Goal: Information Seeking & Learning: Learn about a topic

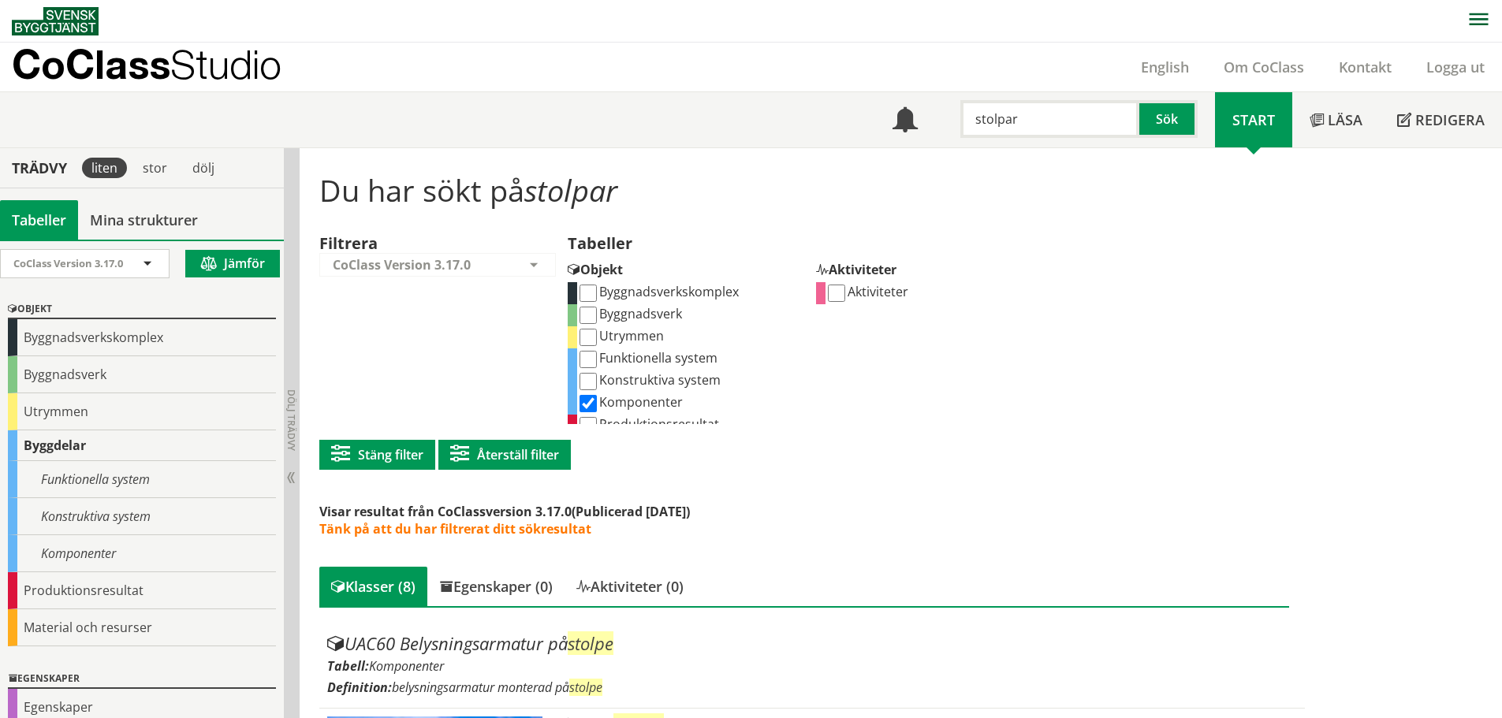
click at [1014, 129] on input "stolpar" at bounding box center [1049, 119] width 179 height 38
type input "asfalt"
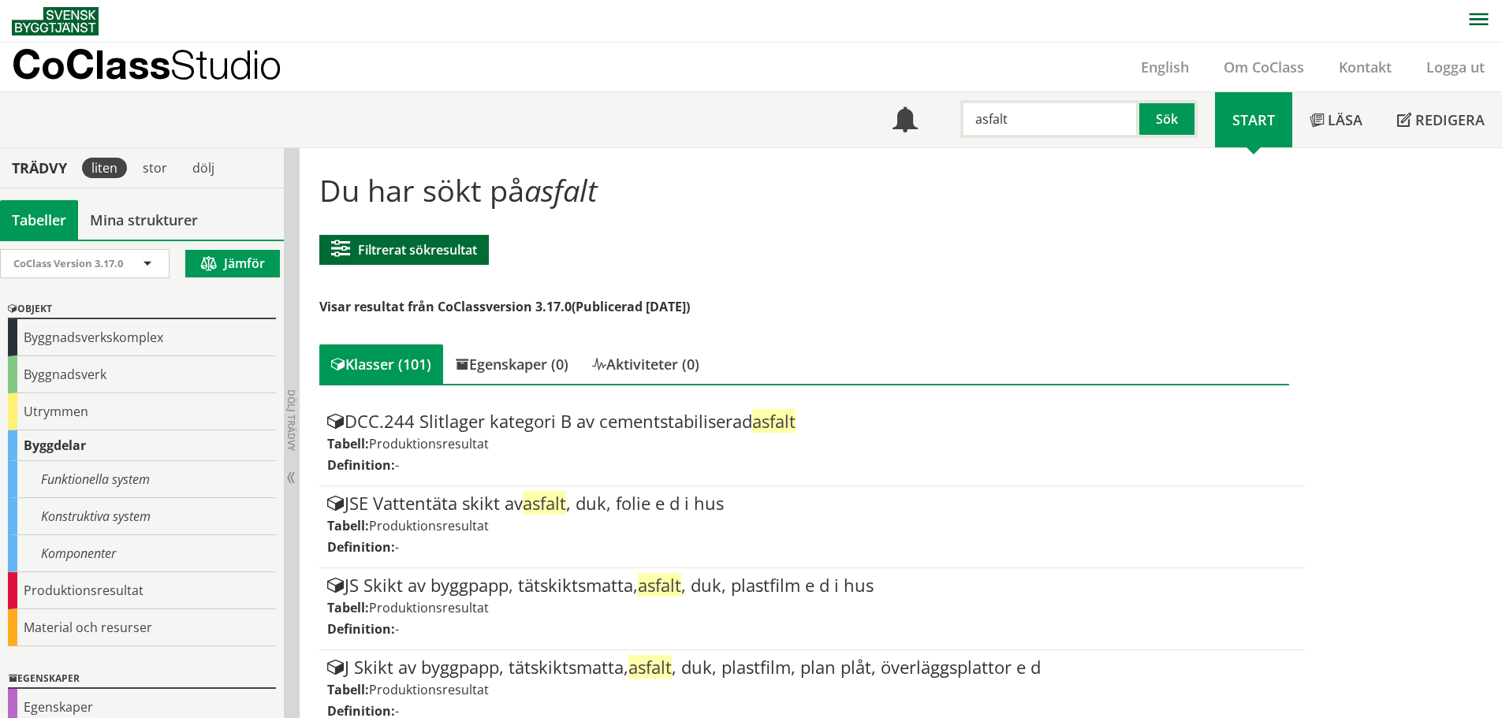
click at [461, 259] on button "Filtrerat sökresultat" at bounding box center [404, 250] width 170 height 30
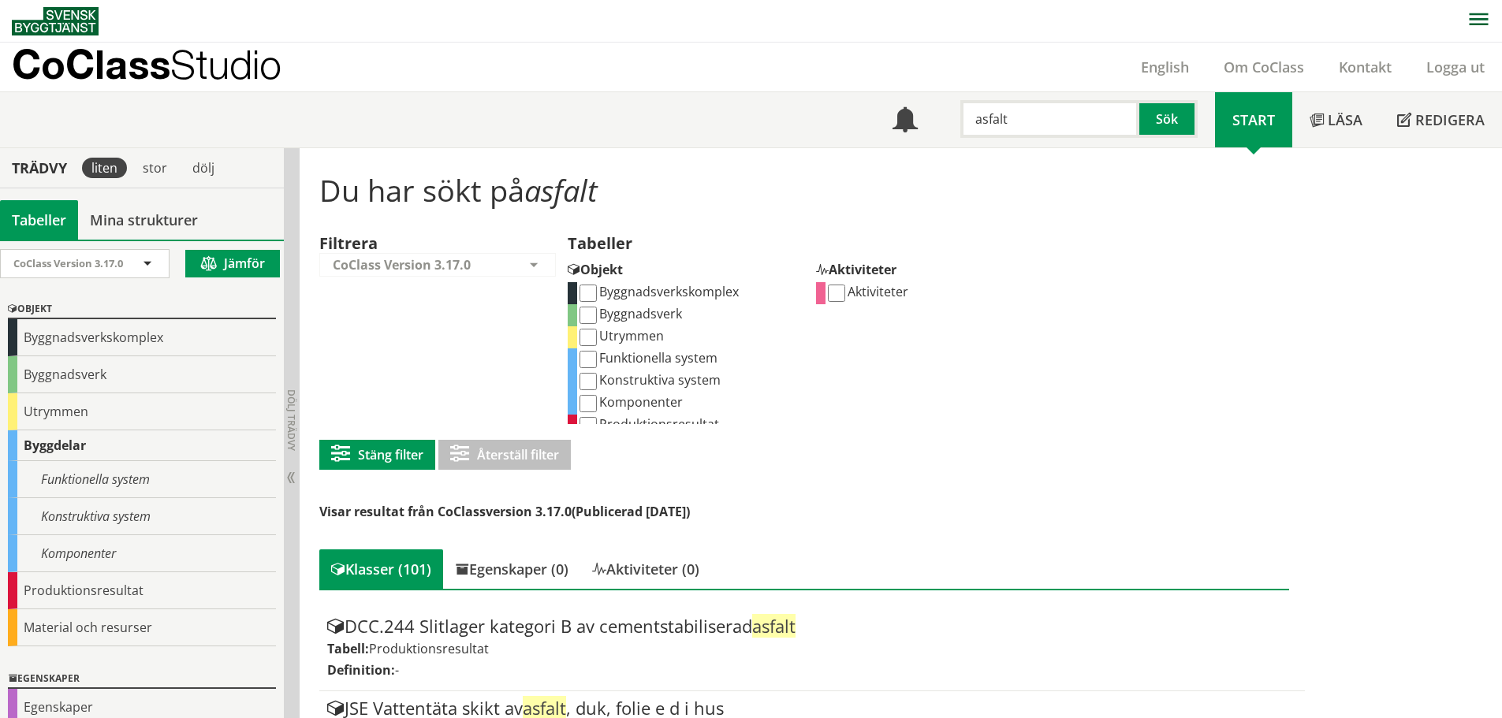
click at [590, 354] on input "Funktionella system" at bounding box center [587, 359] width 17 height 17
checkbox input "true"
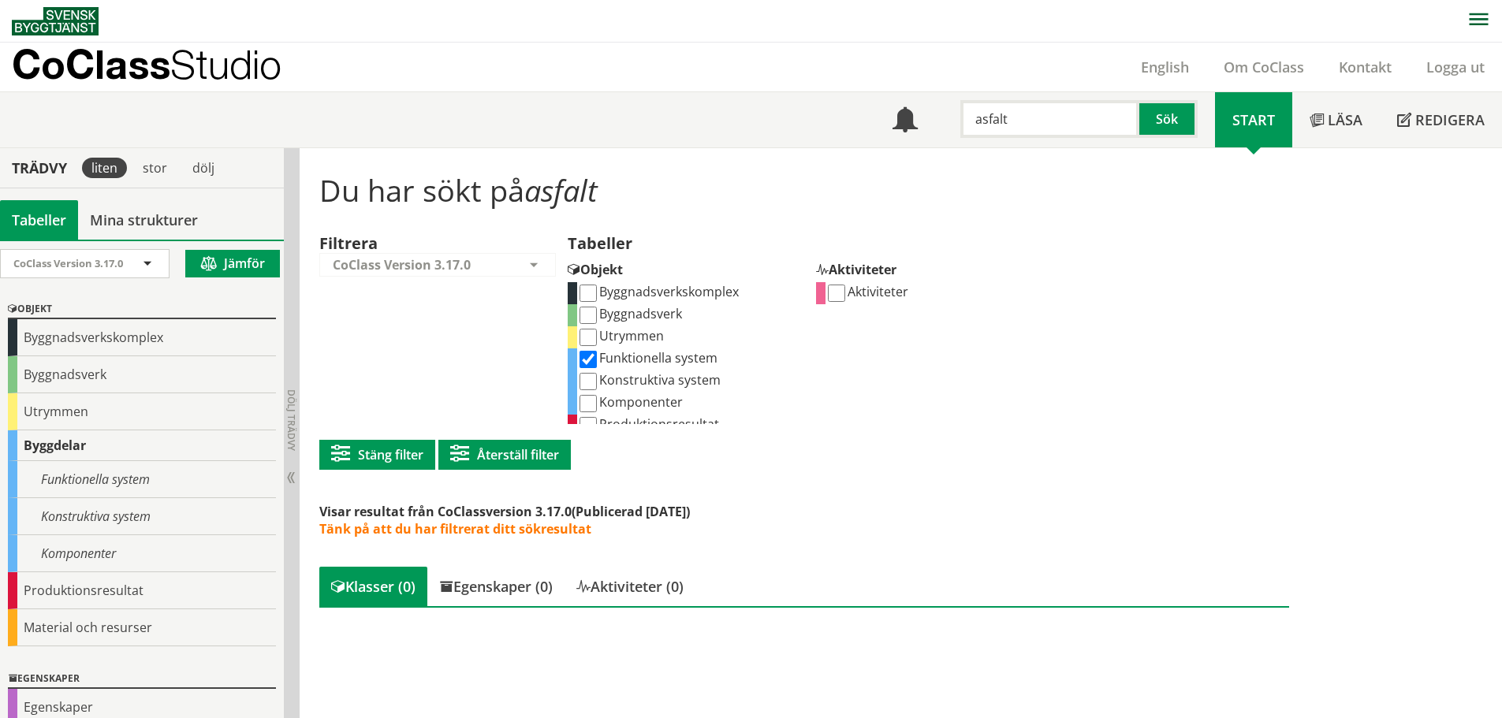
click at [587, 379] on input "Konstruktiva system" at bounding box center [587, 381] width 17 height 17
checkbox input "true"
click at [583, 400] on input "Komponenter" at bounding box center [587, 402] width 17 height 17
checkbox input "true"
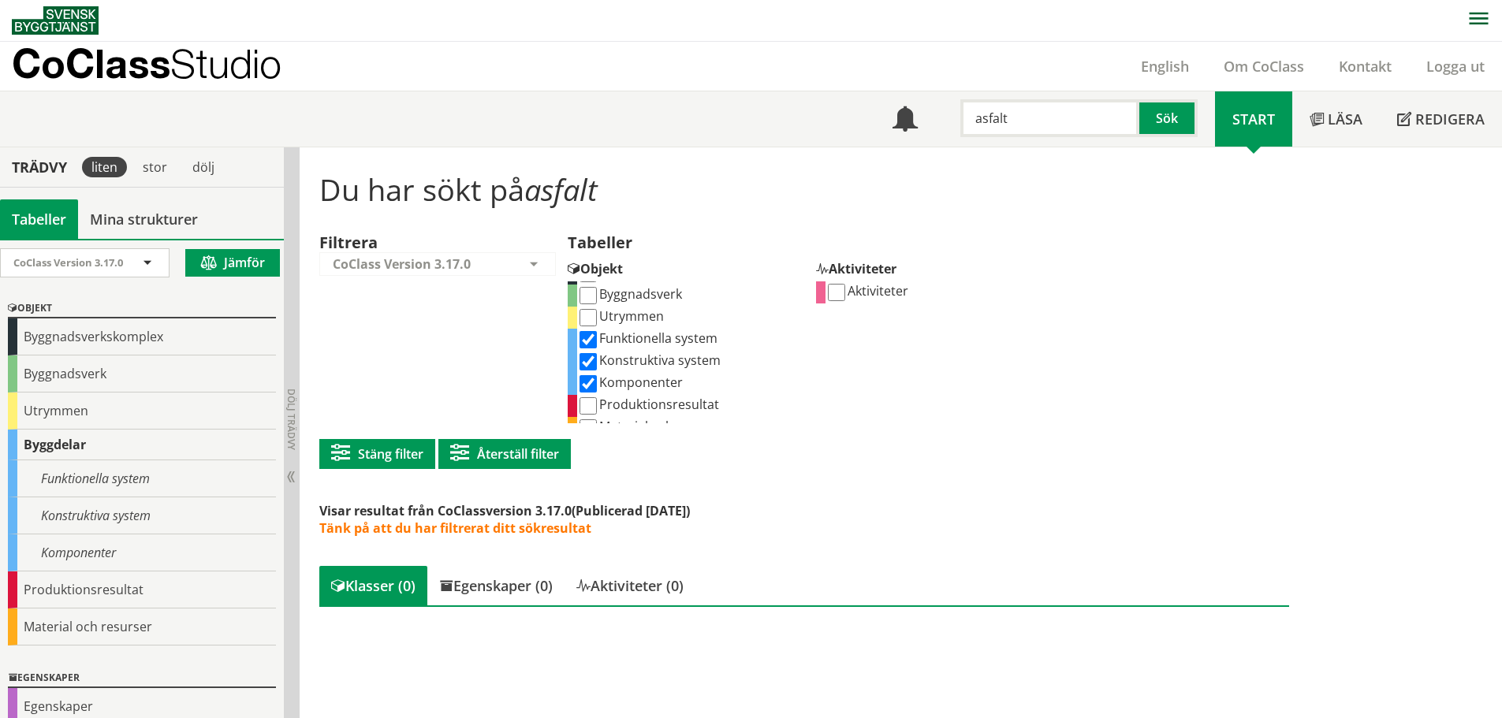
scroll to position [35, 0]
click at [587, 390] on input "Produktionsresultat" at bounding box center [587, 390] width 17 height 17
checkbox input "true"
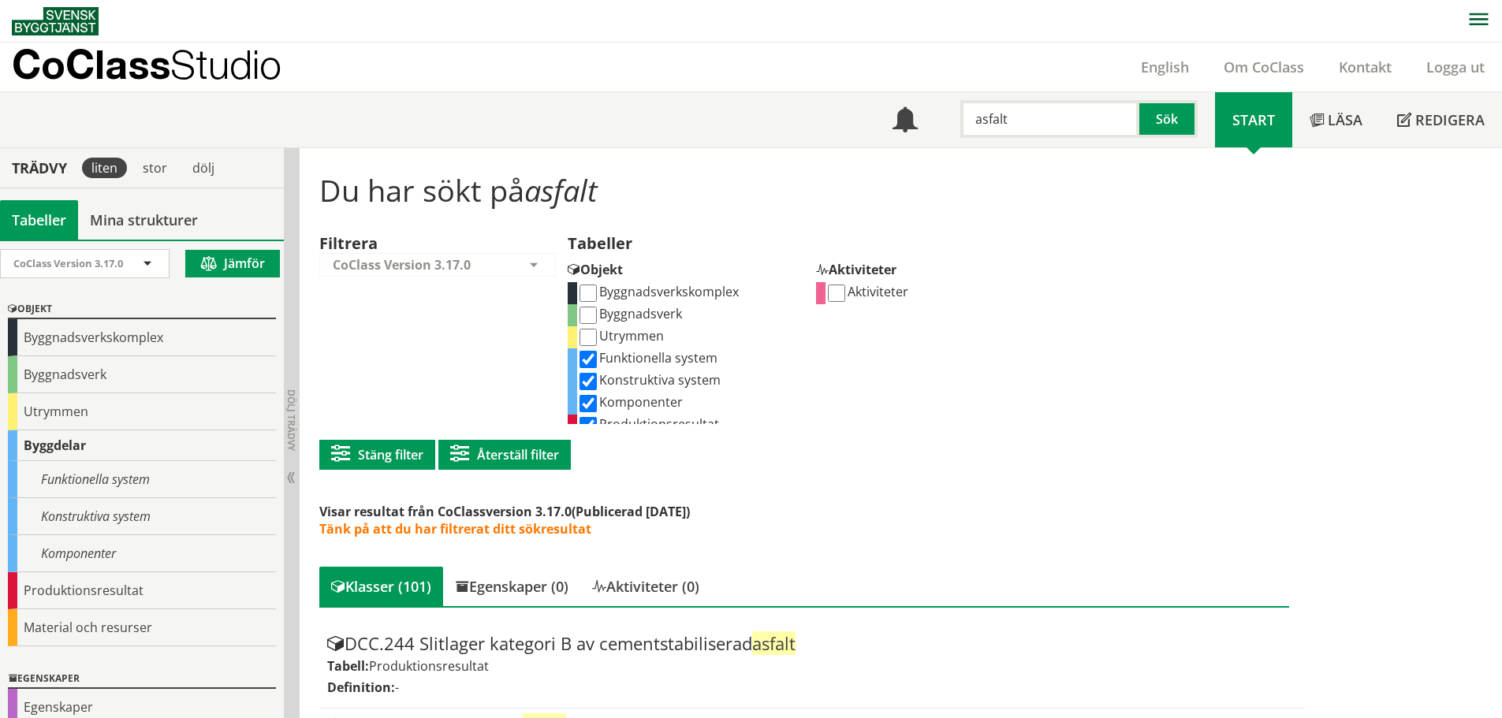
click at [1015, 127] on input "asfalt" at bounding box center [1049, 119] width 179 height 38
type input "belysning"
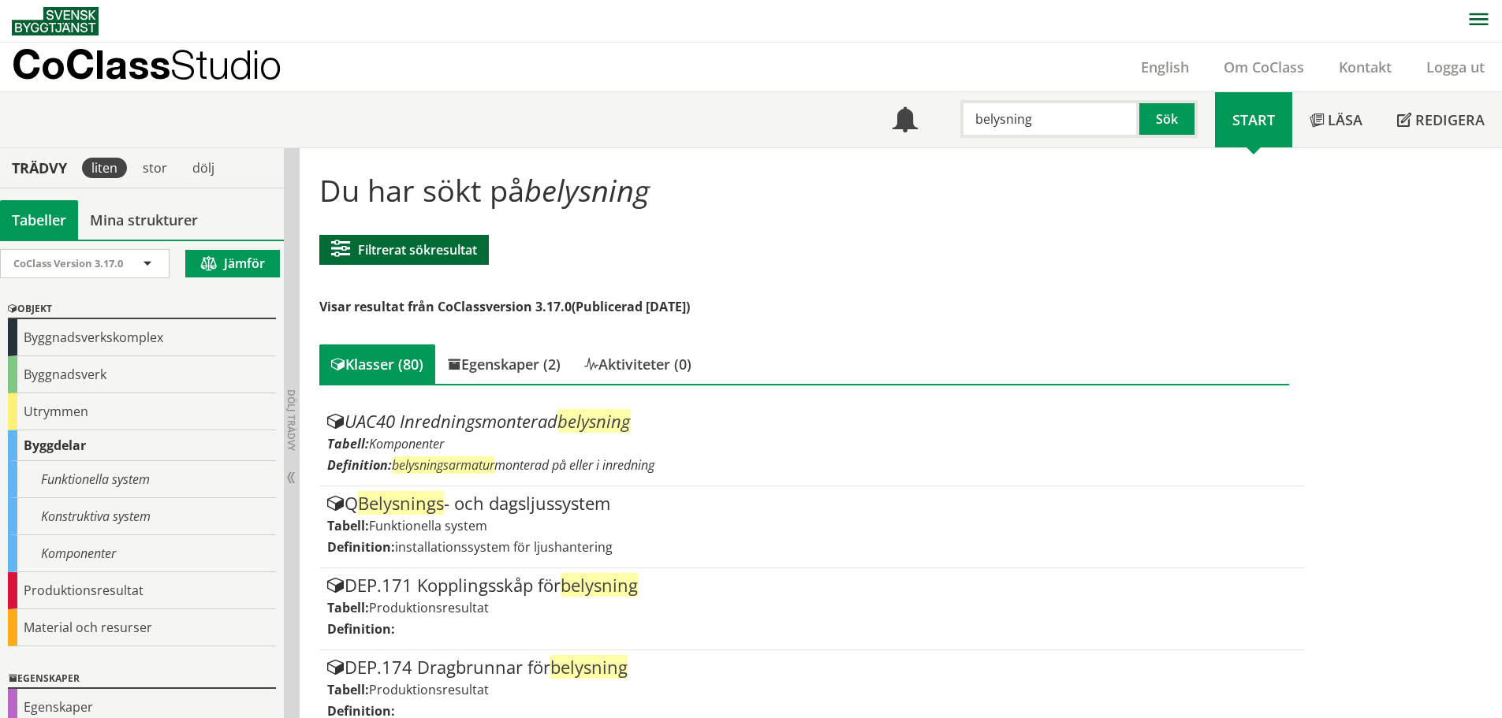
click at [403, 255] on button "Filtrerat sökresultat" at bounding box center [404, 250] width 170 height 30
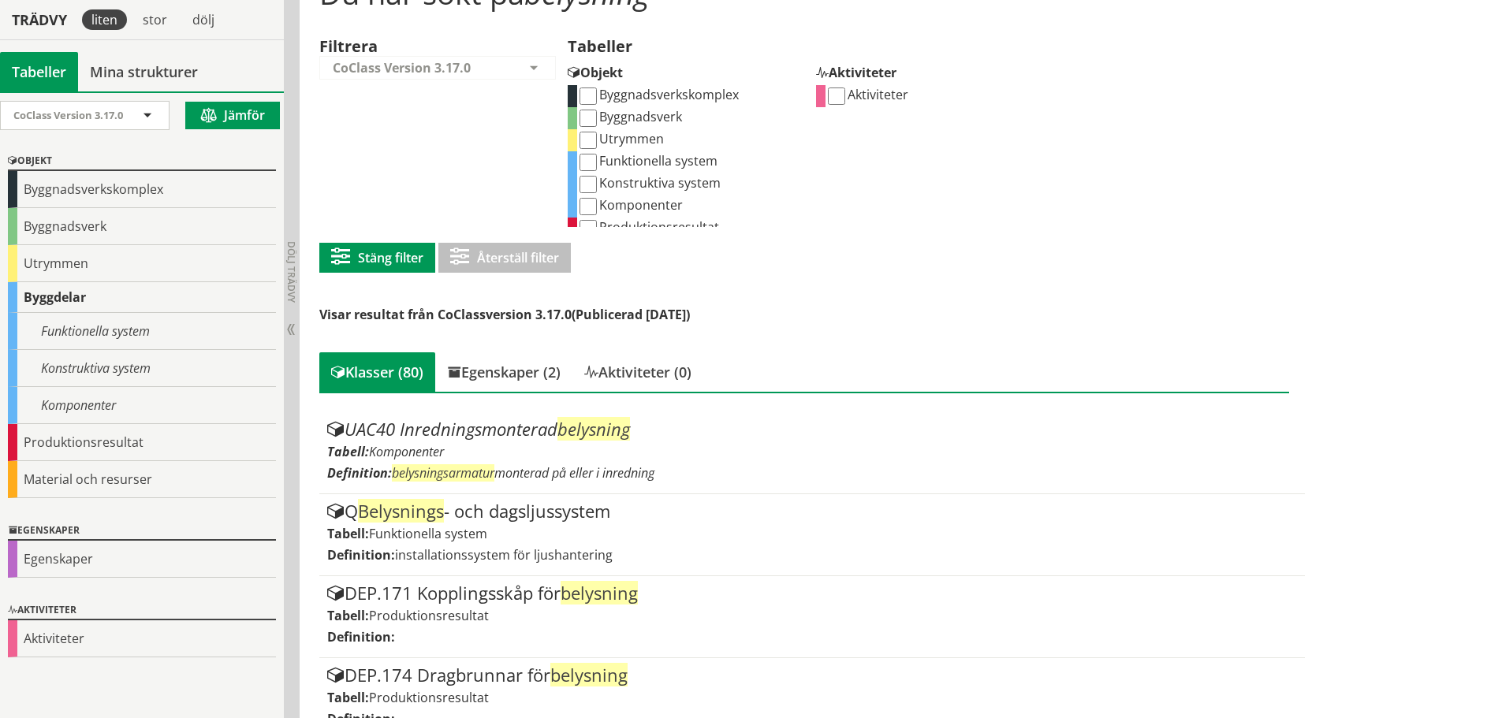
scroll to position [237, 0]
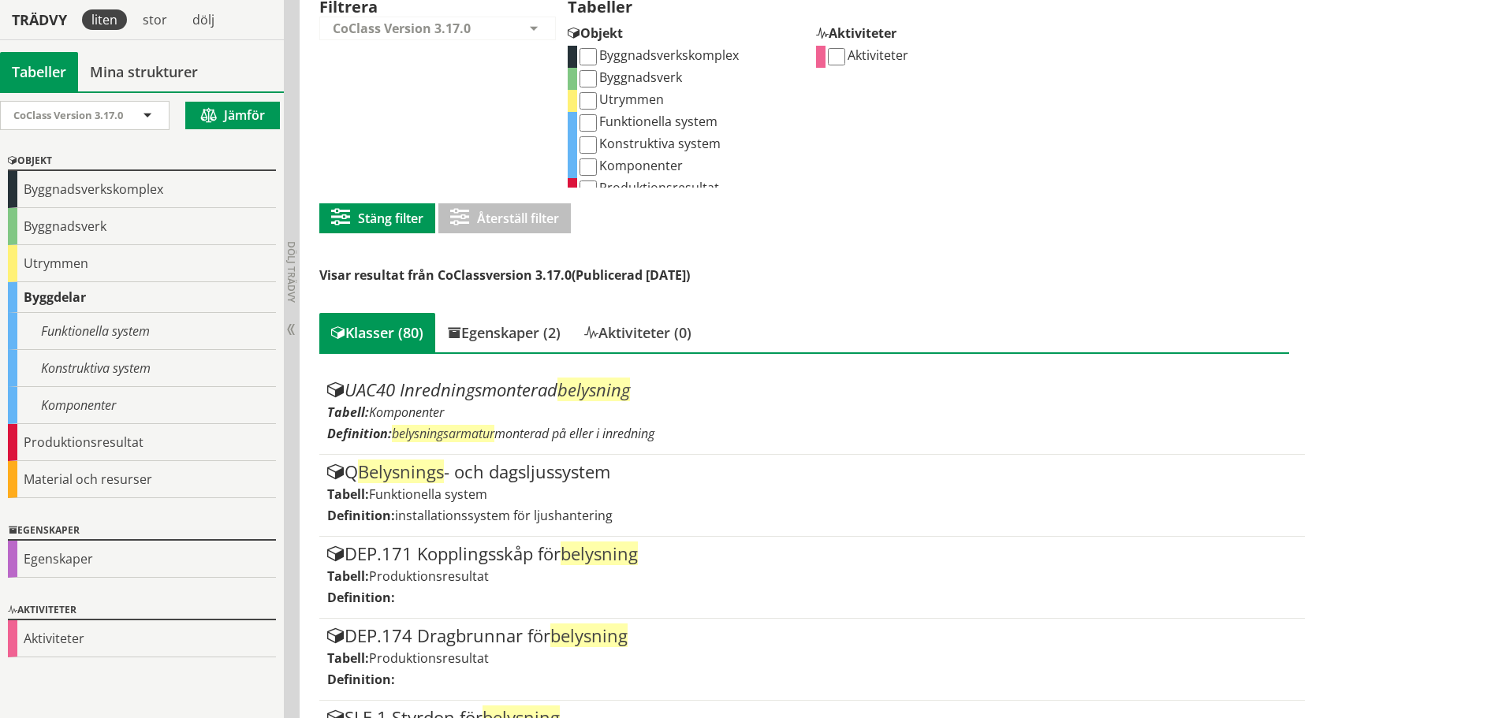
click at [592, 164] on input "Komponenter" at bounding box center [587, 166] width 17 height 17
checkbox input "true"
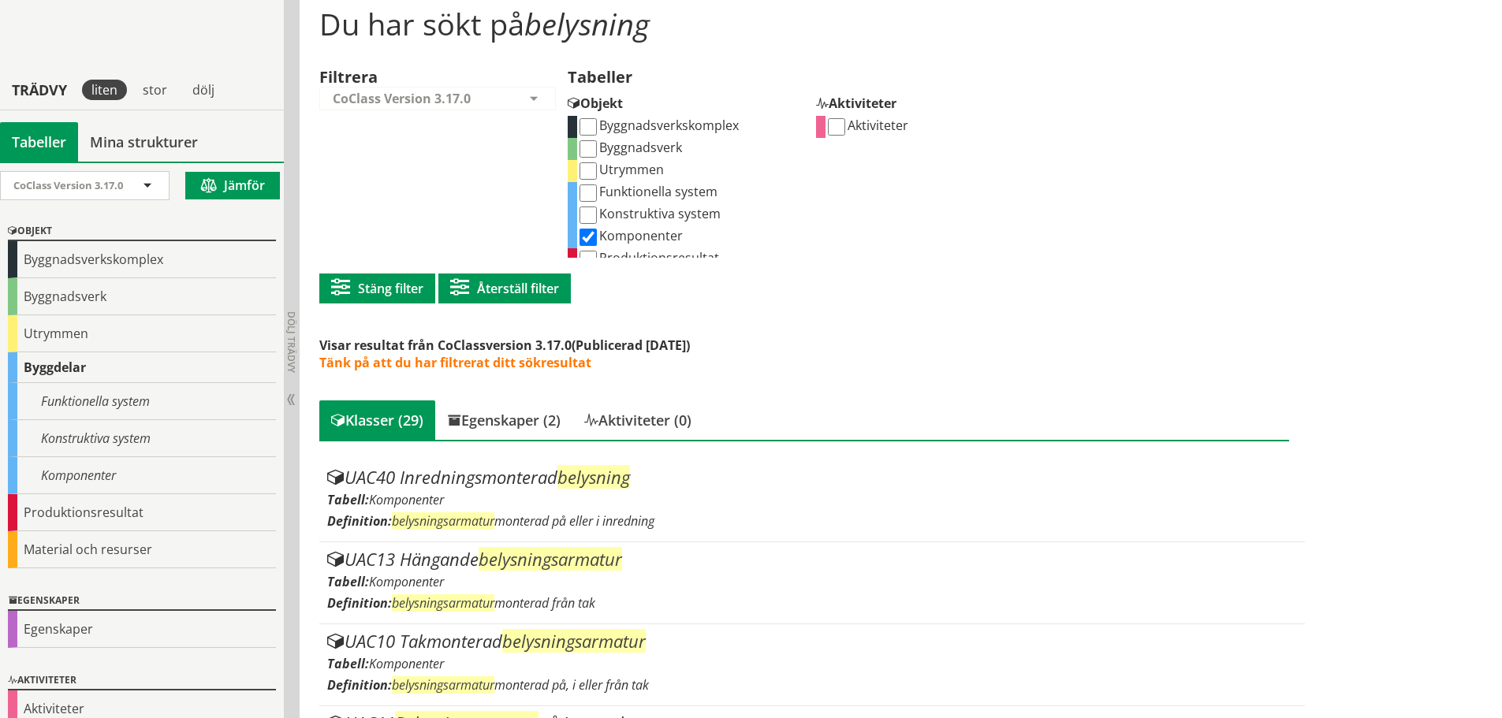
scroll to position [79, 0]
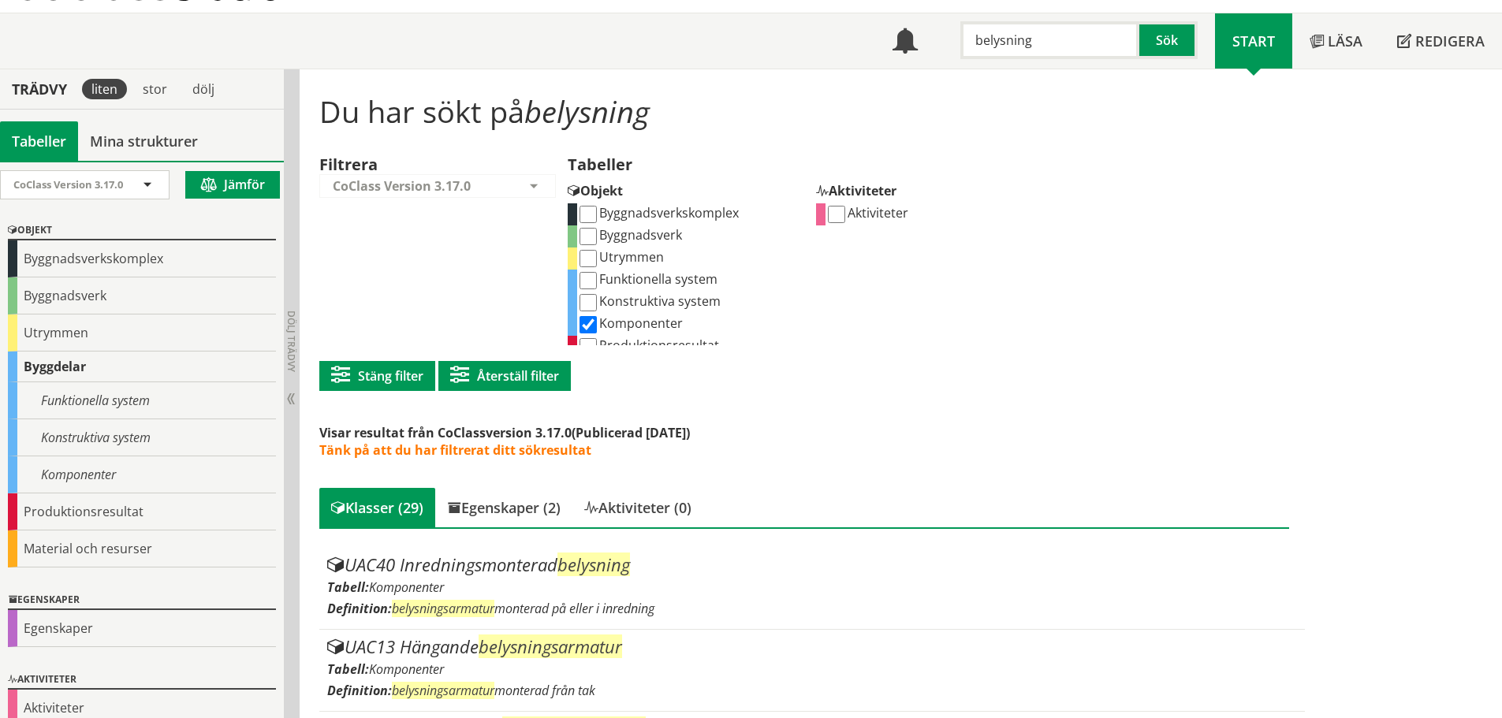
click at [592, 321] on input "Komponenter" at bounding box center [587, 324] width 17 height 17
checkbox input "false"
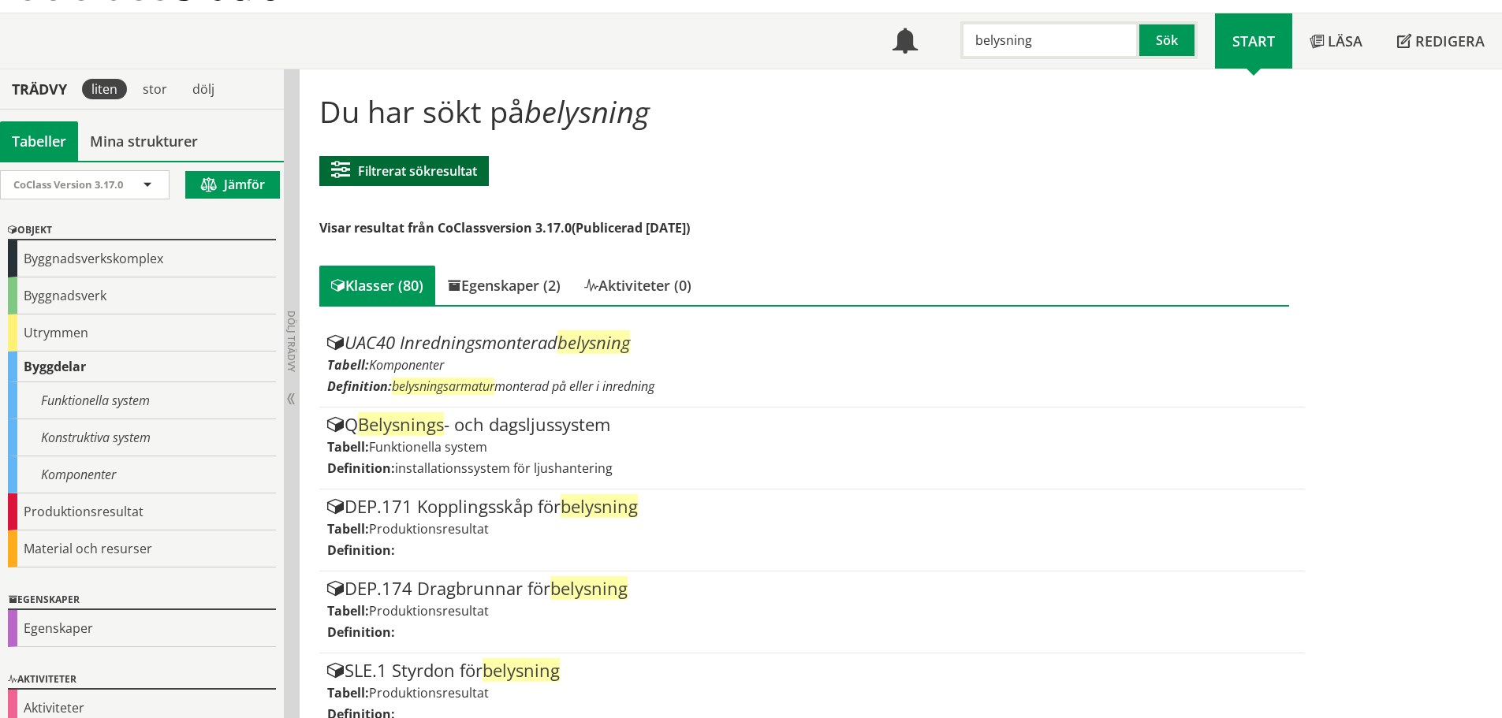
click at [453, 182] on button "Filtrerat sökresultat" at bounding box center [404, 171] width 170 height 30
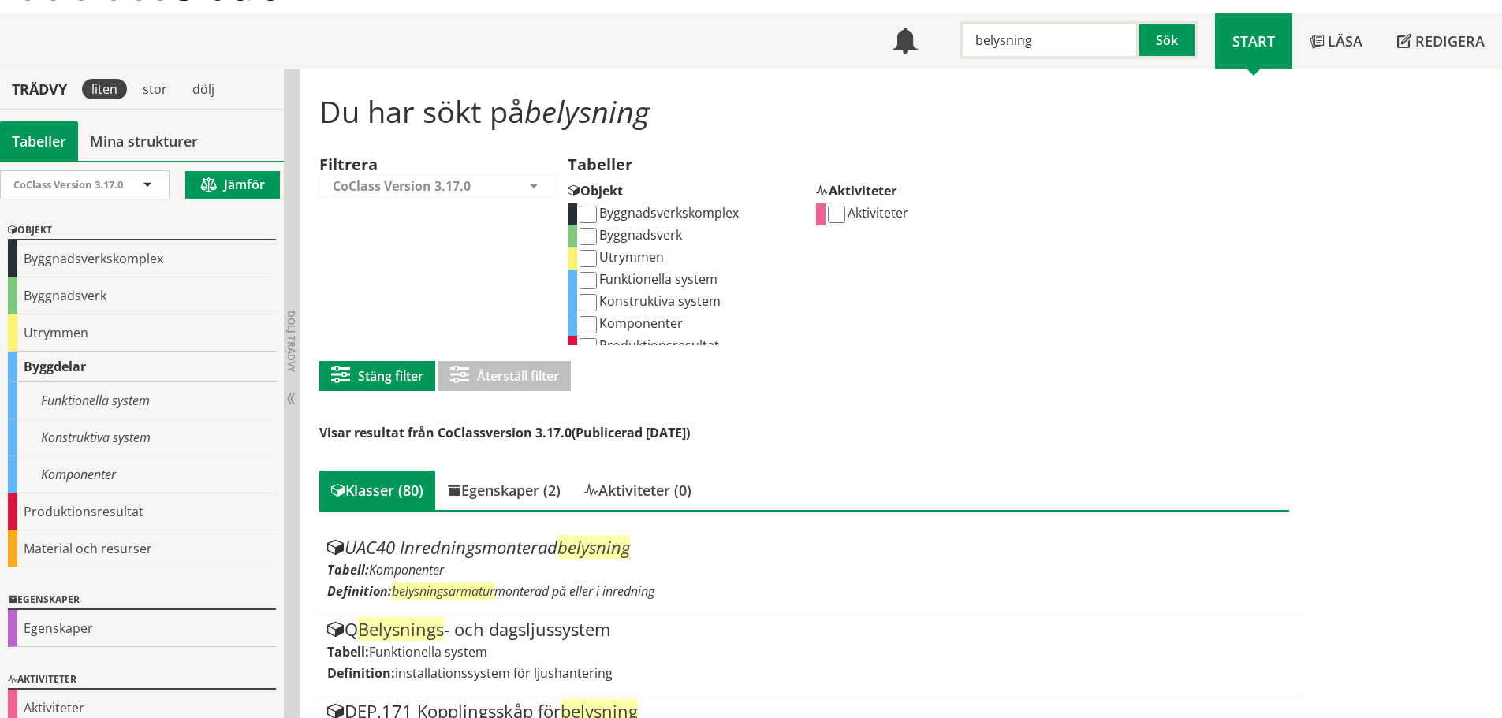
click at [594, 278] on input "Funktionella system" at bounding box center [587, 280] width 17 height 17
checkbox input "true"
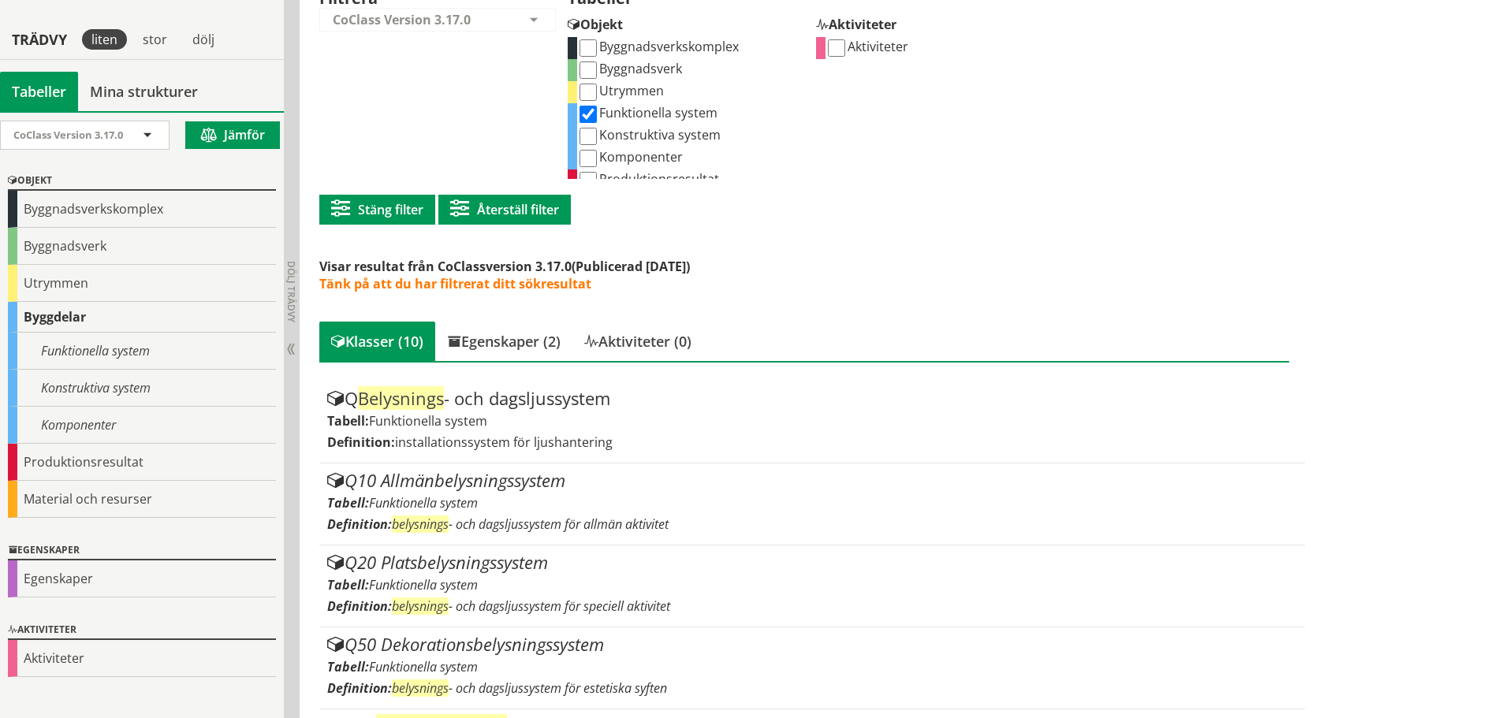
scroll to position [237, 0]
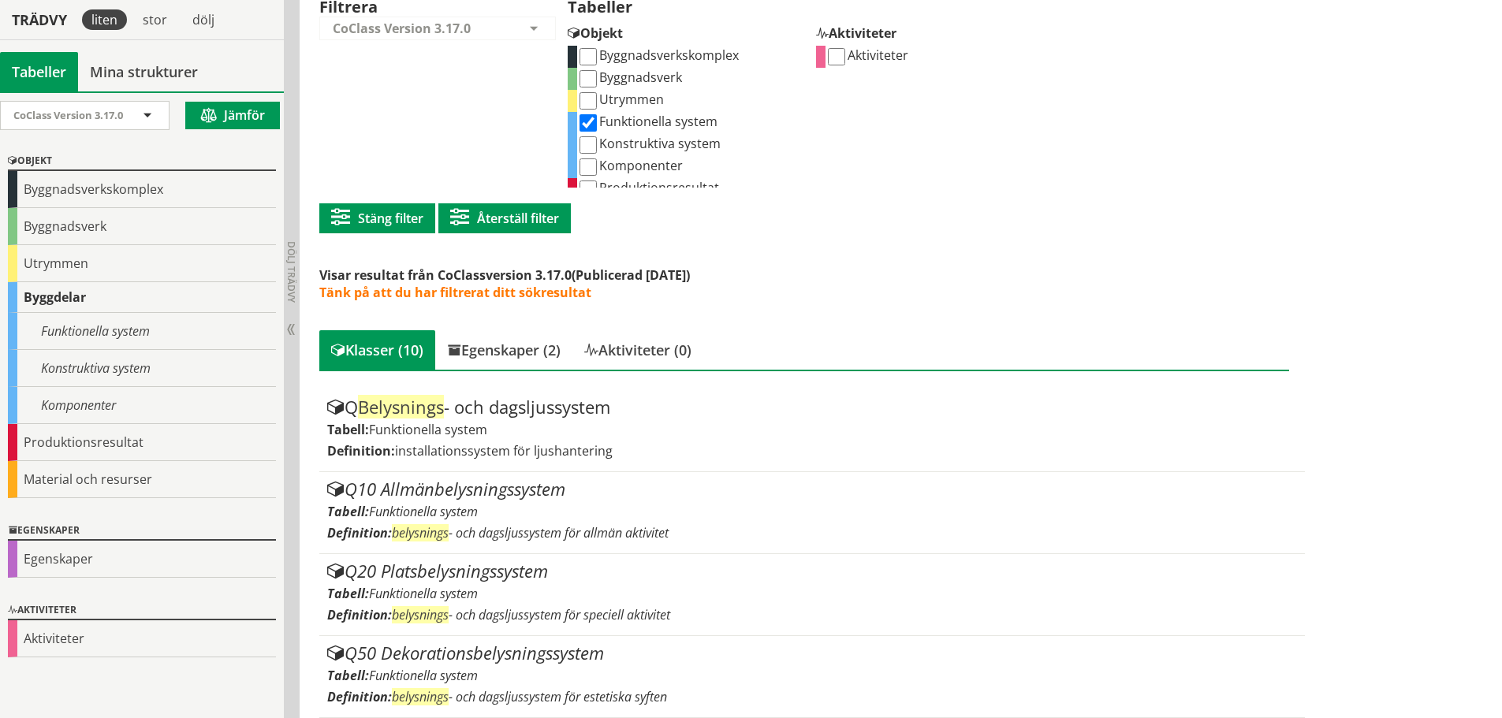
click at [587, 163] on input "Komponenter" at bounding box center [587, 166] width 17 height 17
checkbox input "true"
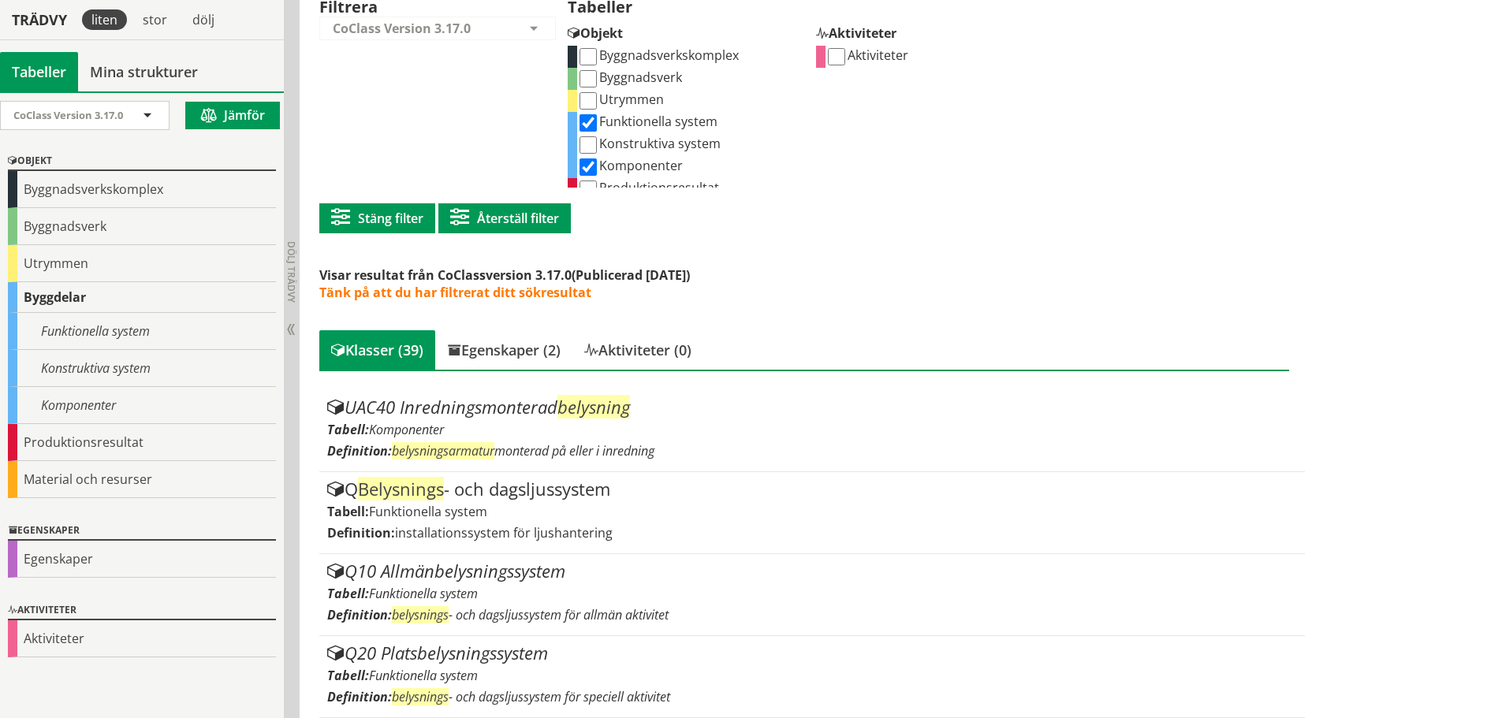
click at [592, 129] on input "Funktionella system" at bounding box center [587, 122] width 17 height 17
checkbox input "false"
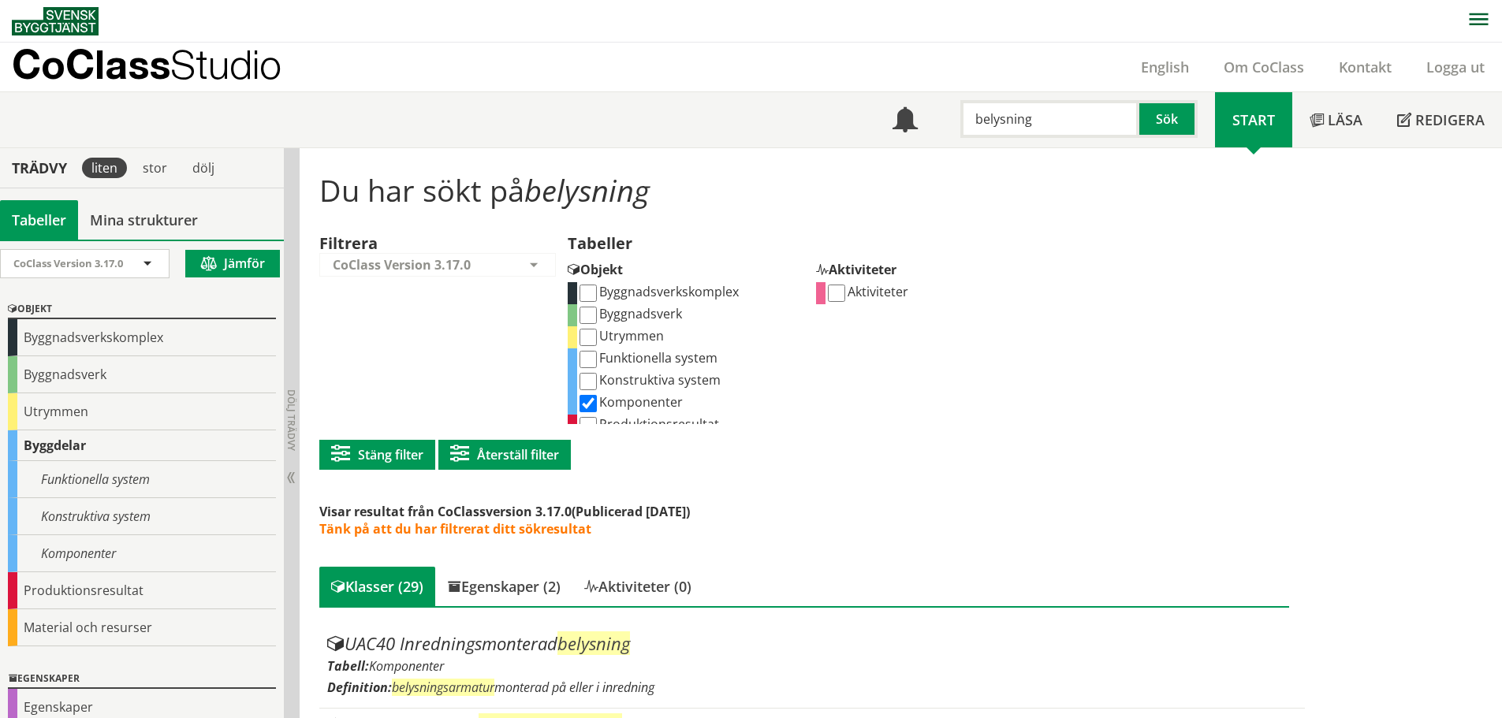
click at [1005, 129] on input "belysning" at bounding box center [1049, 119] width 179 height 38
type input "bänk"
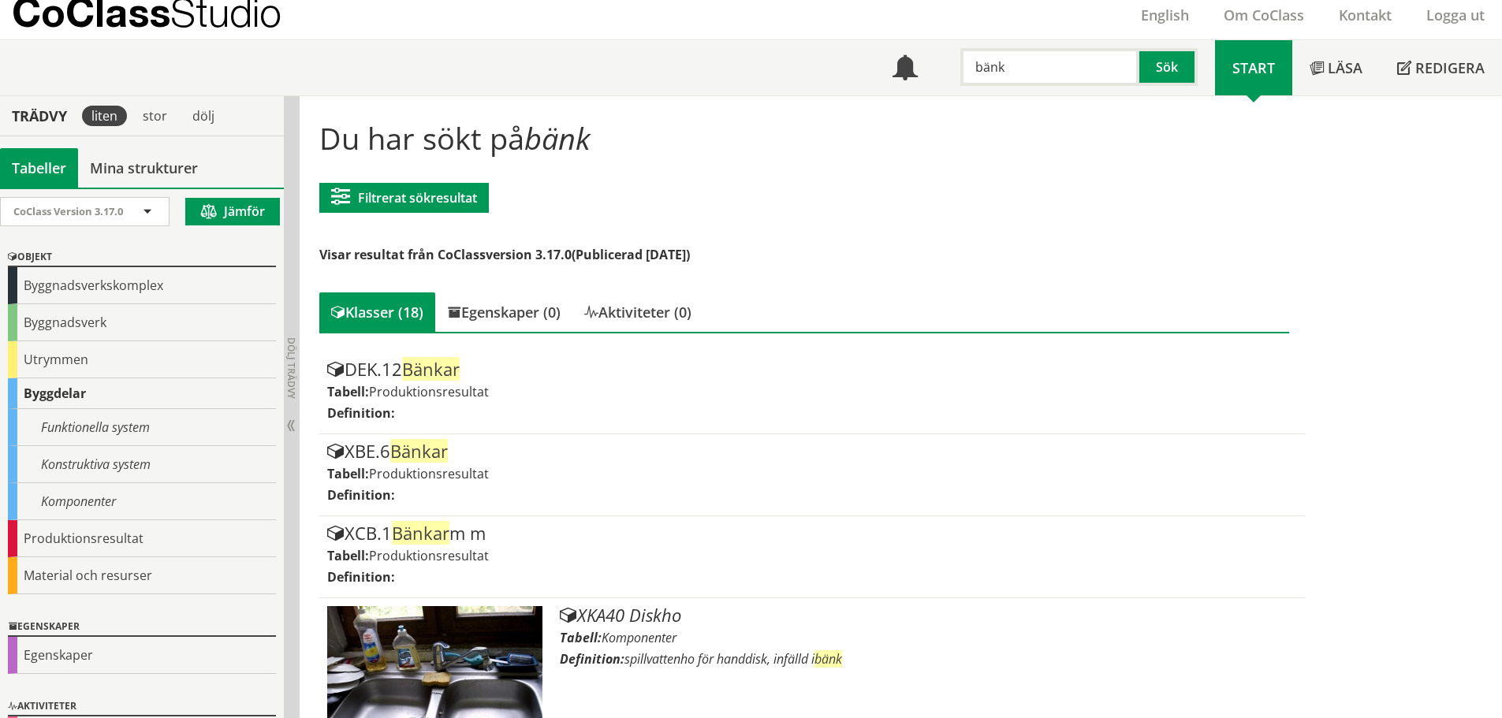
scroll to position [79, 0]
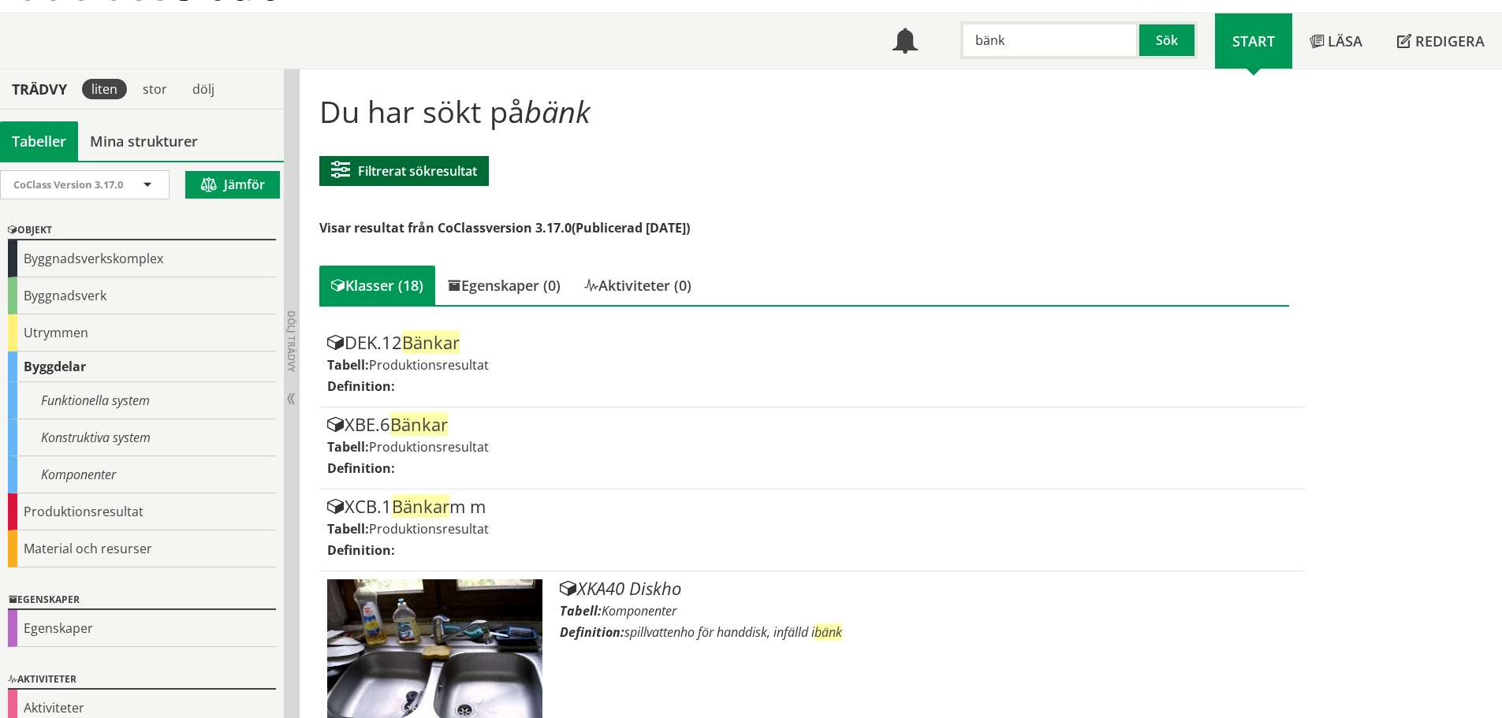
click at [381, 180] on button "Filtrerat sökresultat" at bounding box center [404, 171] width 170 height 30
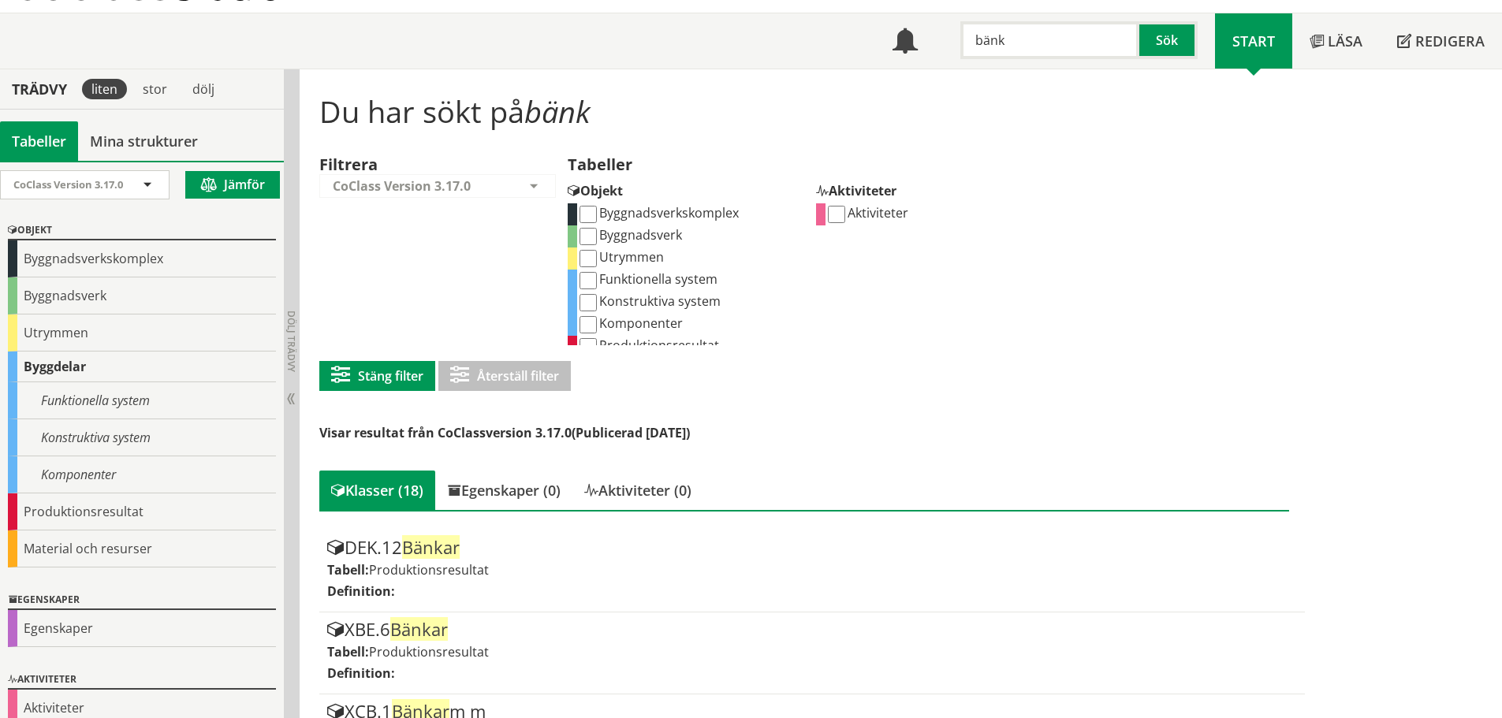
click at [591, 321] on input "Komponenter" at bounding box center [587, 324] width 17 height 17
checkbox input "true"
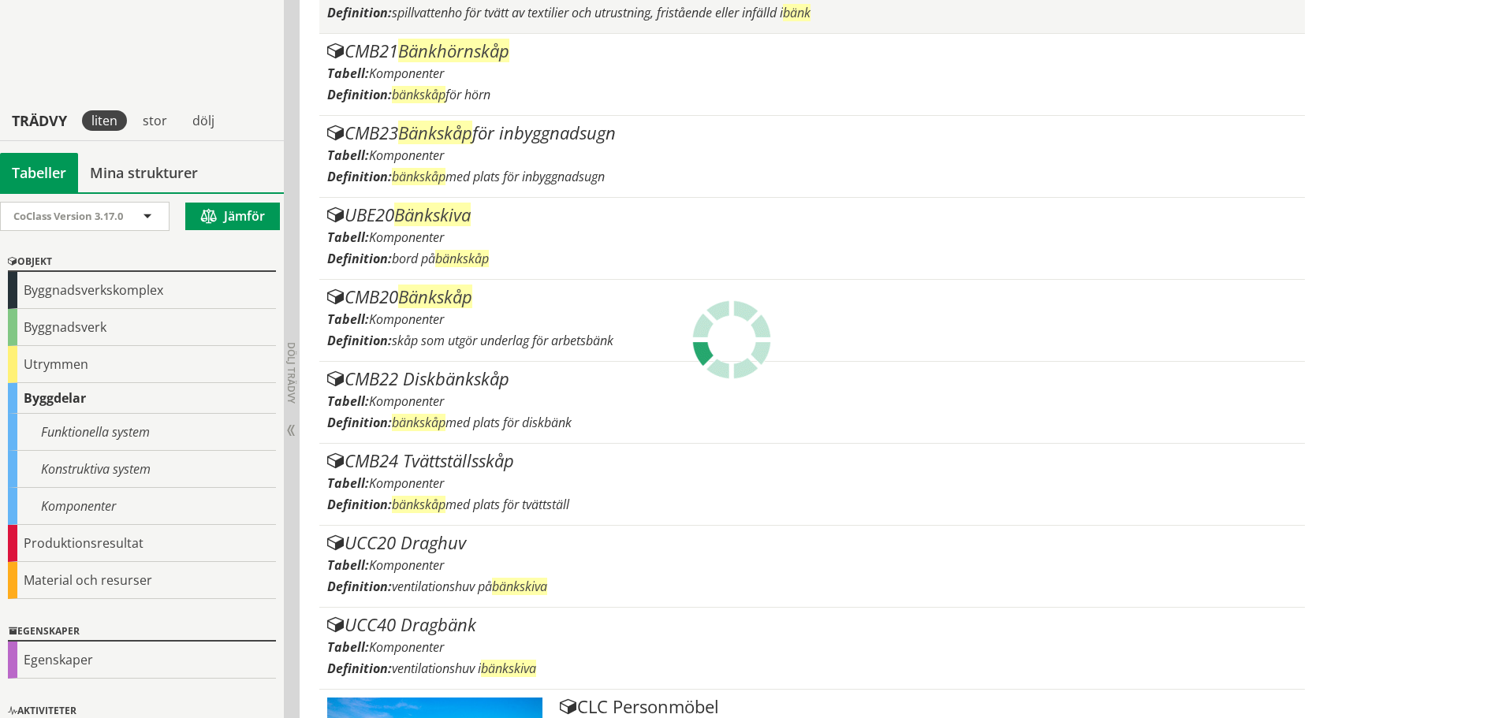
scroll to position [1049, 0]
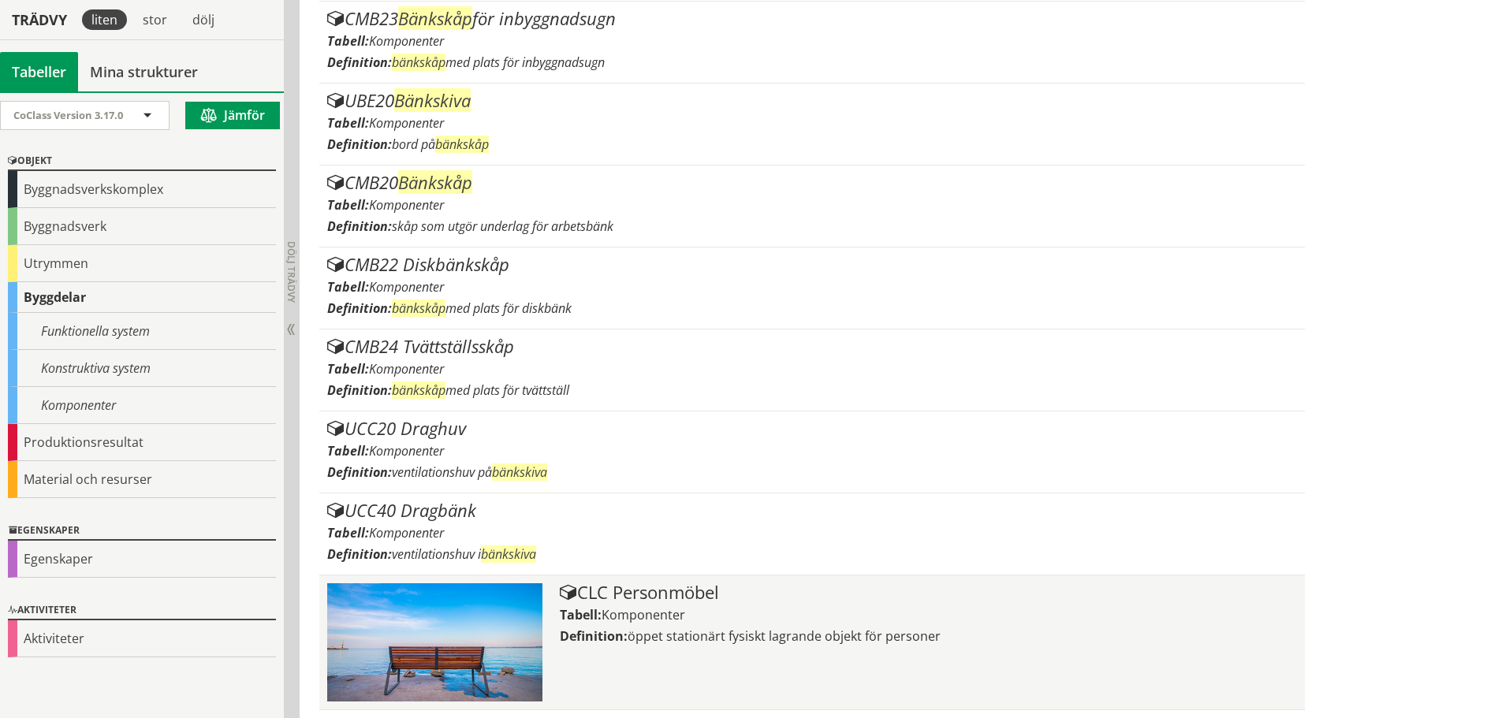
click at [701, 589] on div "CLC Personmöbel" at bounding box center [928, 592] width 736 height 19
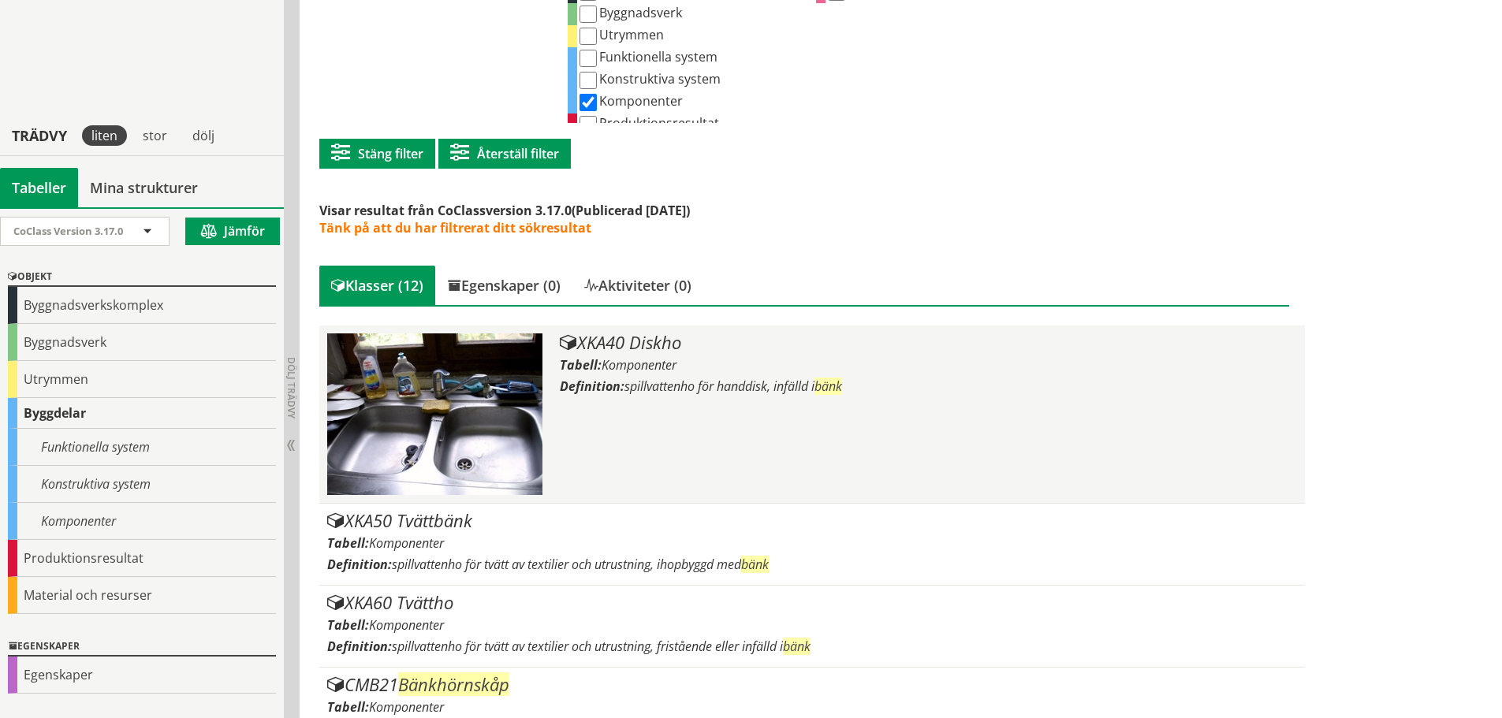
scroll to position [182, 0]
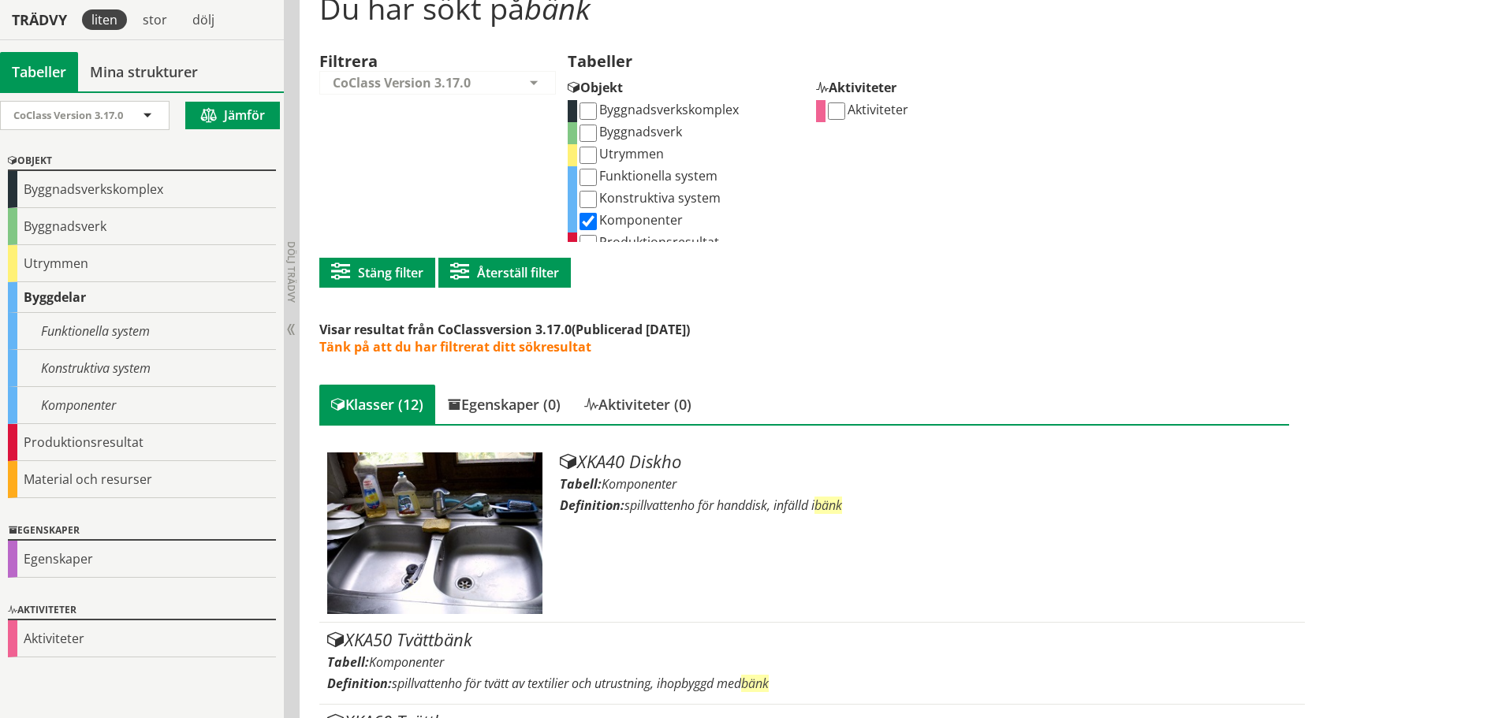
click at [593, 202] on input "Konstruktiva system" at bounding box center [587, 199] width 17 height 17
checkbox input "true"
click at [590, 221] on input "Komponenter" at bounding box center [587, 221] width 17 height 17
checkbox input "false"
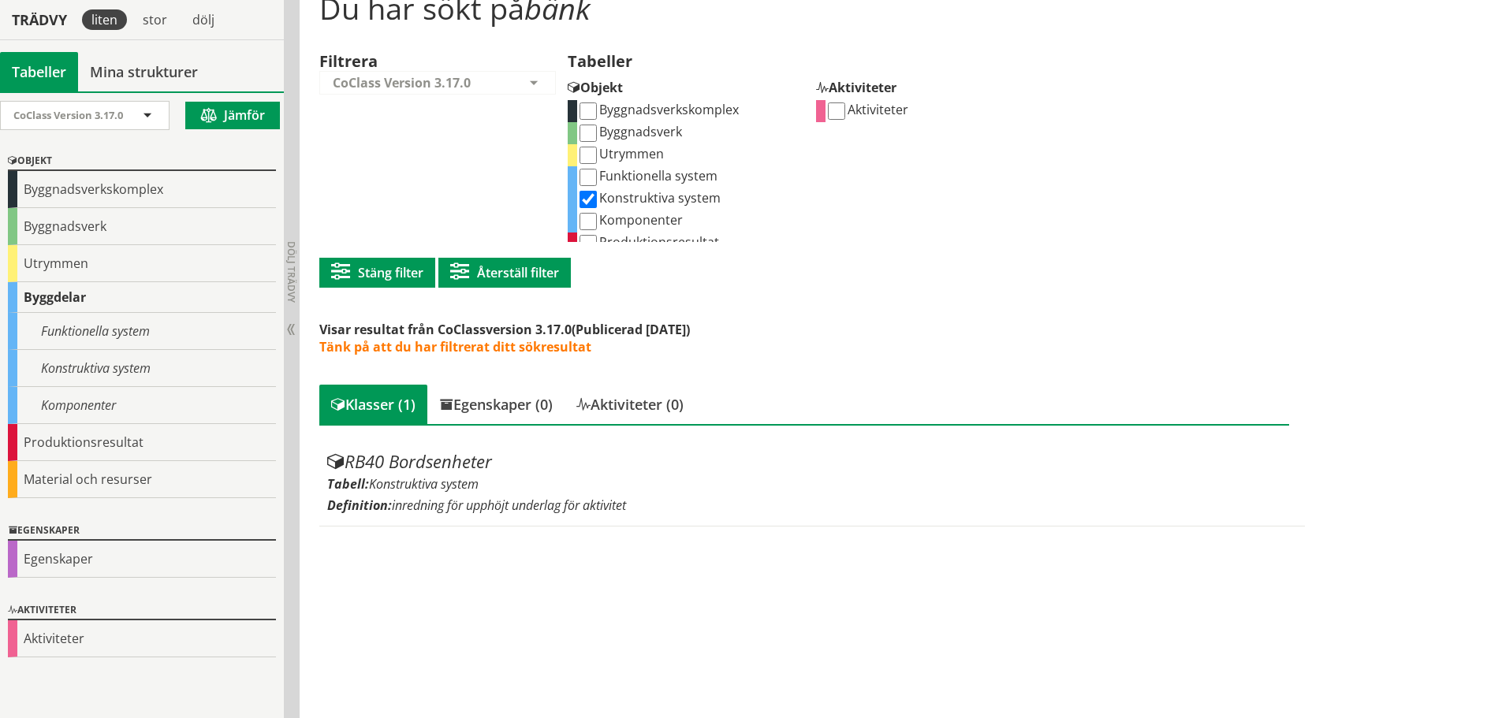
click at [595, 174] on input "Funktionella system" at bounding box center [587, 177] width 17 height 17
checkbox input "true"
click at [593, 219] on input "Komponenter" at bounding box center [587, 221] width 17 height 17
checkbox input "true"
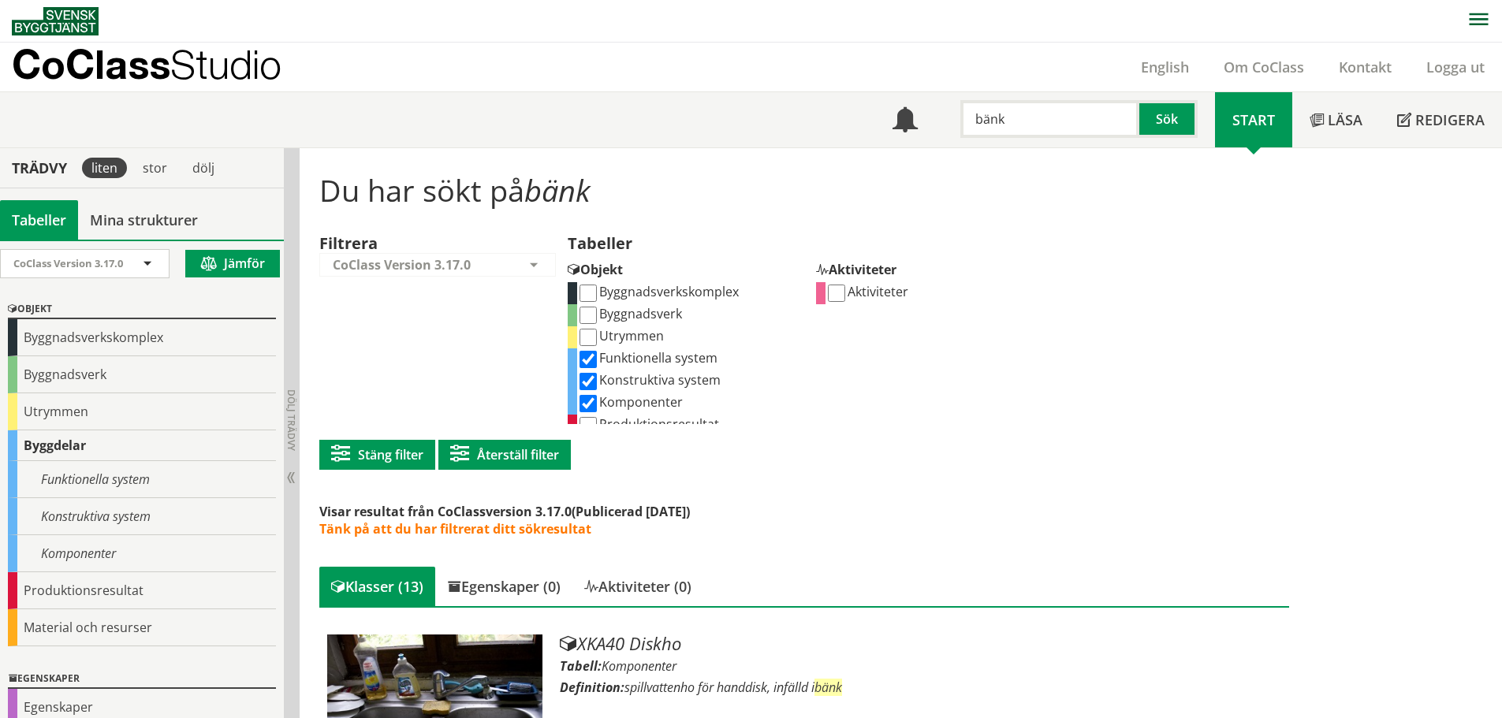
click at [1052, 124] on input "bänk" at bounding box center [1049, 119] width 179 height 38
type input "grind"
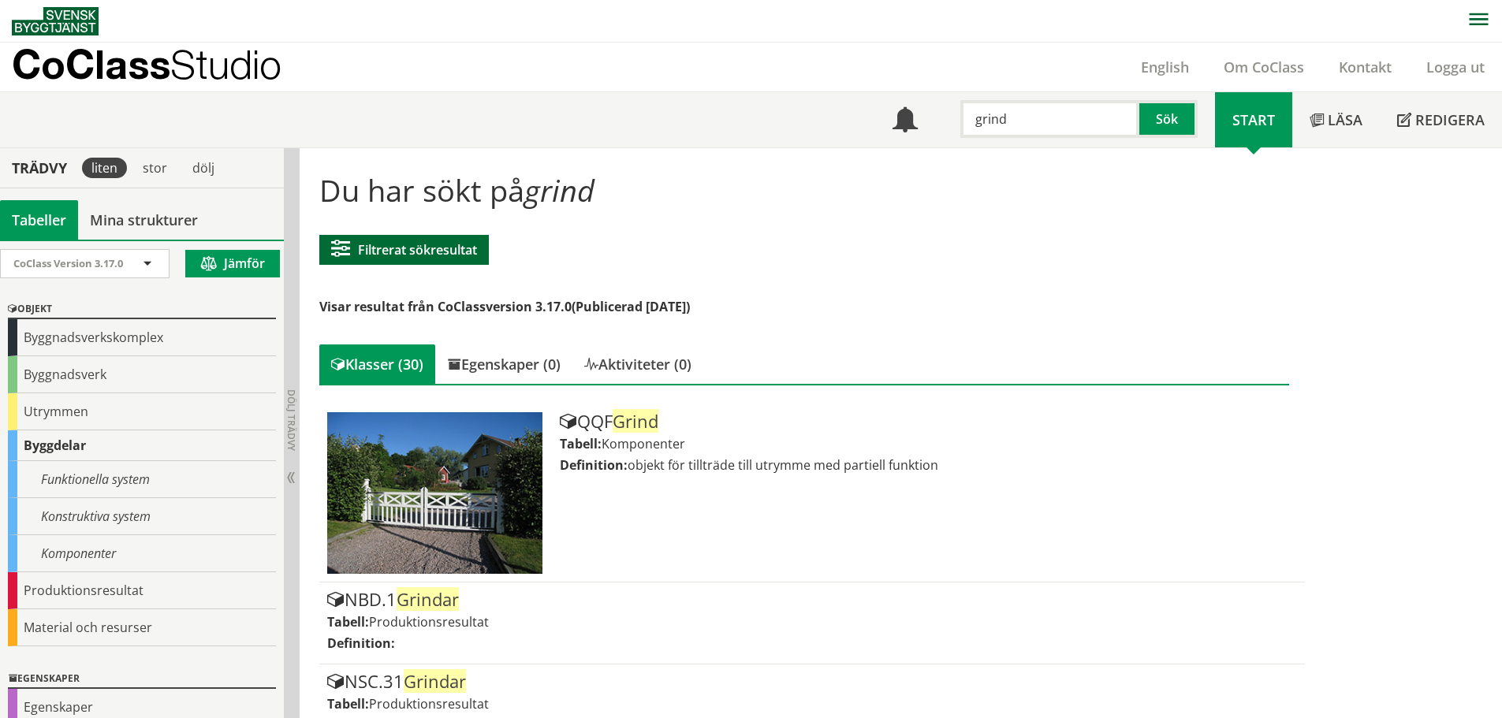
click at [426, 258] on button "Filtrerat sökresultat" at bounding box center [404, 250] width 170 height 30
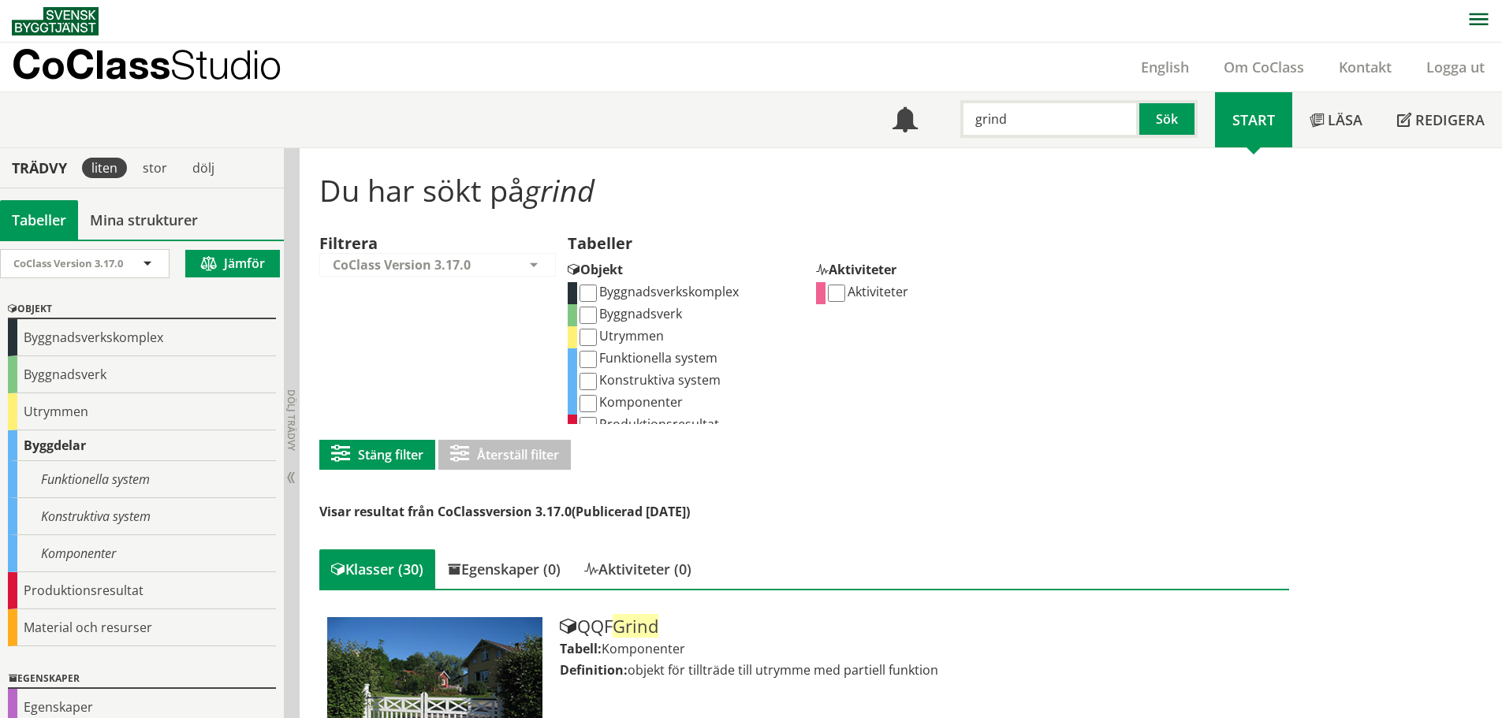
click at [591, 363] on input "Funktionella system" at bounding box center [587, 359] width 17 height 17
checkbox input "true"
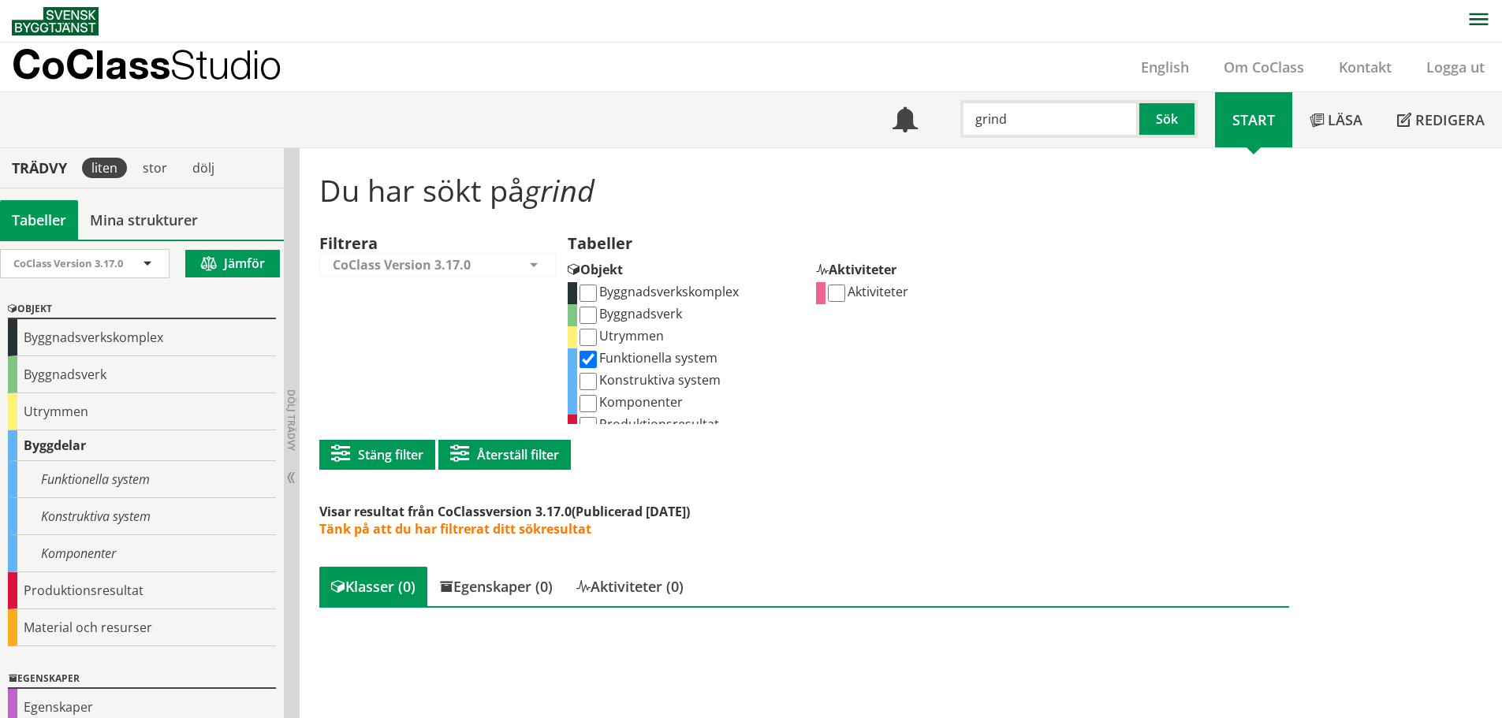
click at [585, 385] on input "Konstruktiva system" at bounding box center [587, 381] width 17 height 17
checkbox input "true"
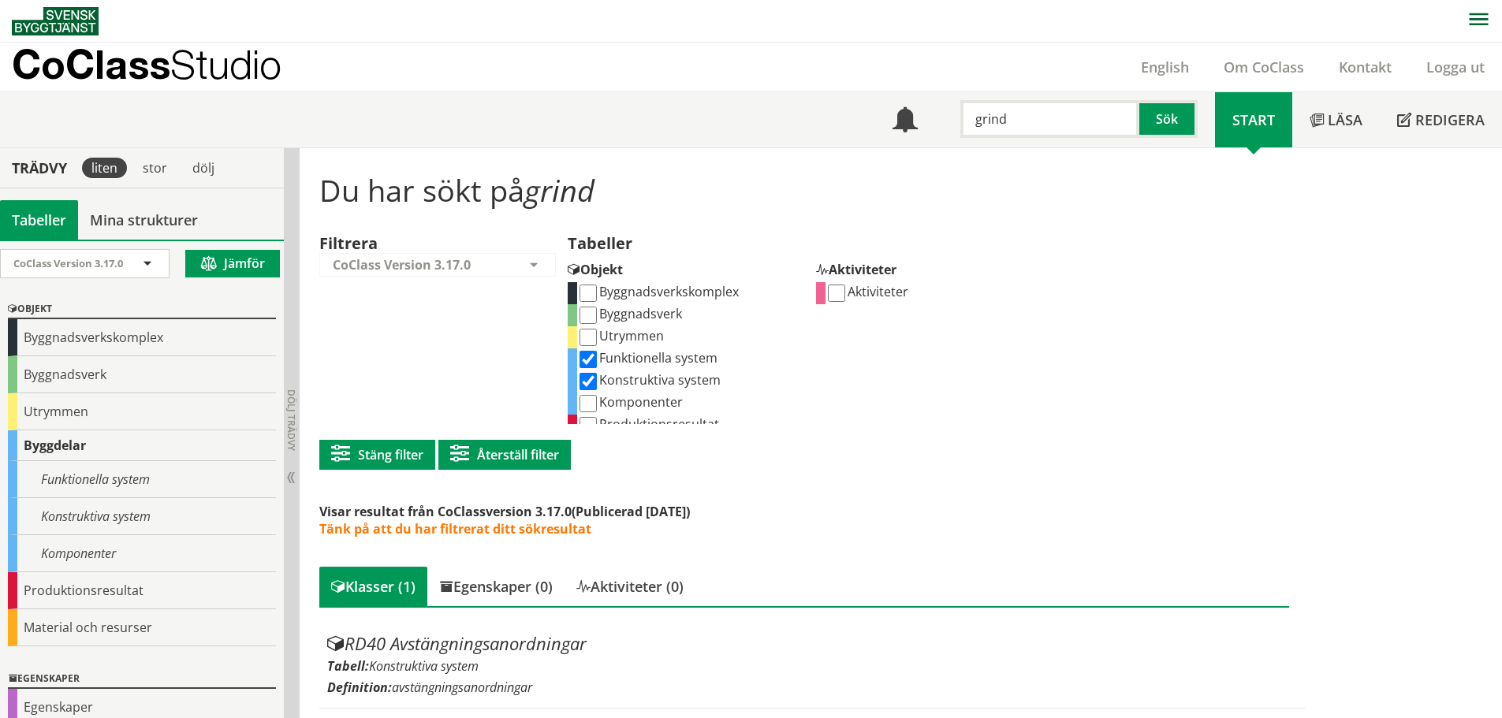
scroll to position [1, 0]
click at [587, 397] on input "Komponenter" at bounding box center [587, 402] width 17 height 17
checkbox input "true"
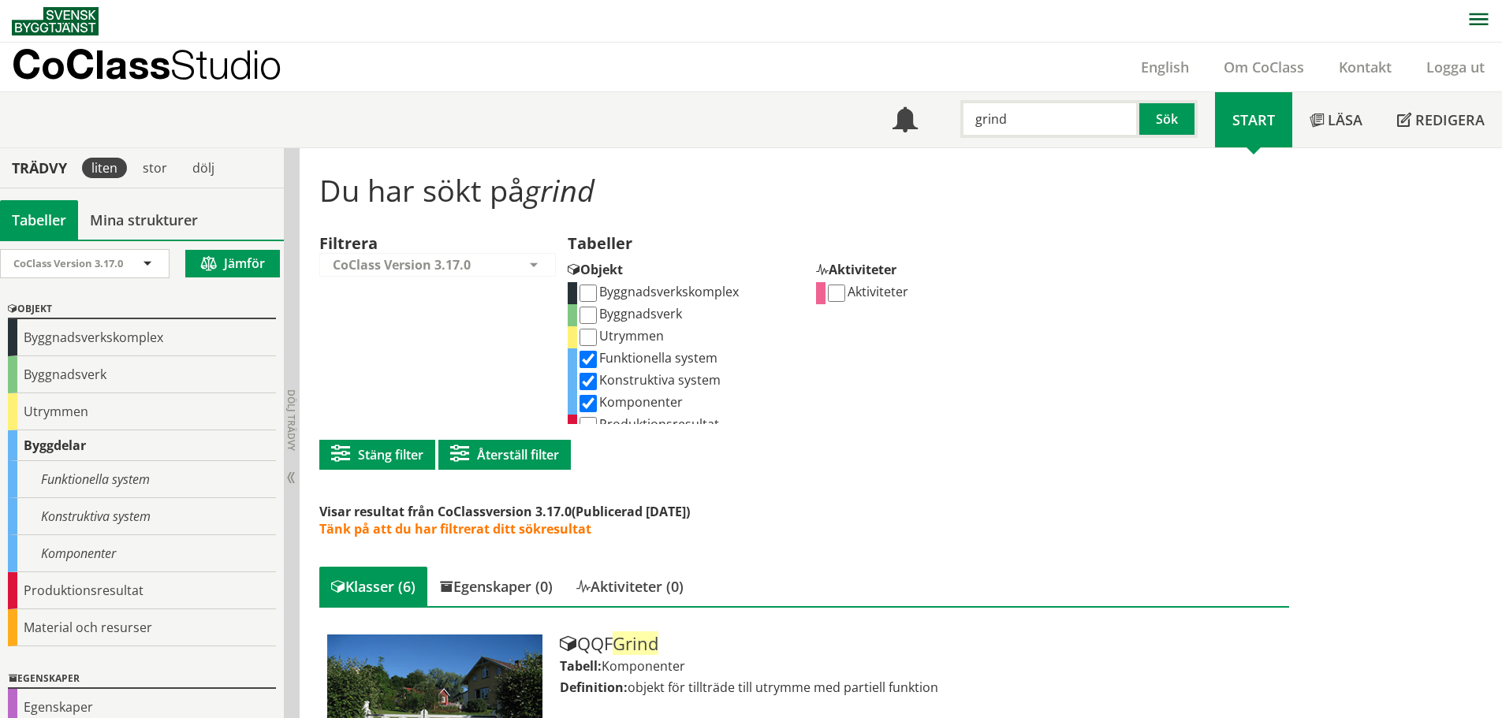
click at [1003, 129] on input "grind" at bounding box center [1049, 119] width 179 height 38
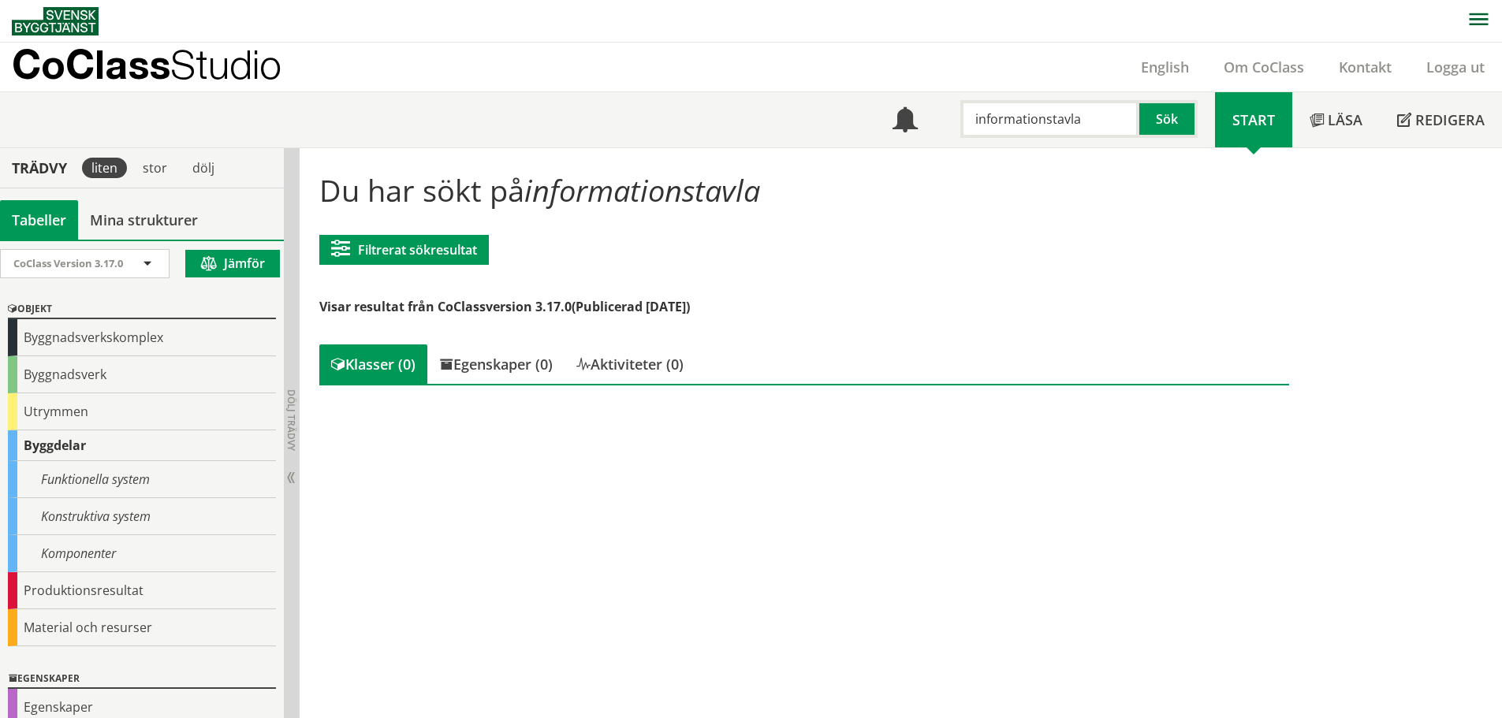
click at [995, 127] on input "informationstavla" at bounding box center [1049, 119] width 179 height 38
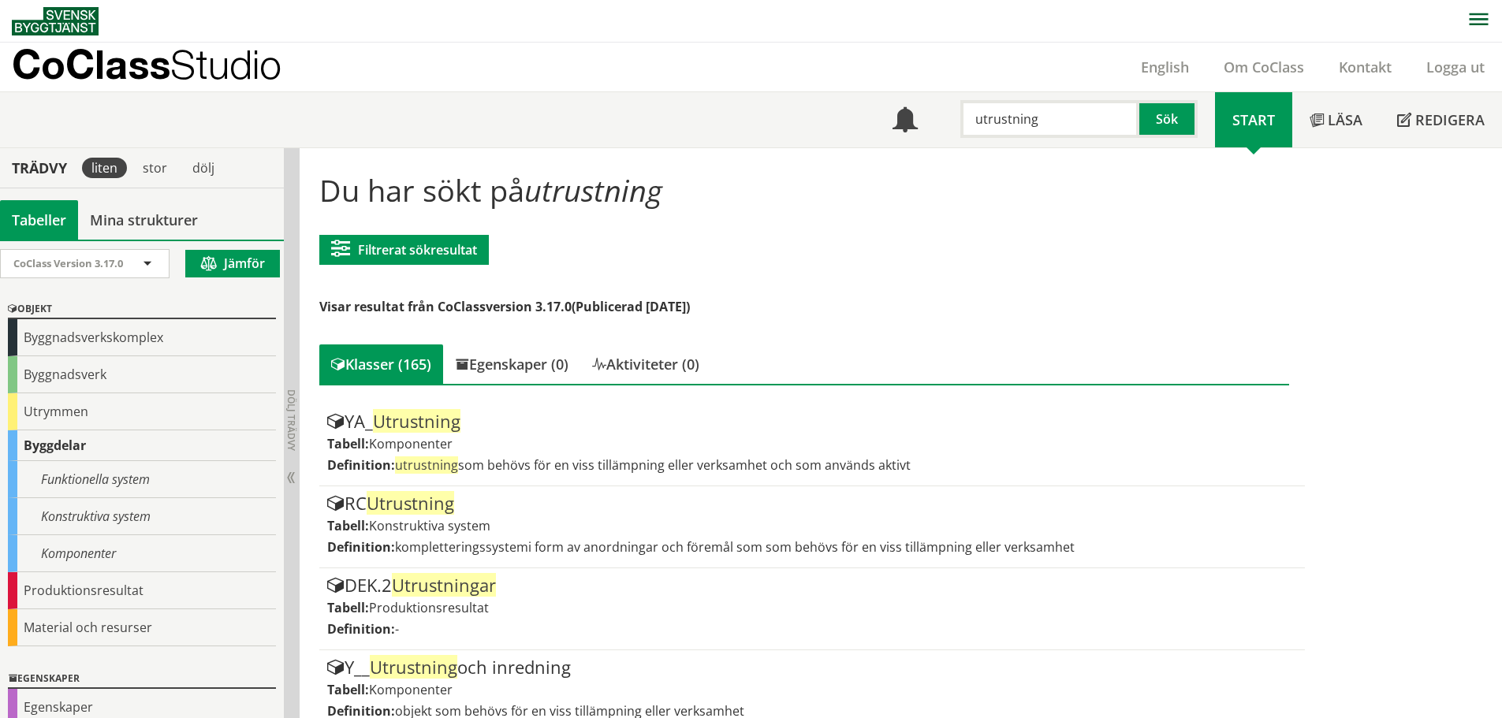
click at [976, 125] on input "utrustning" at bounding box center [1049, 119] width 179 height 38
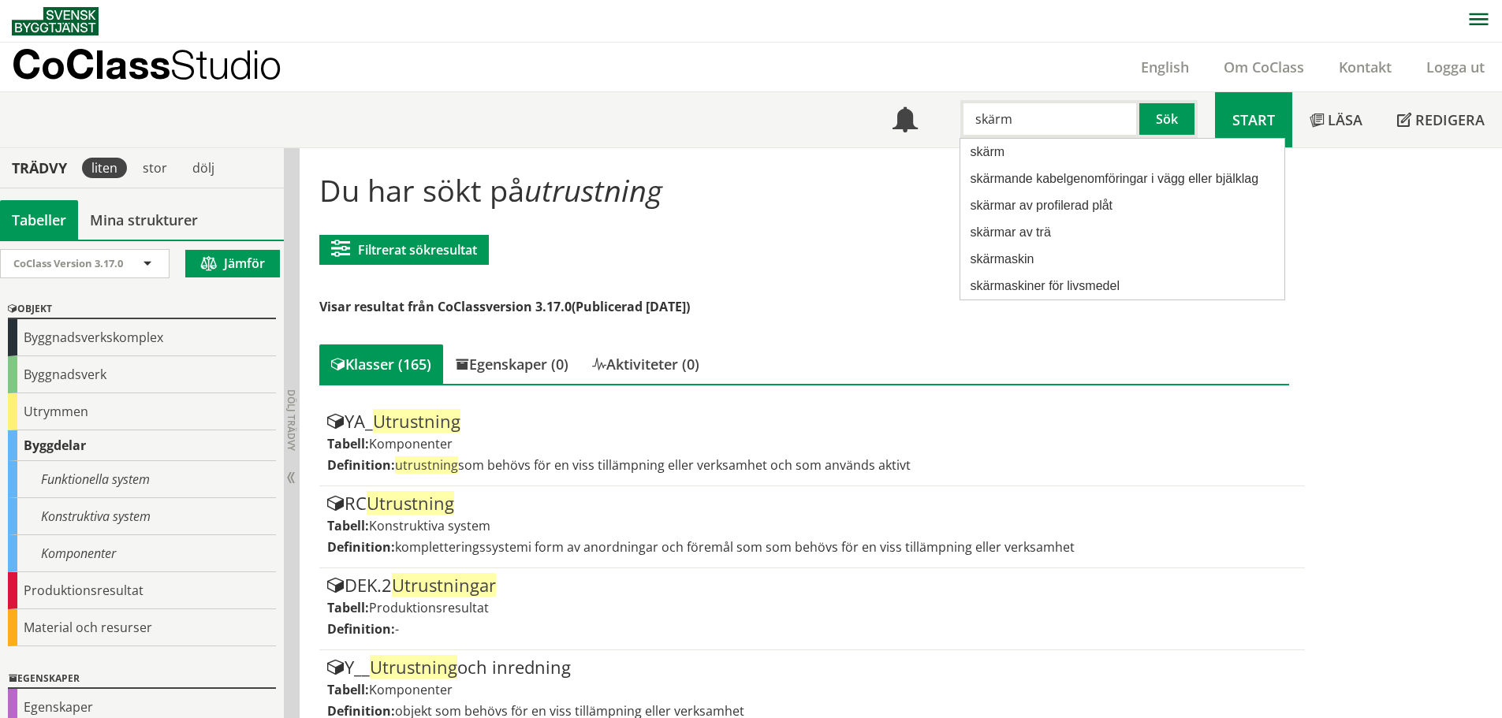
type input "skärm"
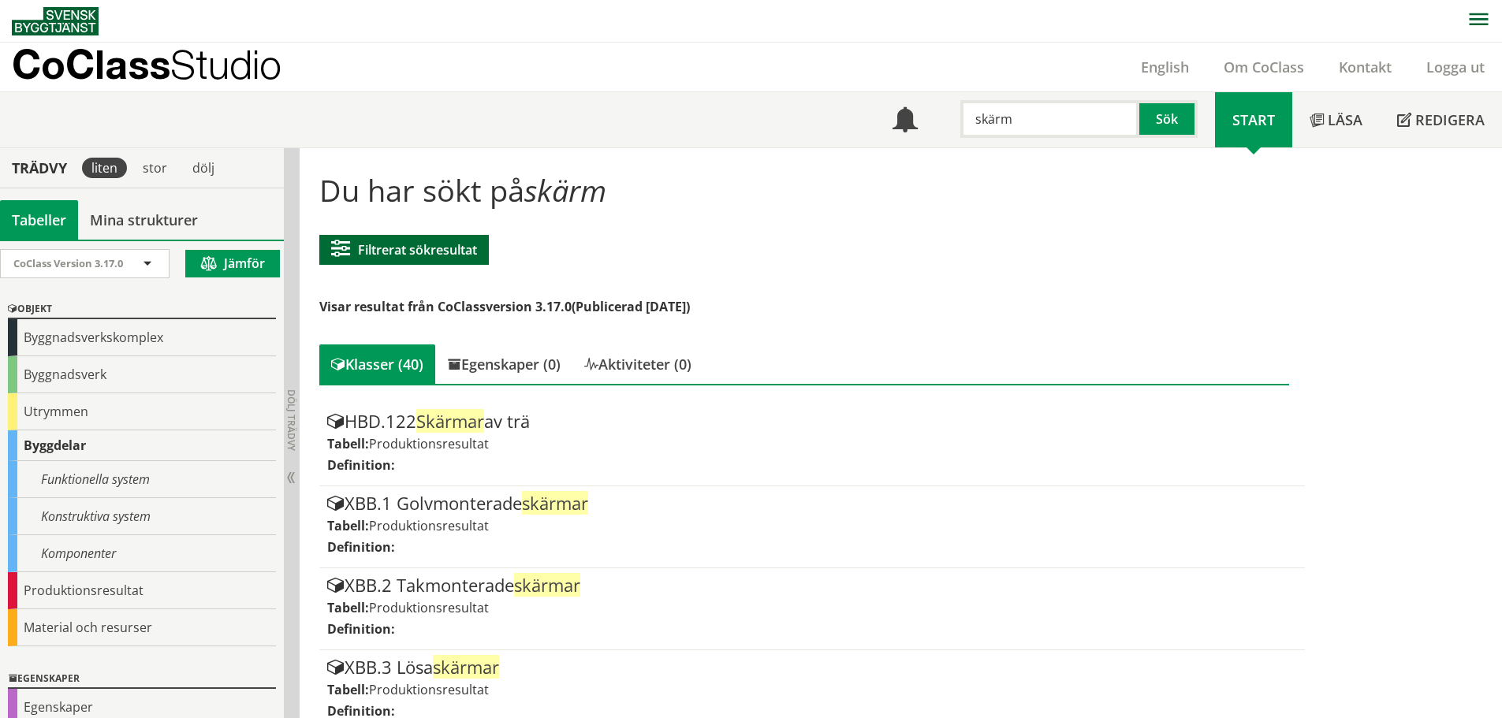
click at [475, 239] on button "Filtrerat sökresultat" at bounding box center [404, 250] width 170 height 30
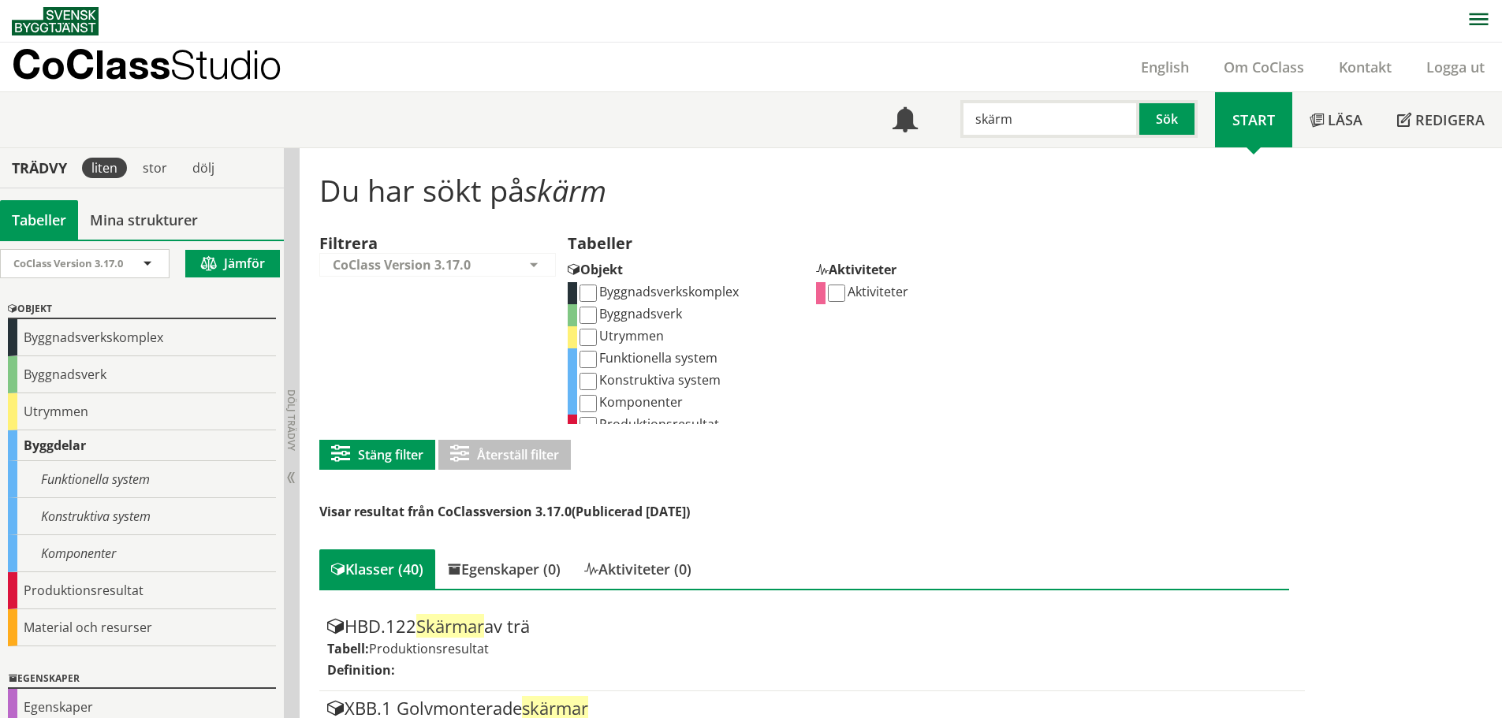
click at [585, 407] on input "Komponenter" at bounding box center [587, 403] width 17 height 17
checkbox input "true"
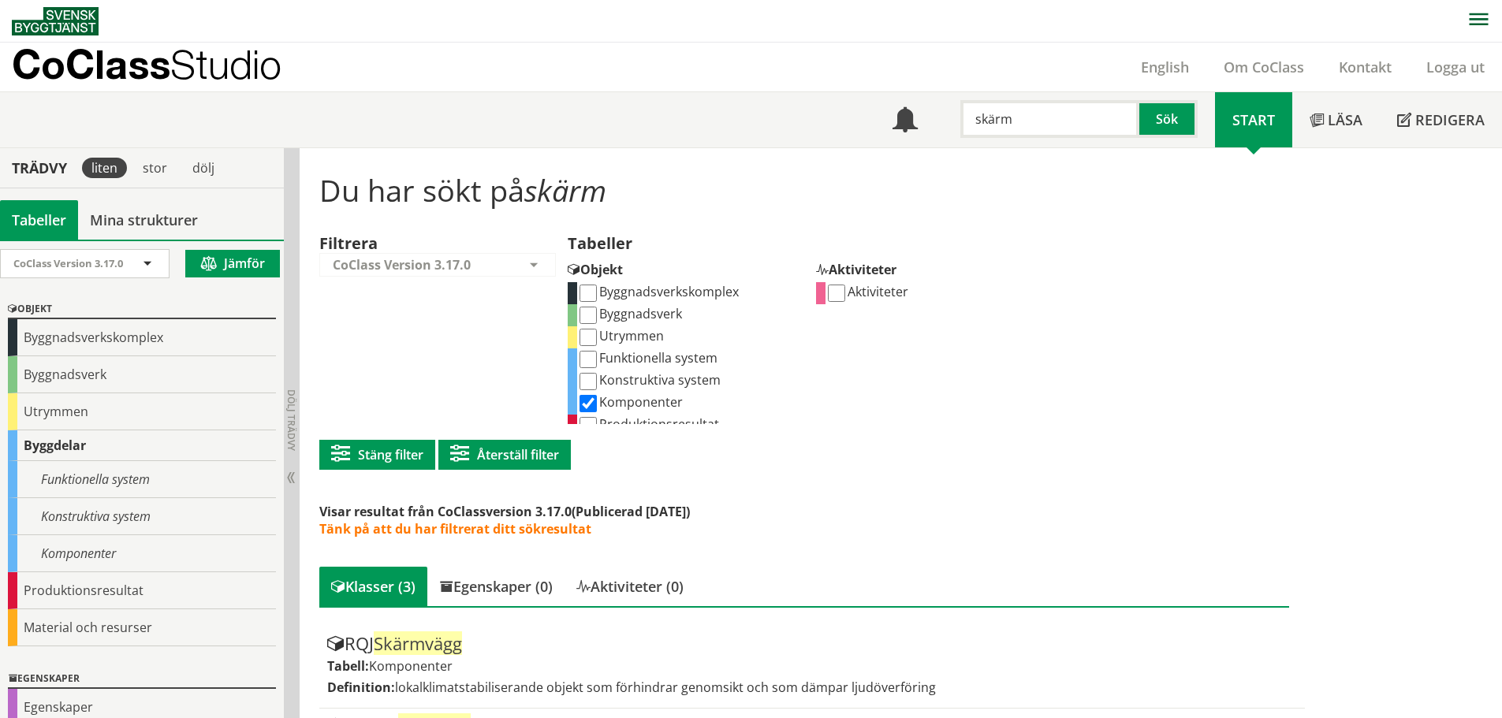
click at [1009, 130] on input "skärm" at bounding box center [1049, 119] width 179 height 38
type input "skylt"
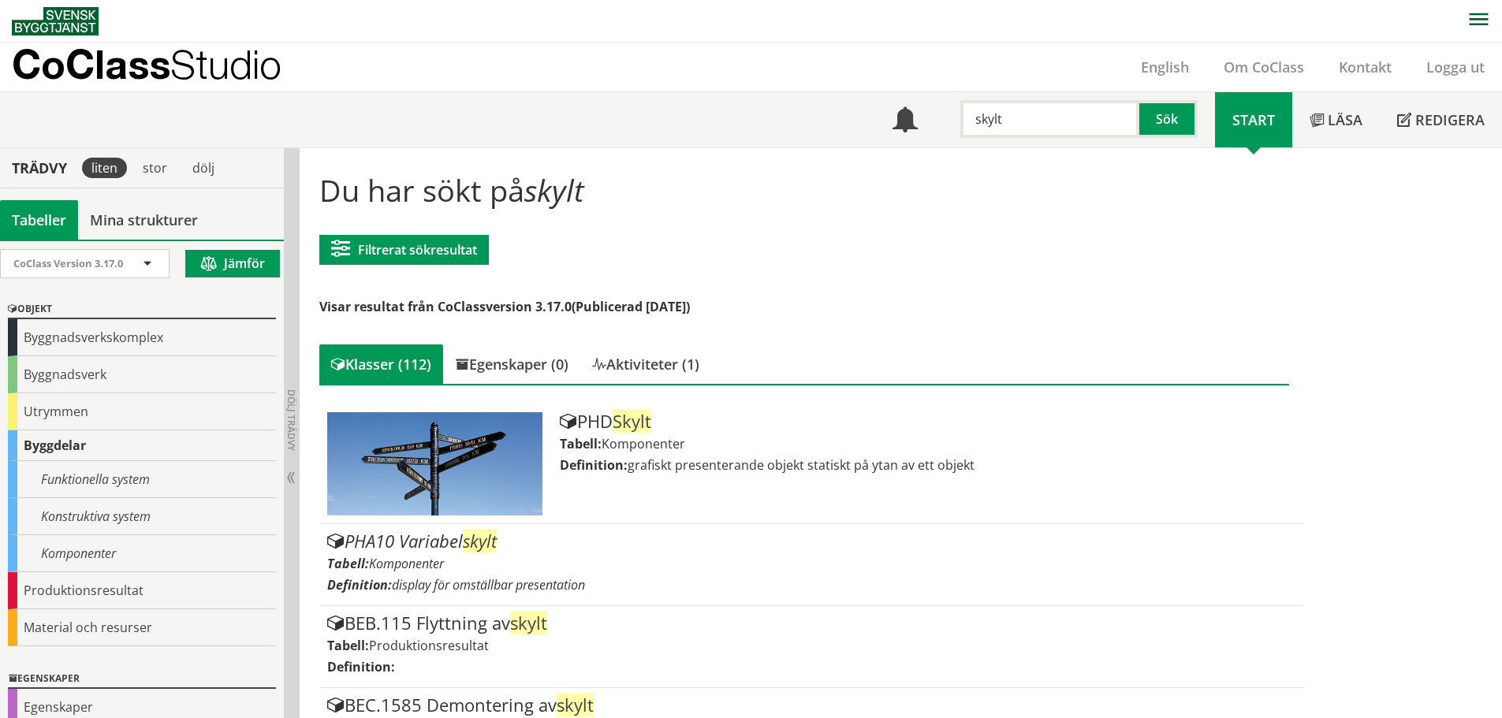
click at [417, 263] on button "Filtrerat sökresultat" at bounding box center [404, 250] width 170 height 30
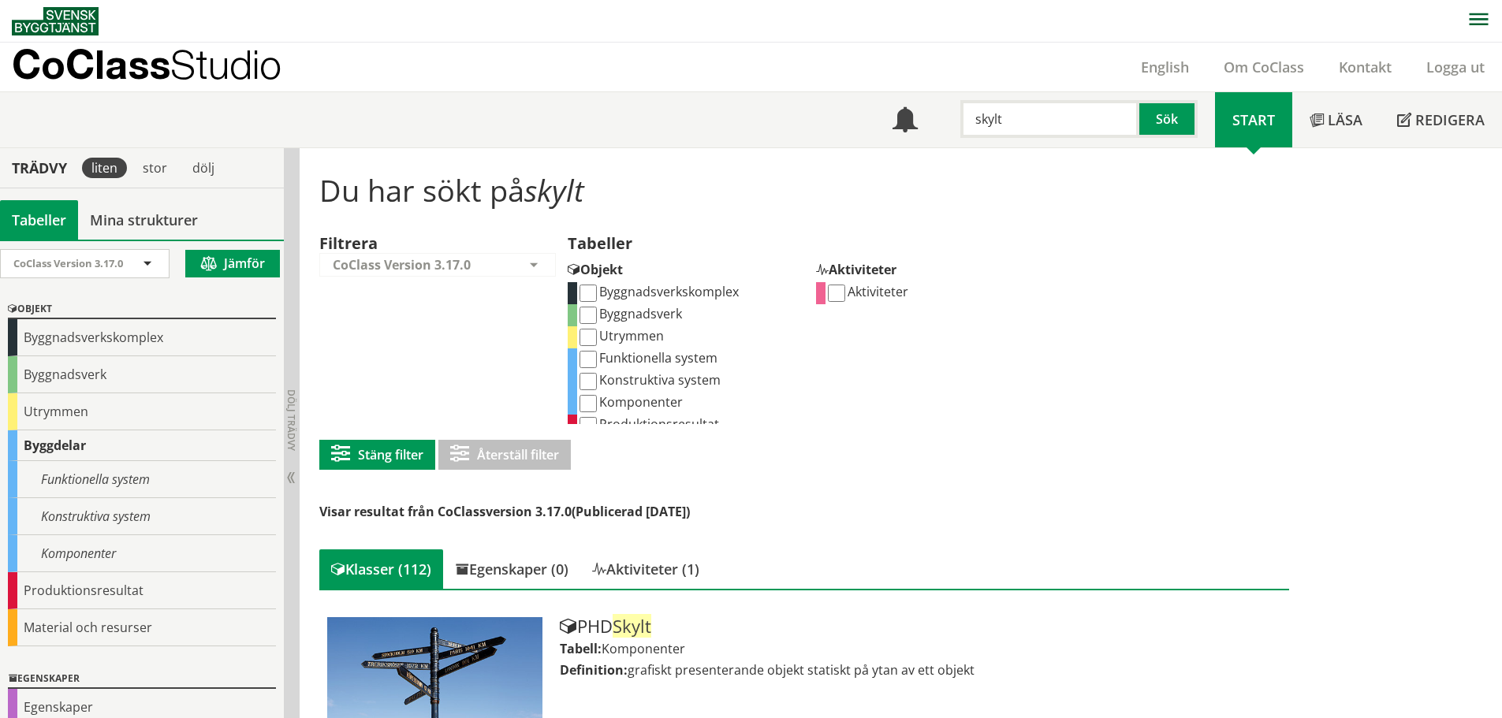
click at [582, 404] on input "Komponenter" at bounding box center [587, 403] width 17 height 17
checkbox input "true"
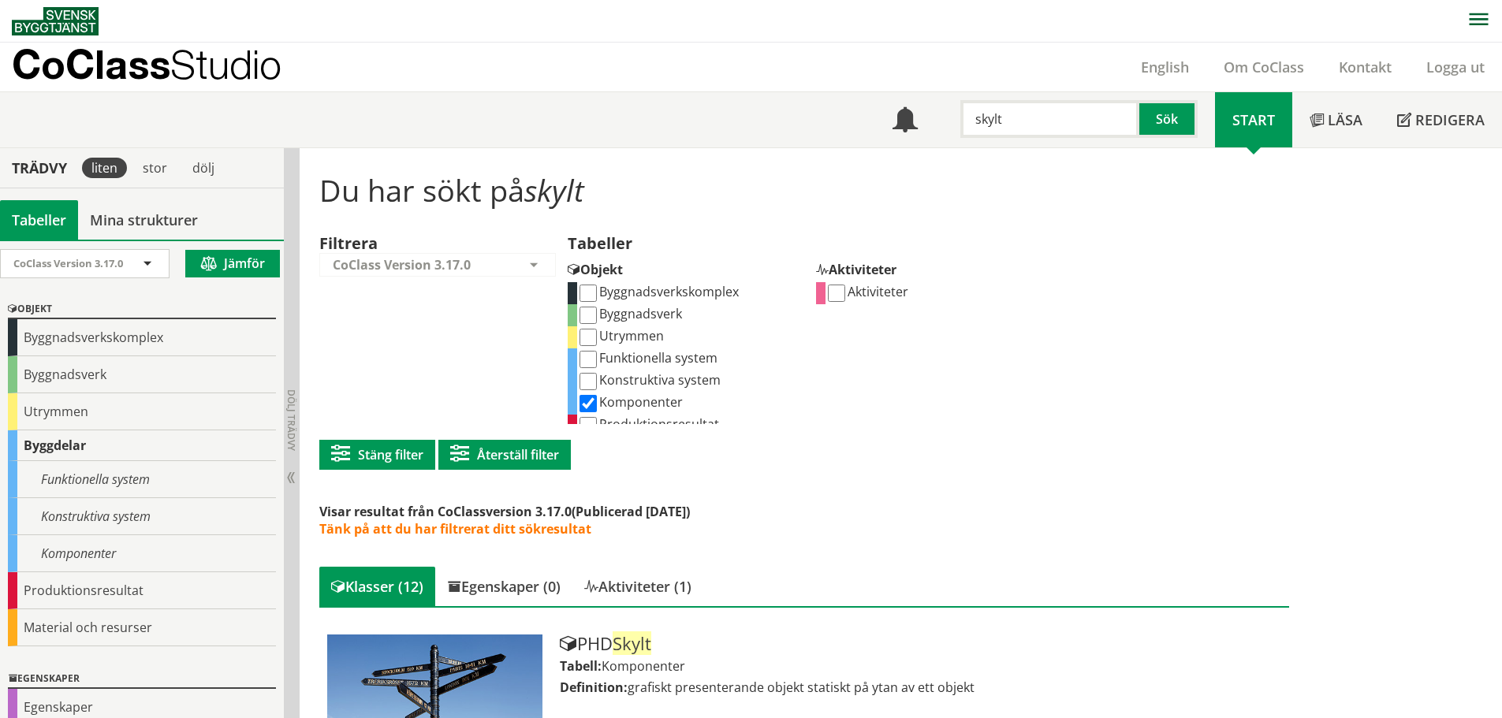
click at [1019, 126] on input "skylt" at bounding box center [1049, 119] width 179 height 38
type input "högtalare"
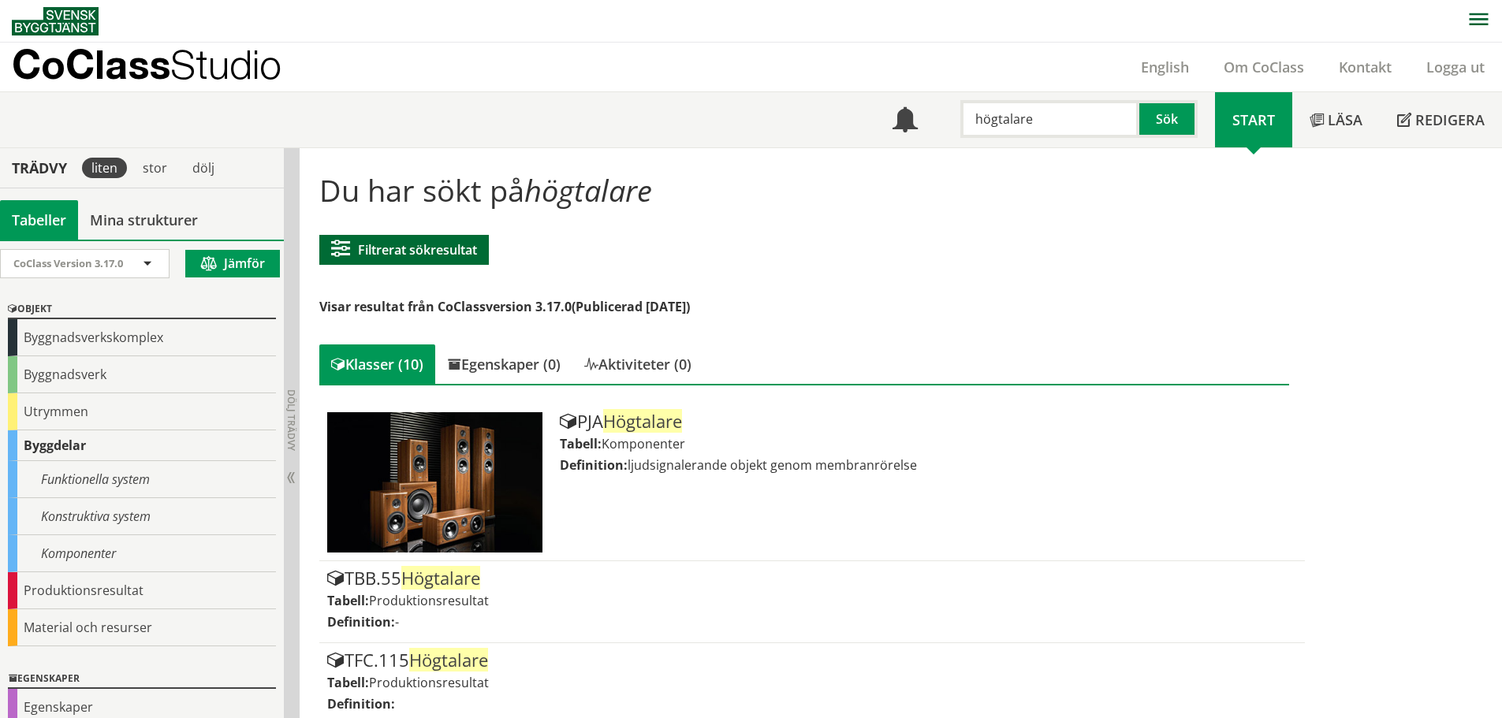
click at [412, 243] on button "Filtrerat sökresultat" at bounding box center [404, 250] width 170 height 30
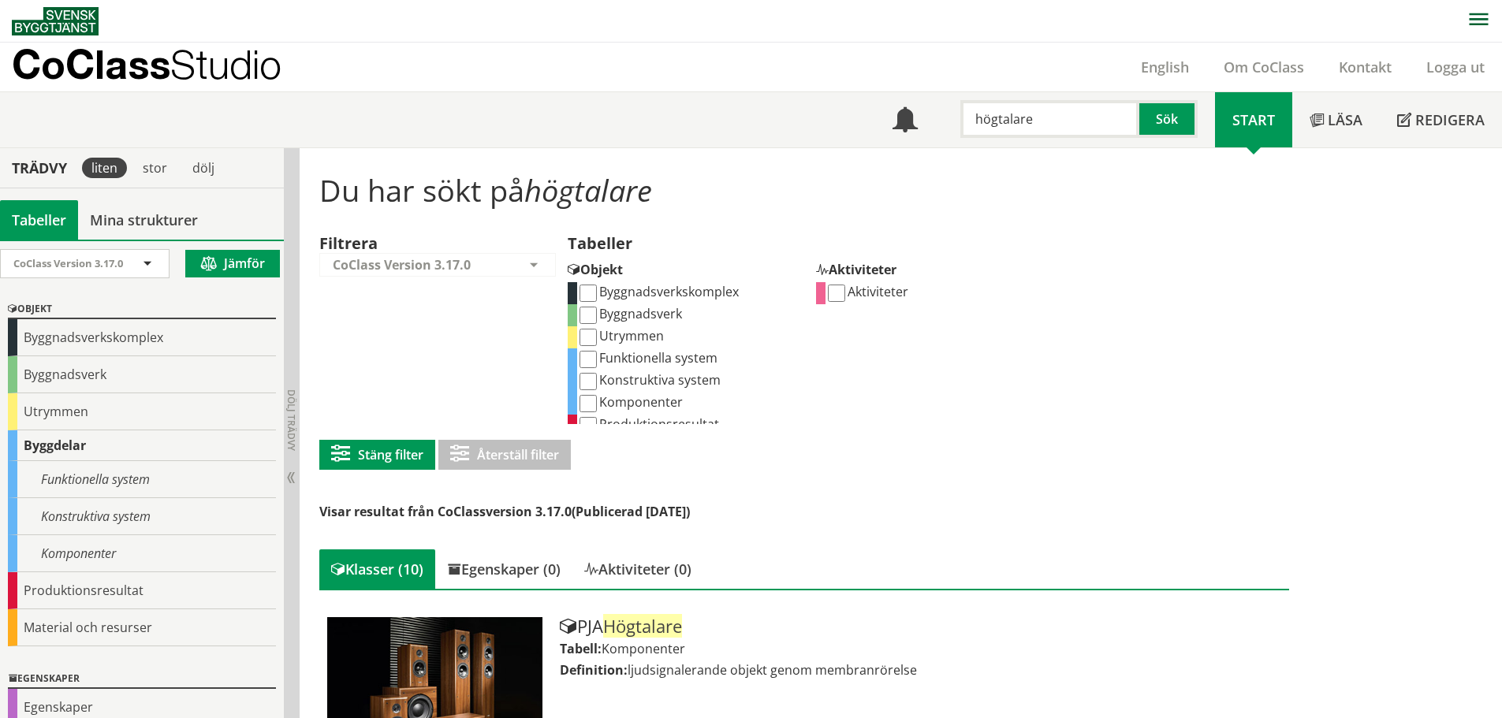
click at [589, 399] on input "Komponenter" at bounding box center [587, 403] width 17 height 17
checkbox input "true"
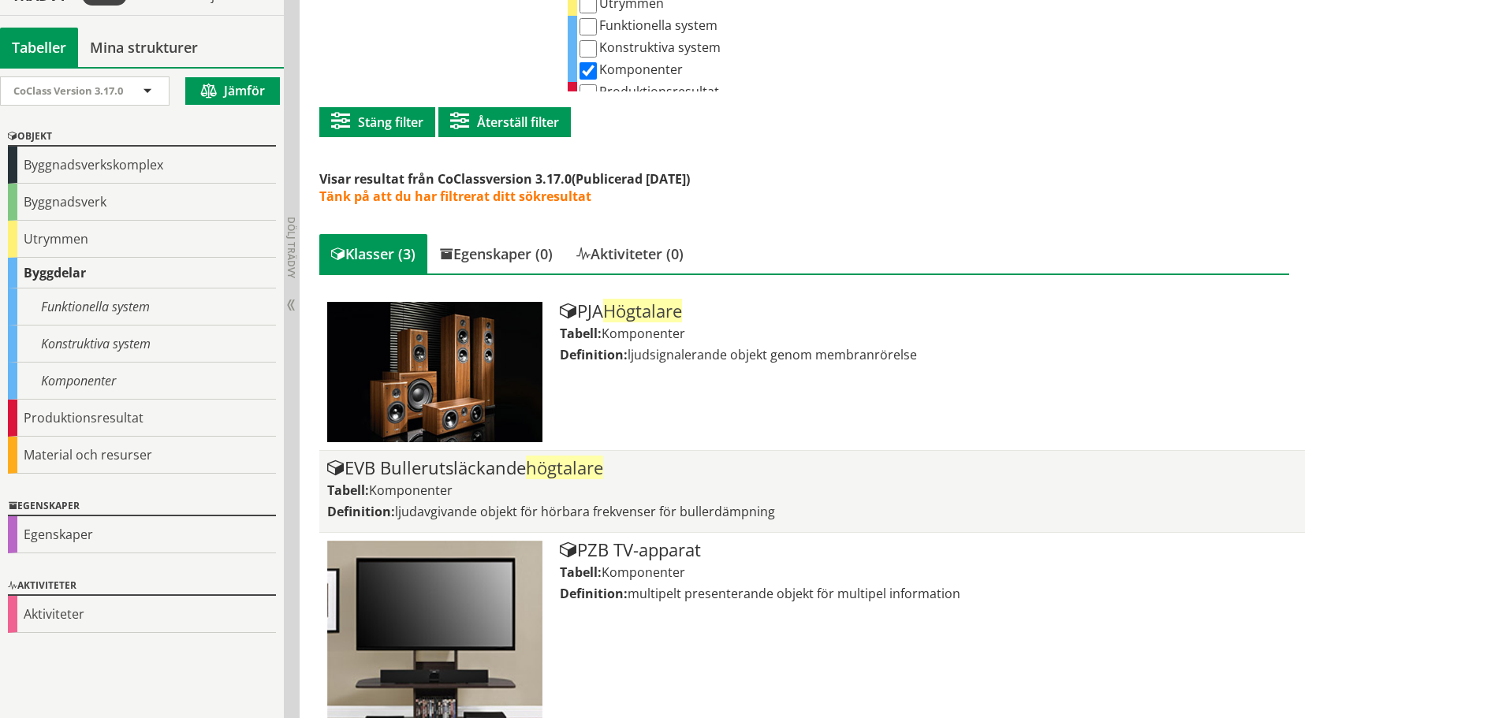
scroll to position [308, 0]
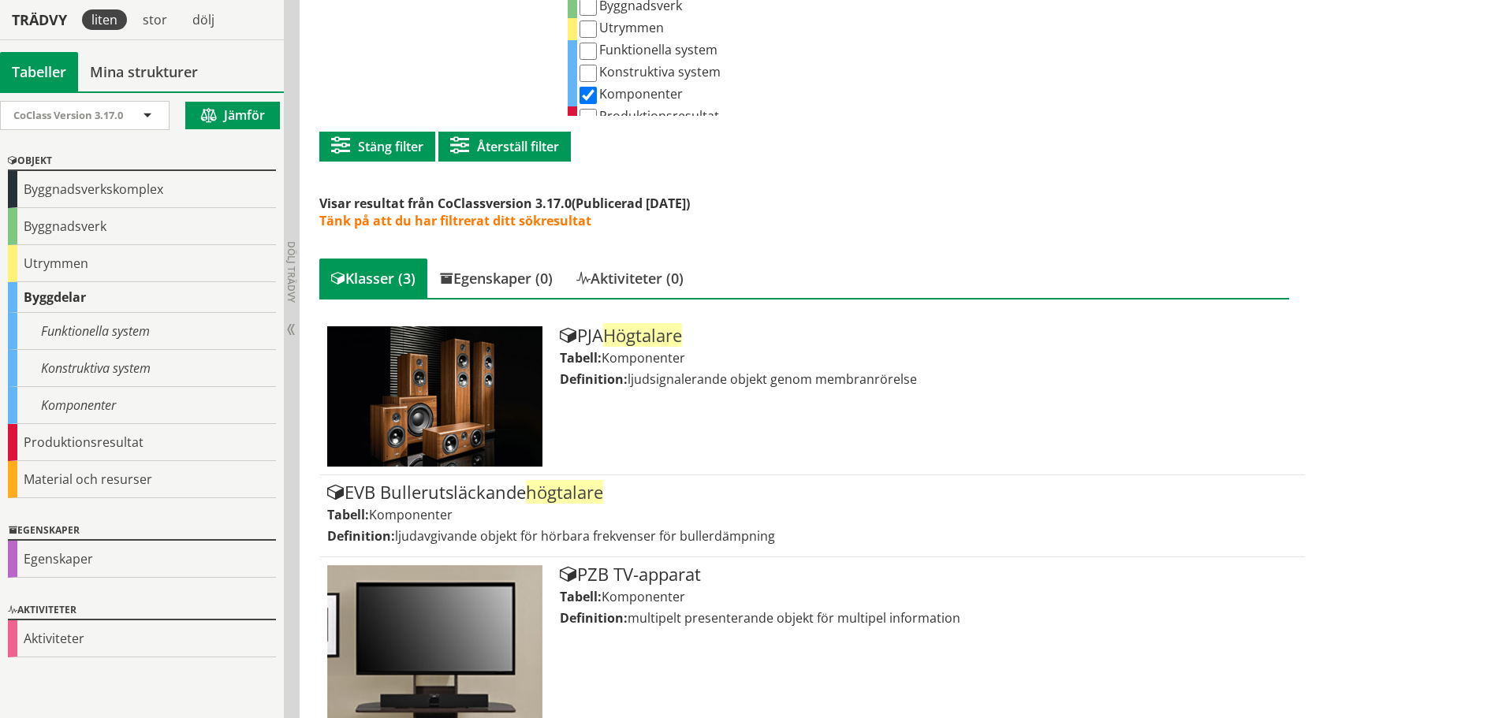
click at [590, 73] on input "Konstruktiva system" at bounding box center [587, 73] width 17 height 17
checkbox input "true"
click at [583, 56] on input "Funktionella system" at bounding box center [587, 51] width 17 height 17
checkbox input "true"
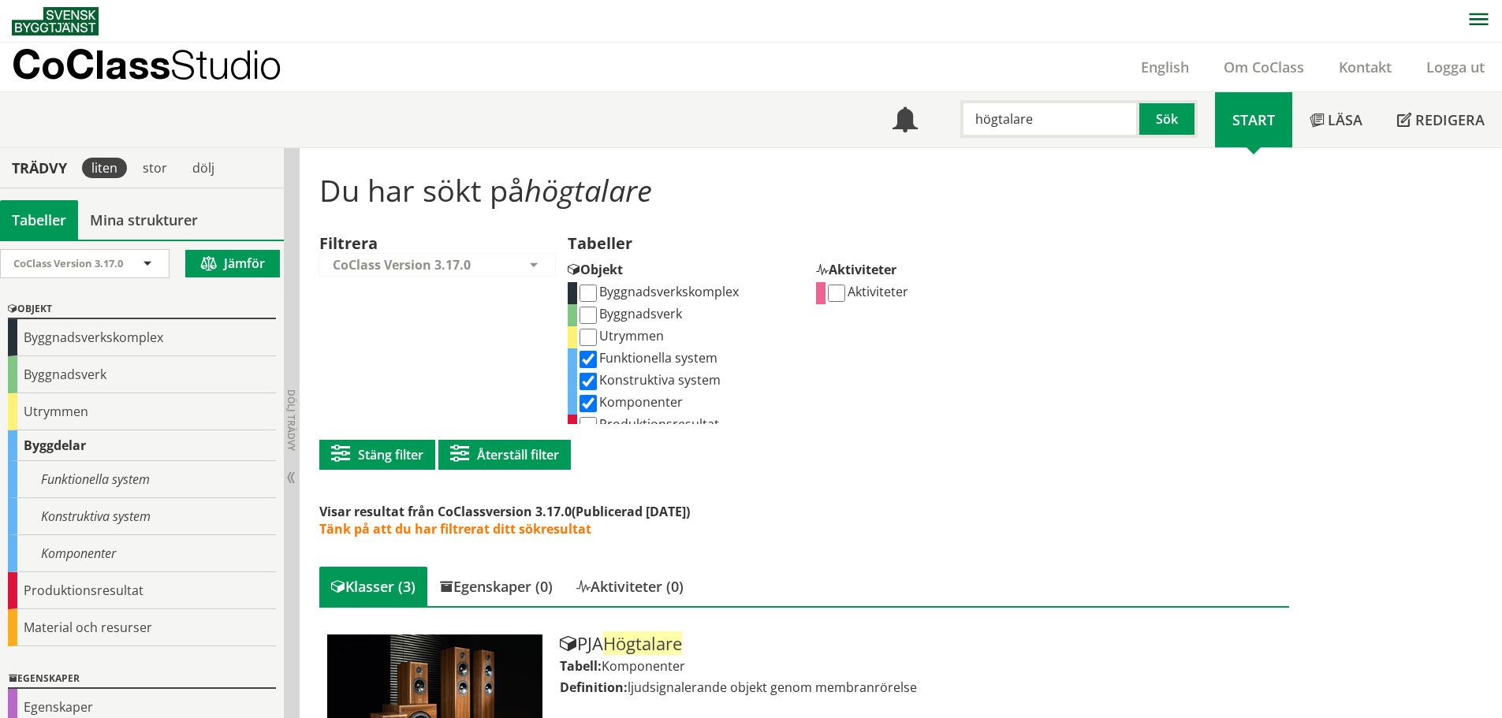
click at [1017, 117] on input "högtalare" at bounding box center [1049, 119] width 179 height 38
type input "väderskydd"
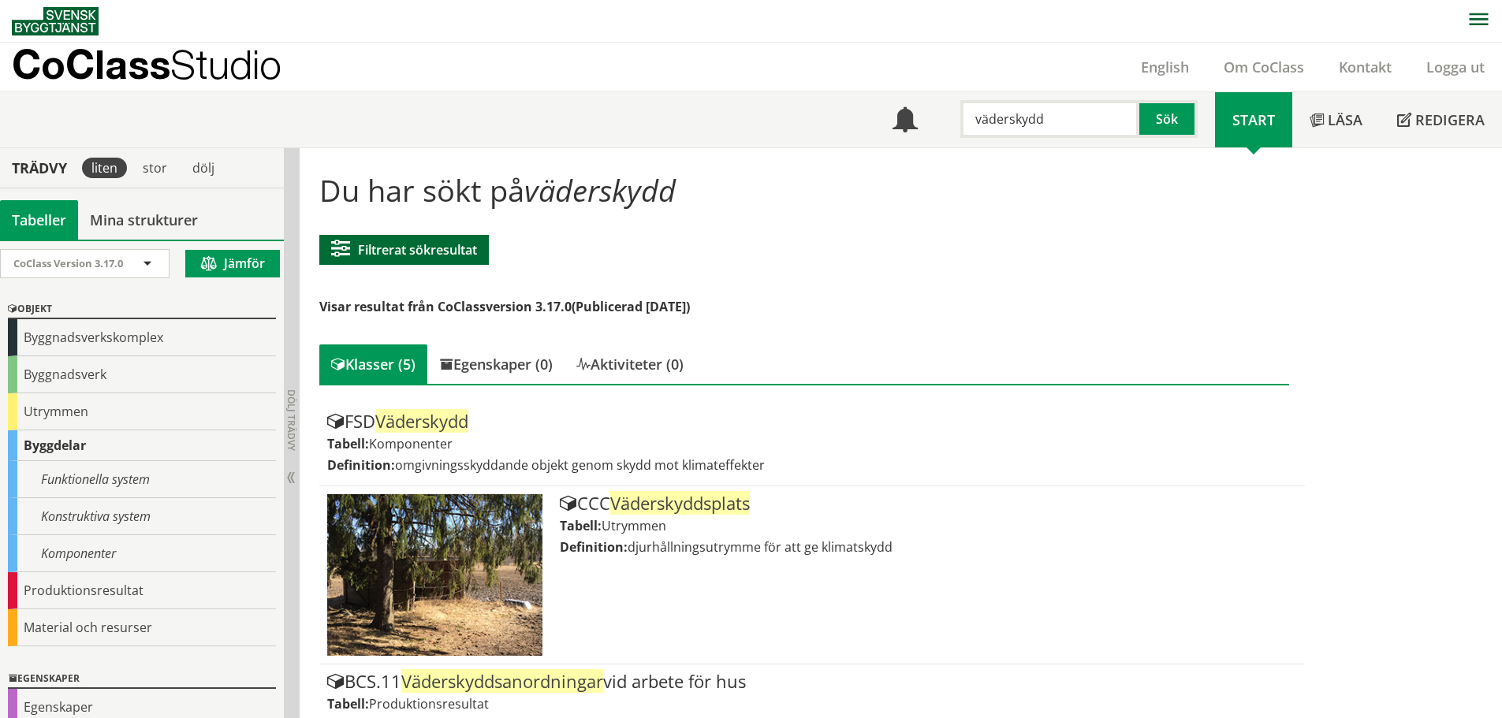
click at [356, 251] on span at bounding box center [344, 249] width 27 height 19
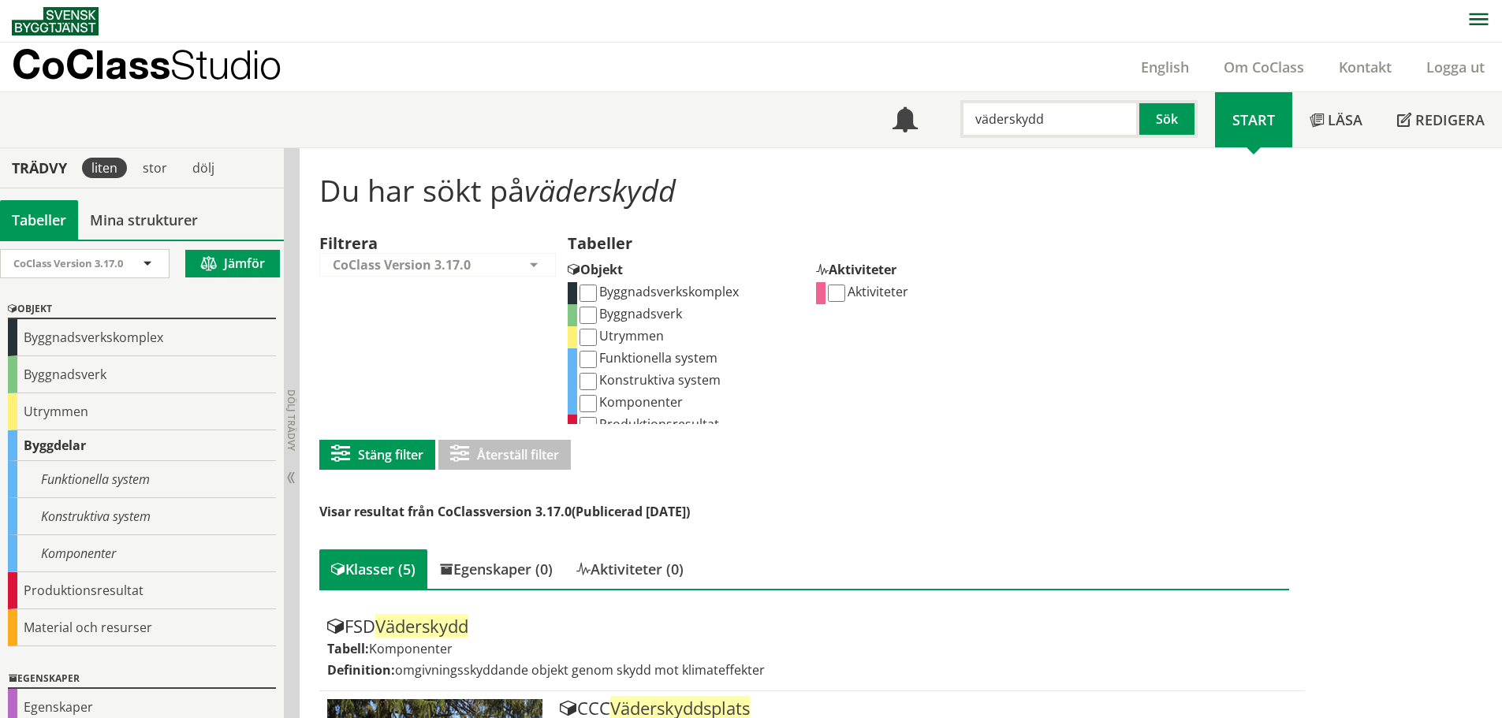
click at [589, 357] on input "Funktionella system" at bounding box center [587, 359] width 17 height 17
checkbox input "true"
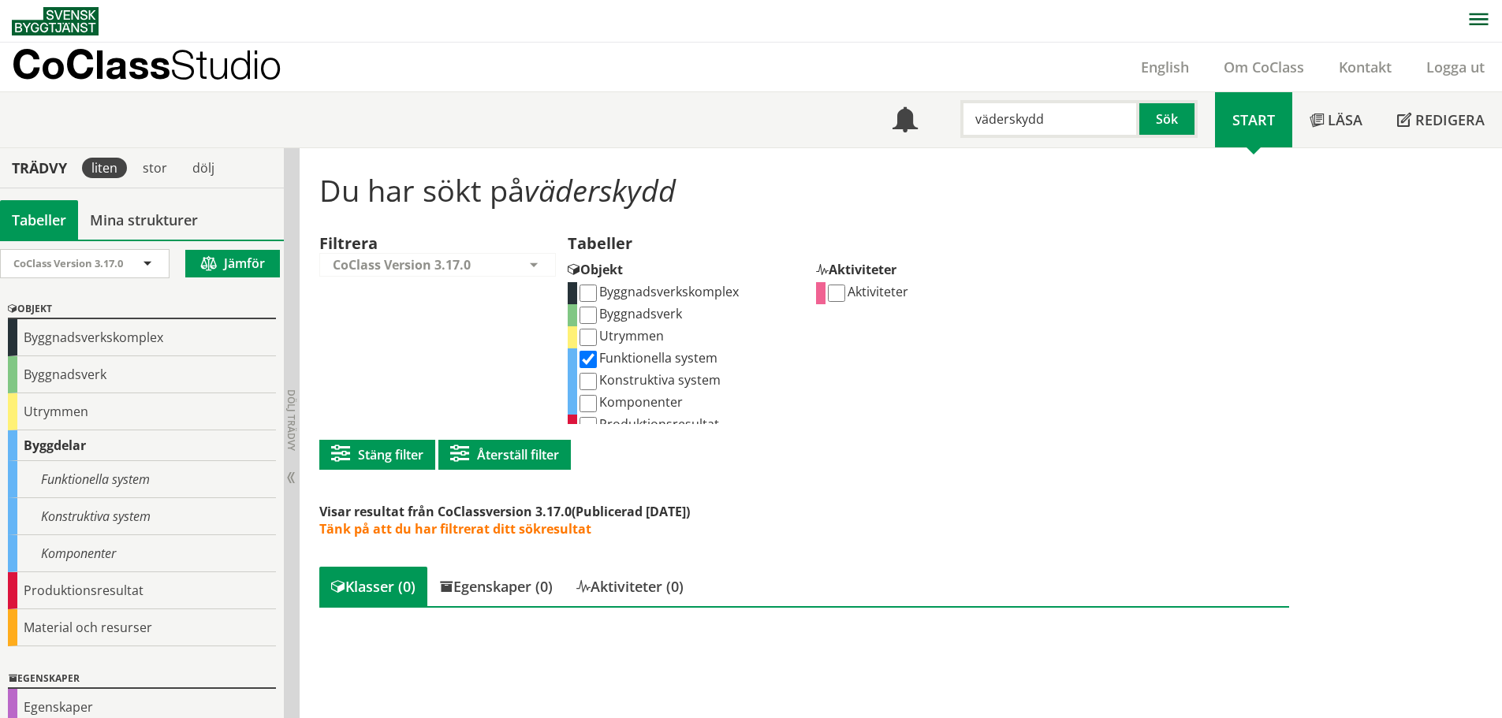
scroll to position [1, 0]
click at [613, 375] on label "Konstruktiva system" at bounding box center [648, 379] width 143 height 17
click at [597, 375] on input "Konstruktiva system" at bounding box center [587, 380] width 17 height 17
checkbox input "true"
click at [630, 397] on label "Komponenter" at bounding box center [630, 401] width 106 height 17
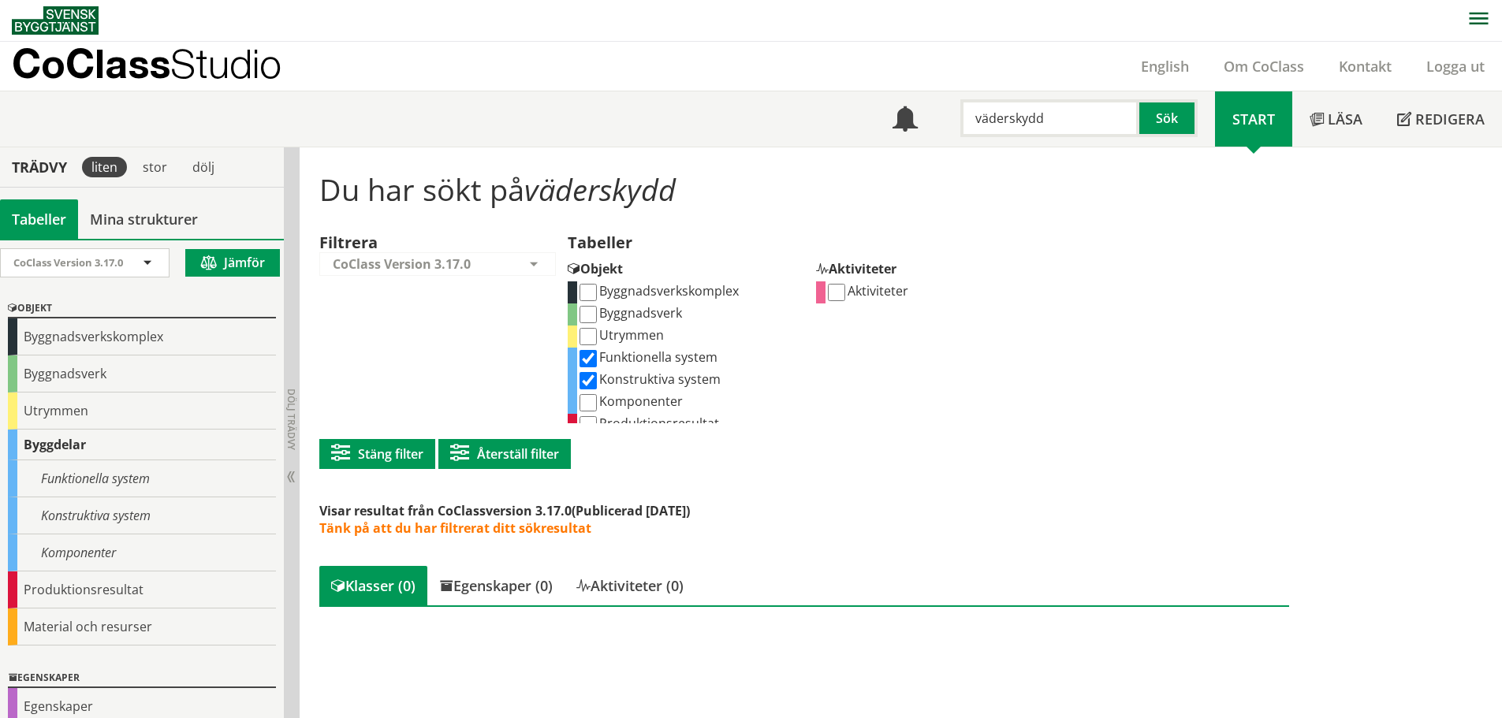
click at [597, 397] on input "Komponenter" at bounding box center [587, 402] width 17 height 17
checkbox input "true"
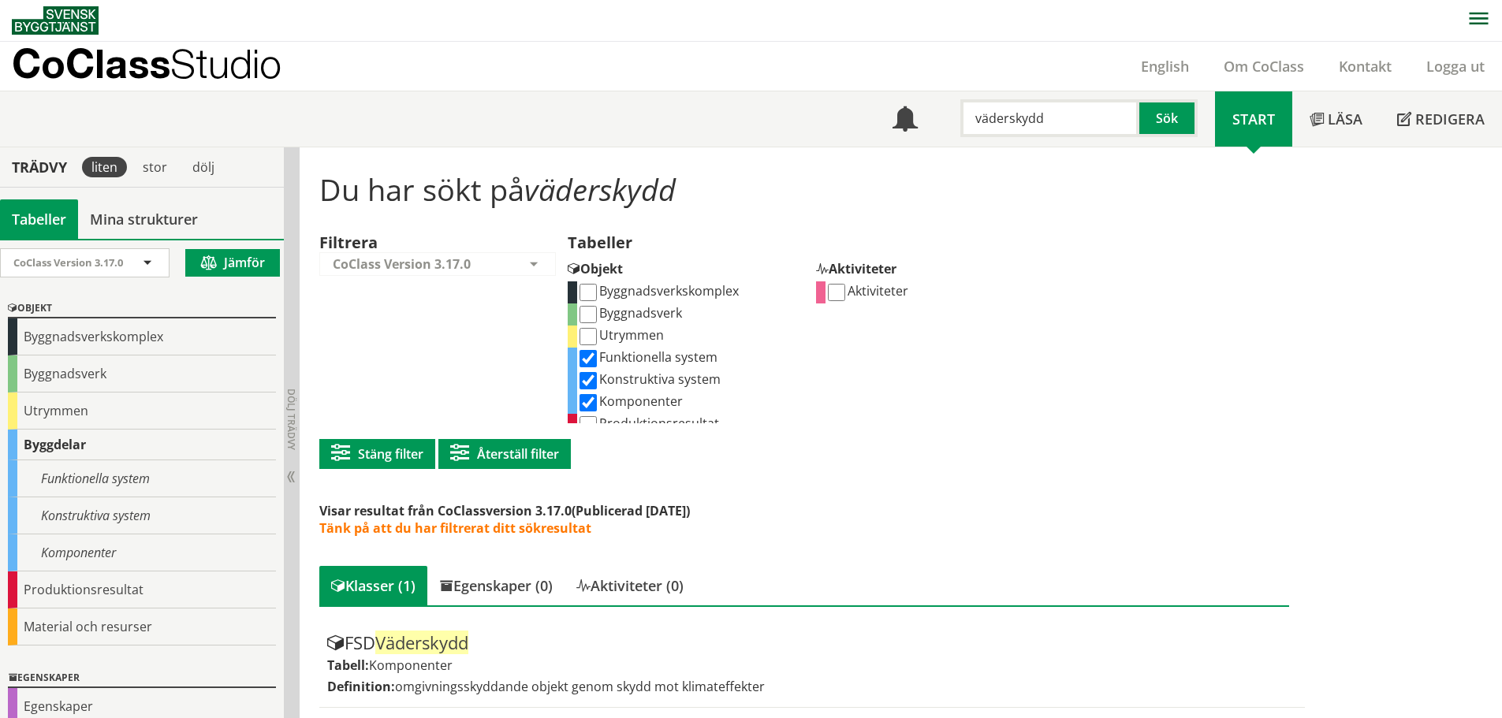
click at [1024, 124] on input "väderskydd" at bounding box center [1049, 118] width 179 height 38
click at [1024, 125] on input "väderskydd" at bounding box center [1049, 118] width 179 height 38
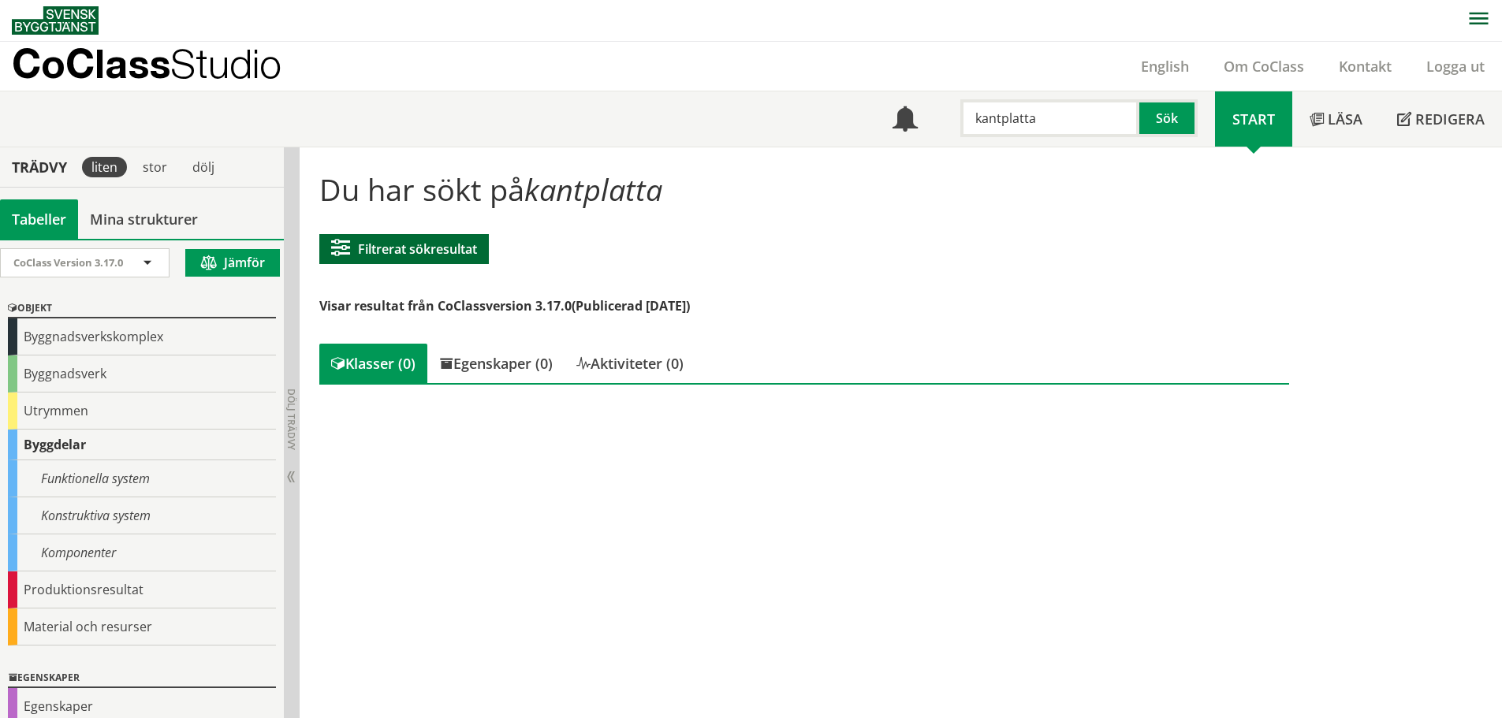
click at [437, 239] on button "Filtrerat sökresultat" at bounding box center [404, 249] width 170 height 30
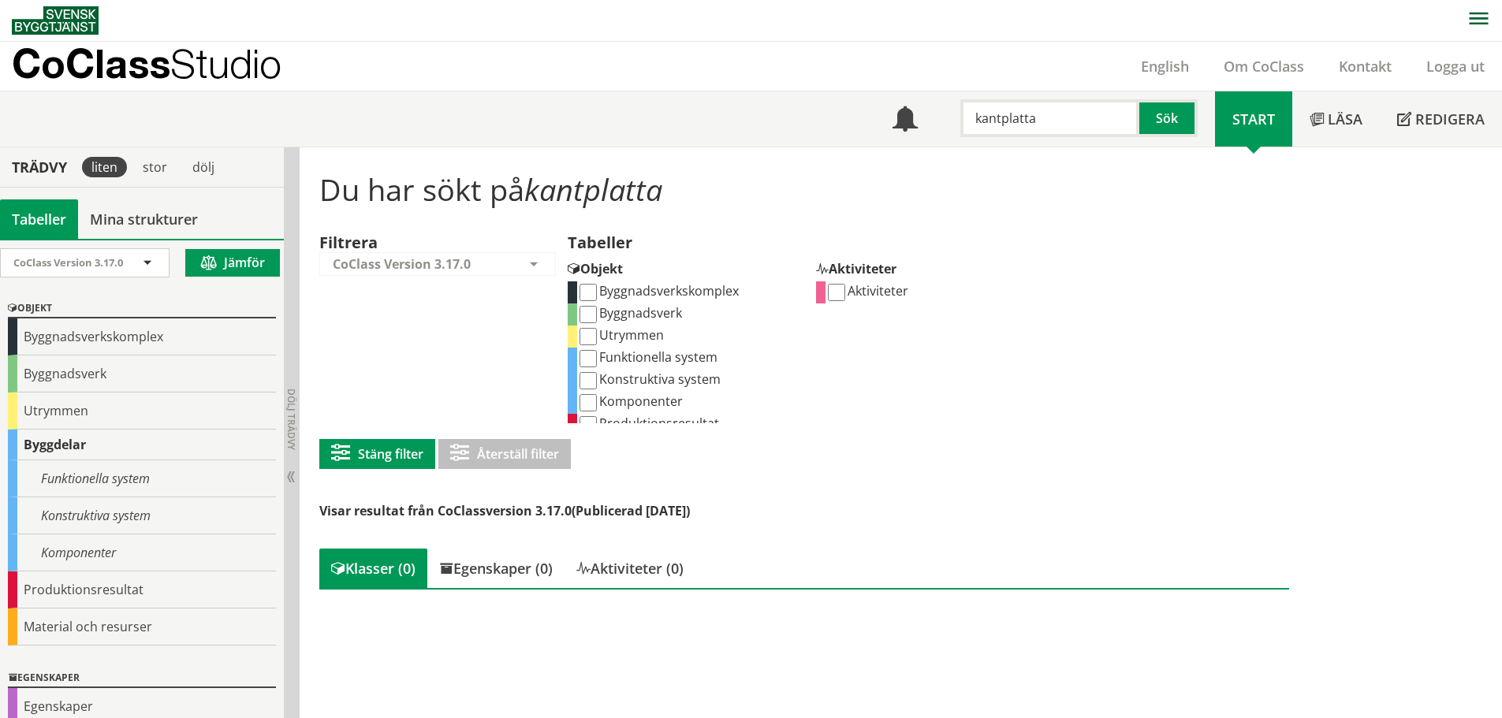
click at [993, 120] on input "kantplatta" at bounding box center [1049, 118] width 179 height 38
type input "trappa"
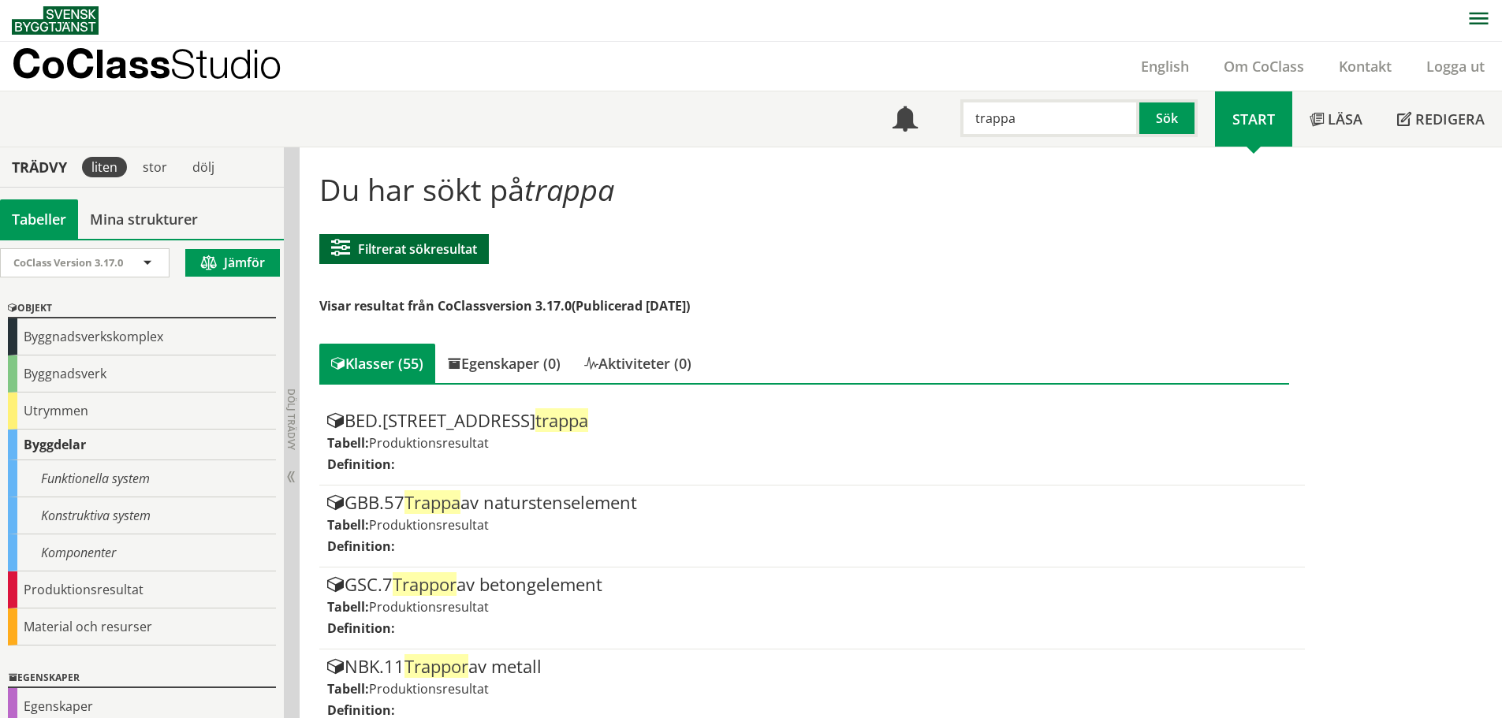
click at [449, 263] on button "Filtrerat sökresultat" at bounding box center [404, 249] width 170 height 30
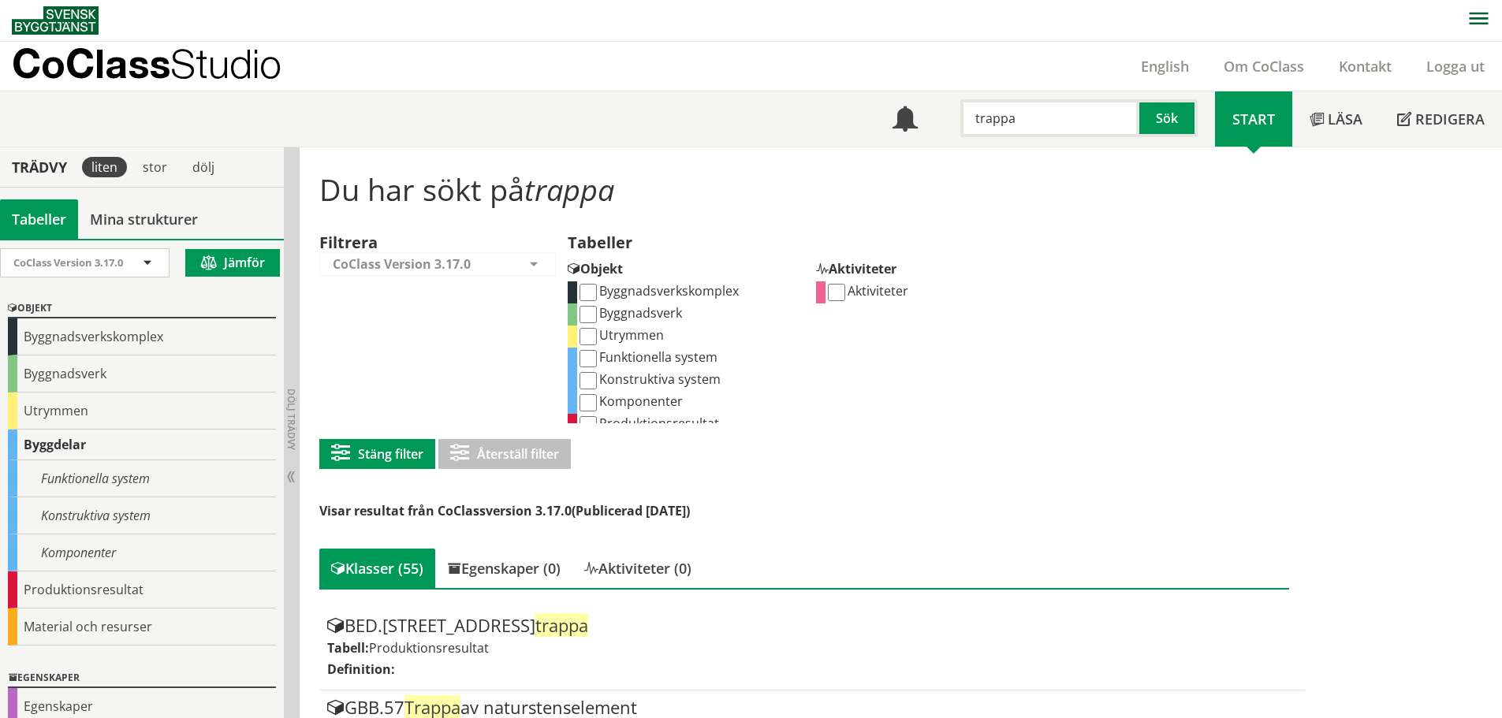
click at [595, 357] on input "Funktionella system" at bounding box center [587, 358] width 17 height 17
checkbox input "true"
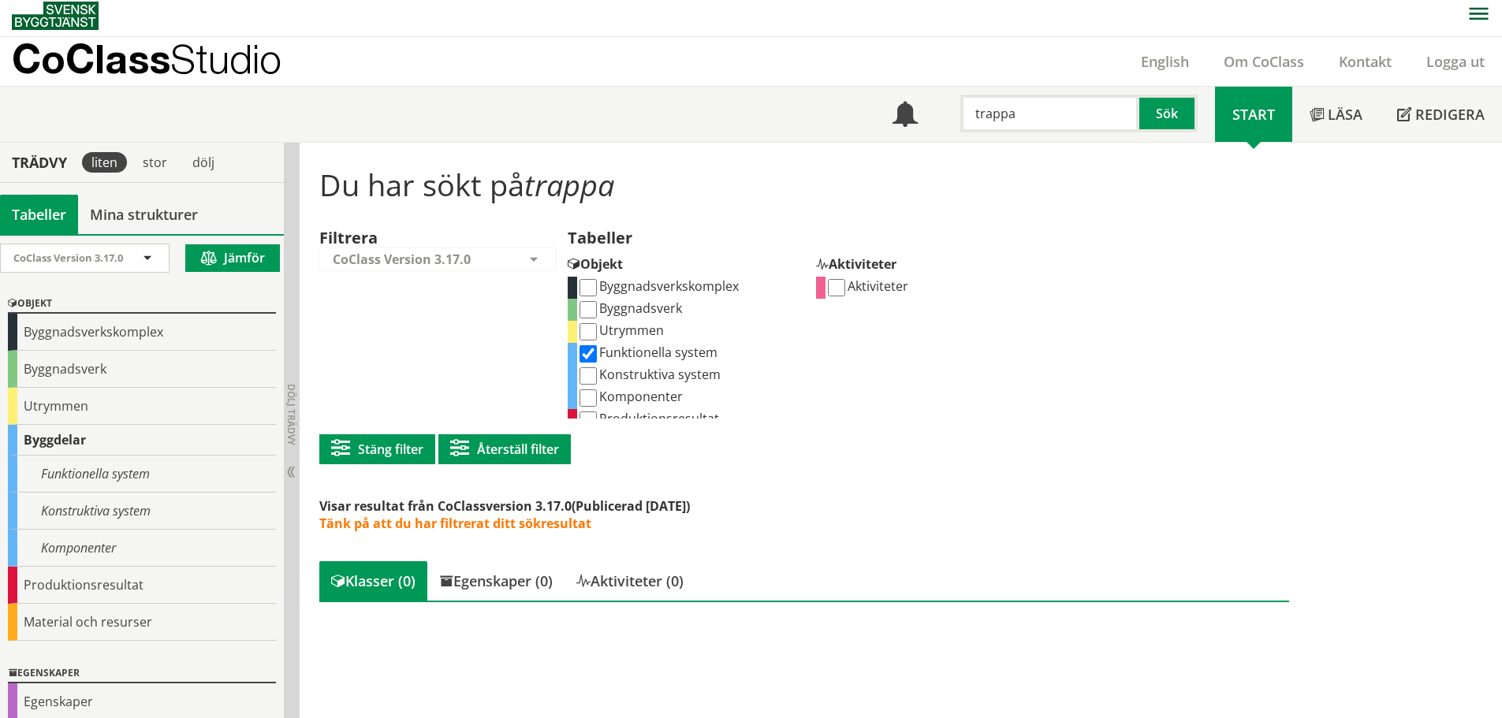
click at [676, 369] on label "Konstruktiva system" at bounding box center [648, 374] width 143 height 17
click at [597, 369] on input "Konstruktiva system" at bounding box center [587, 375] width 17 height 17
checkbox input "true"
click at [642, 390] on label "Komponenter" at bounding box center [630, 396] width 106 height 17
click at [597, 390] on input "Komponenter" at bounding box center [587, 397] width 17 height 17
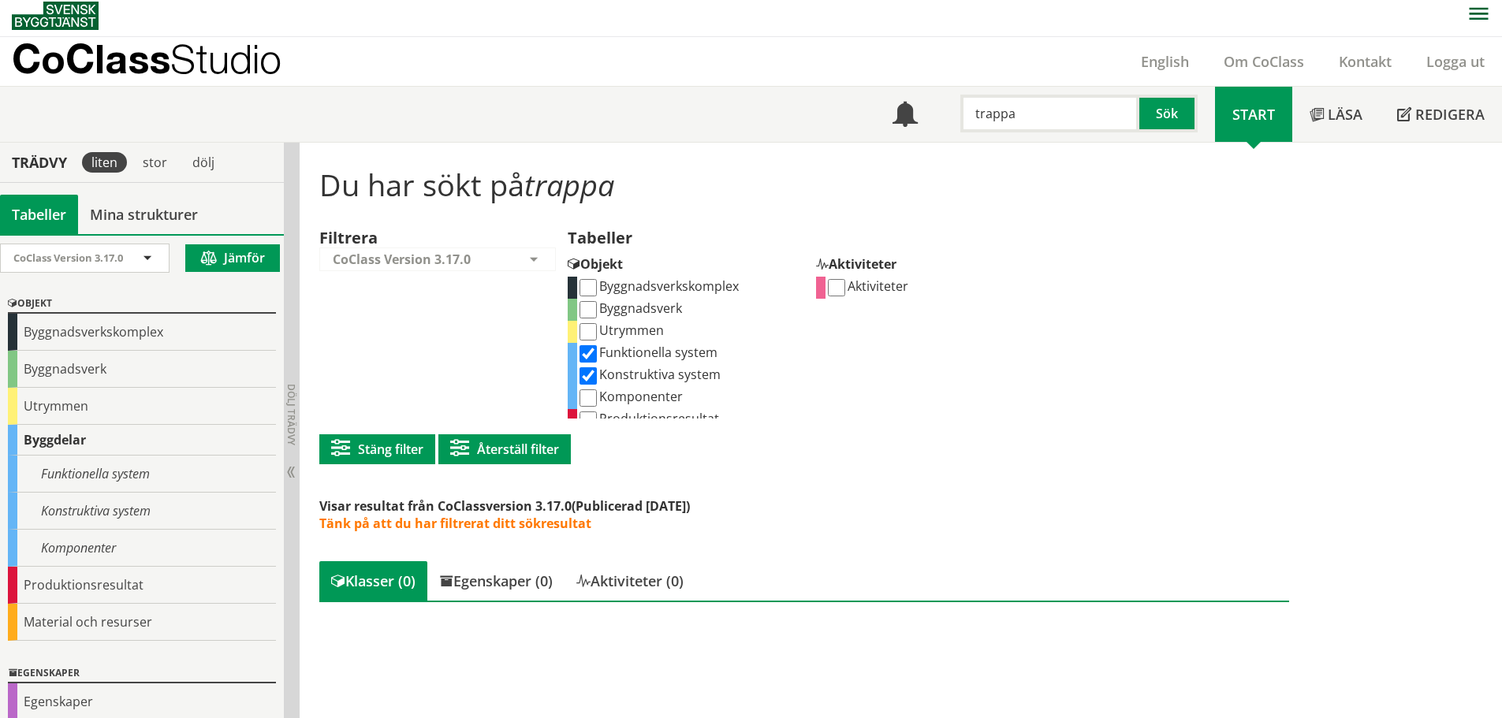
checkbox input "true"
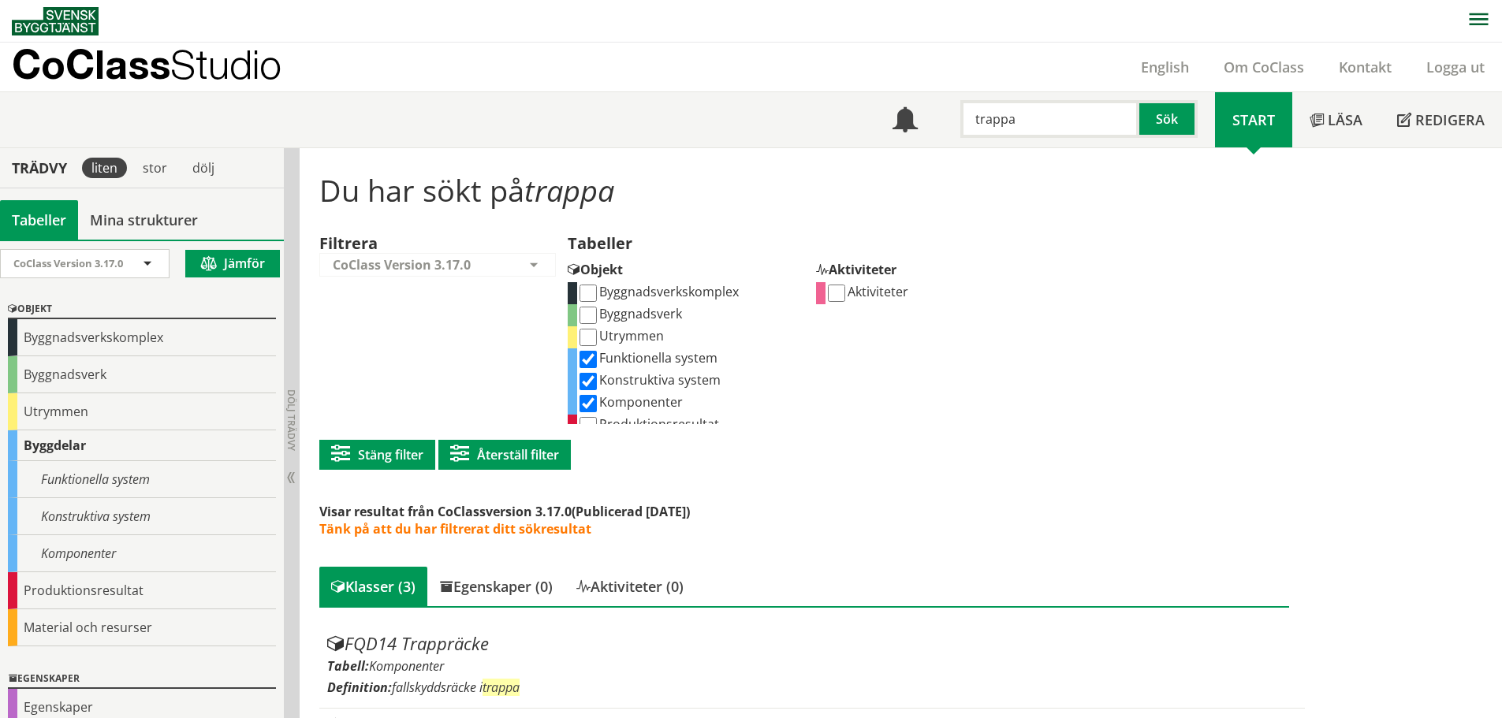
click at [1043, 124] on input "trappa" at bounding box center [1049, 119] width 179 height 38
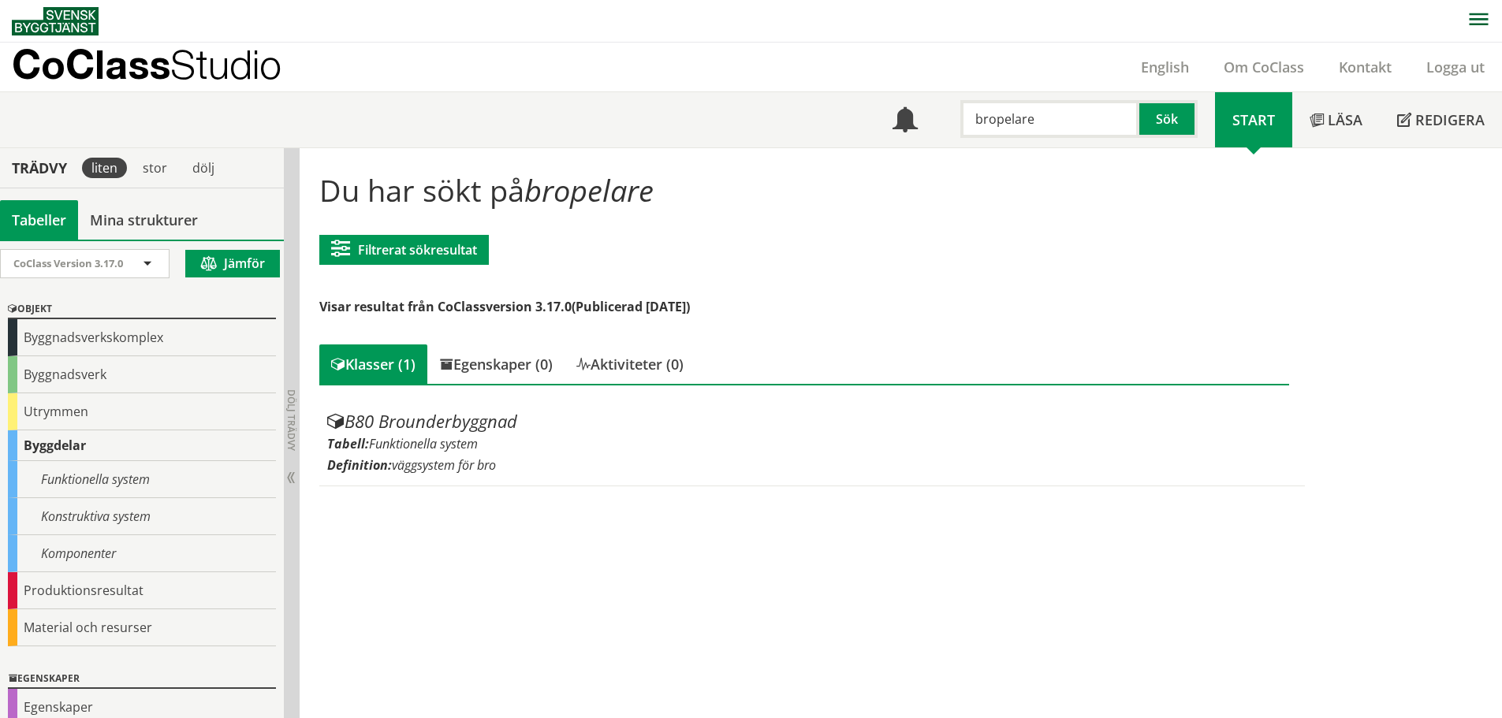
click at [990, 118] on input "bropelare" at bounding box center [1049, 119] width 179 height 38
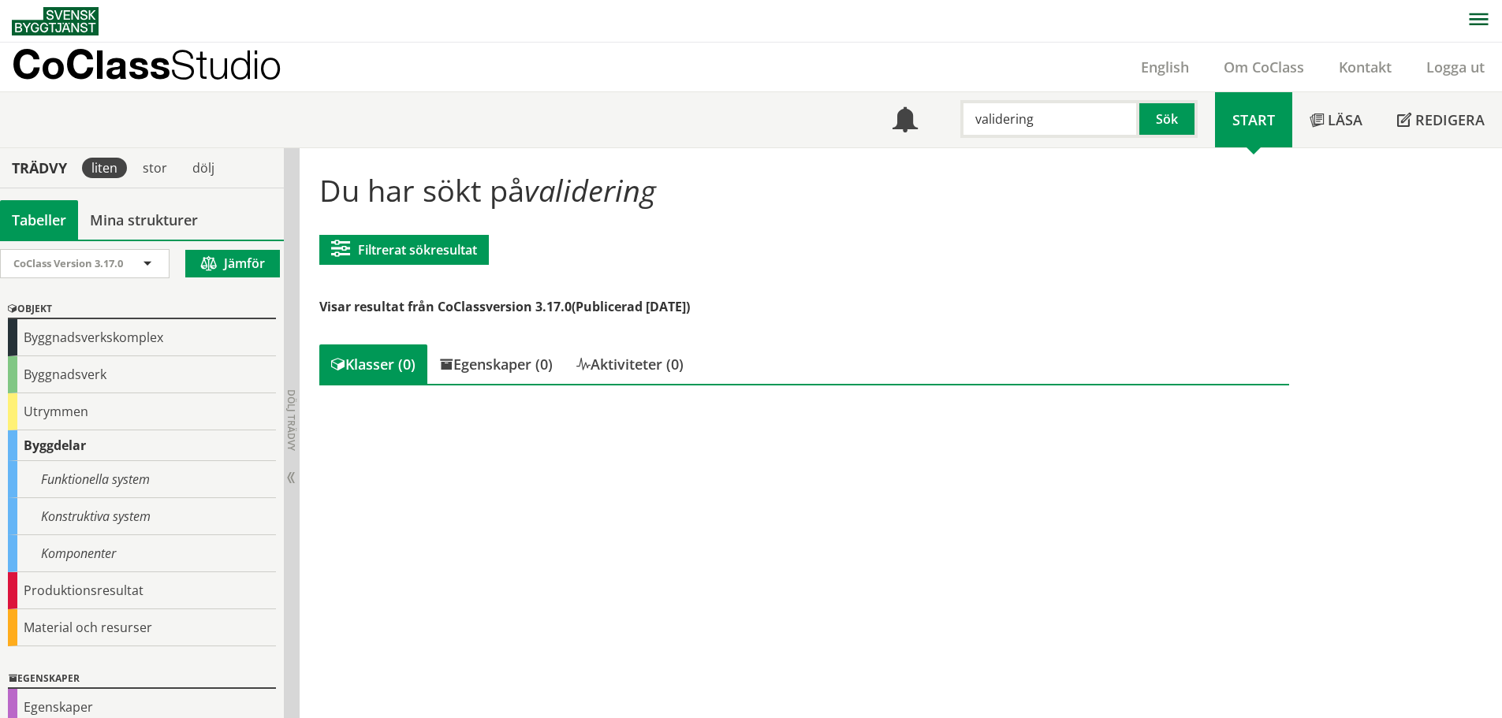
click at [1008, 116] on input "validering" at bounding box center [1049, 119] width 179 height 38
type input "automat"
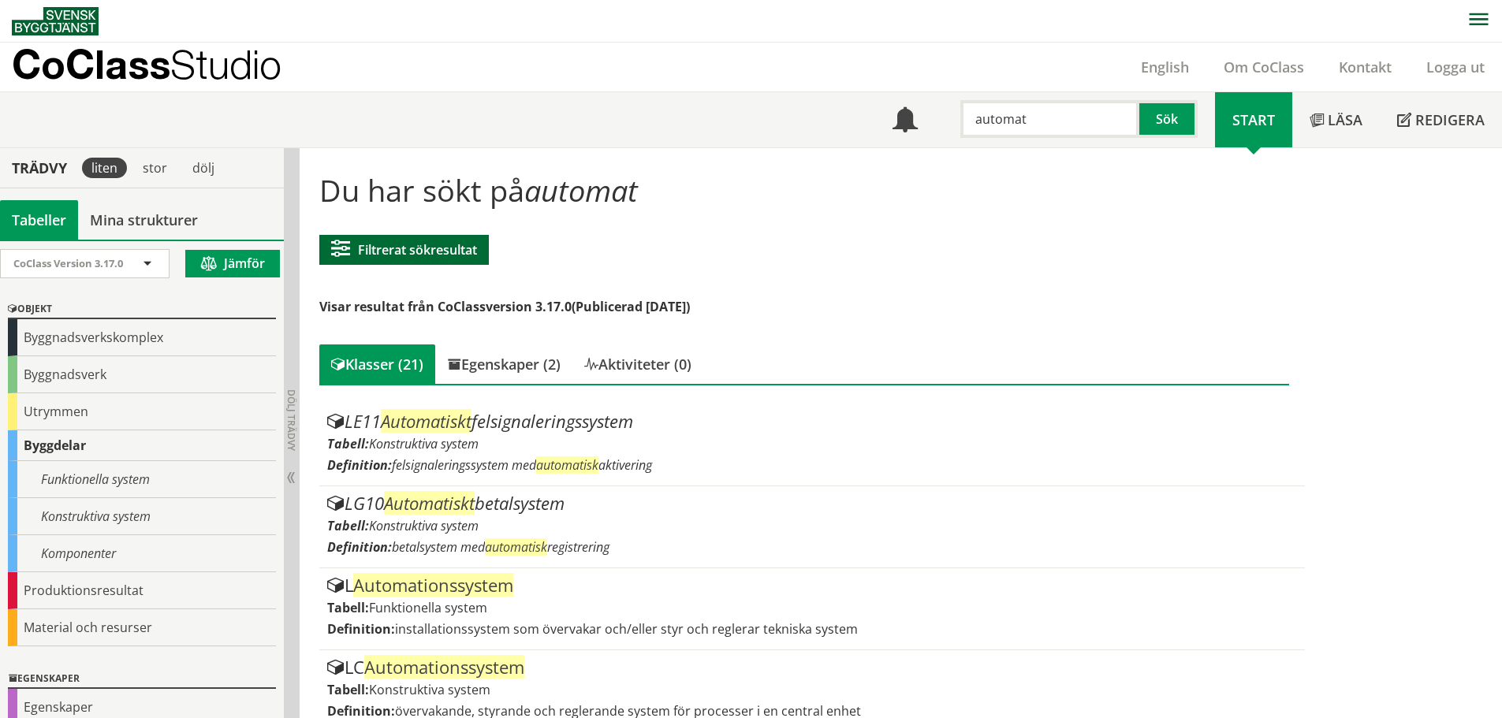
click at [440, 257] on button "Filtrerat sökresultat" at bounding box center [404, 250] width 170 height 30
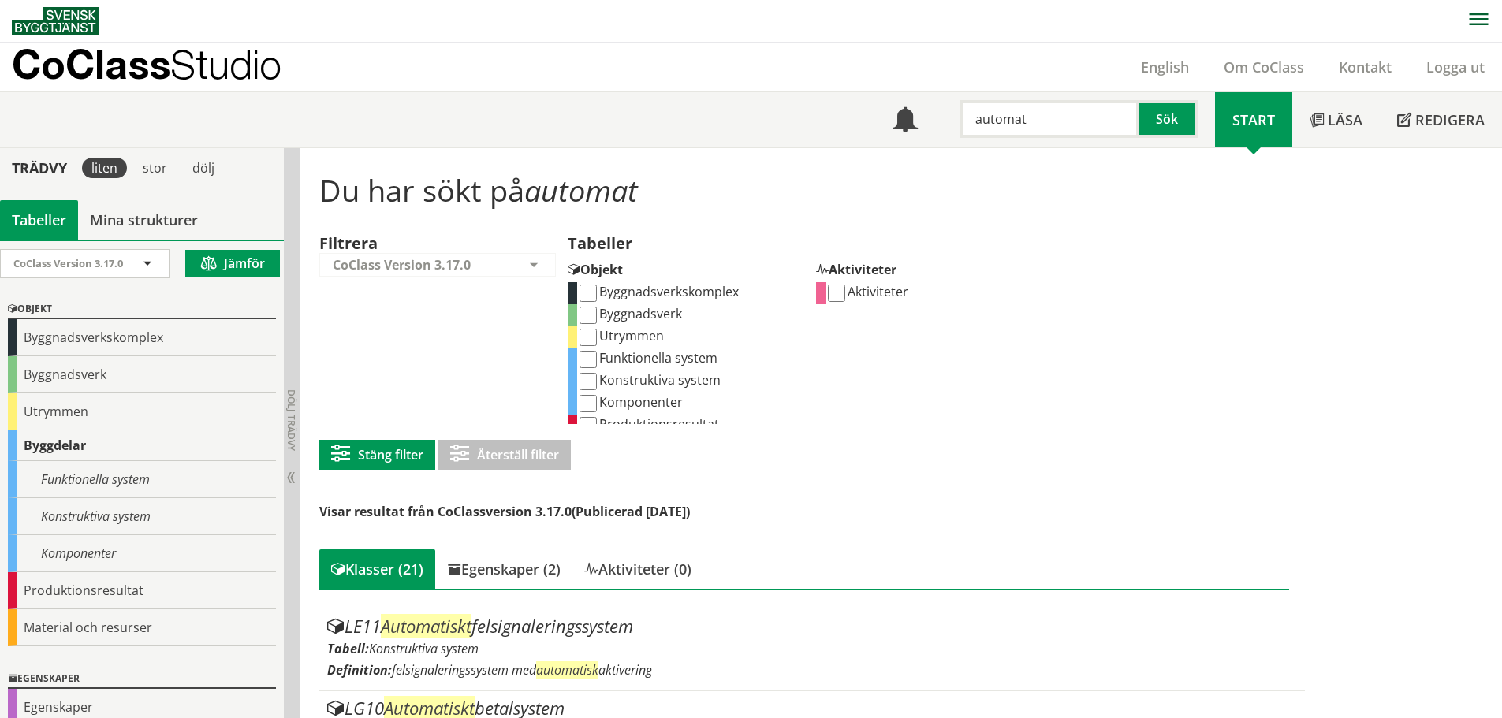
click at [587, 358] on input "Funktionella system" at bounding box center [587, 359] width 17 height 17
checkbox input "true"
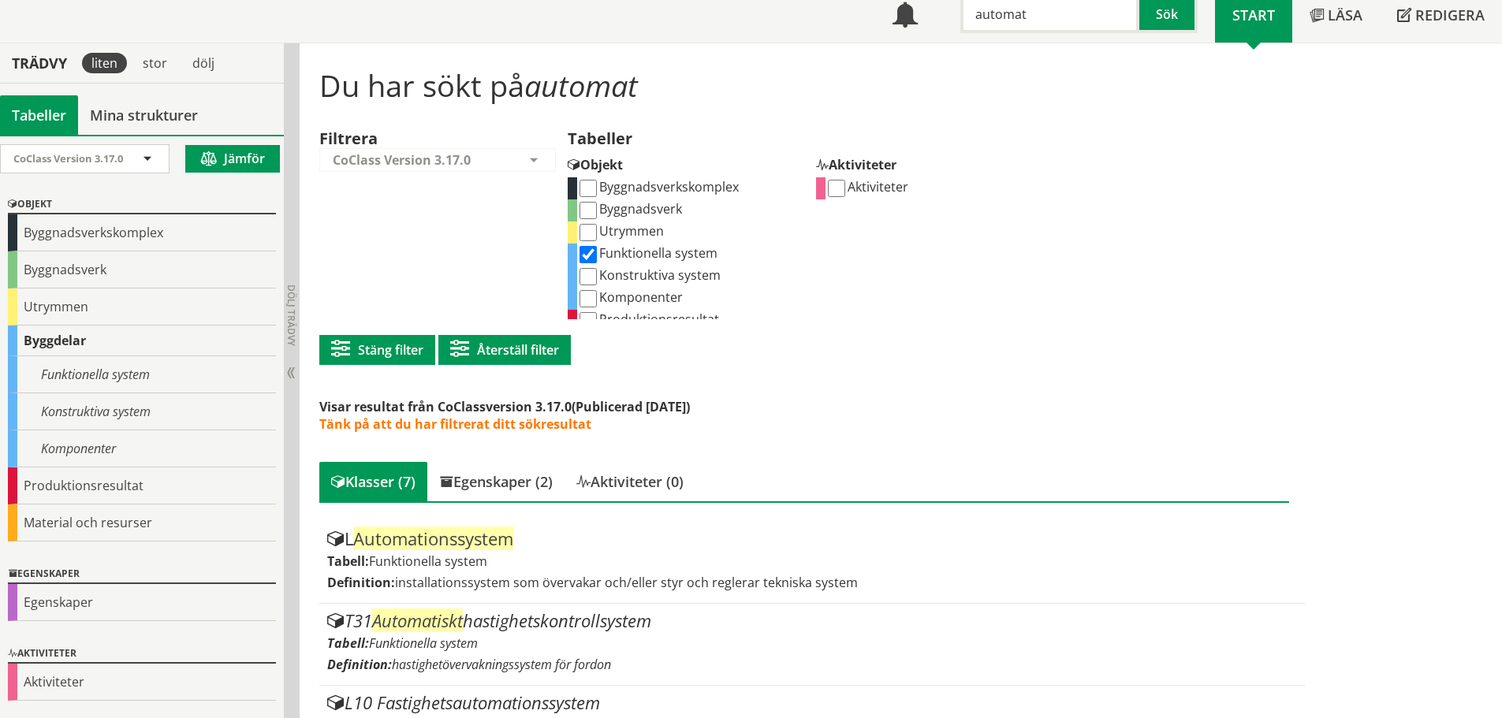
scroll to position [96, 0]
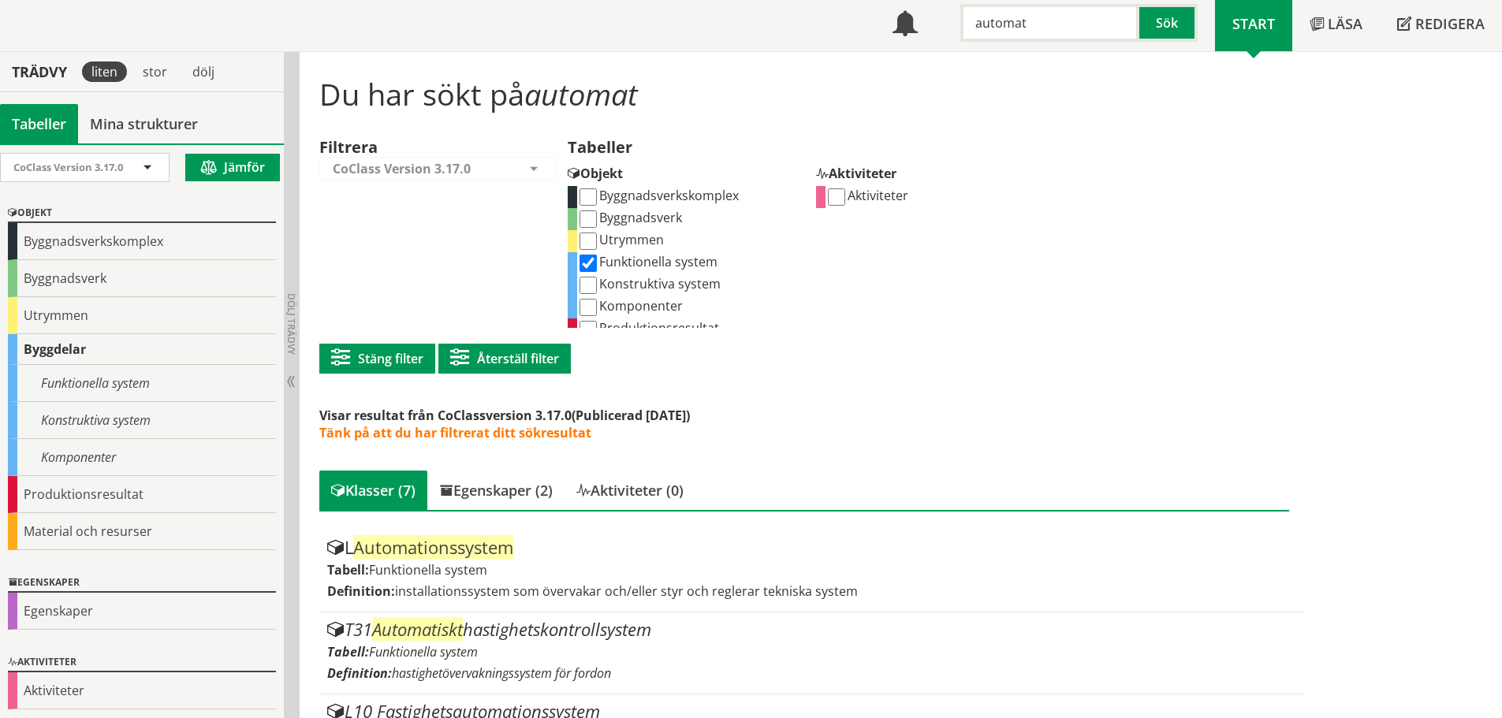
click at [617, 283] on label "Konstruktiva system" at bounding box center [648, 283] width 143 height 17
click at [597, 283] on input "Konstruktiva system" at bounding box center [587, 285] width 17 height 17
checkbox input "true"
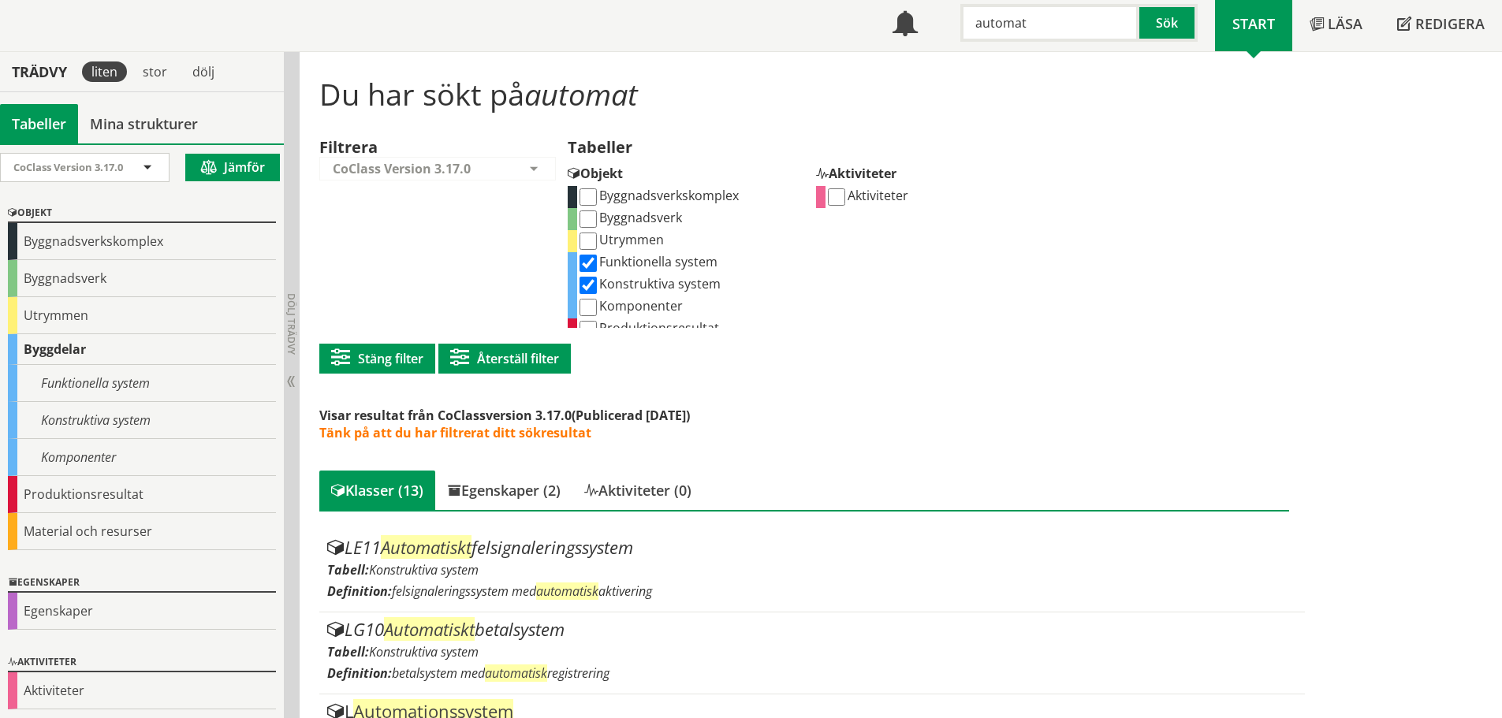
click at [590, 268] on input "Funktionella system" at bounding box center [587, 263] width 17 height 17
checkbox input "false"
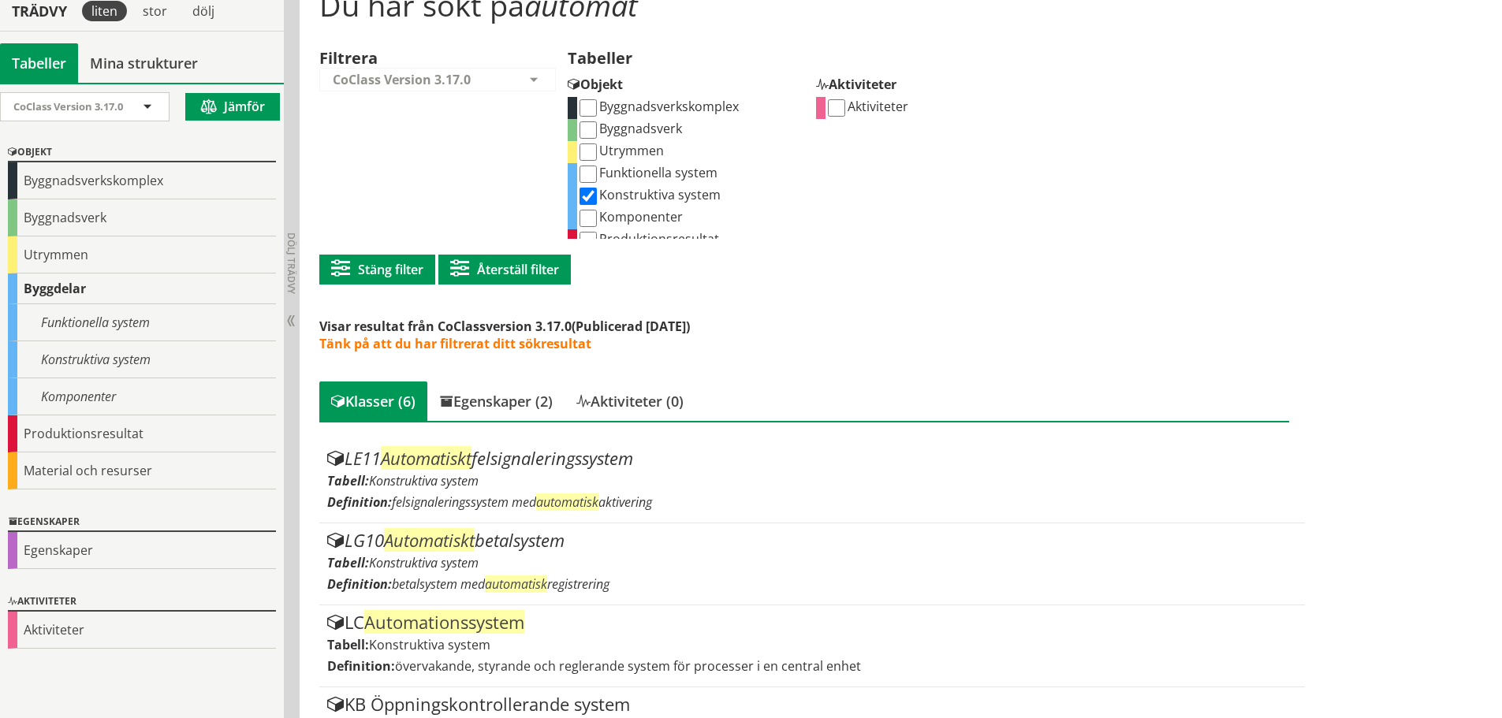
scroll to position [172, 0]
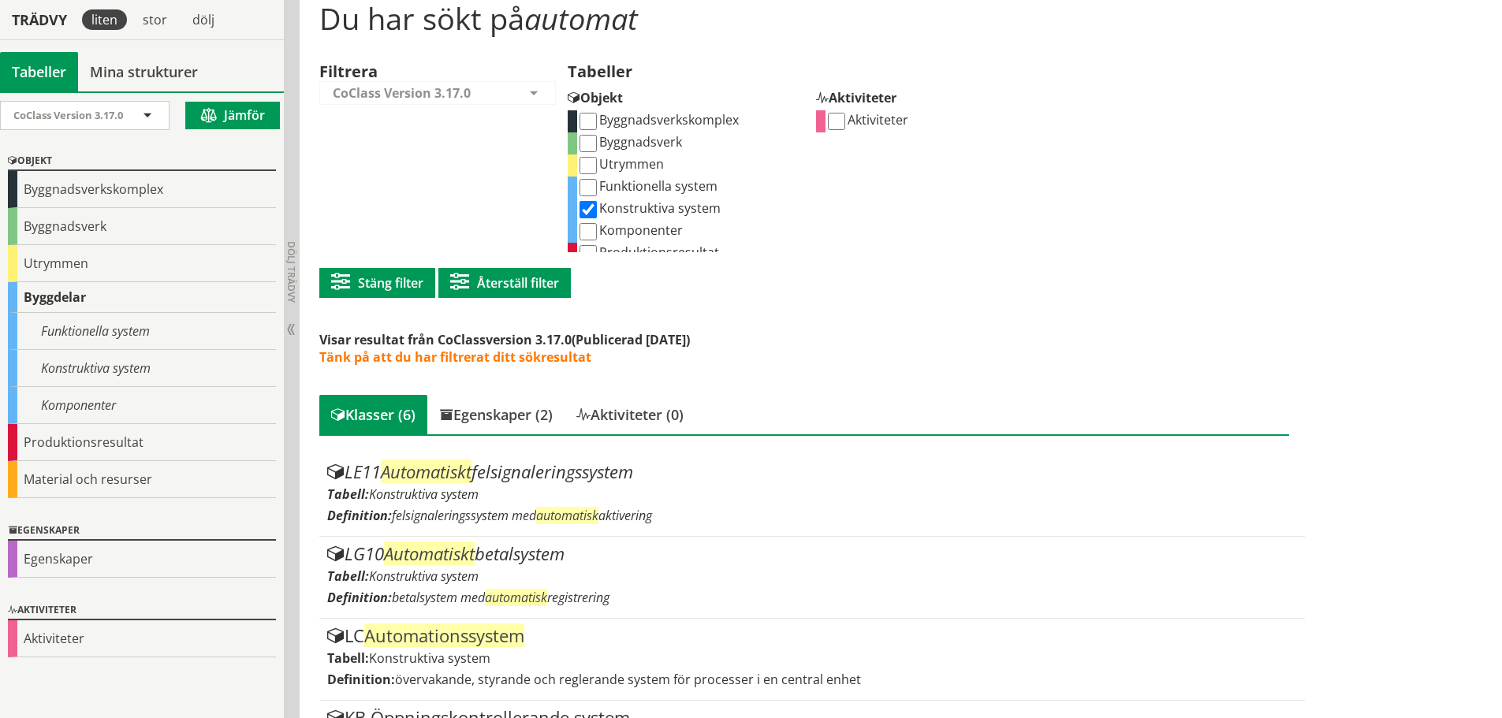
click at [595, 233] on input "Komponenter" at bounding box center [587, 231] width 17 height 17
checkbox input "true"
click at [591, 208] on input "Konstruktiva system" at bounding box center [587, 209] width 17 height 17
checkbox input "false"
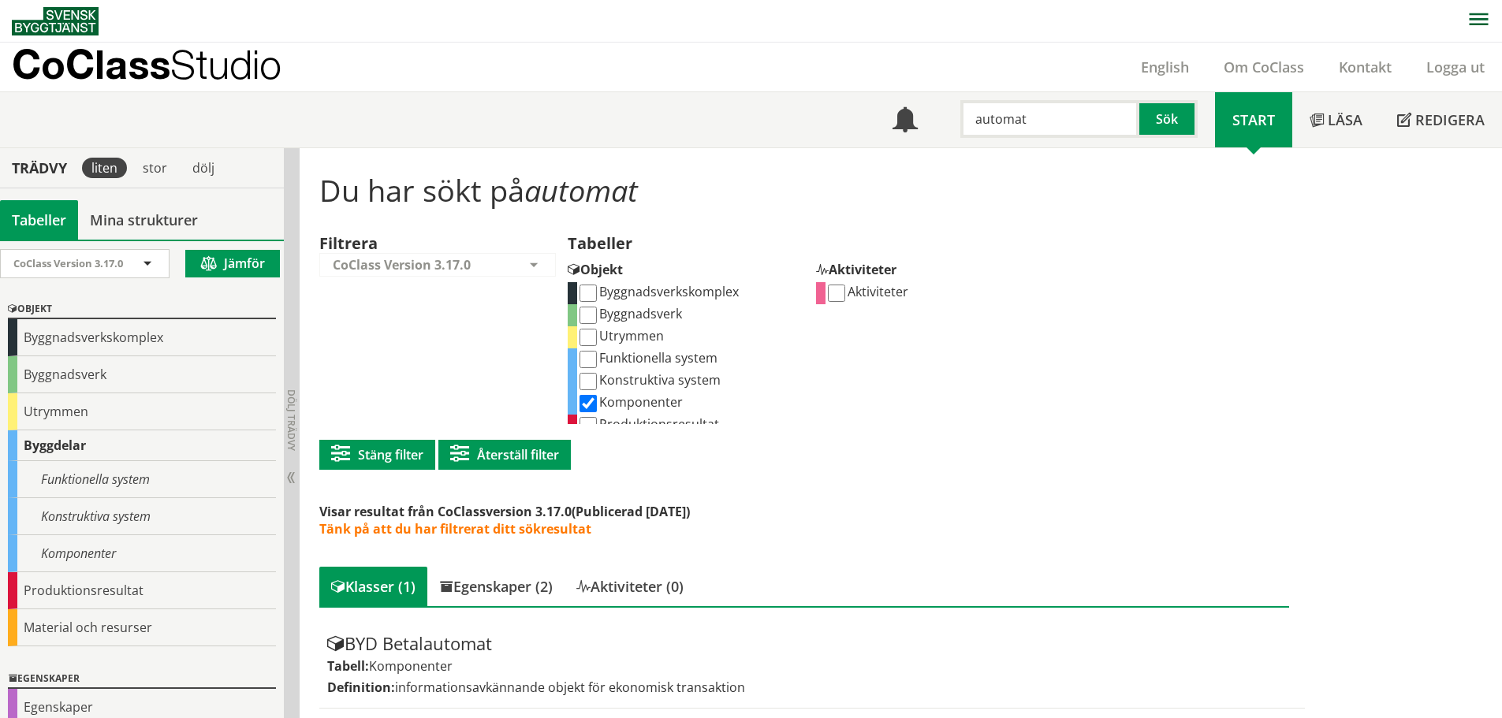
click at [1017, 129] on input "automat" at bounding box center [1049, 119] width 179 height 38
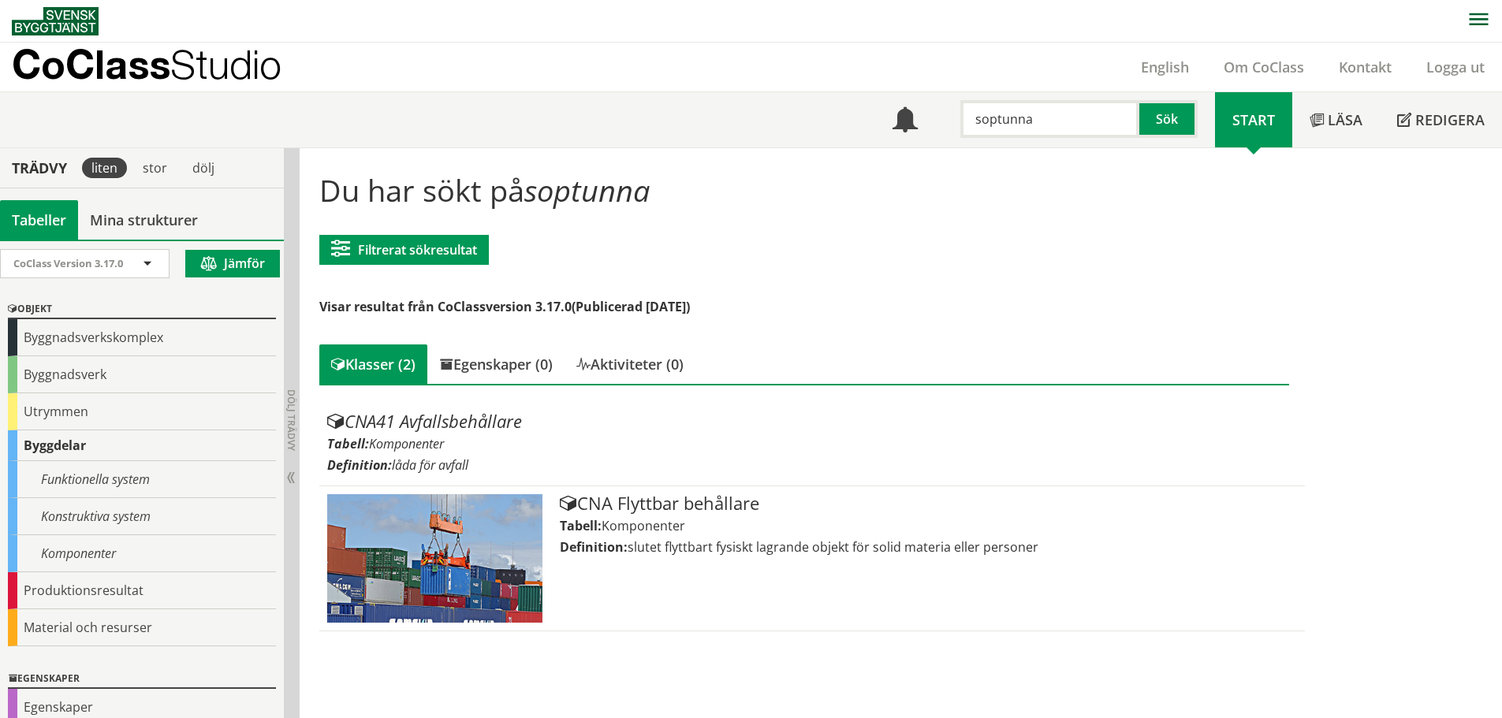
drag, startPoint x: 1059, startPoint y: 123, endPoint x: 968, endPoint y: 127, distance: 90.7
click at [968, 127] on input "soptunna" at bounding box center [1049, 119] width 179 height 38
type input "hiss"
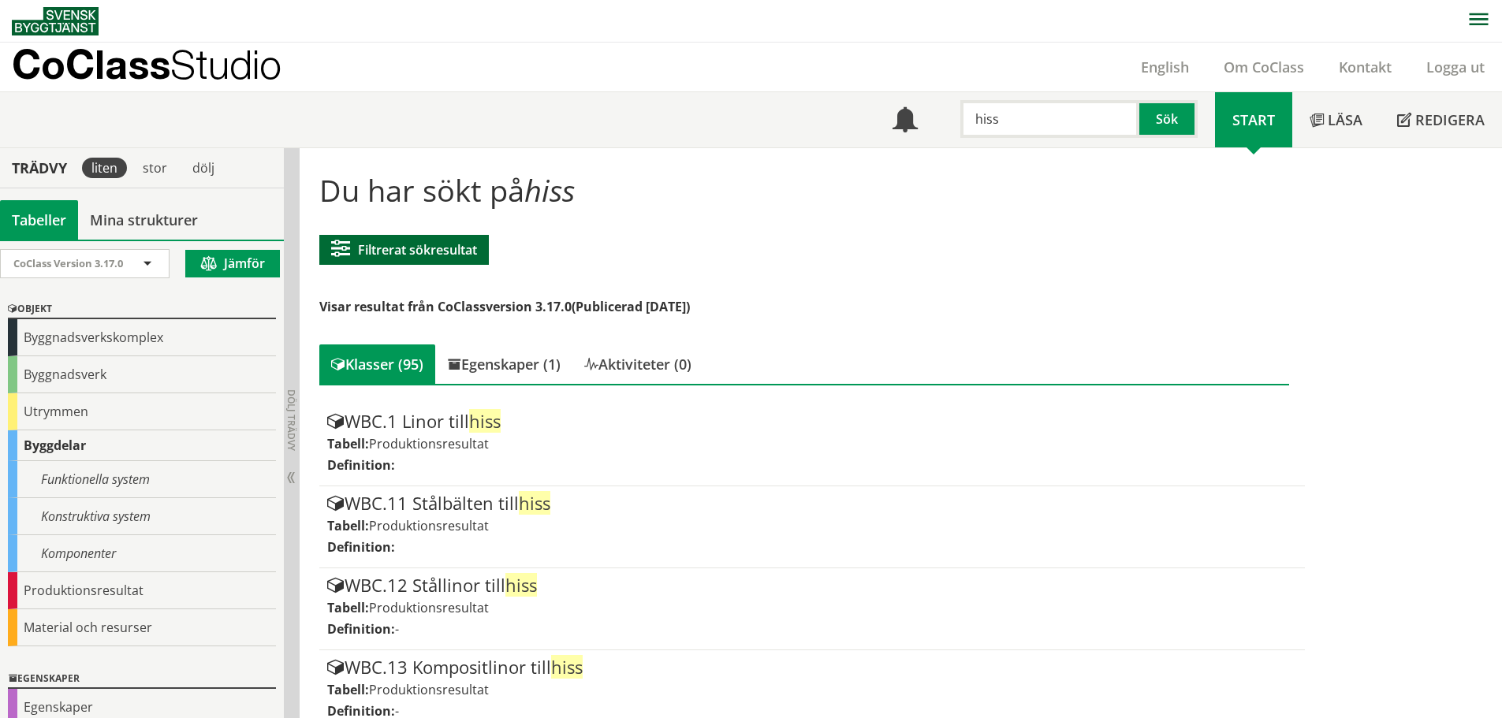
click at [458, 259] on button "Filtrerat sökresultat" at bounding box center [404, 250] width 170 height 30
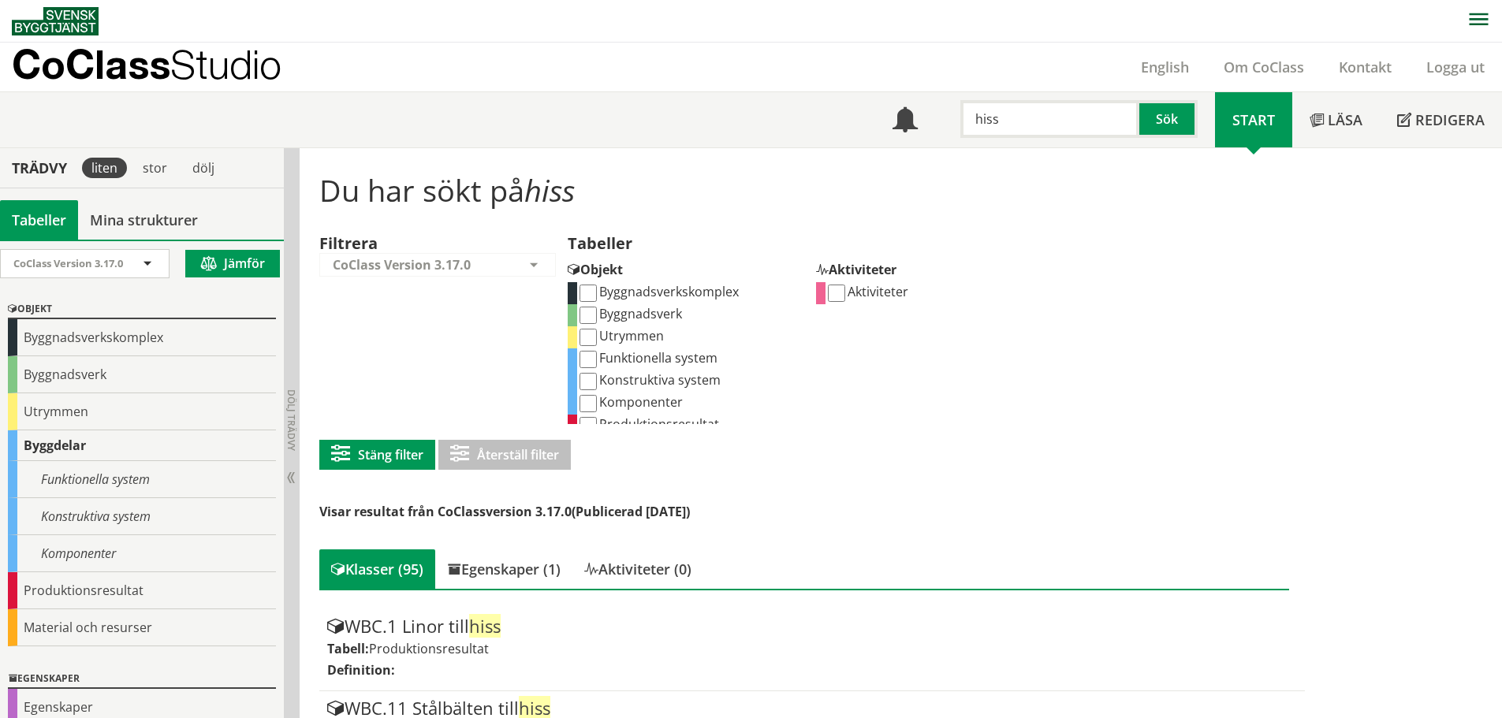
click at [590, 358] on input "Funktionella system" at bounding box center [587, 359] width 17 height 17
checkbox input "true"
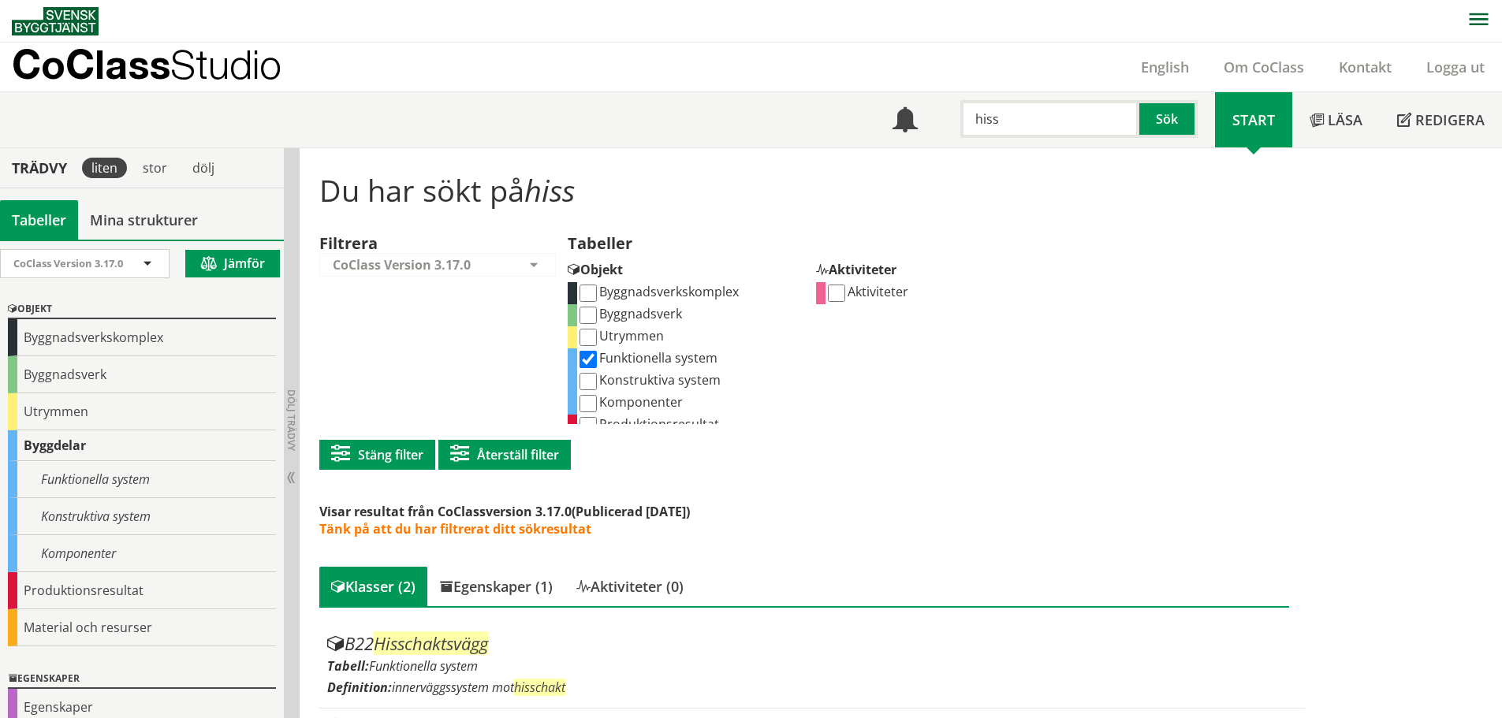
scroll to position [80, 0]
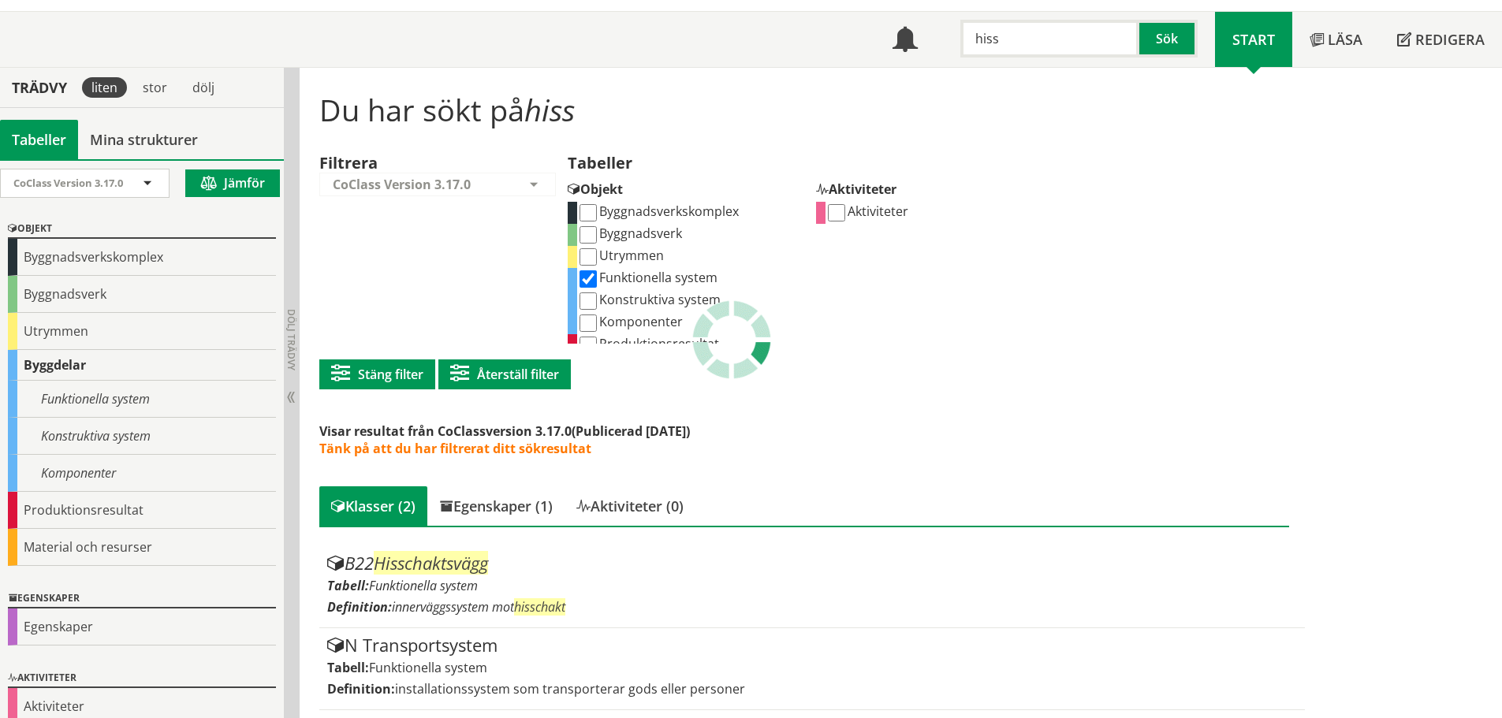
click at [596, 300] on input "Konstruktiva system" at bounding box center [587, 300] width 17 height 17
checkbox input "true"
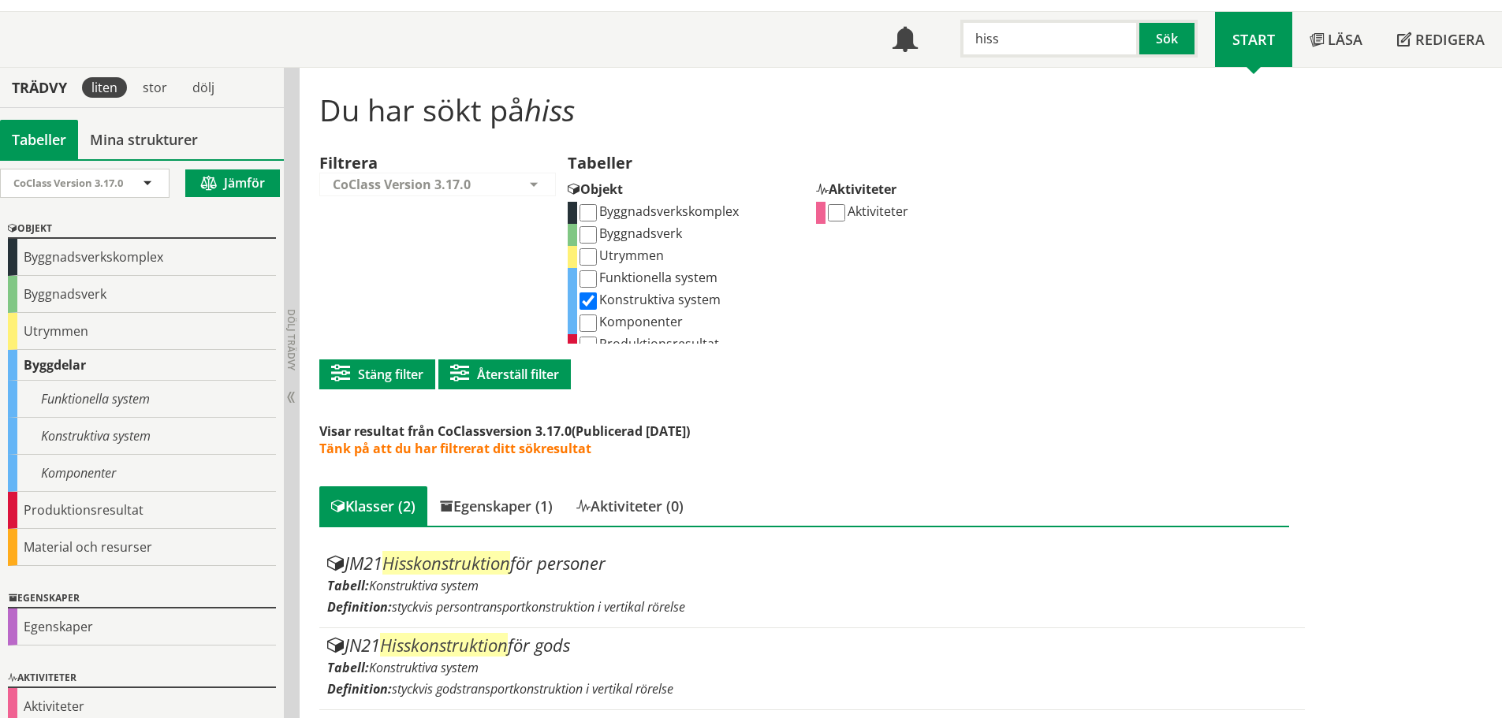
click at [614, 326] on label "Komponenter" at bounding box center [630, 321] width 106 height 17
click at [597, 326] on input "Komponenter" at bounding box center [587, 323] width 17 height 17
checkbox input "true"
click at [605, 305] on label "Konstruktiva system" at bounding box center [648, 299] width 143 height 17
click at [597, 305] on input "Konstruktiva system" at bounding box center [587, 300] width 17 height 17
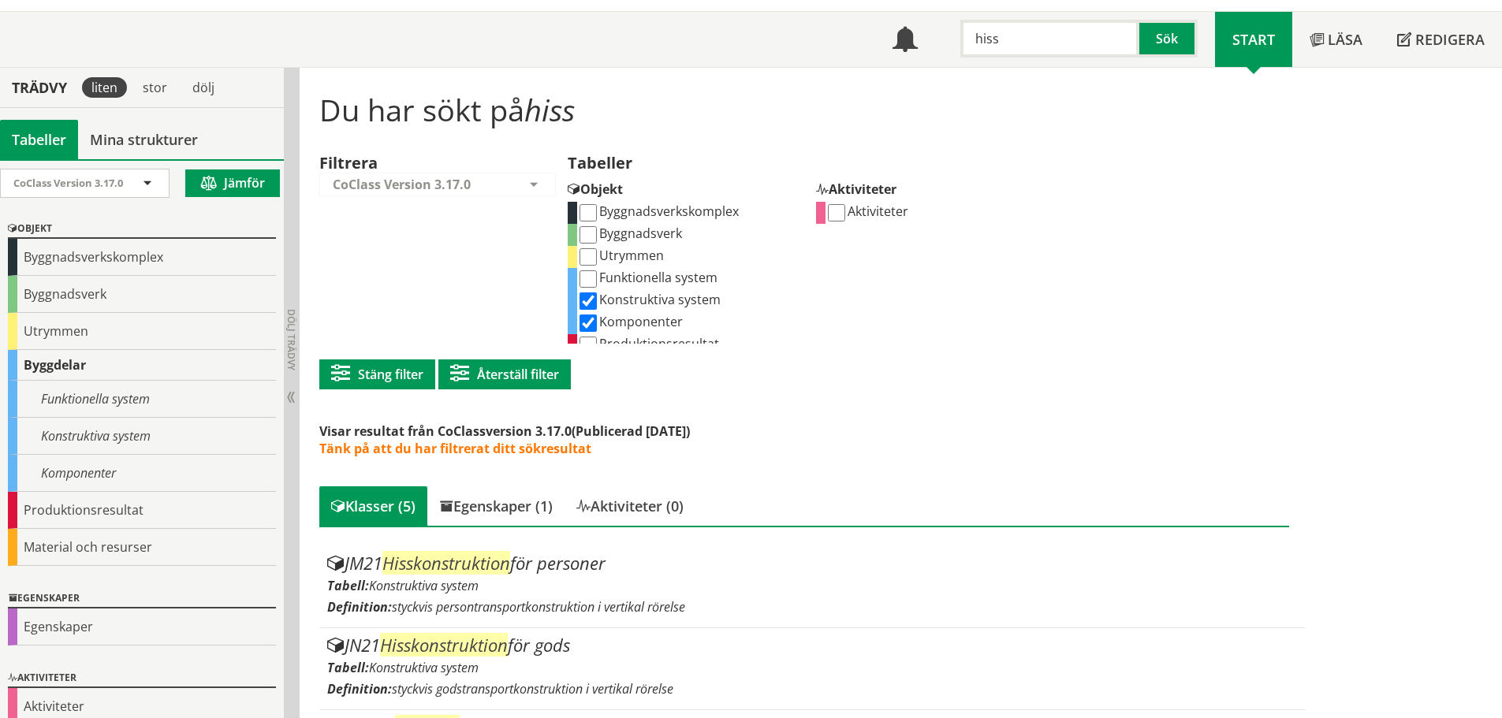
checkbox input "false"
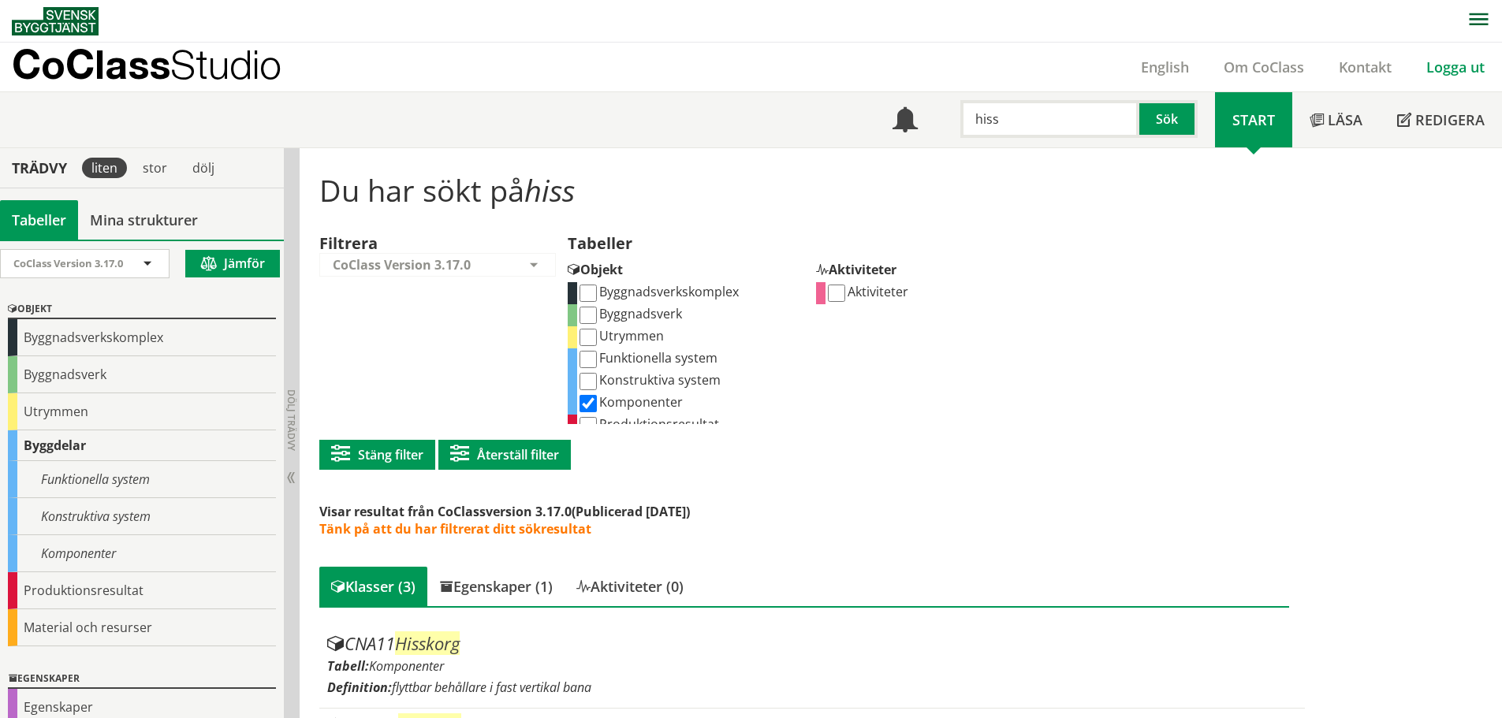
click at [1451, 66] on link "Logga ut" at bounding box center [1455, 67] width 93 height 19
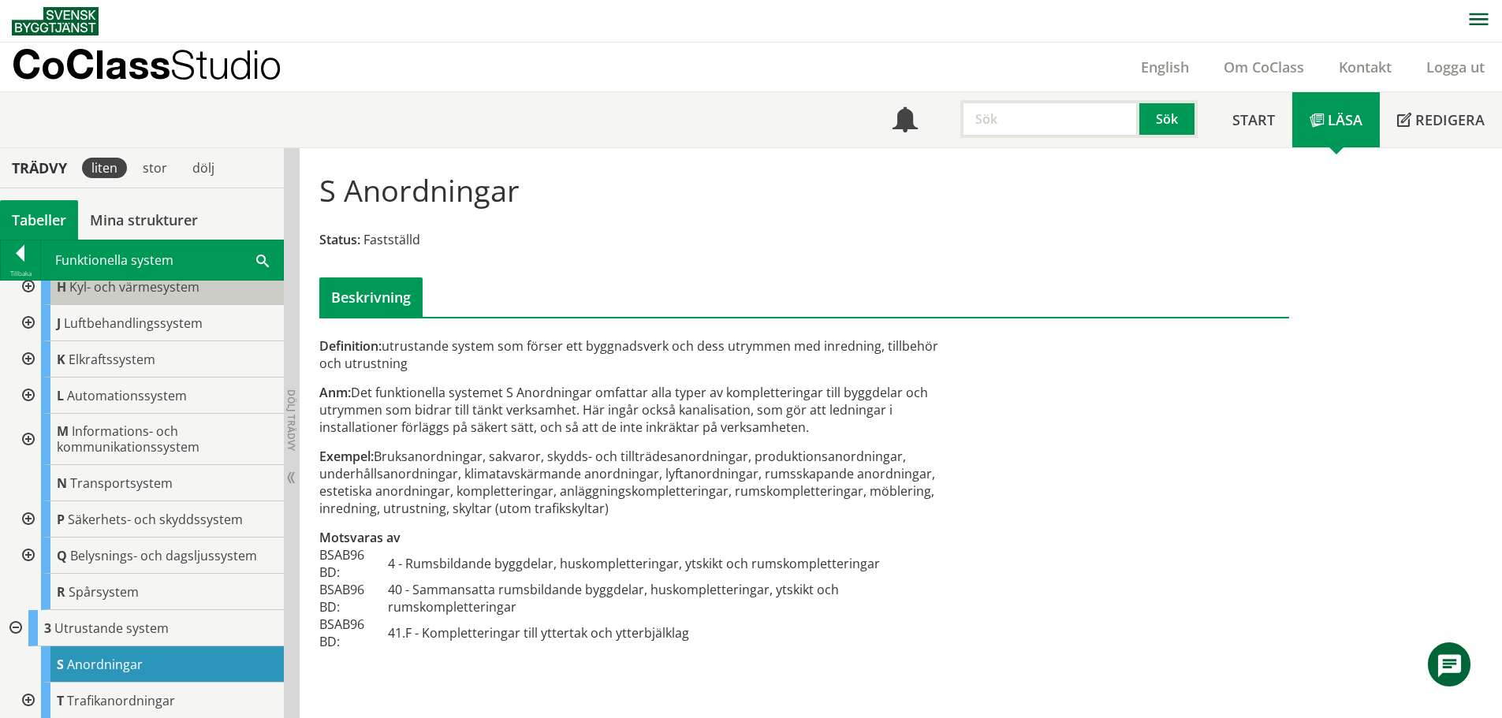
scroll to position [848, 0]
click at [24, 360] on div at bounding box center [27, 359] width 28 height 36
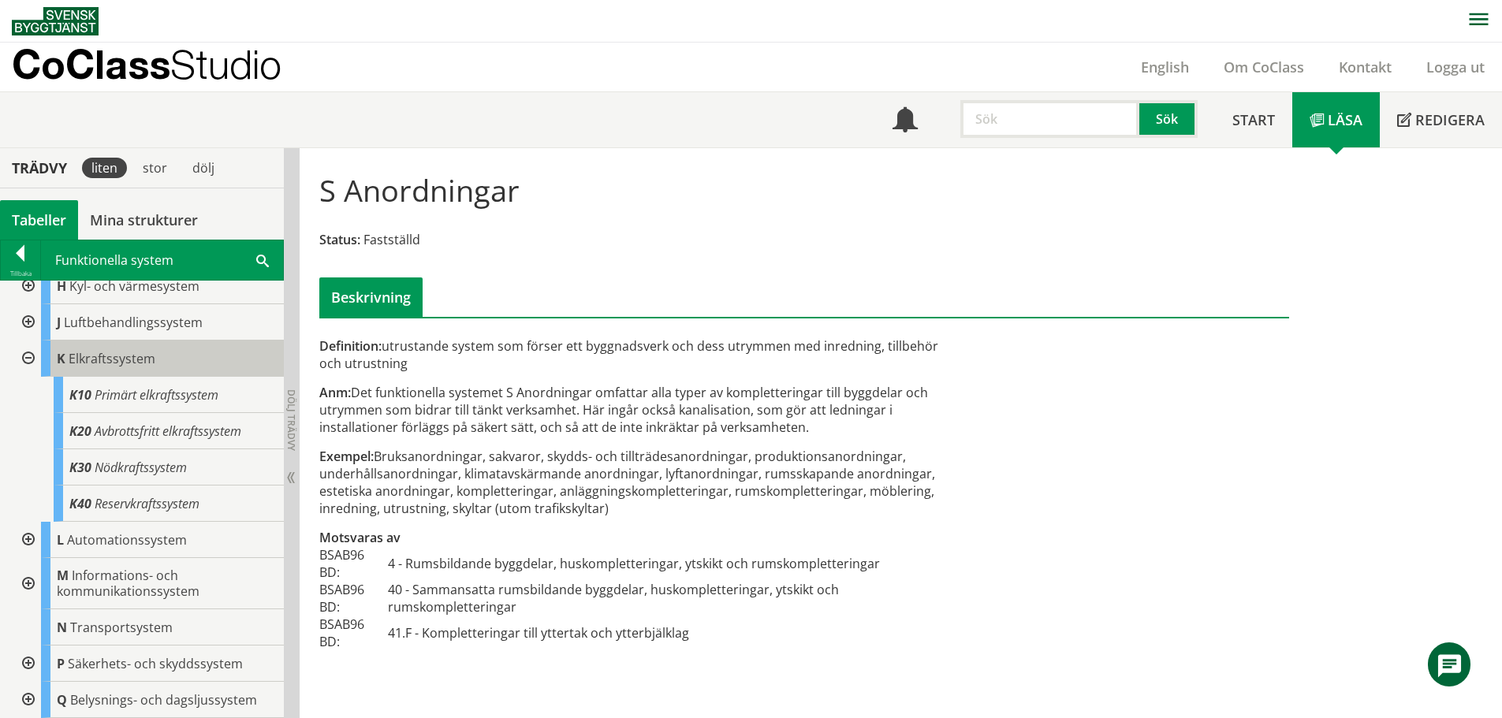
click at [98, 364] on span "Elkraftssystem" at bounding box center [112, 358] width 87 height 17
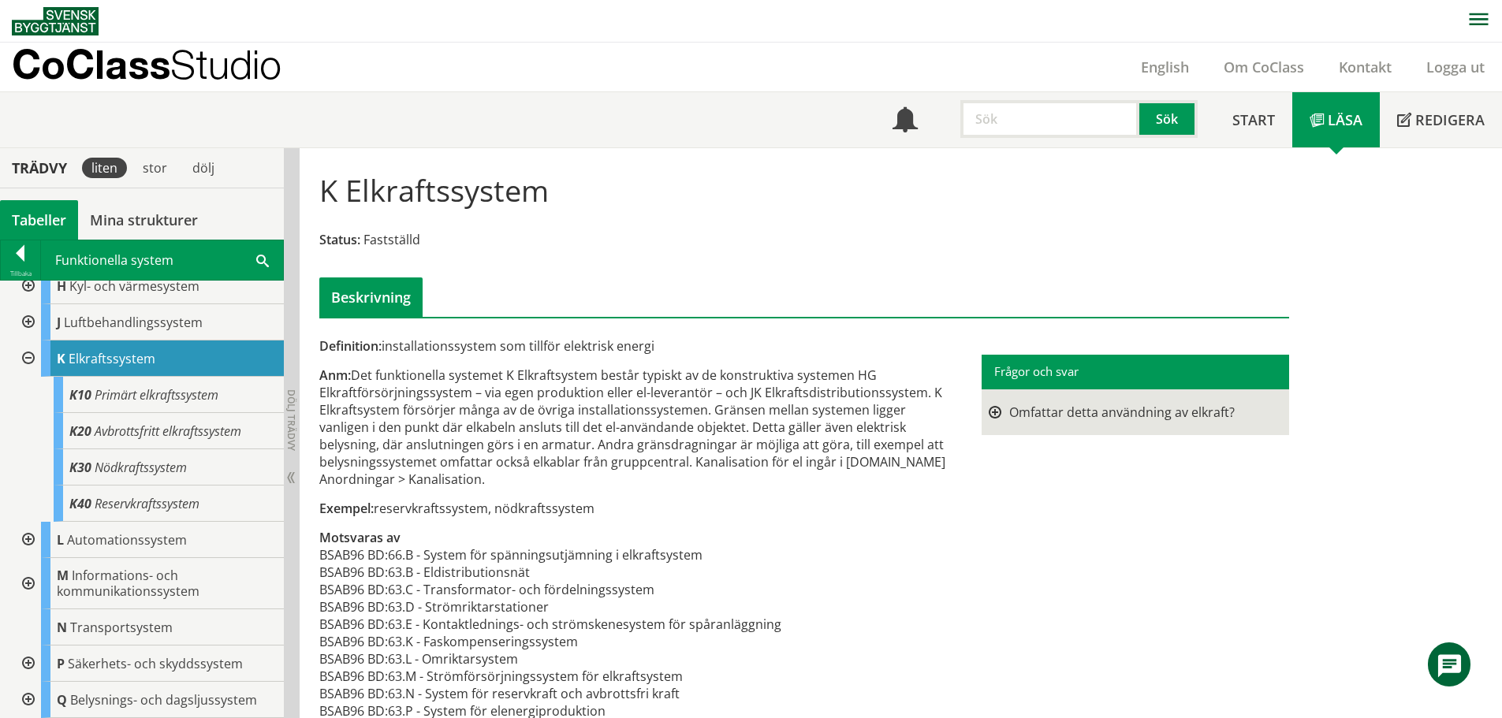
scroll to position [44, 0]
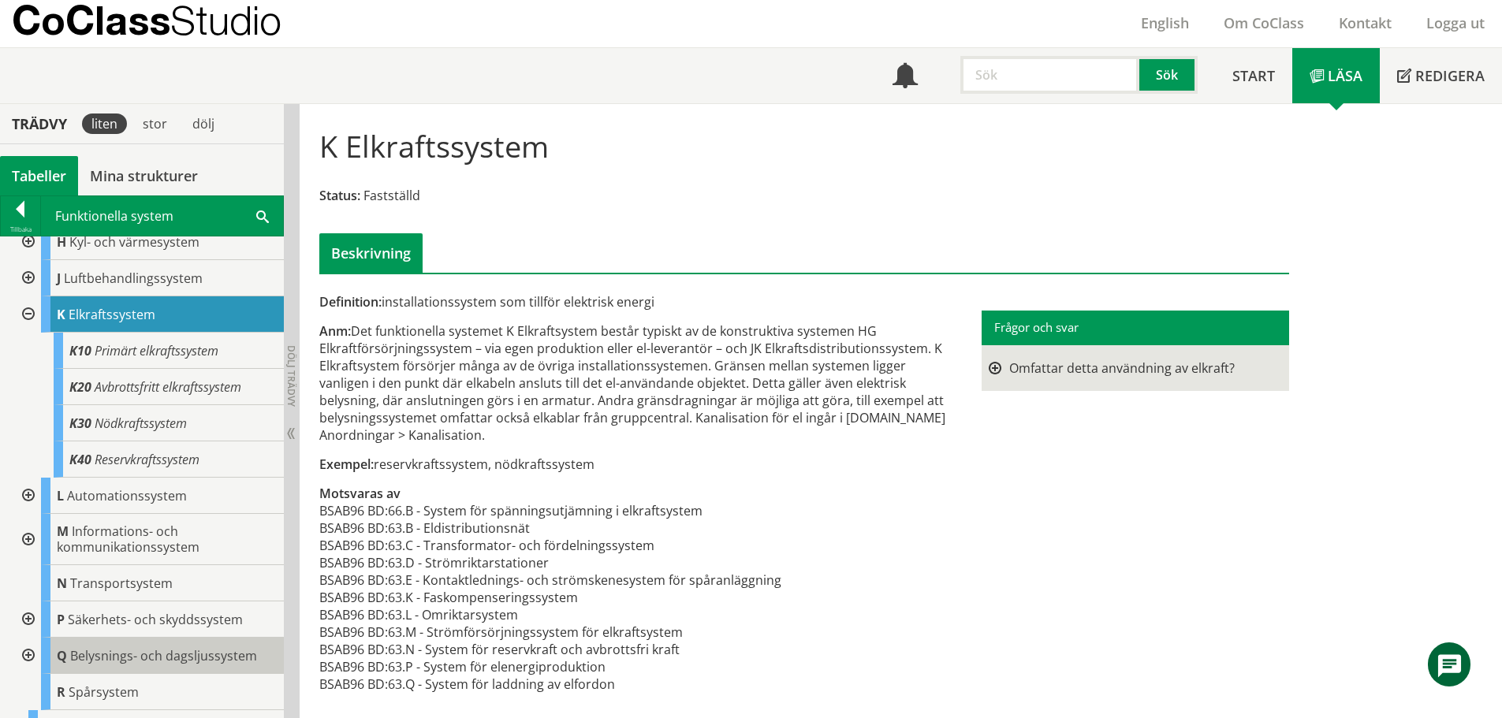
click at [132, 655] on span "Belysnings- och dagsljussystem" at bounding box center [163, 655] width 187 height 17
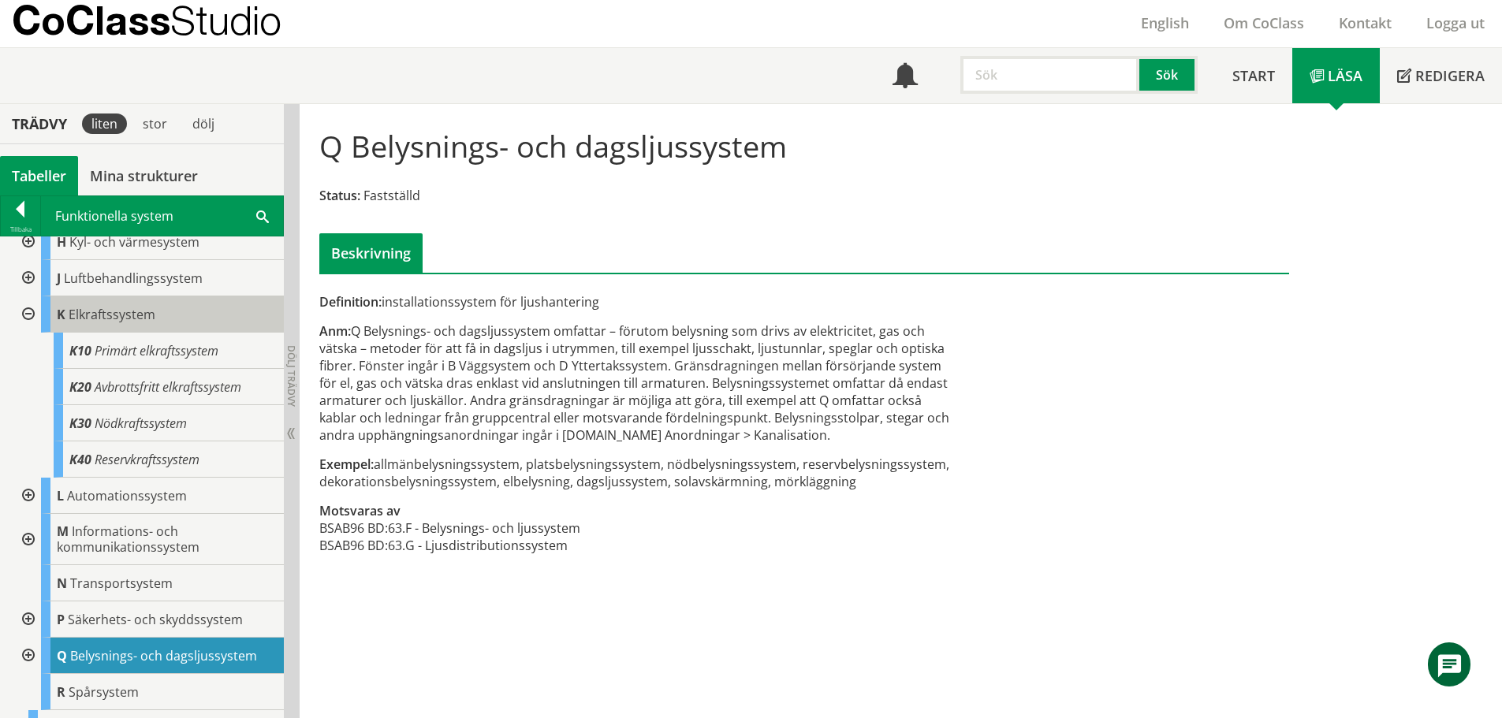
click at [100, 318] on span "Elkraftssystem" at bounding box center [112, 314] width 87 height 17
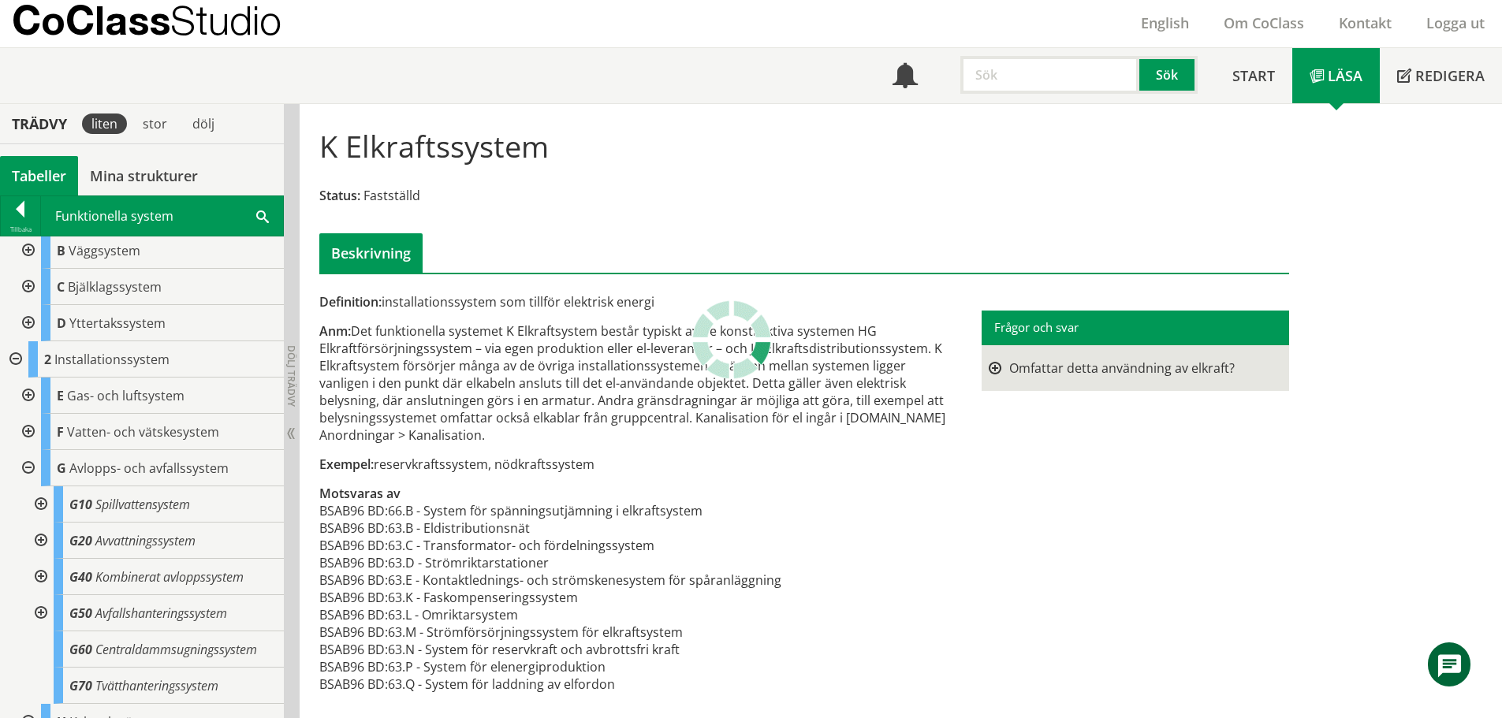
scroll to position [394, 0]
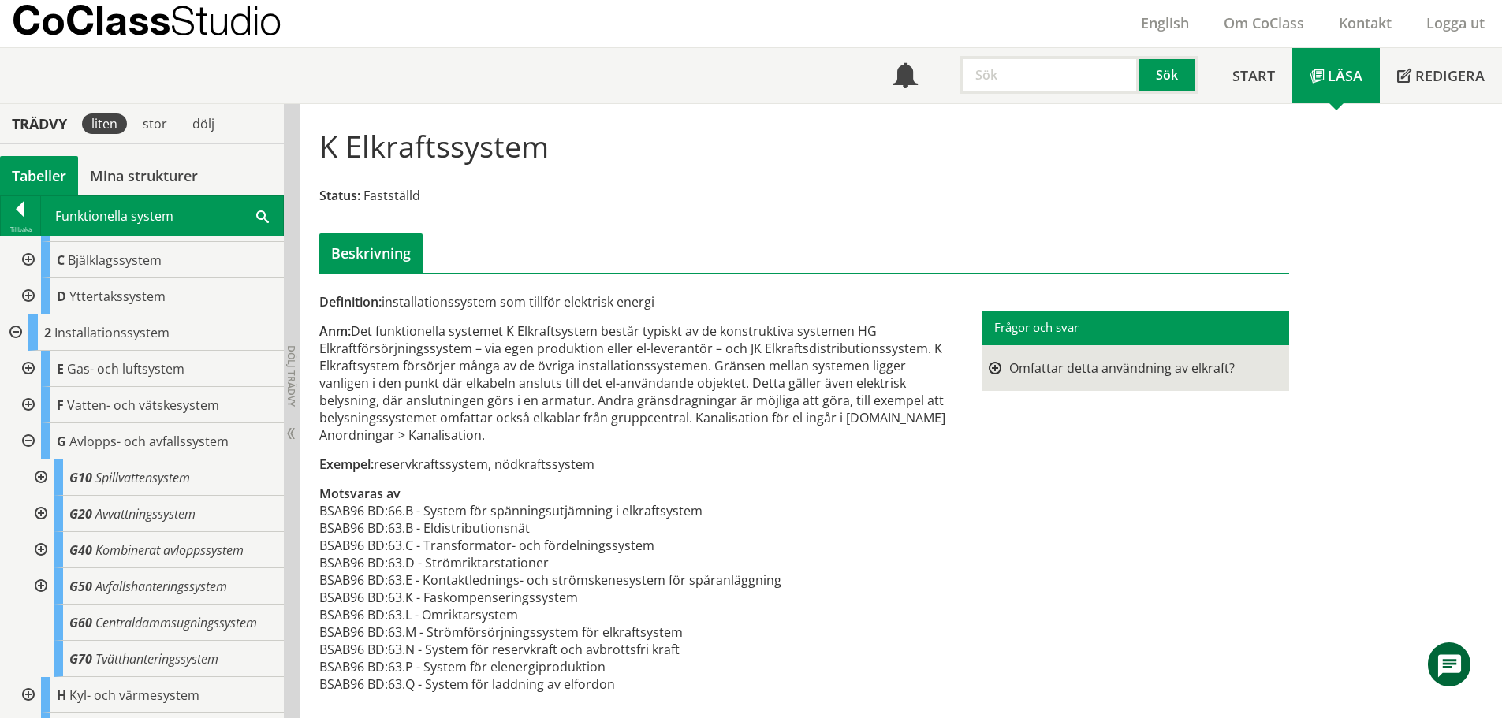
click at [22, 441] on div at bounding box center [27, 441] width 28 height 36
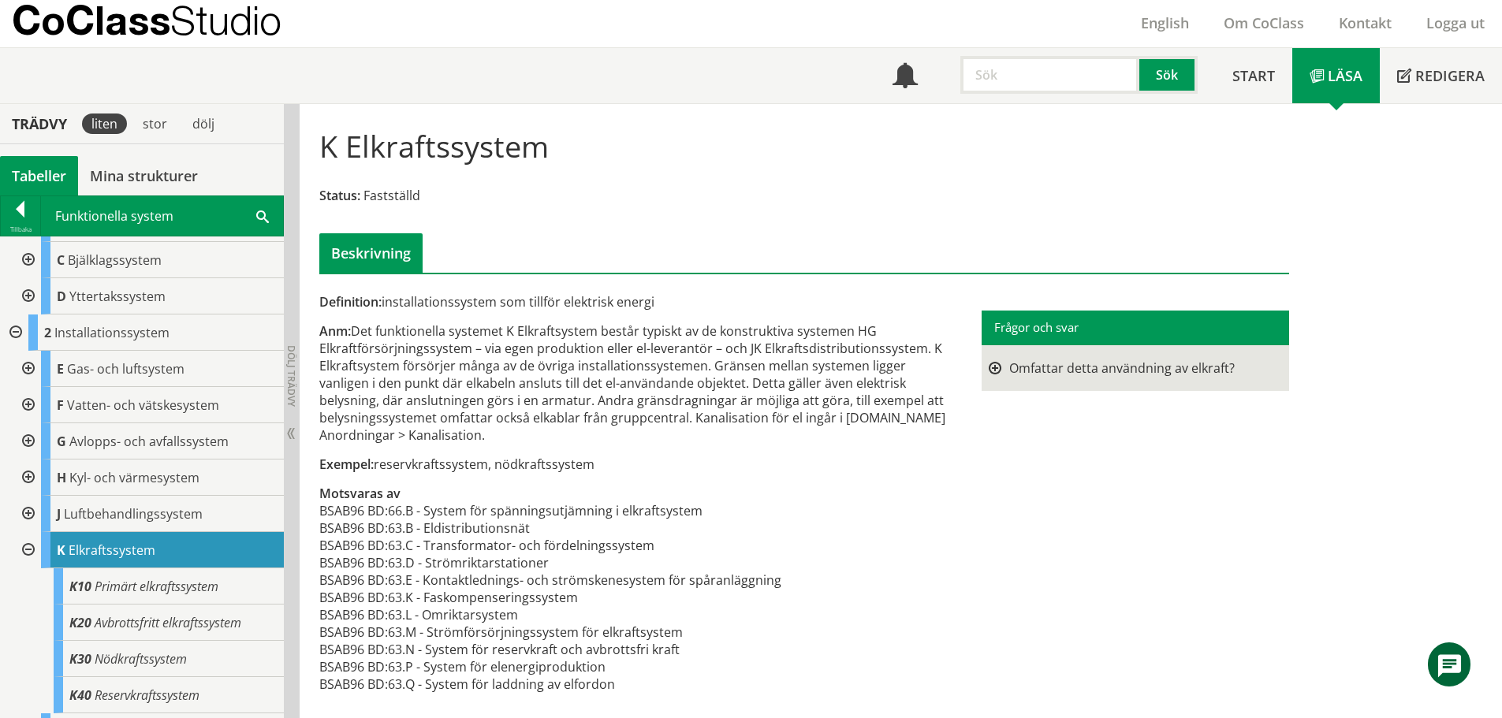
click at [24, 550] on div at bounding box center [27, 550] width 28 height 36
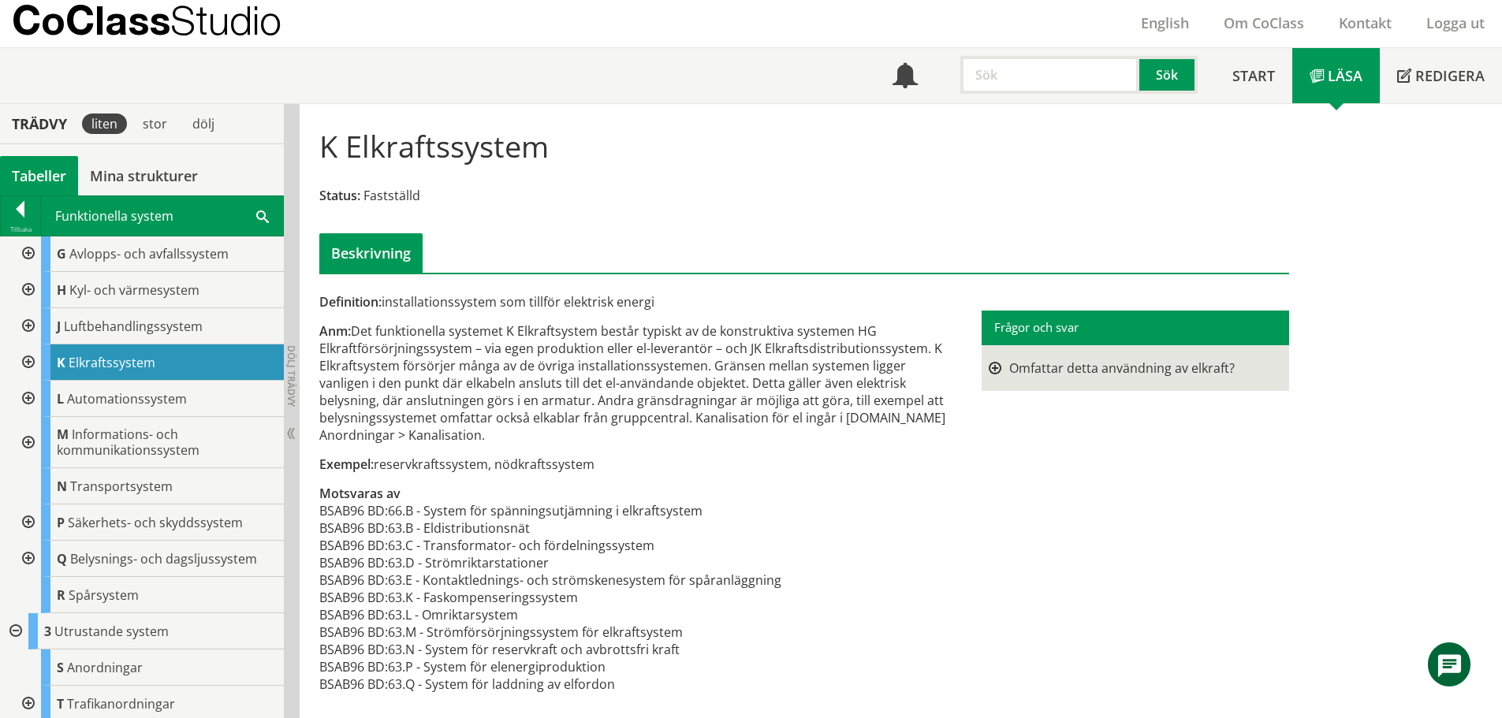
scroll to position [586, 0]
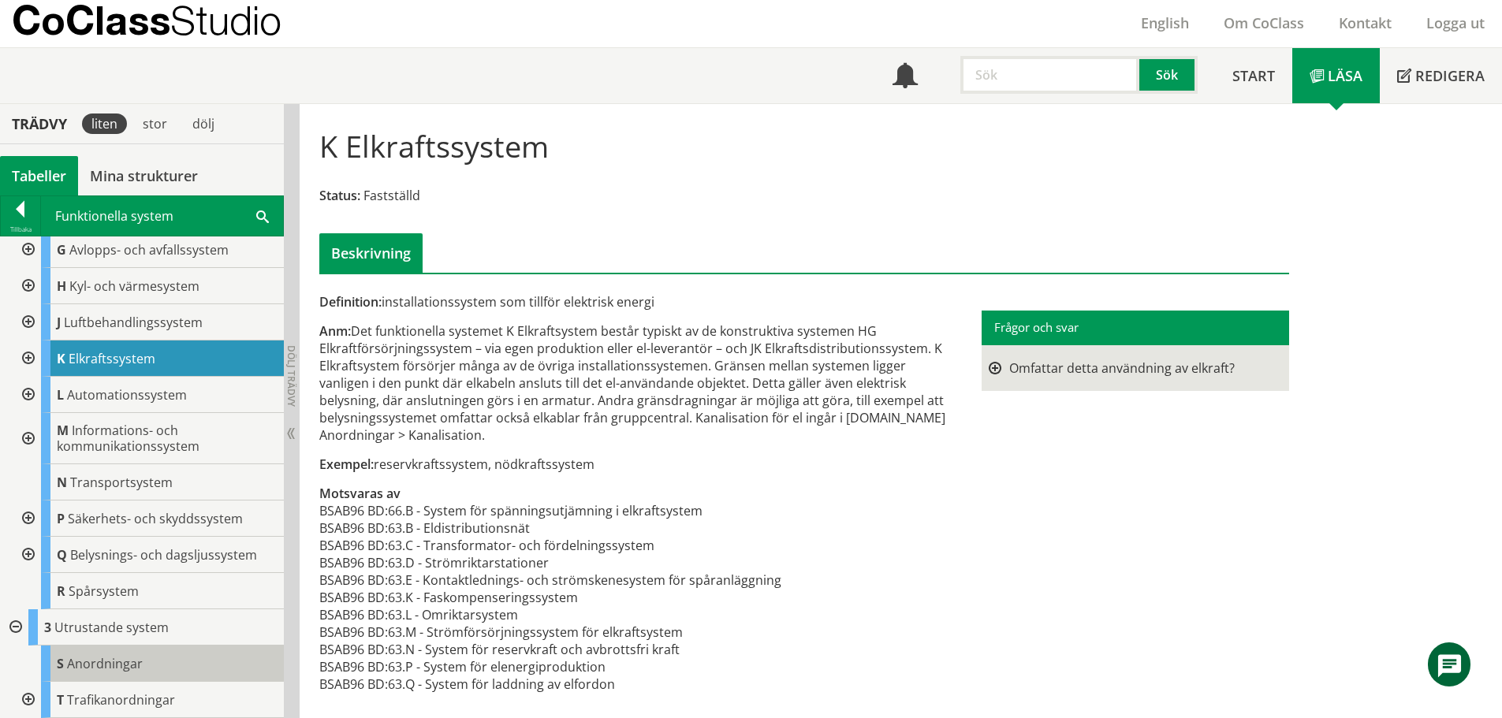
click at [121, 667] on span "Anordningar" at bounding box center [105, 663] width 76 height 17
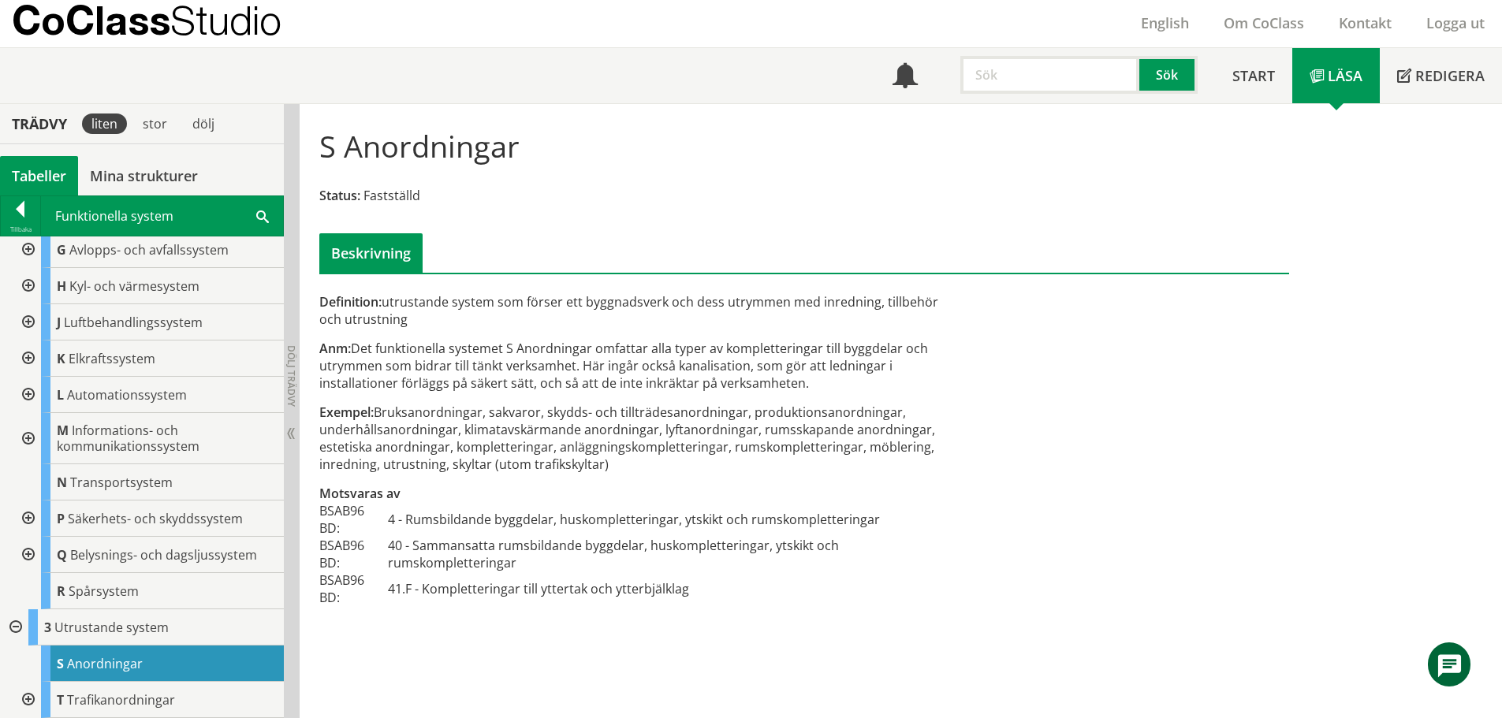
click at [24, 695] on div at bounding box center [27, 700] width 28 height 36
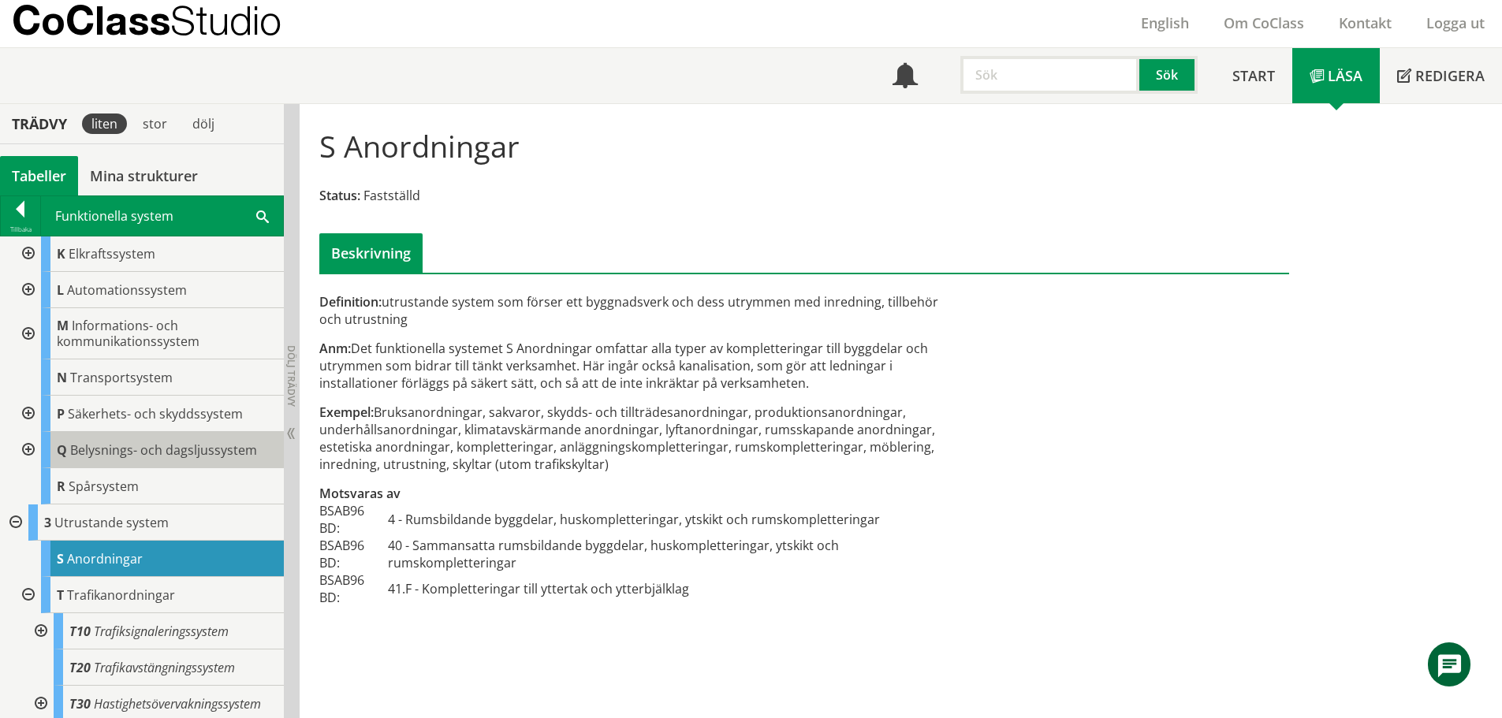
scroll to position [731, 0]
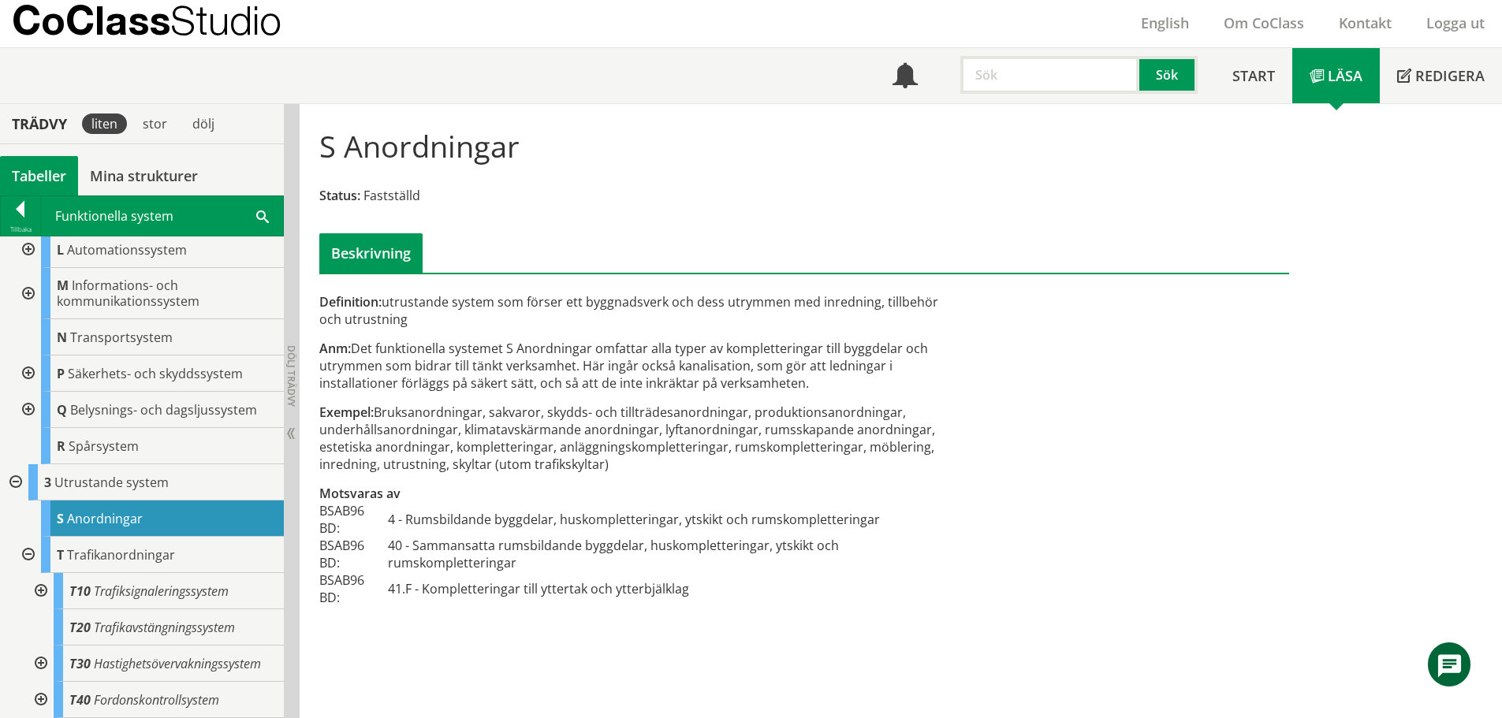
click at [43, 593] on div at bounding box center [39, 591] width 28 height 36
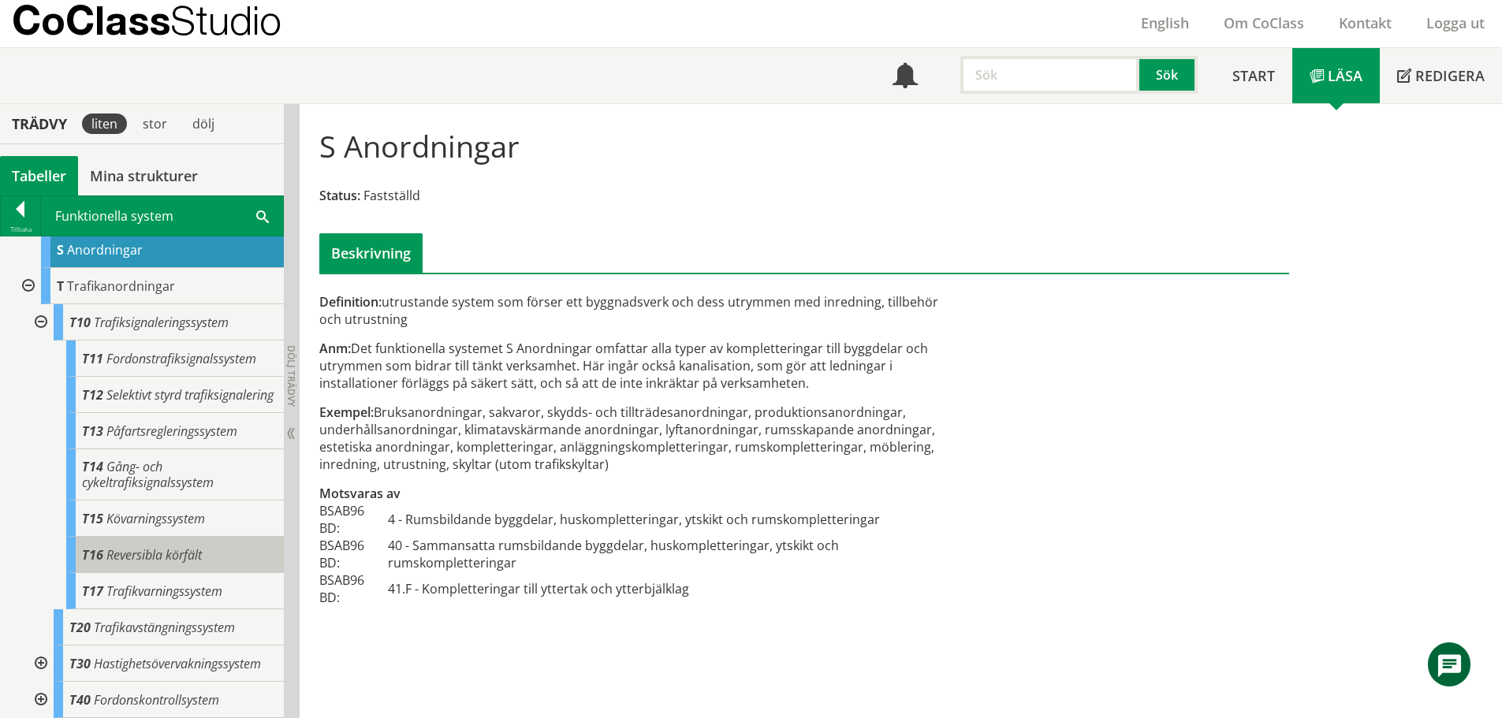
scroll to position [936, 0]
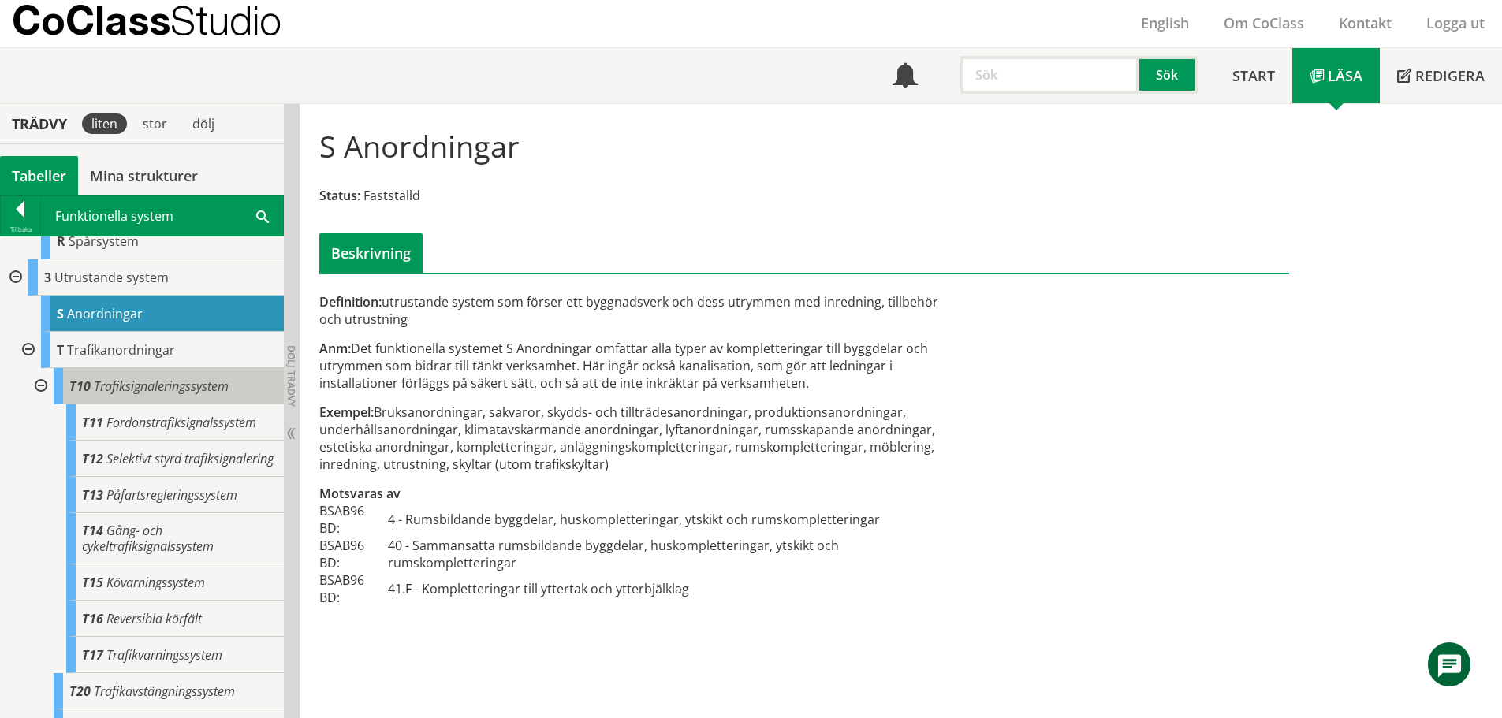
click at [173, 386] on span "Trafiksignaleringssystem" at bounding box center [161, 386] width 135 height 17
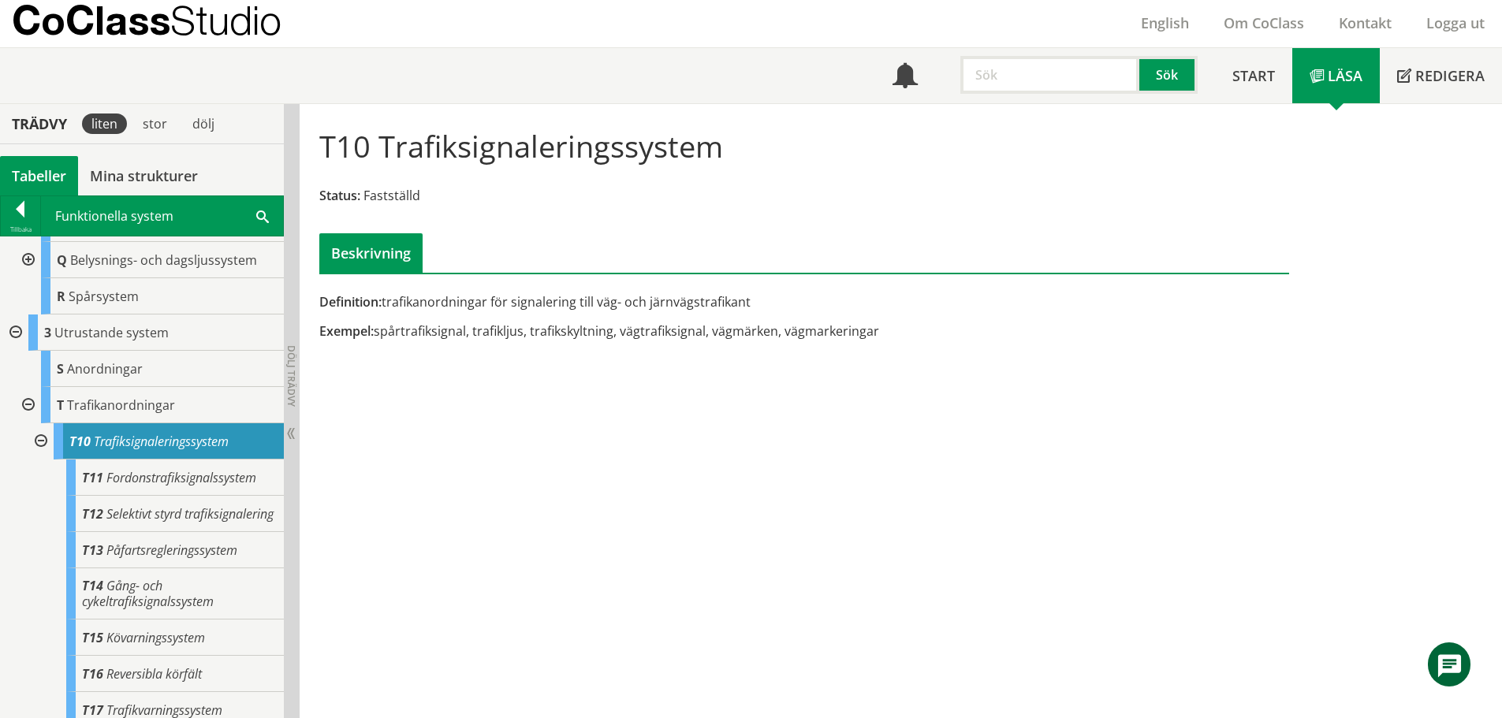
scroll to position [857, 0]
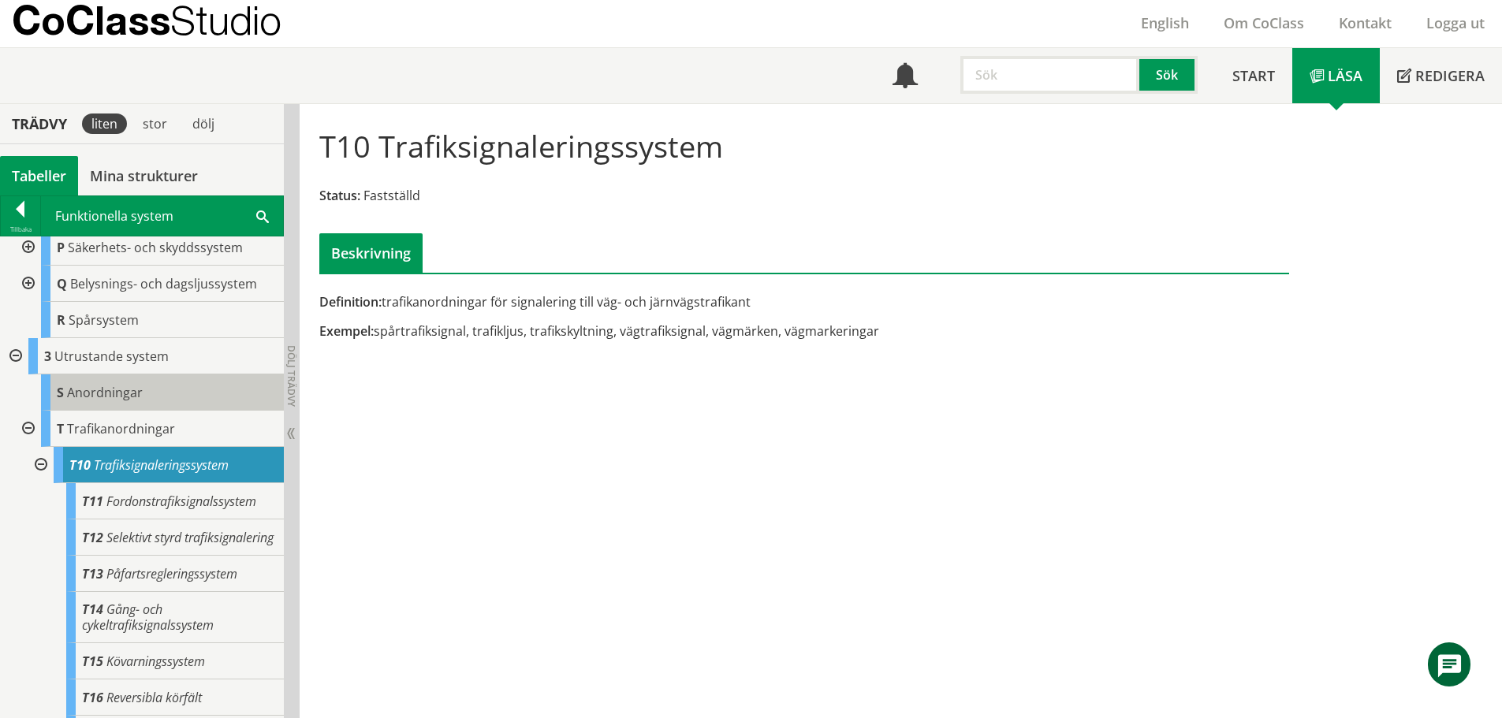
click at [106, 396] on span "Anordningar" at bounding box center [105, 392] width 76 height 17
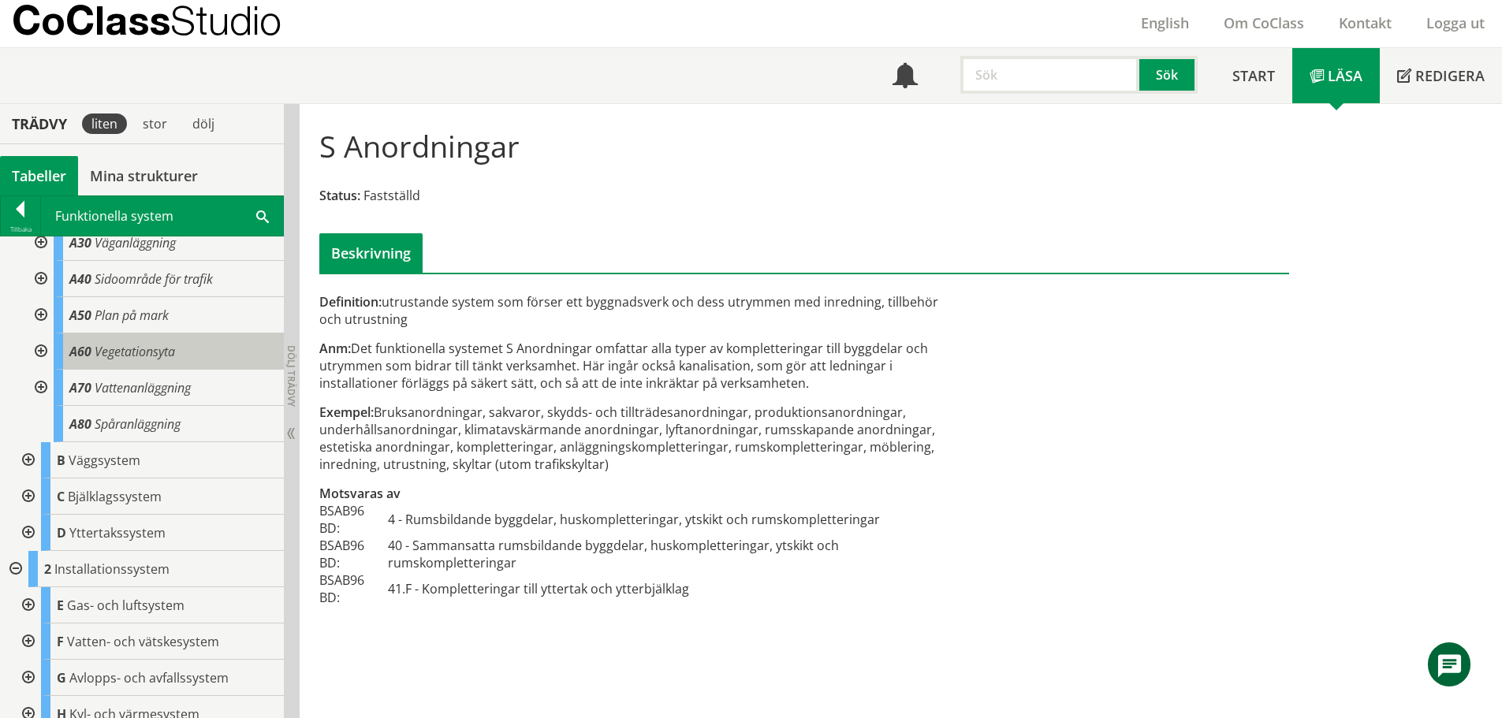
scroll to position [79, 0]
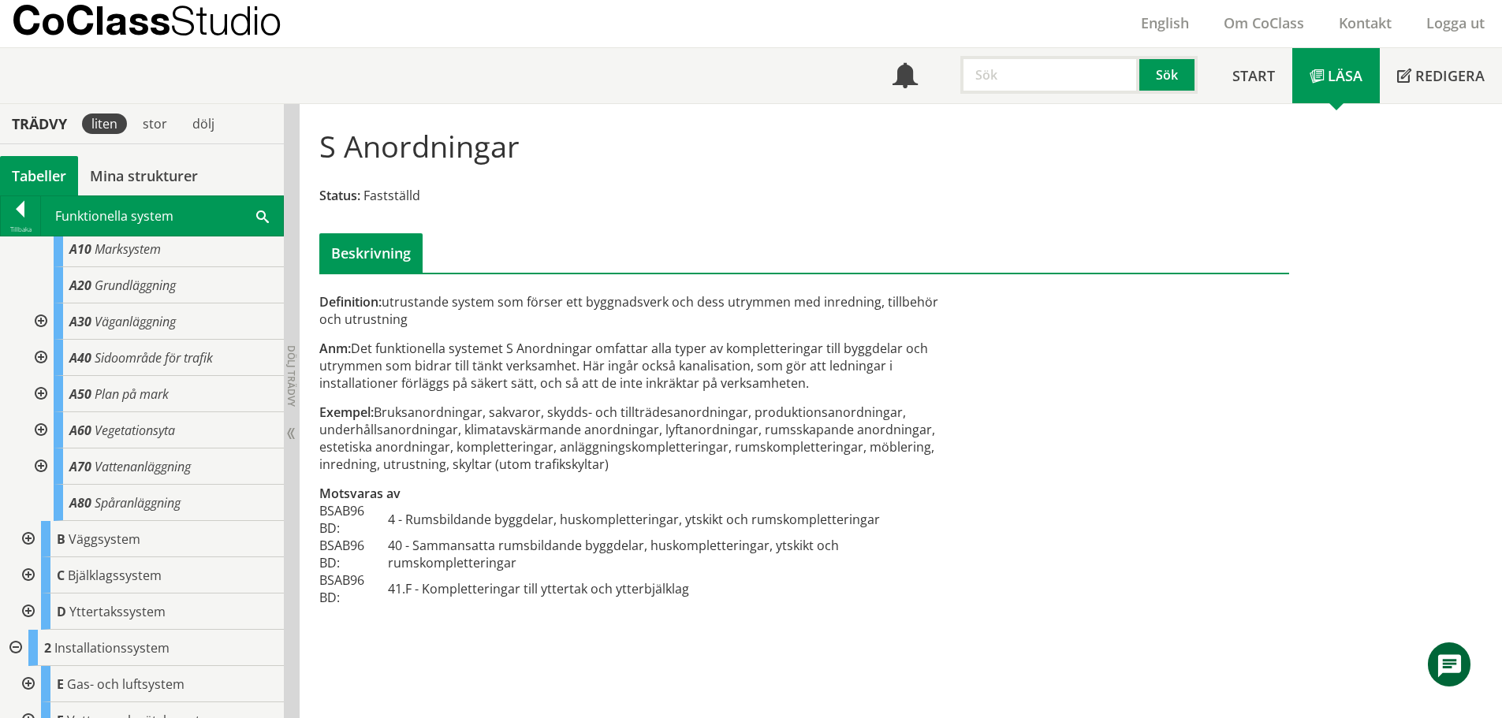
click at [38, 393] on div at bounding box center [39, 394] width 28 height 36
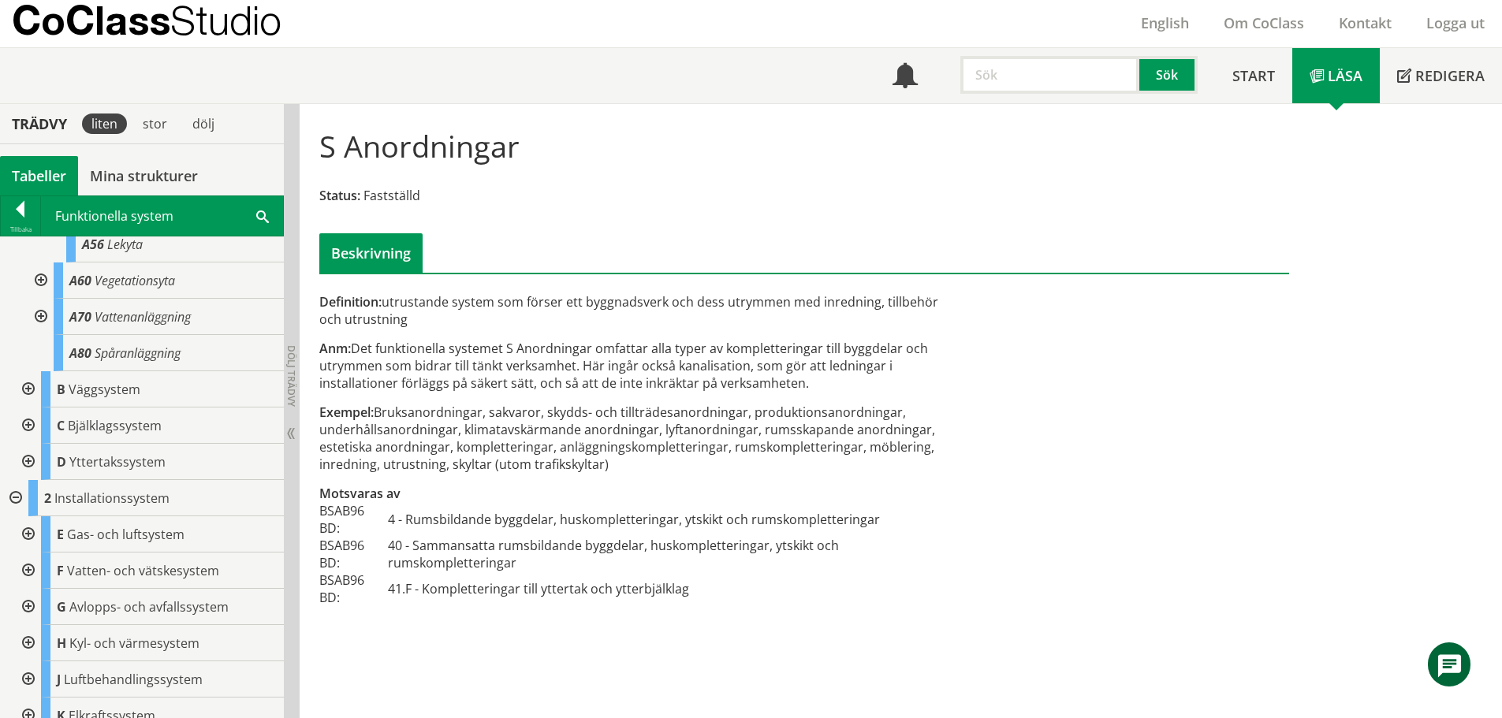
scroll to position [473, 0]
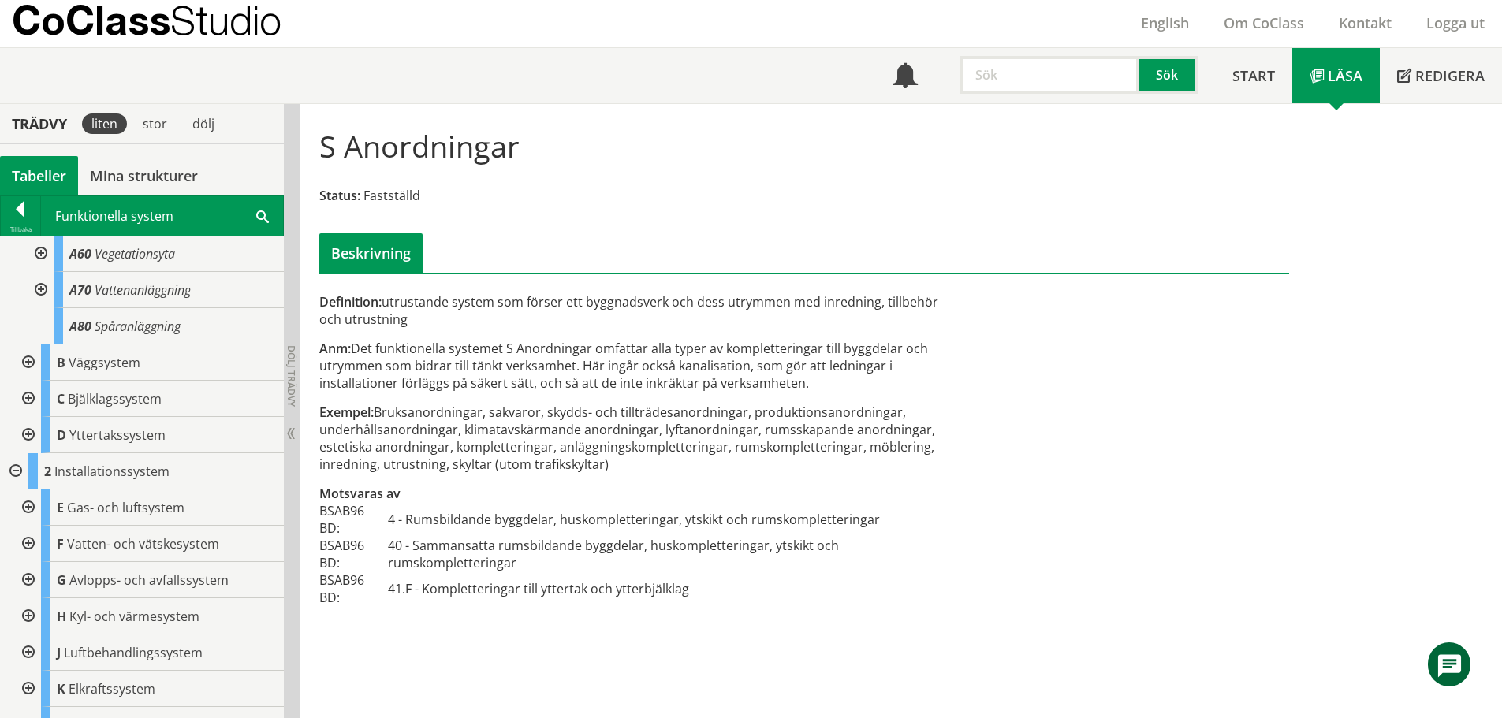
click at [27, 367] on div at bounding box center [27, 363] width 28 height 36
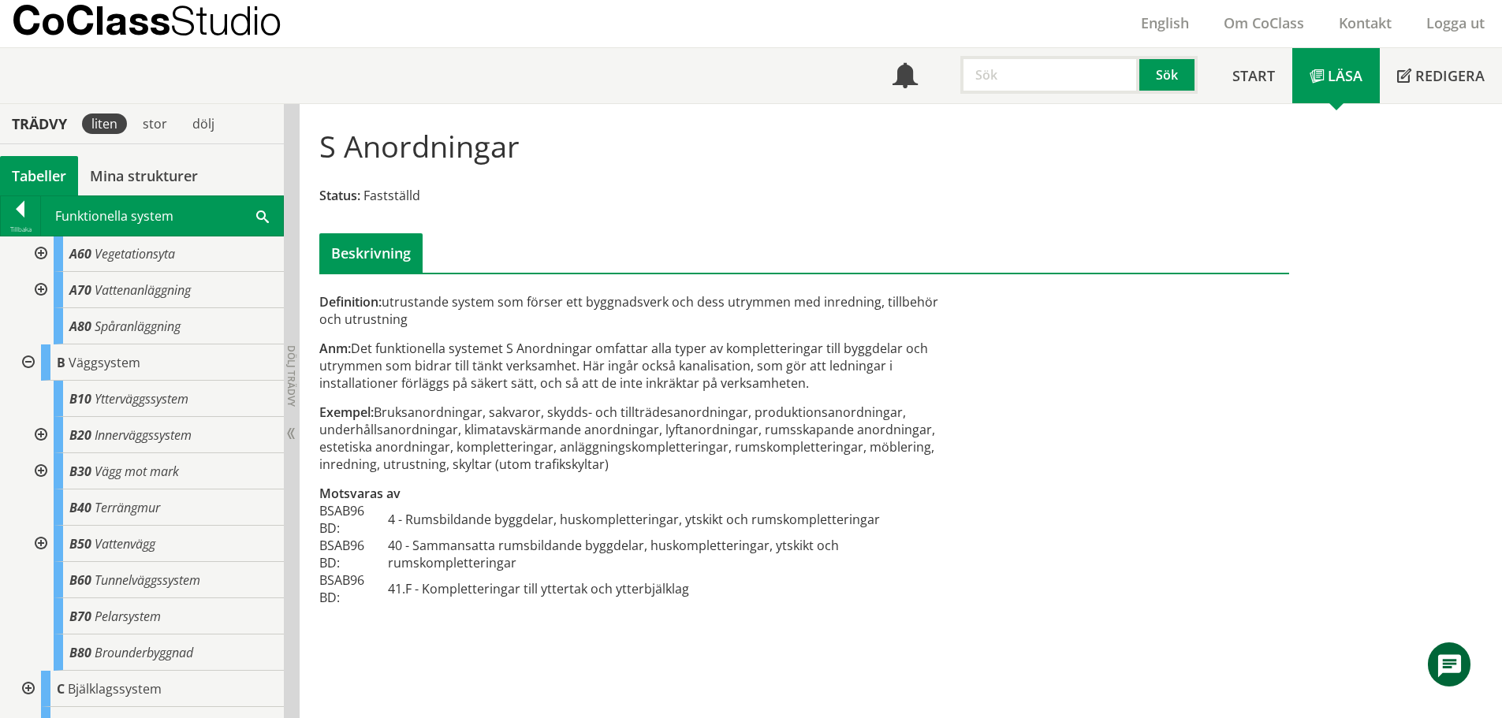
click at [27, 367] on div at bounding box center [27, 363] width 28 height 36
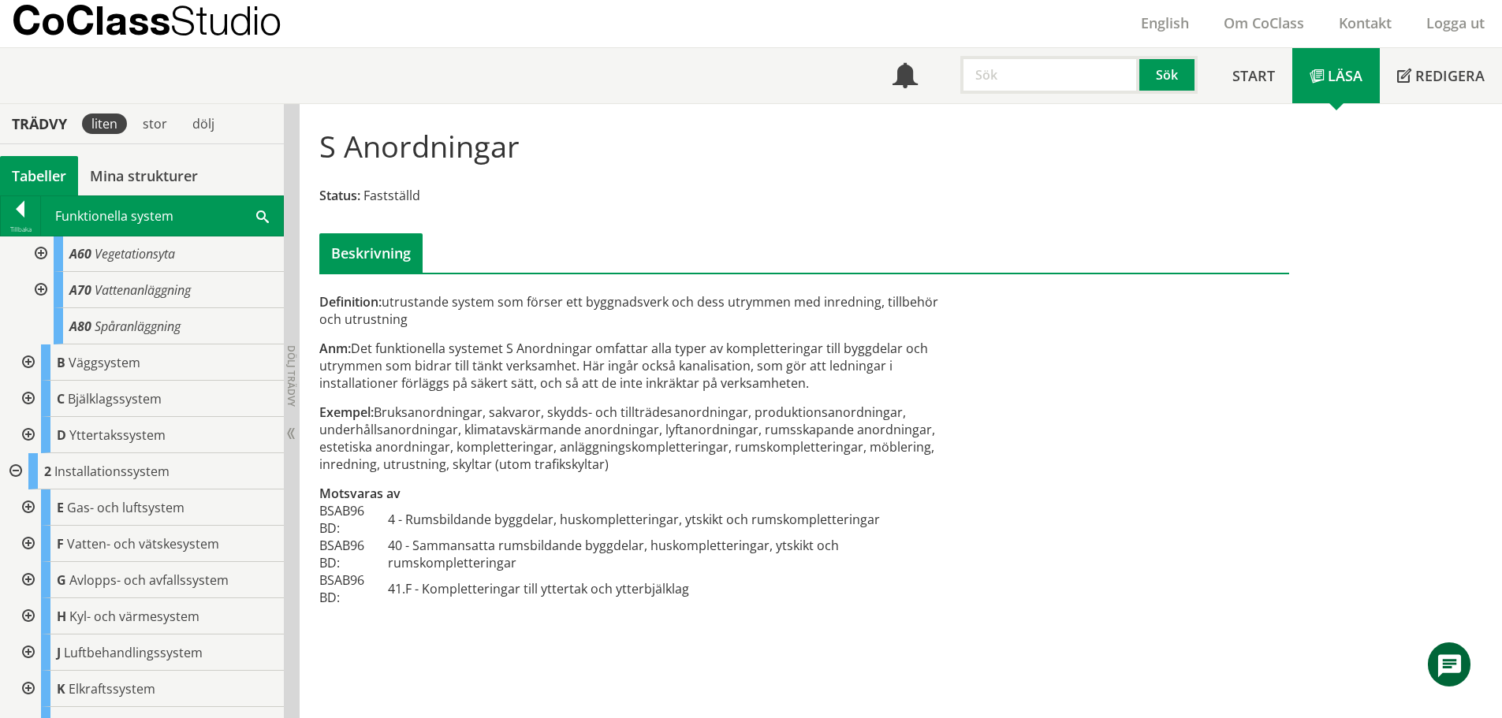
click at [26, 396] on div at bounding box center [27, 399] width 28 height 36
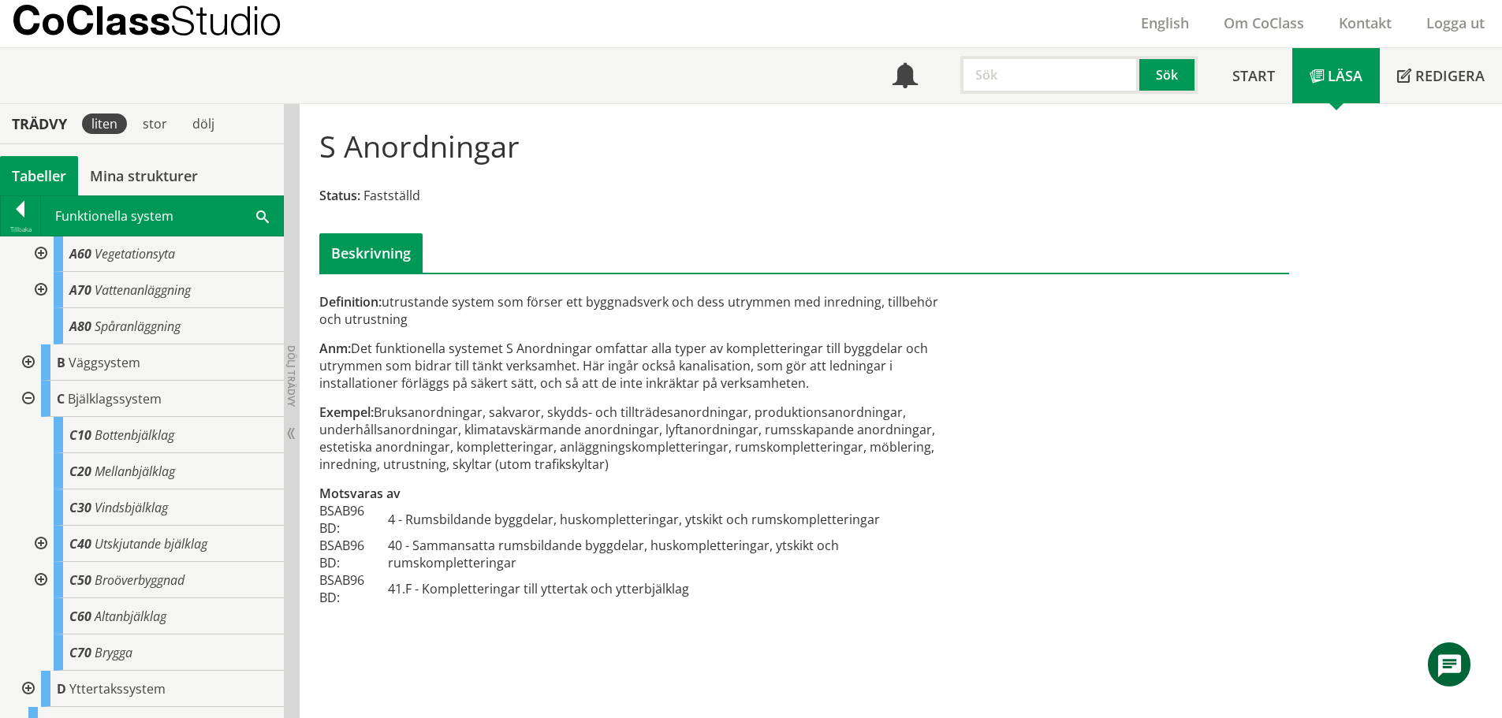
click at [26, 393] on div at bounding box center [27, 399] width 28 height 36
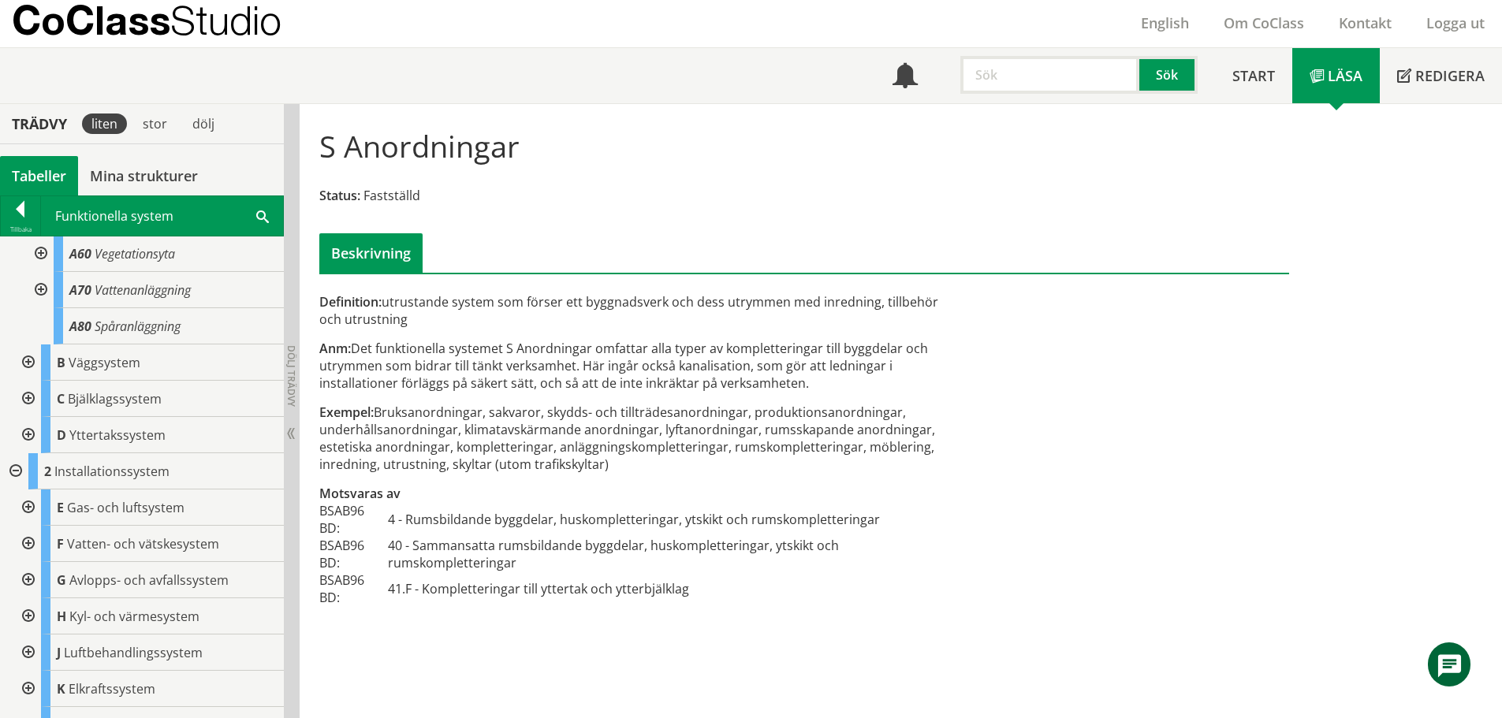
click at [24, 428] on div at bounding box center [27, 435] width 28 height 36
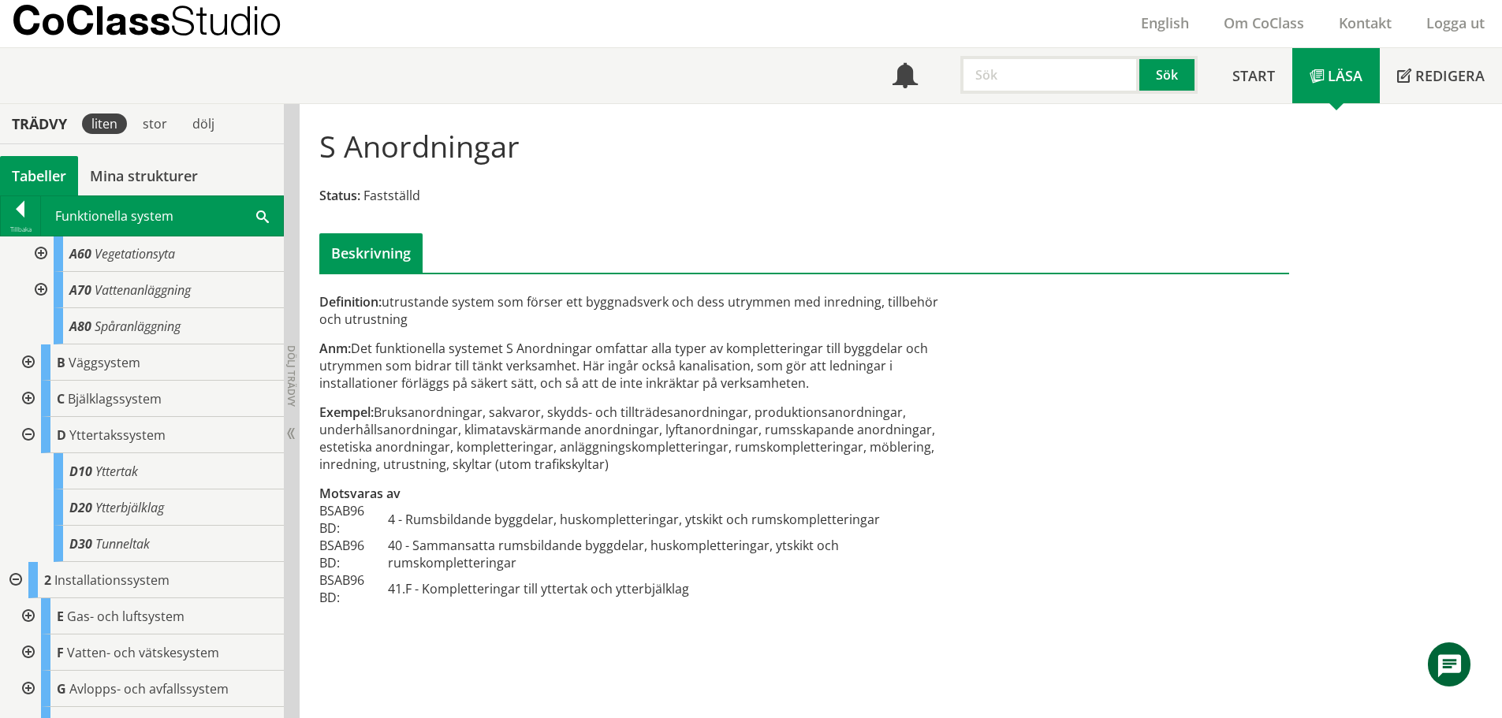
click at [24, 428] on div at bounding box center [27, 435] width 28 height 36
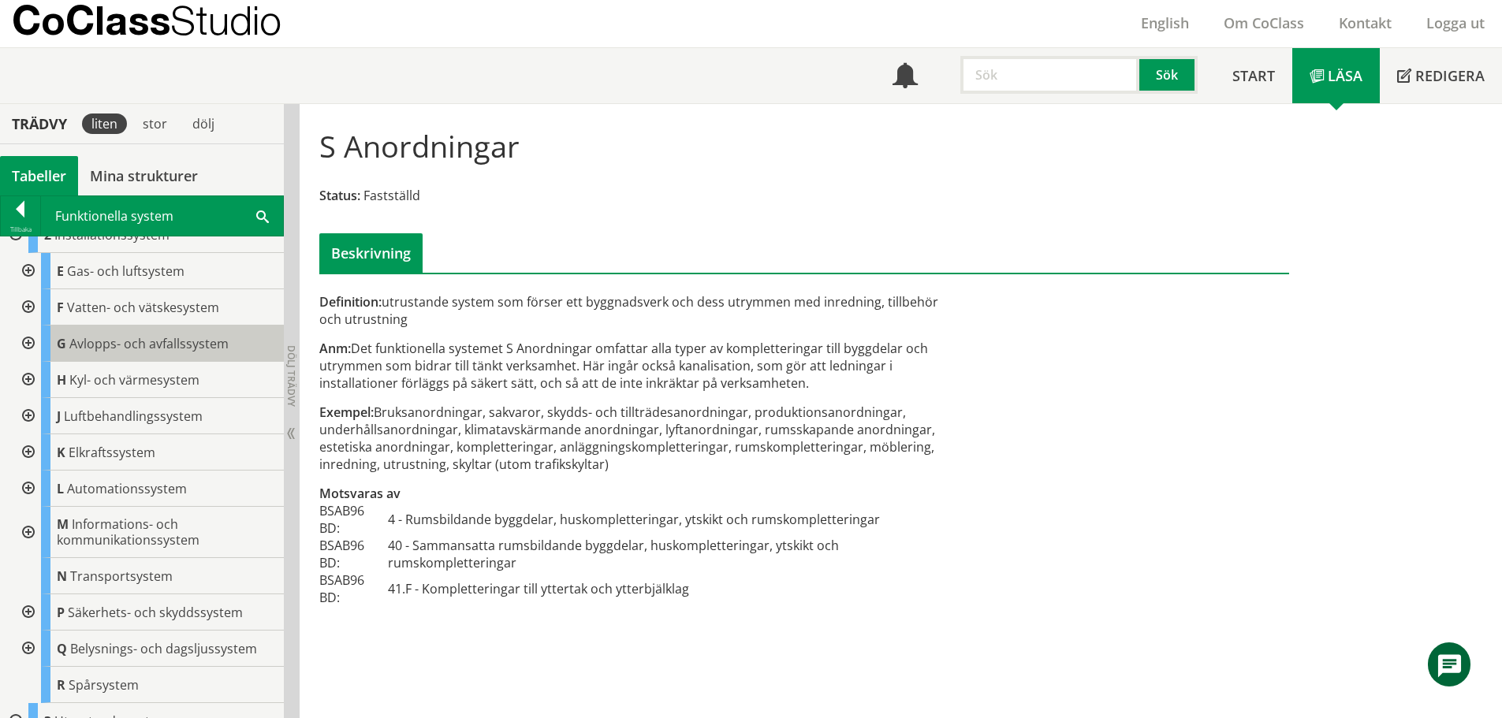
scroll to position [788, 0]
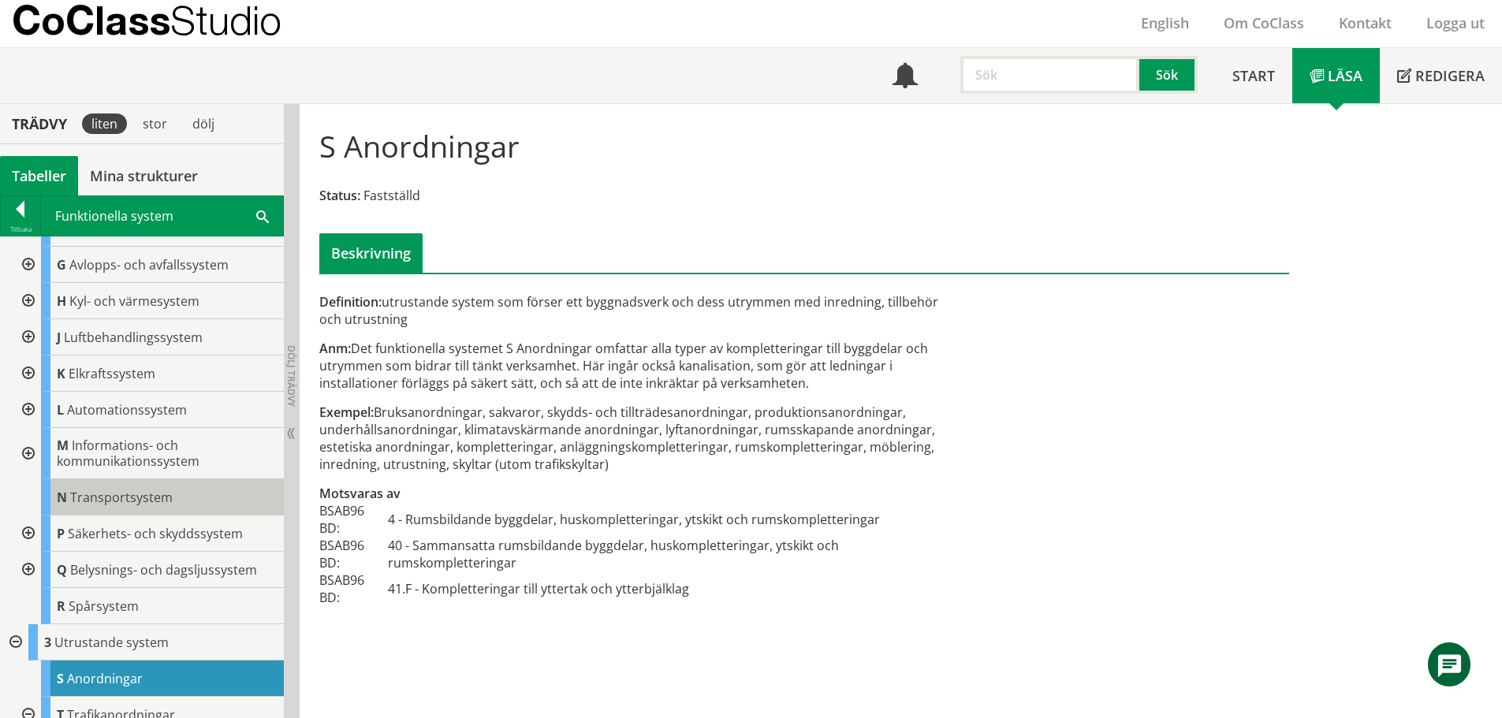
click at [76, 496] on span "Transportsystem" at bounding box center [121, 497] width 102 height 17
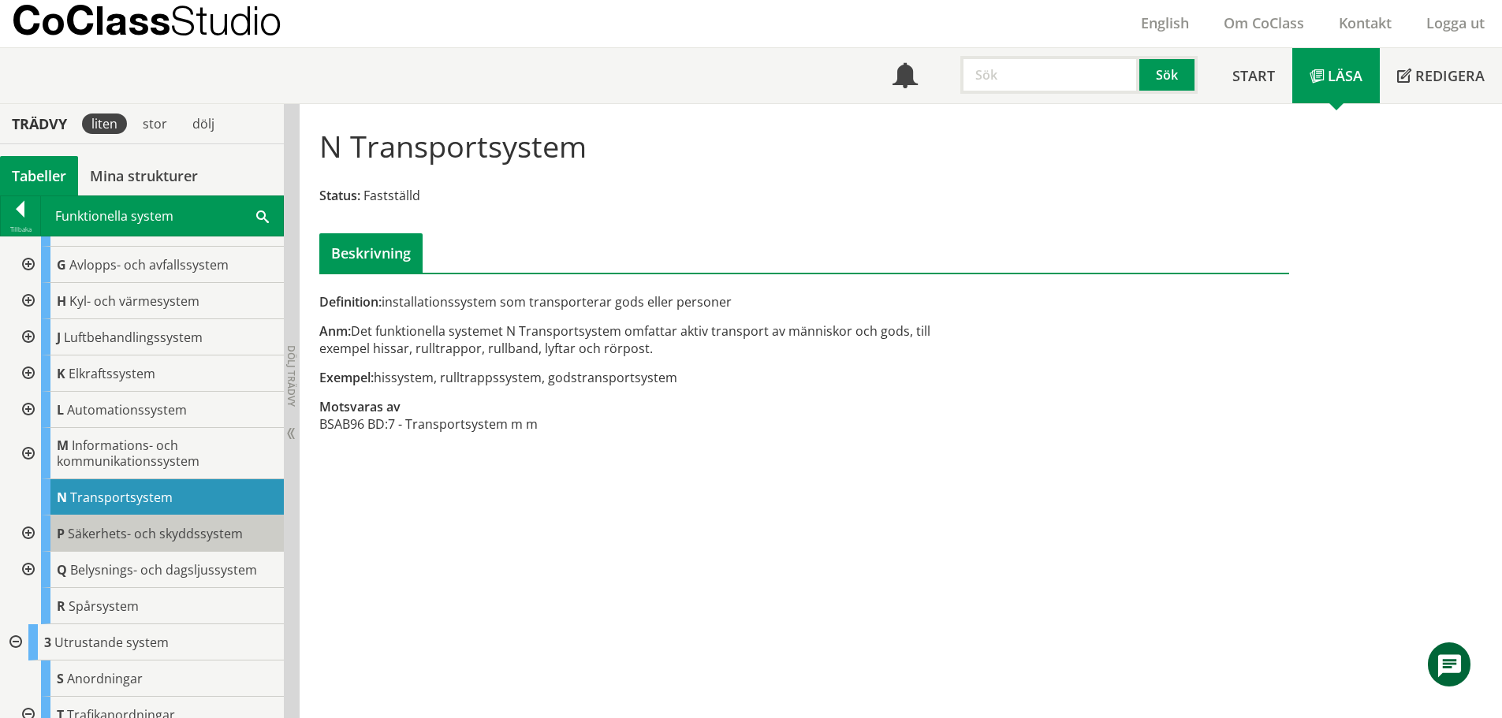
scroll to position [946, 0]
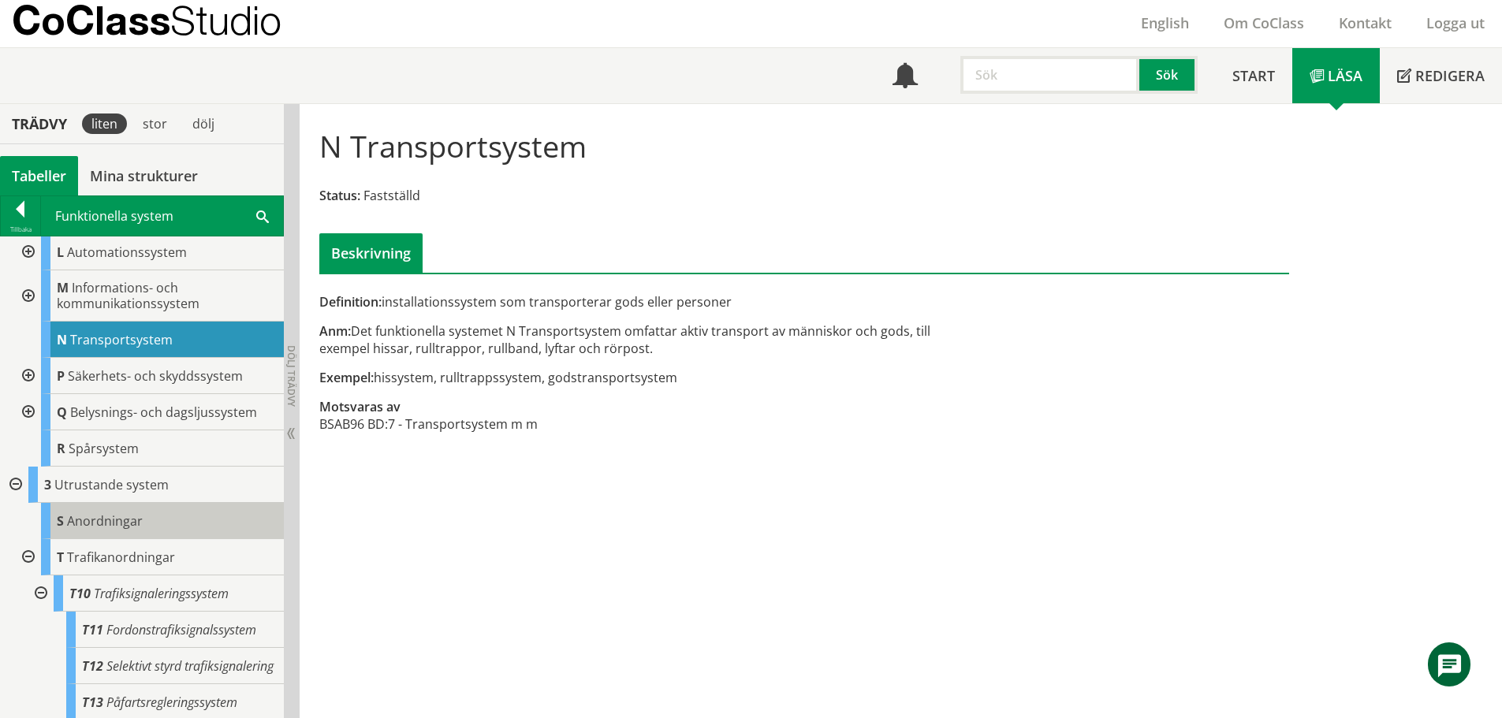
click at [122, 520] on span "Anordningar" at bounding box center [105, 520] width 76 height 17
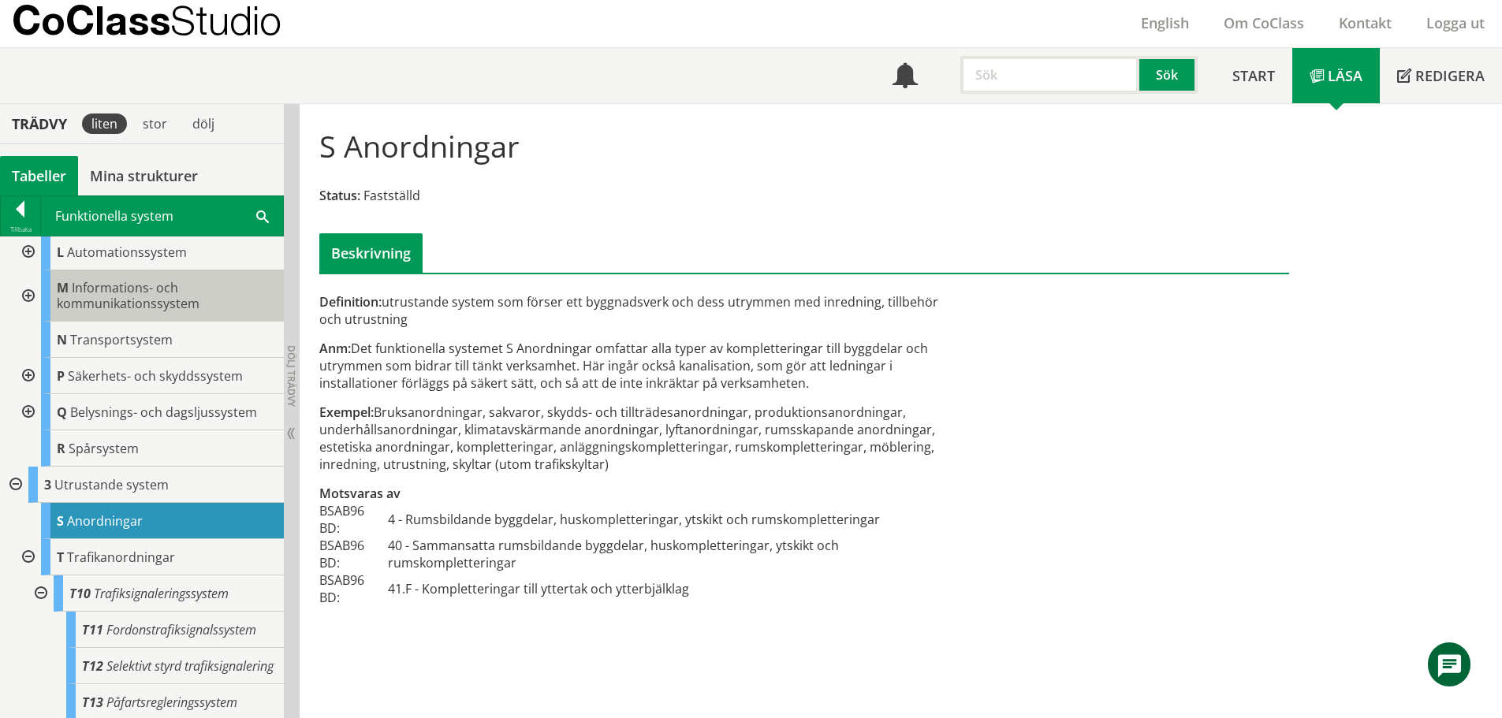
click at [61, 298] on span "Informations- och kommunikationssystem" at bounding box center [128, 295] width 143 height 33
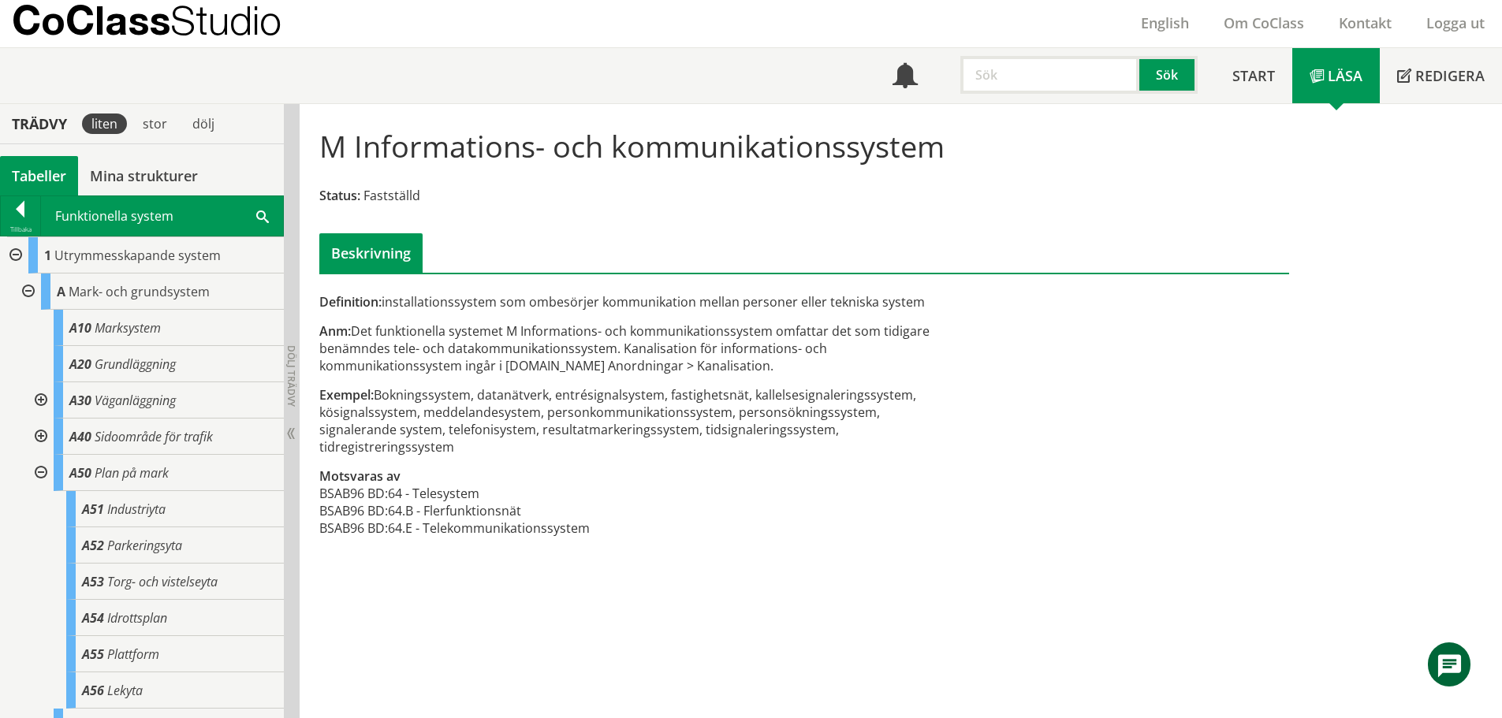
click at [24, 287] on div at bounding box center [27, 292] width 28 height 36
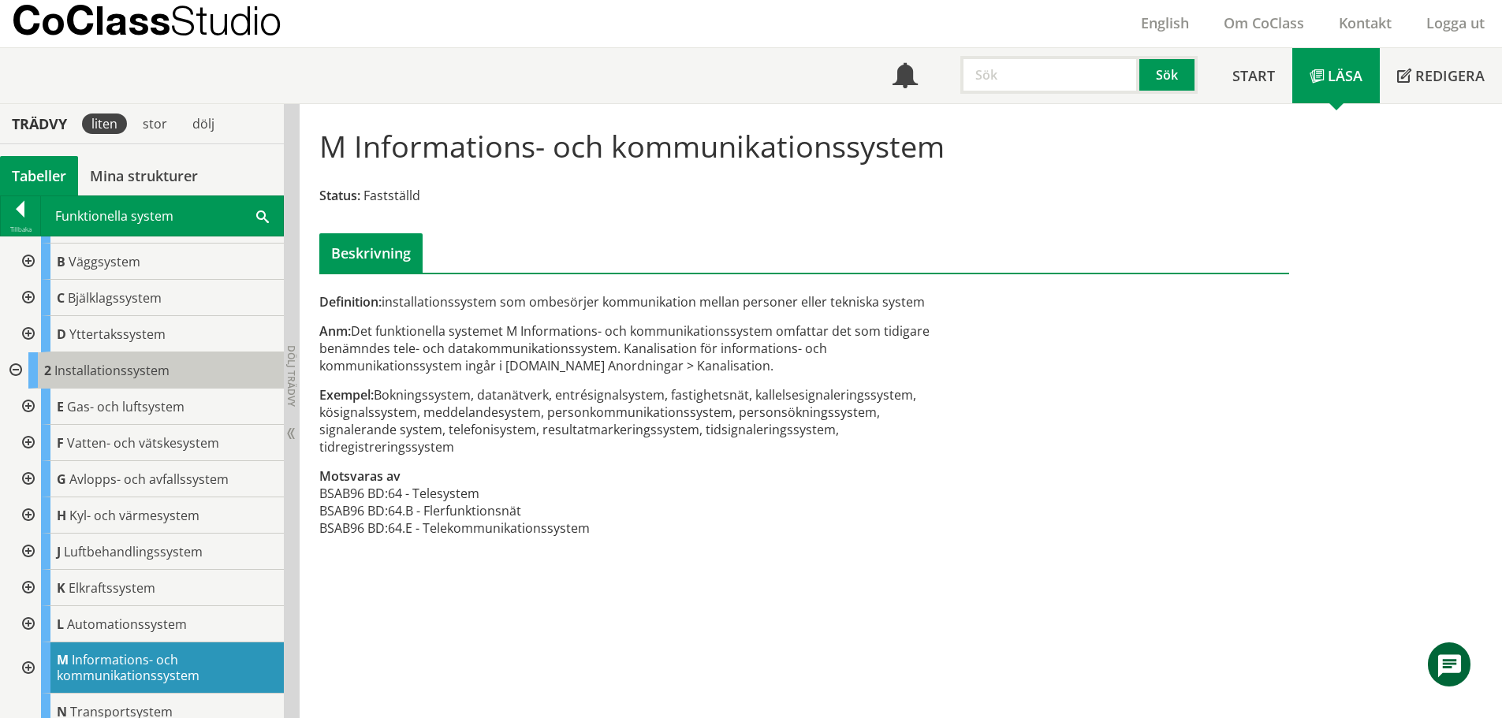
scroll to position [158, 0]
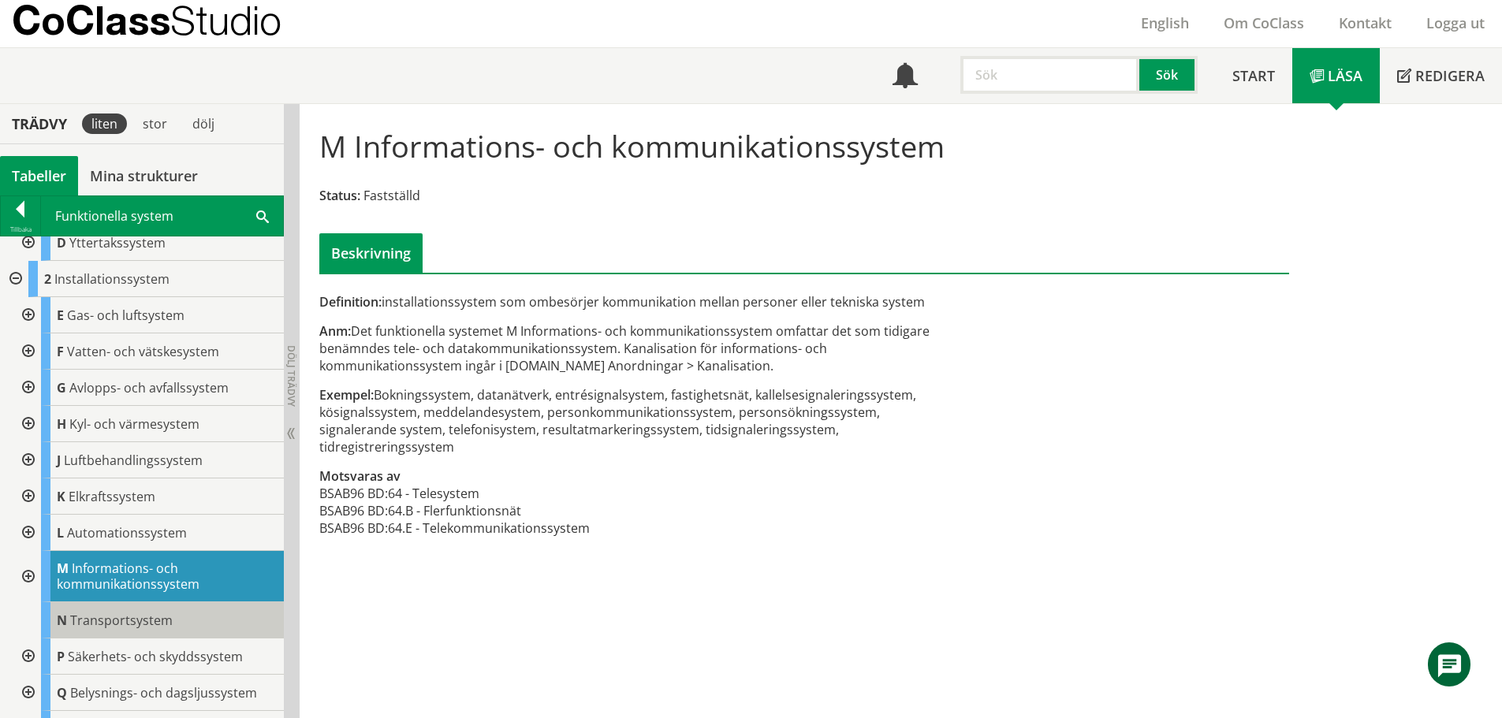
click at [75, 617] on span "Transportsystem" at bounding box center [121, 620] width 102 height 17
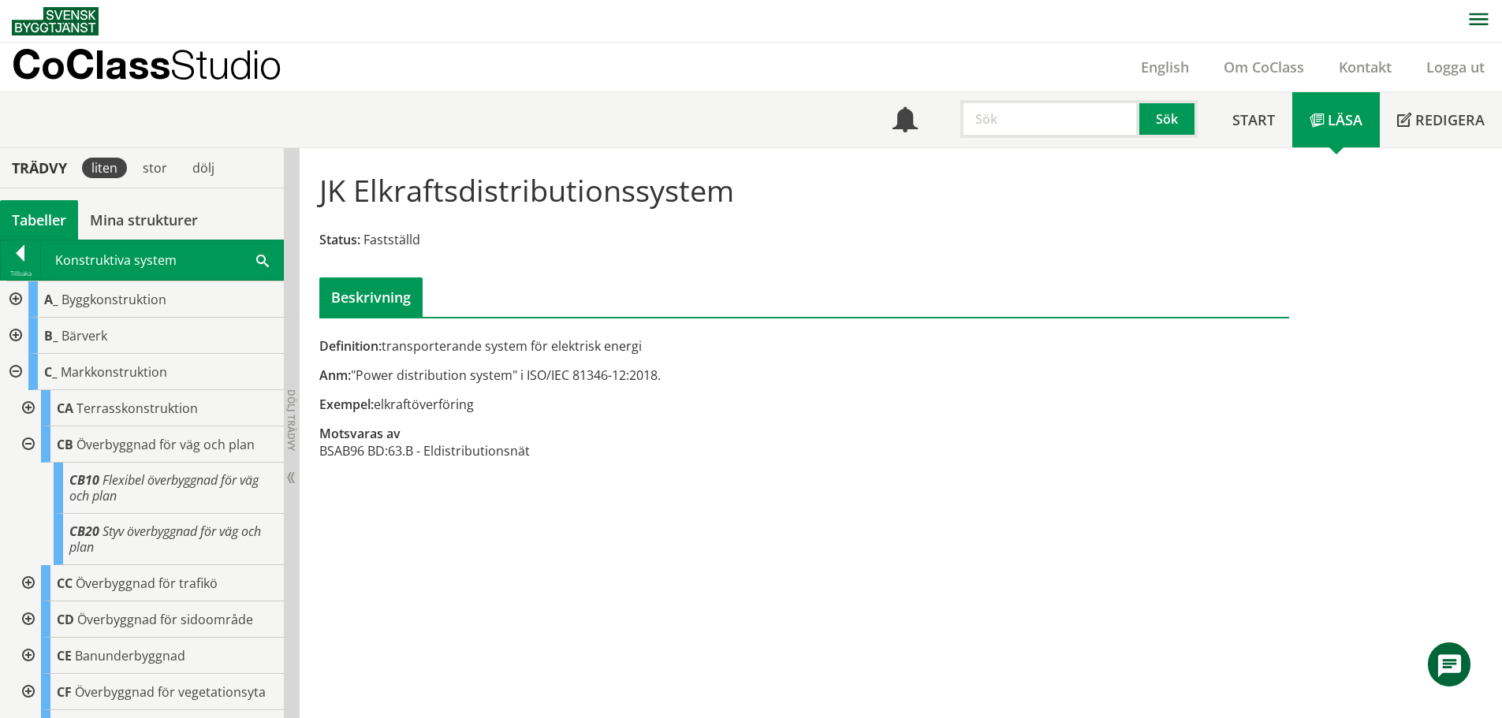
click at [17, 374] on div at bounding box center [14, 372] width 28 height 36
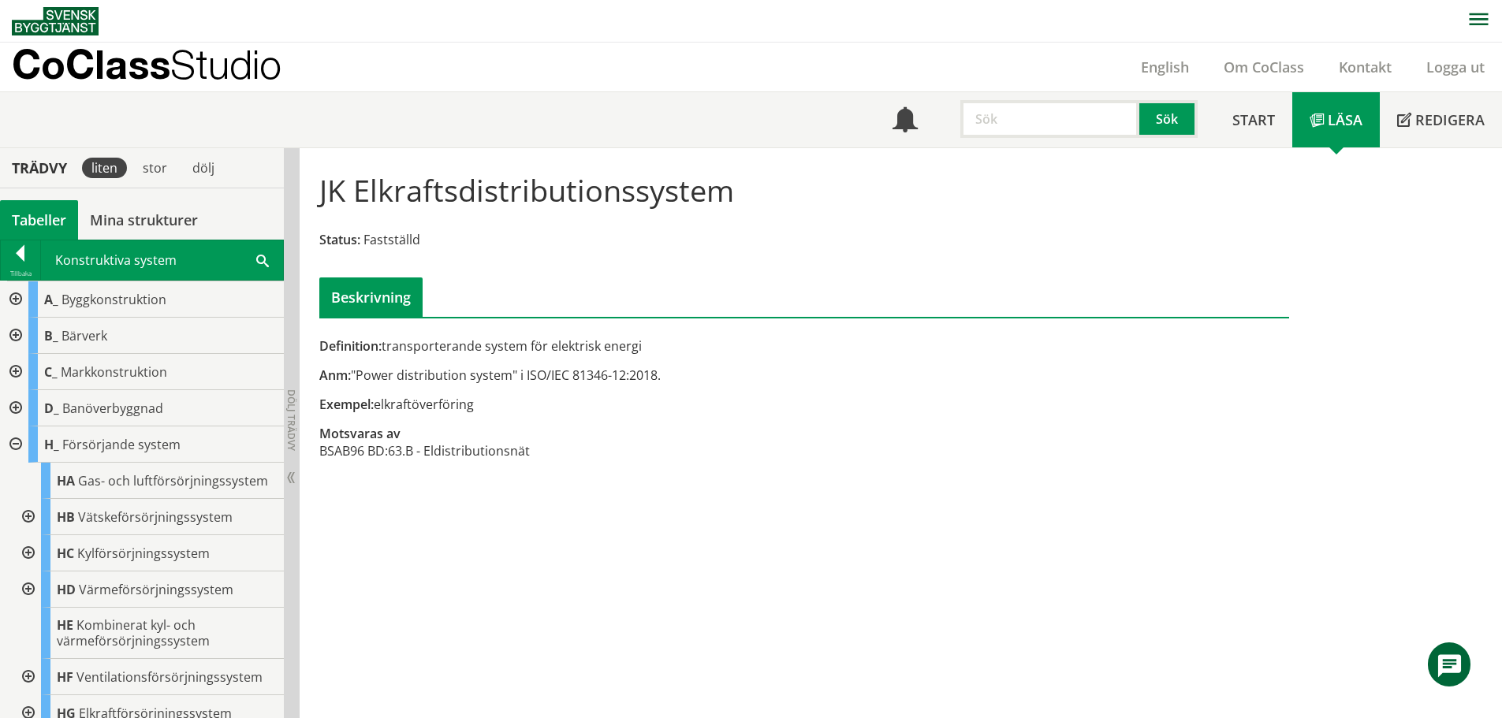
click at [17, 449] on div at bounding box center [14, 445] width 28 height 36
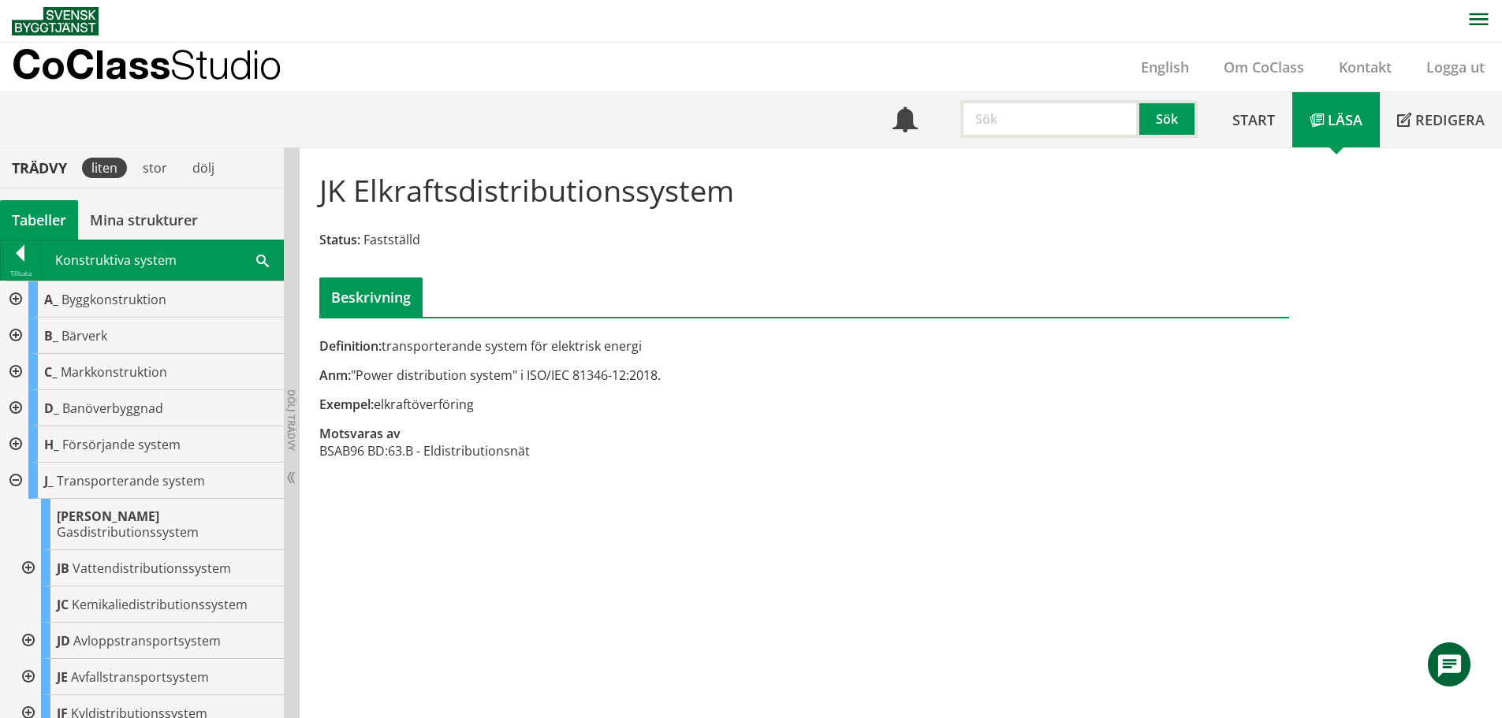
click at [18, 478] on div at bounding box center [14, 481] width 28 height 36
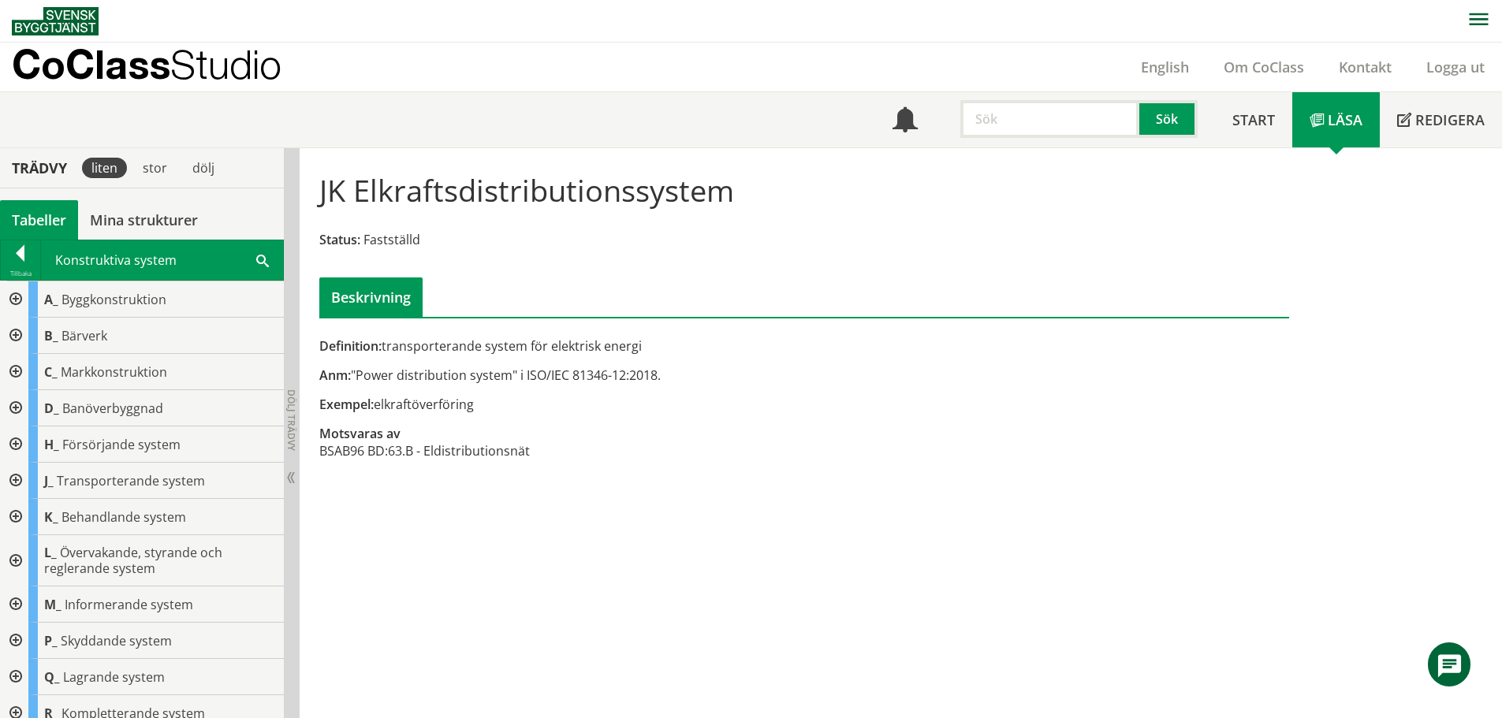
scroll to position [13, 0]
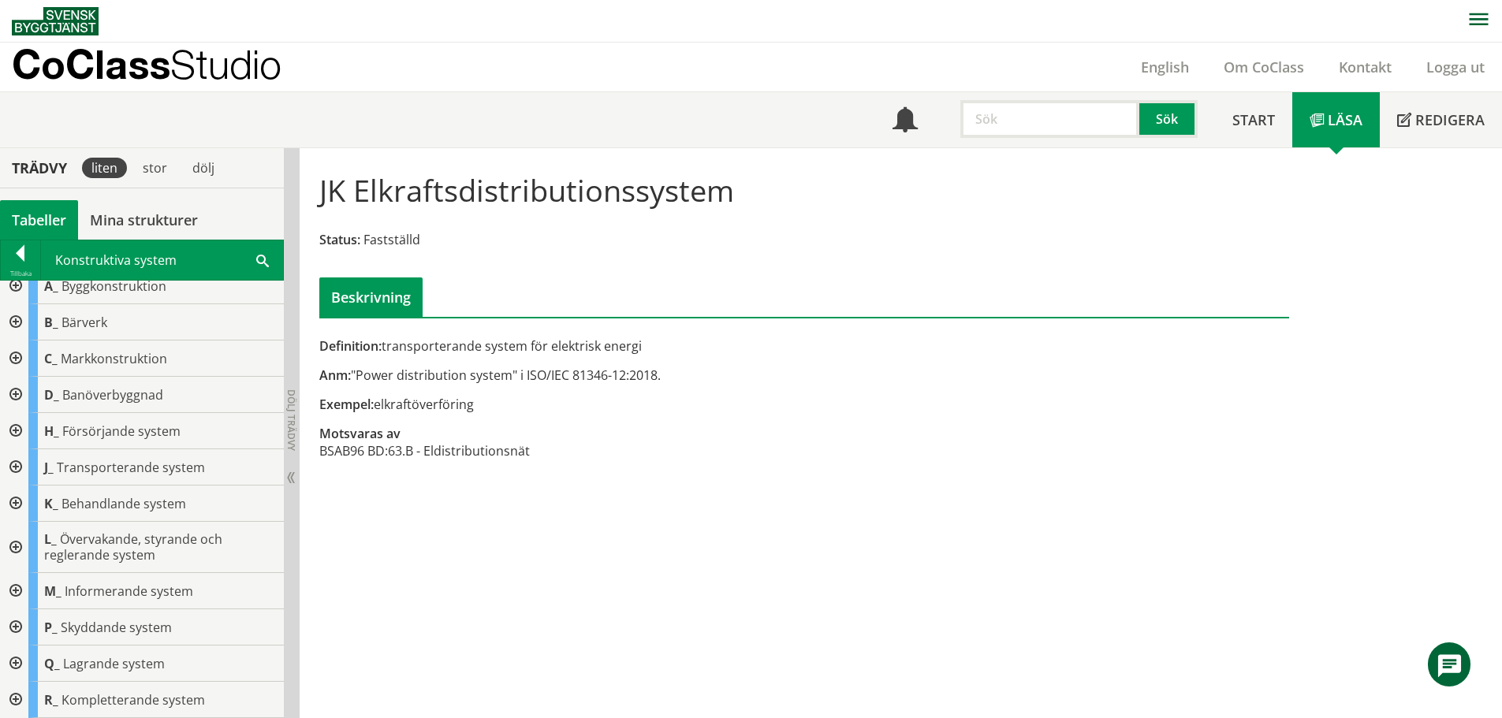
click at [16, 696] on div at bounding box center [14, 700] width 28 height 36
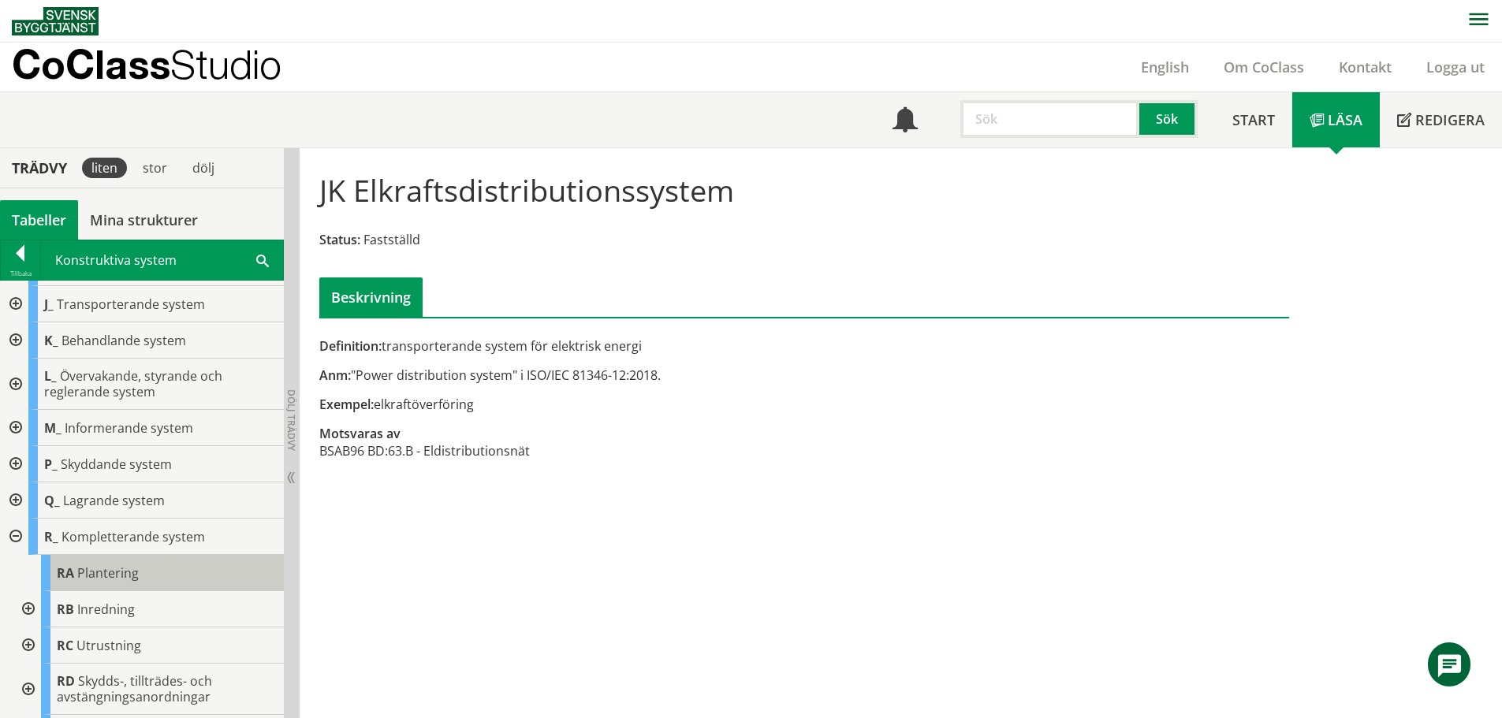
scroll to position [210, 0]
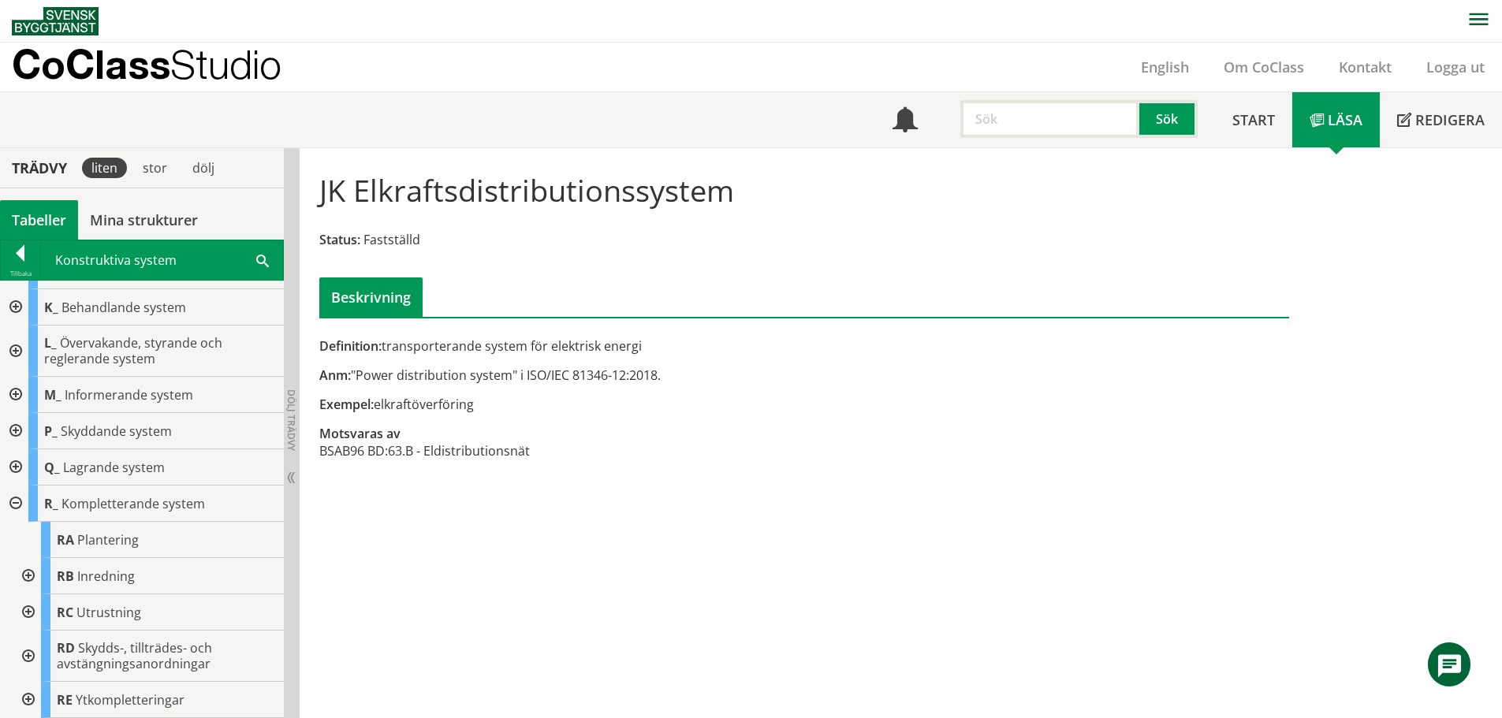
click at [26, 608] on div at bounding box center [27, 612] width 28 height 36
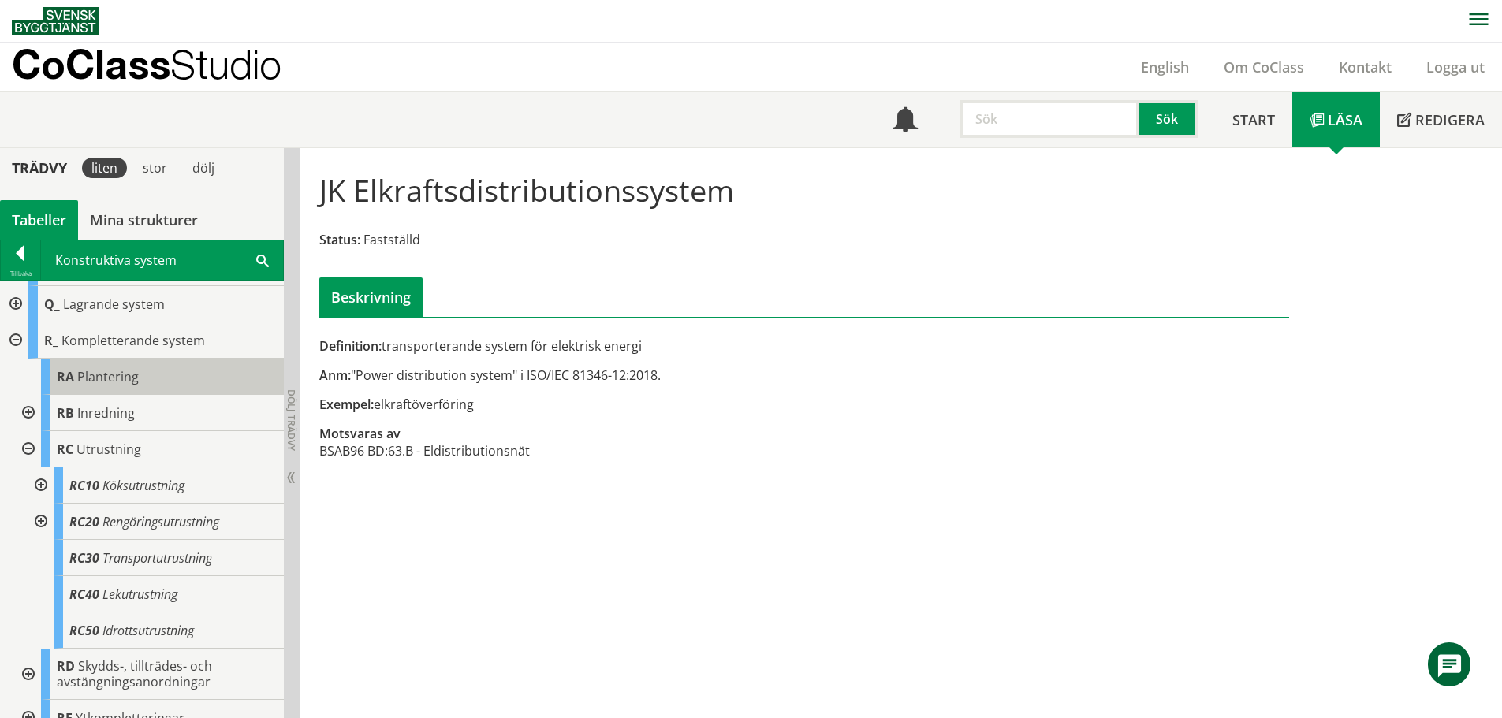
scroll to position [391, 0]
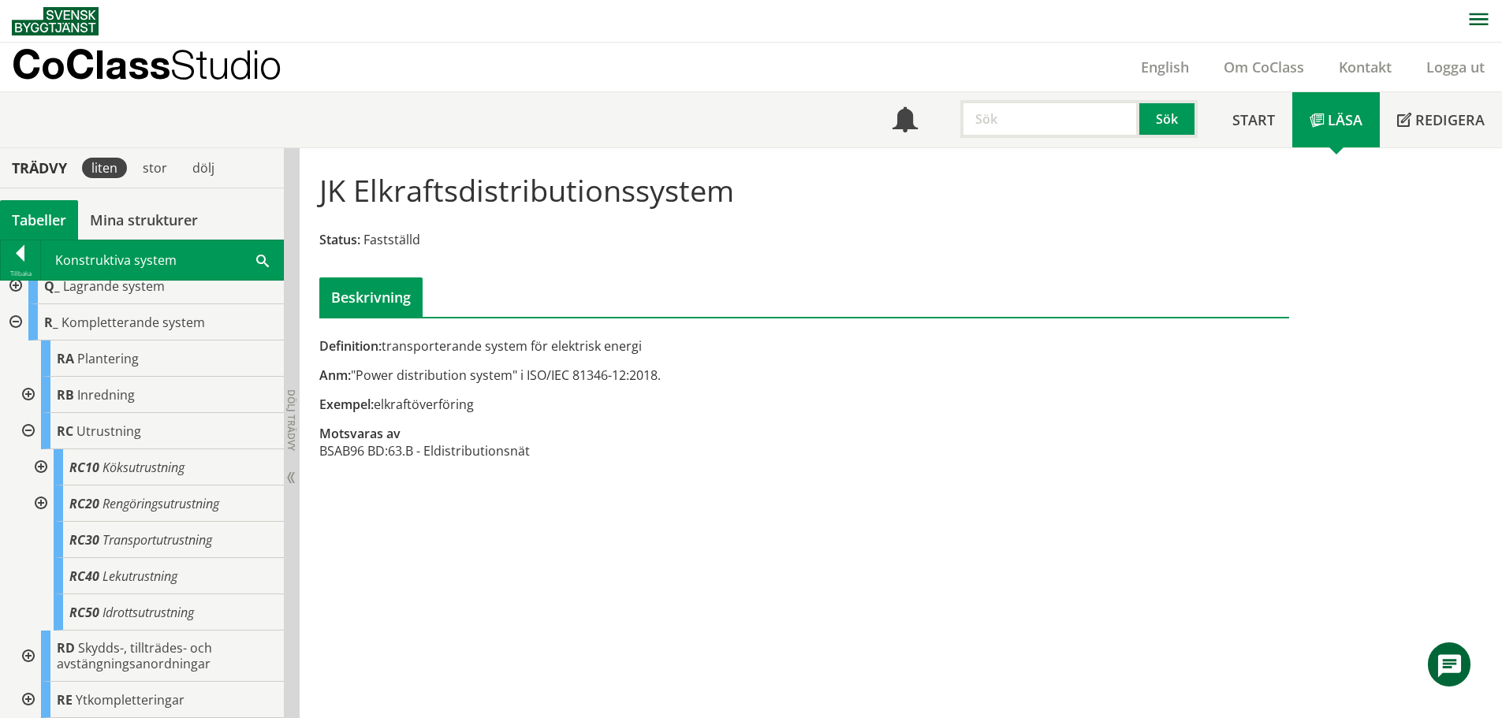
click at [24, 397] on div at bounding box center [27, 395] width 28 height 36
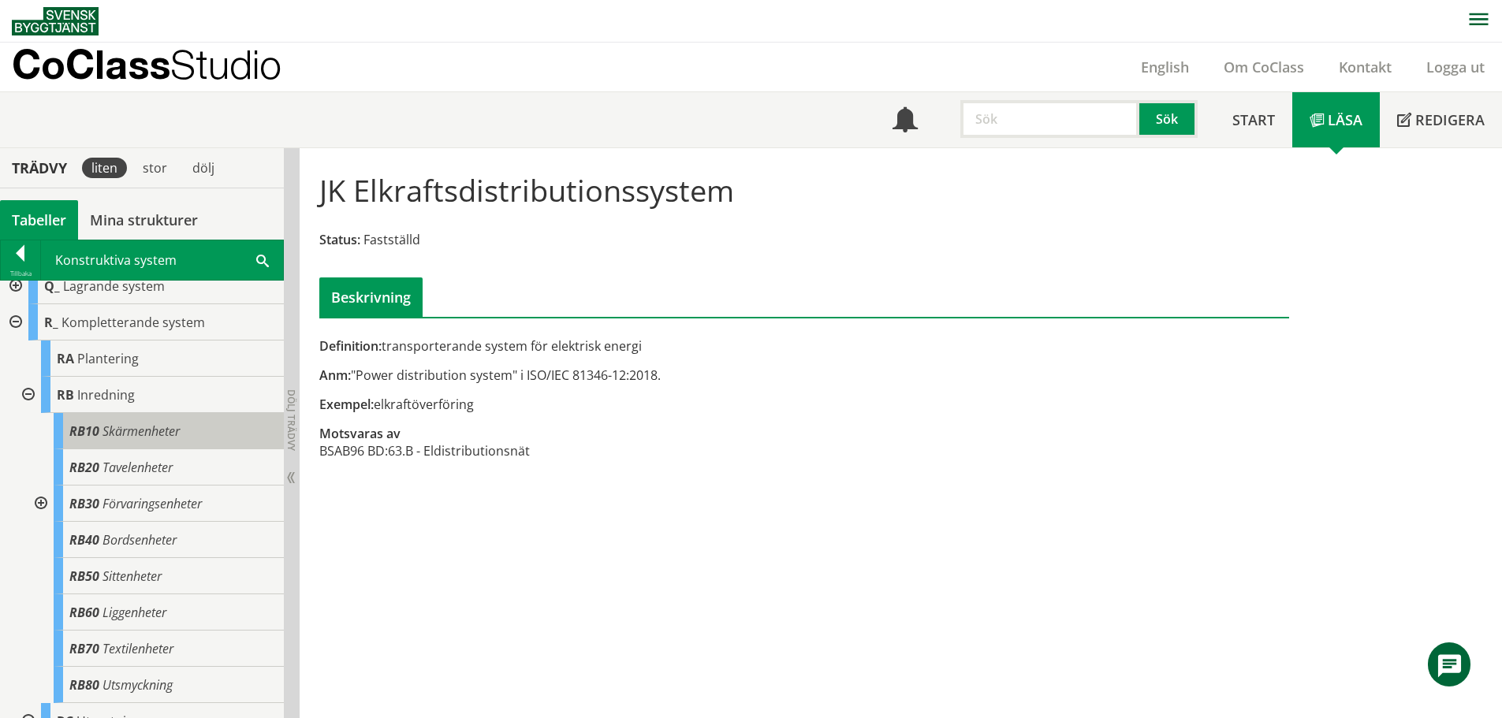
click at [155, 438] on span "Skärmenheter" at bounding box center [140, 431] width 77 height 17
click at [104, 438] on span "Skärmenheter" at bounding box center [140, 431] width 77 height 17
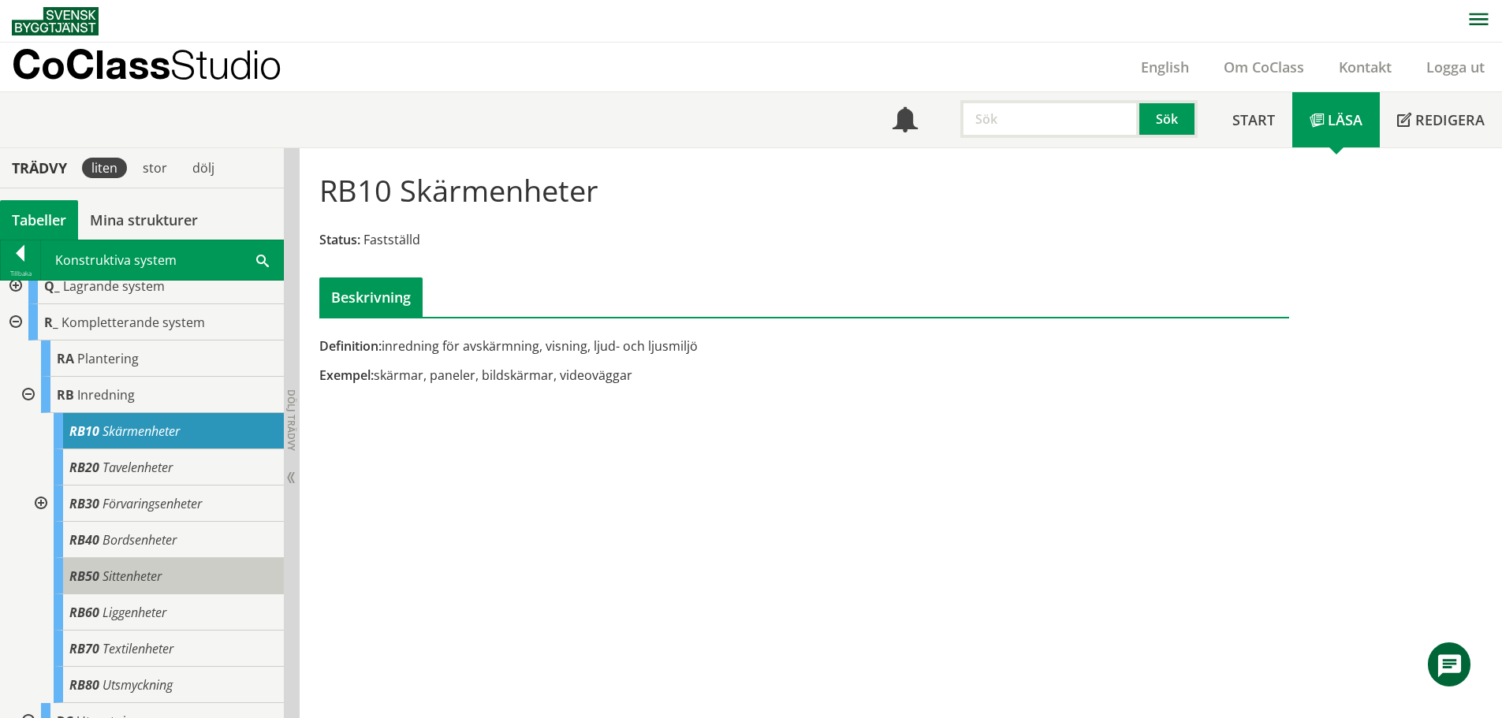
click at [147, 578] on span "Sittenheter" at bounding box center [131, 576] width 59 height 17
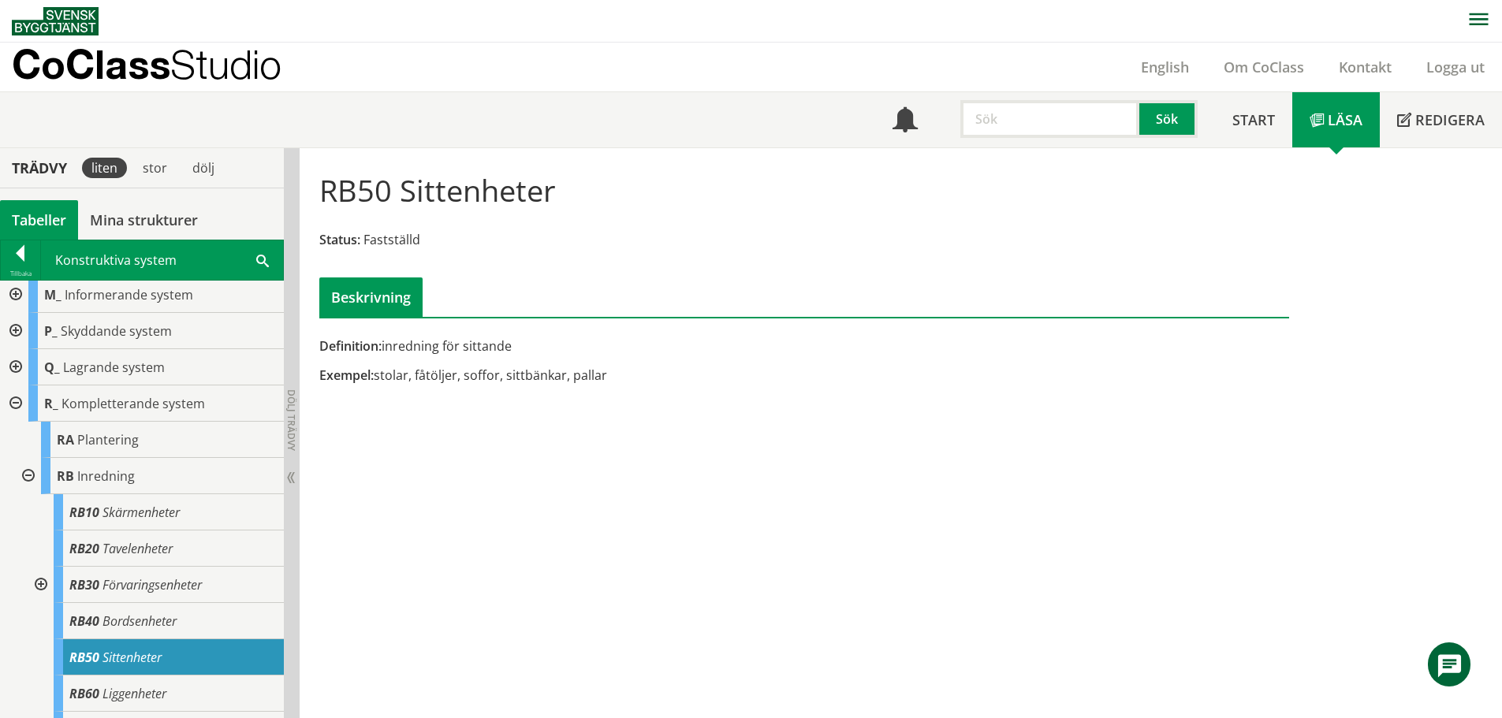
scroll to position [287, 0]
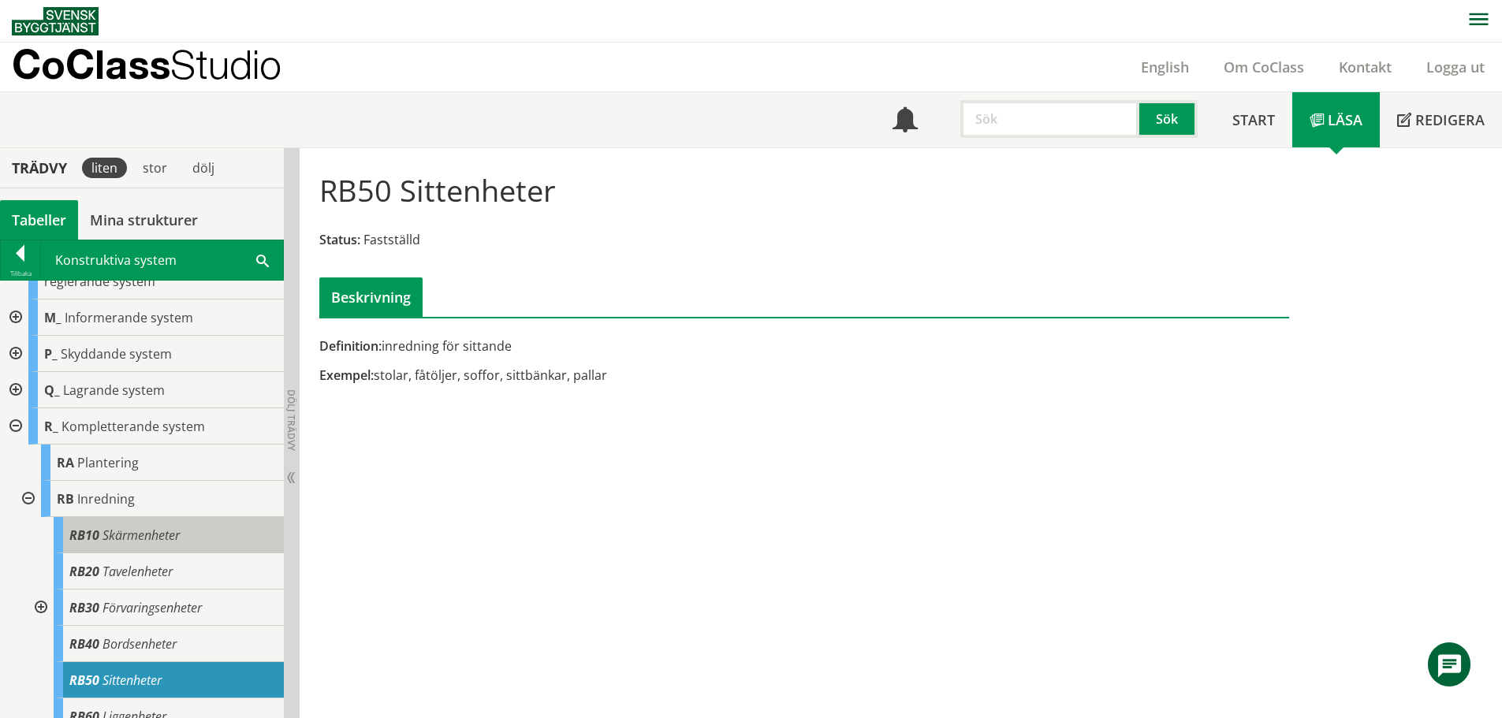
click at [147, 527] on span "Skärmenheter" at bounding box center [140, 535] width 77 height 17
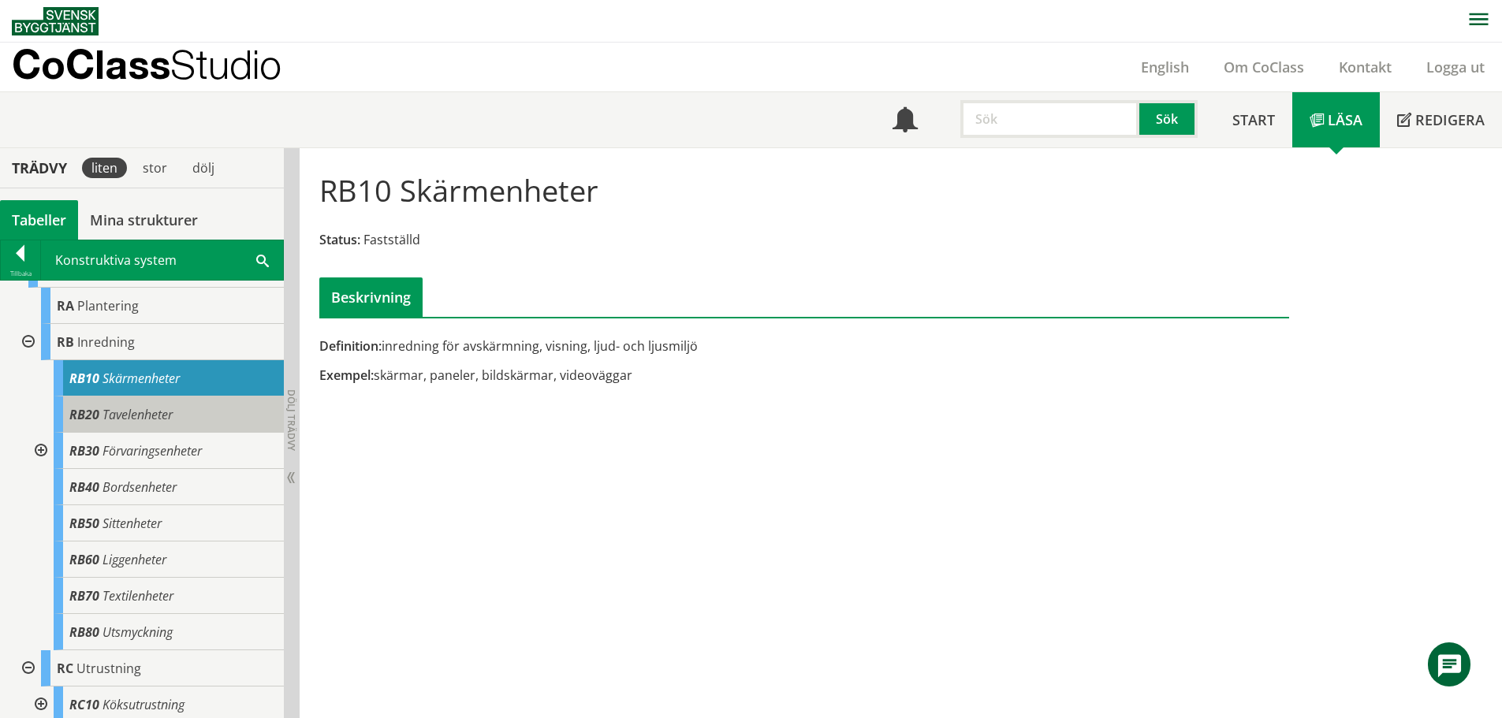
scroll to position [445, 0]
click at [113, 416] on span "Tavelenheter" at bounding box center [137, 413] width 70 height 17
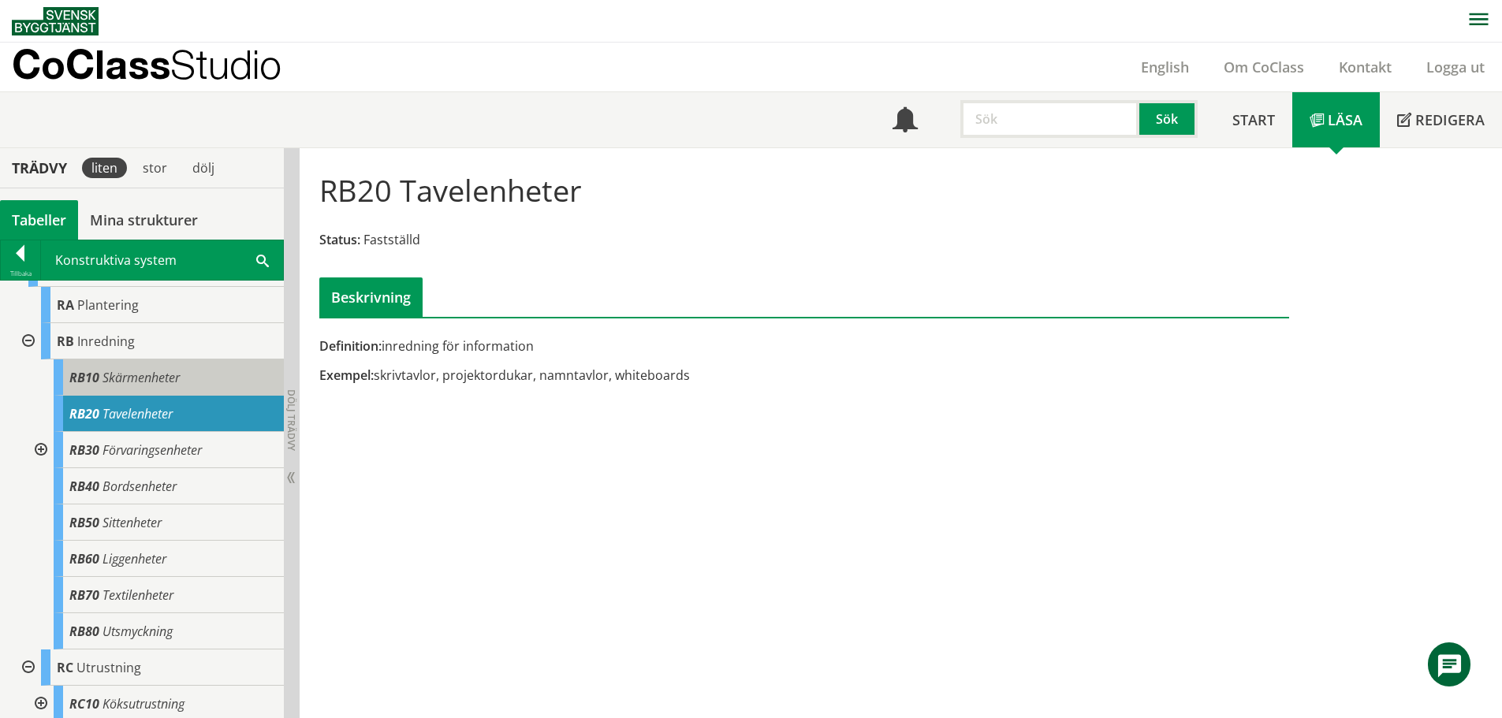
click at [131, 385] on span "Skärmenheter" at bounding box center [140, 377] width 77 height 17
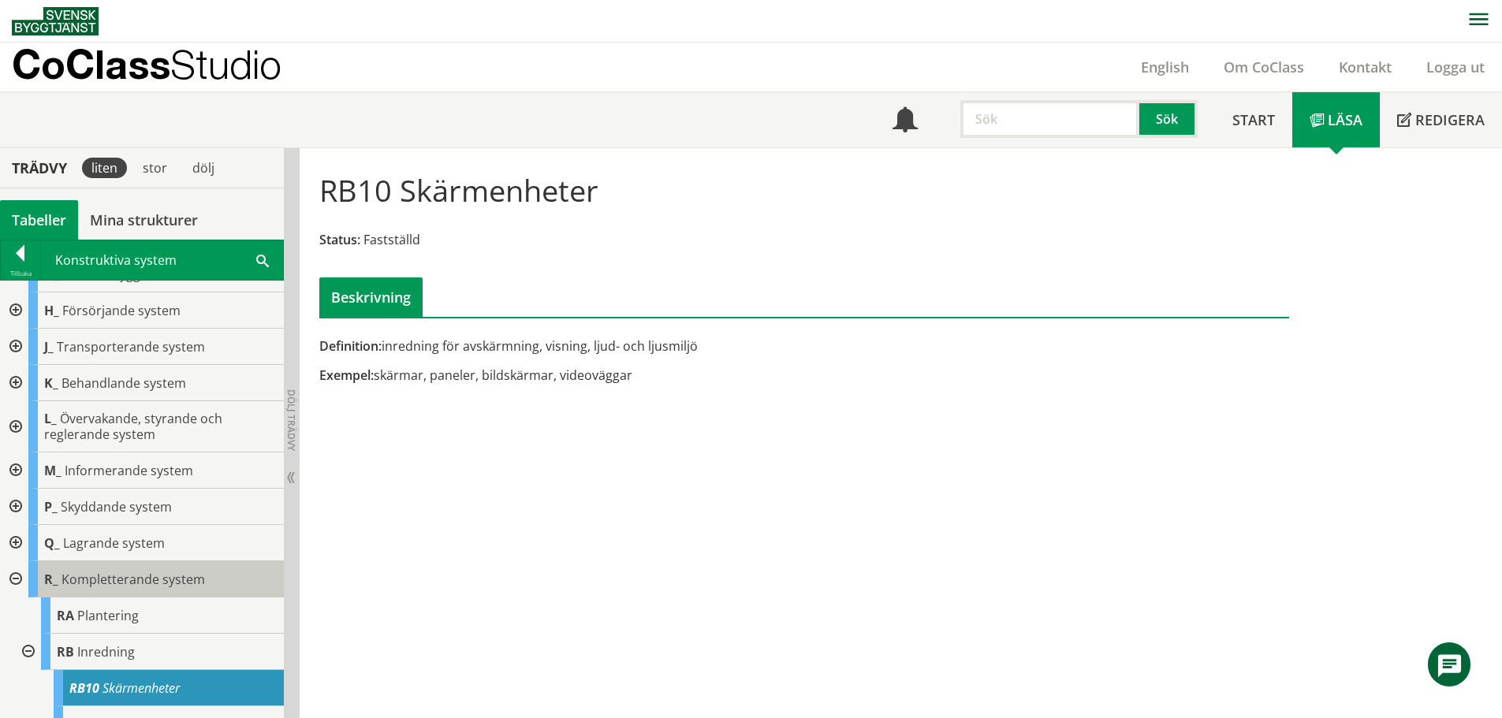
scroll to position [129, 0]
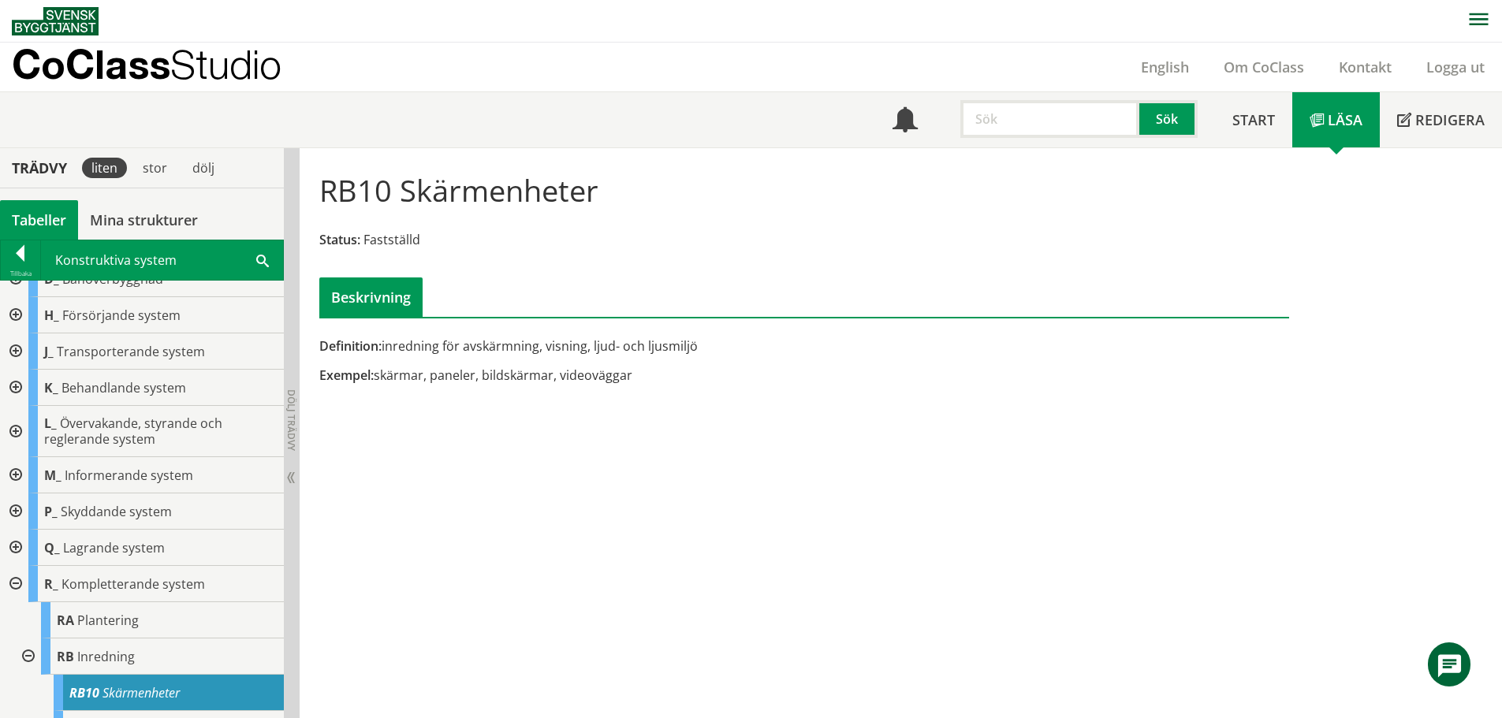
click at [16, 478] on div at bounding box center [14, 475] width 28 height 36
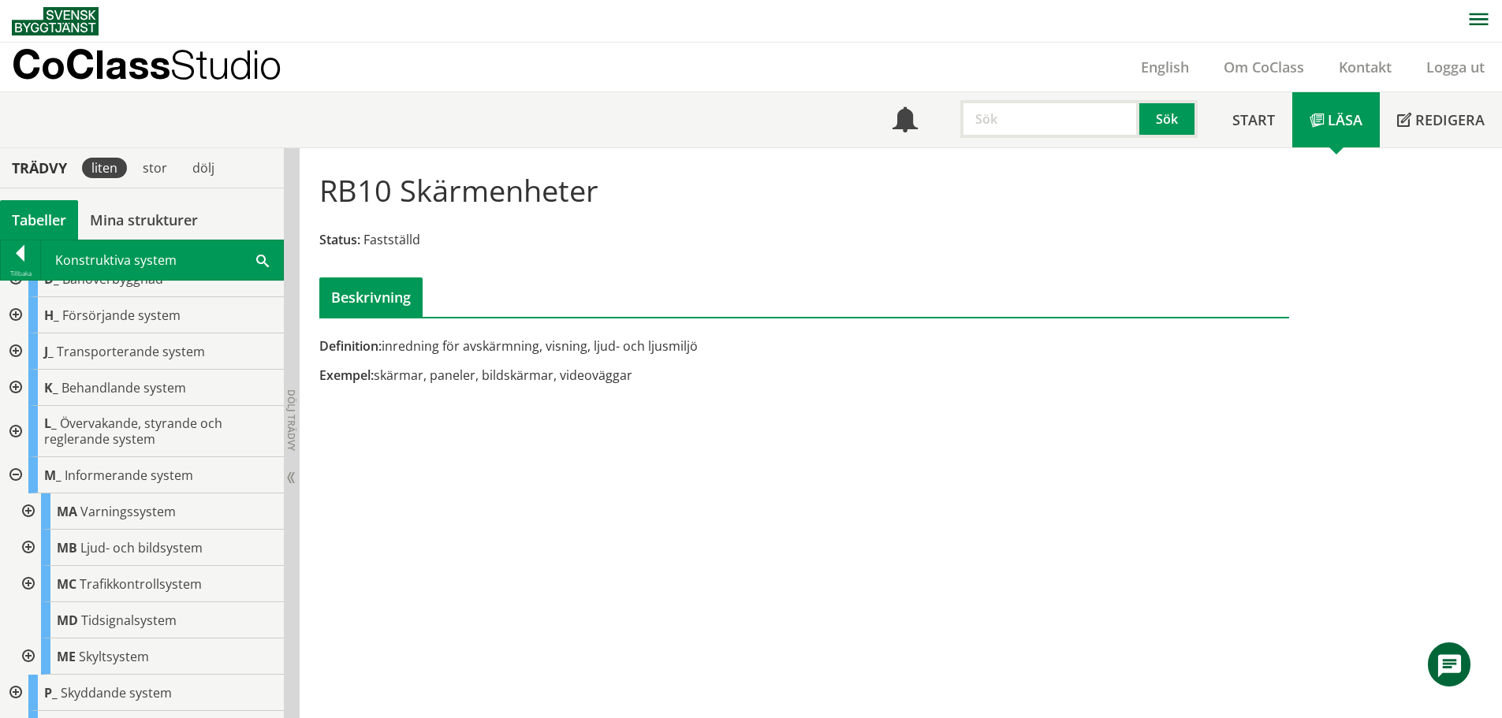
click at [23, 544] on div at bounding box center [27, 548] width 28 height 36
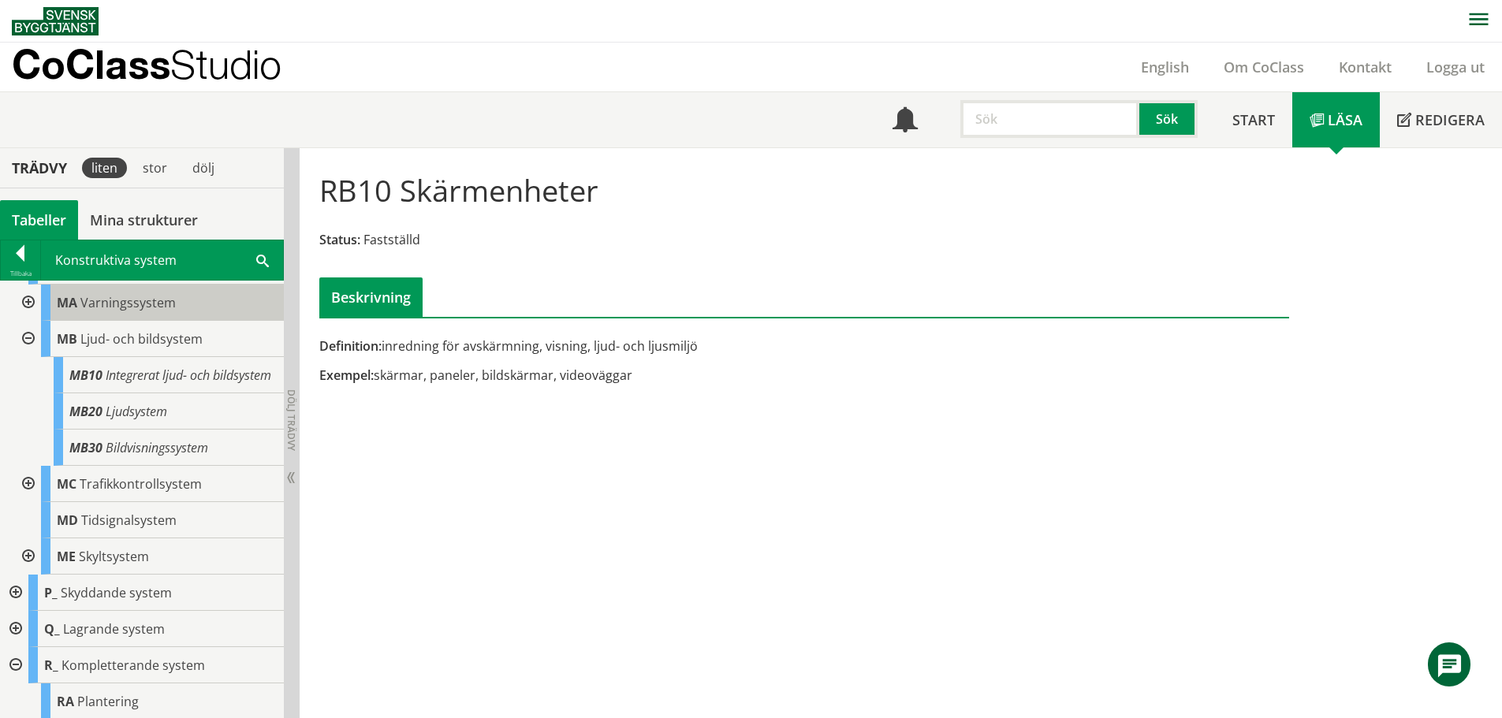
scroll to position [366, 0]
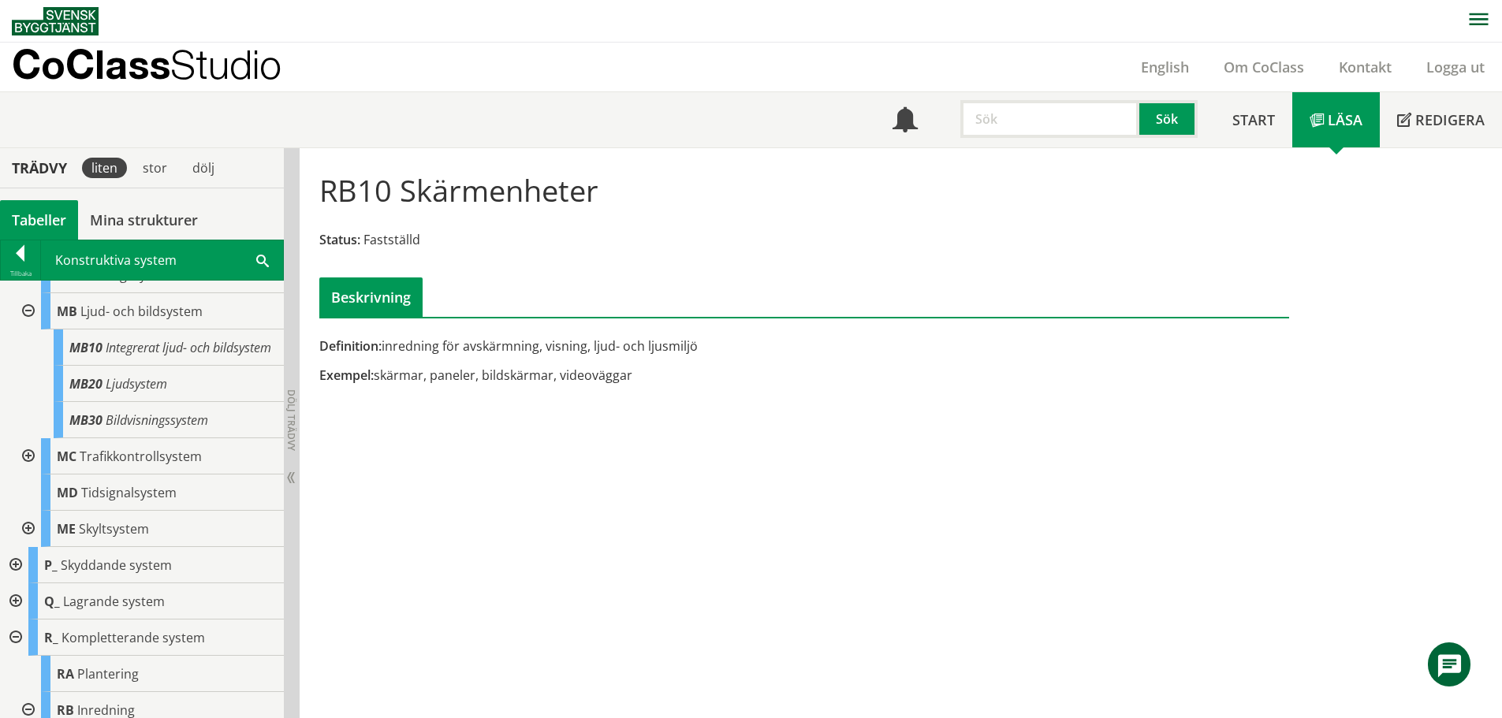
click at [24, 540] on div at bounding box center [27, 529] width 28 height 36
click at [31, 465] on div at bounding box center [27, 456] width 28 height 36
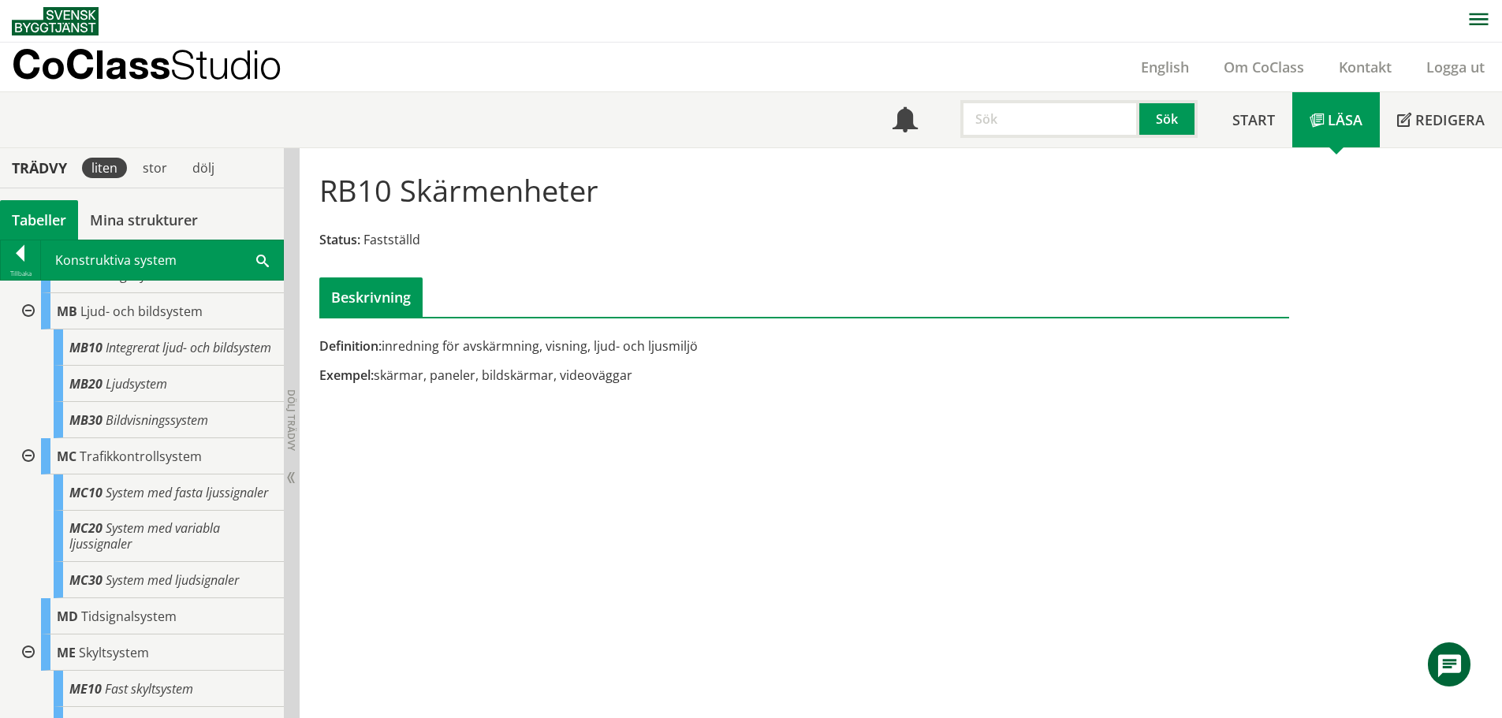
click at [31, 465] on div at bounding box center [27, 456] width 28 height 36
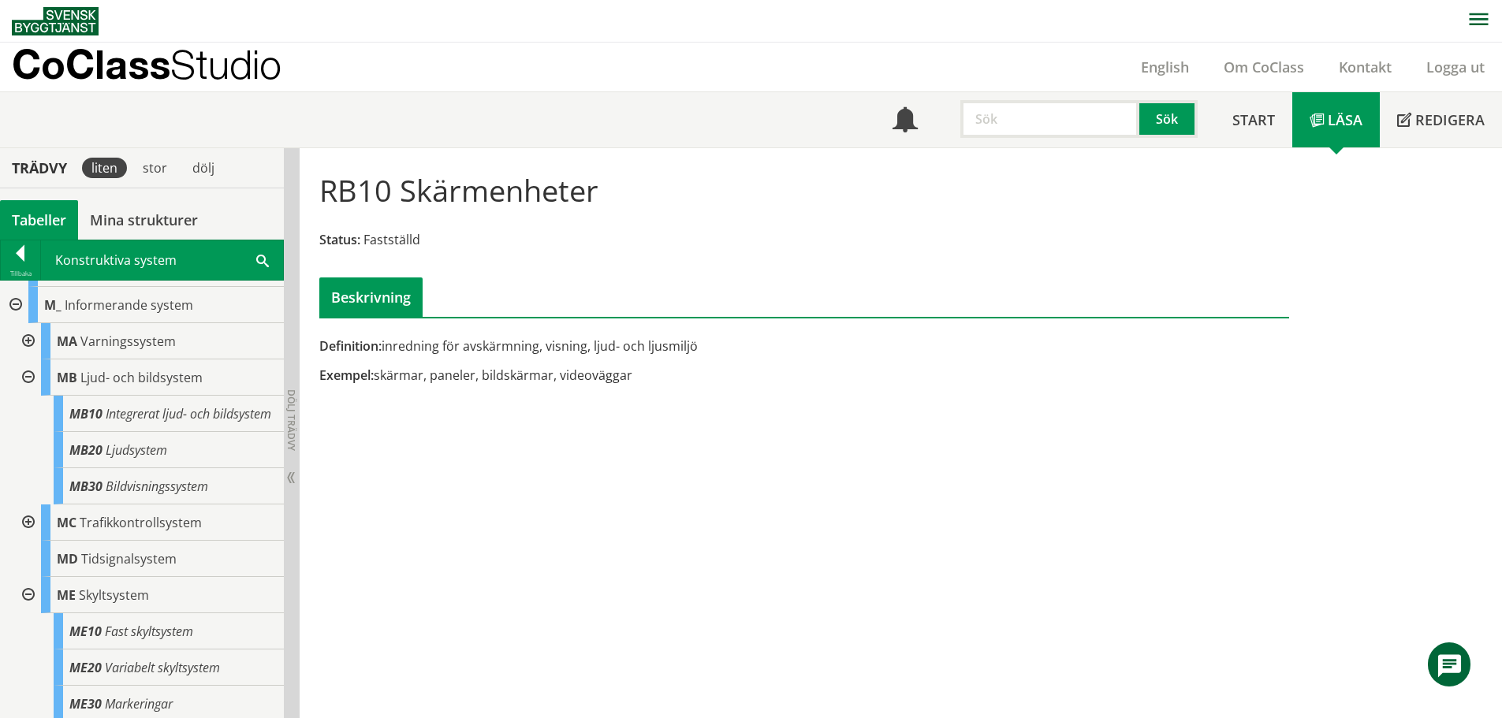
scroll to position [315, 0]
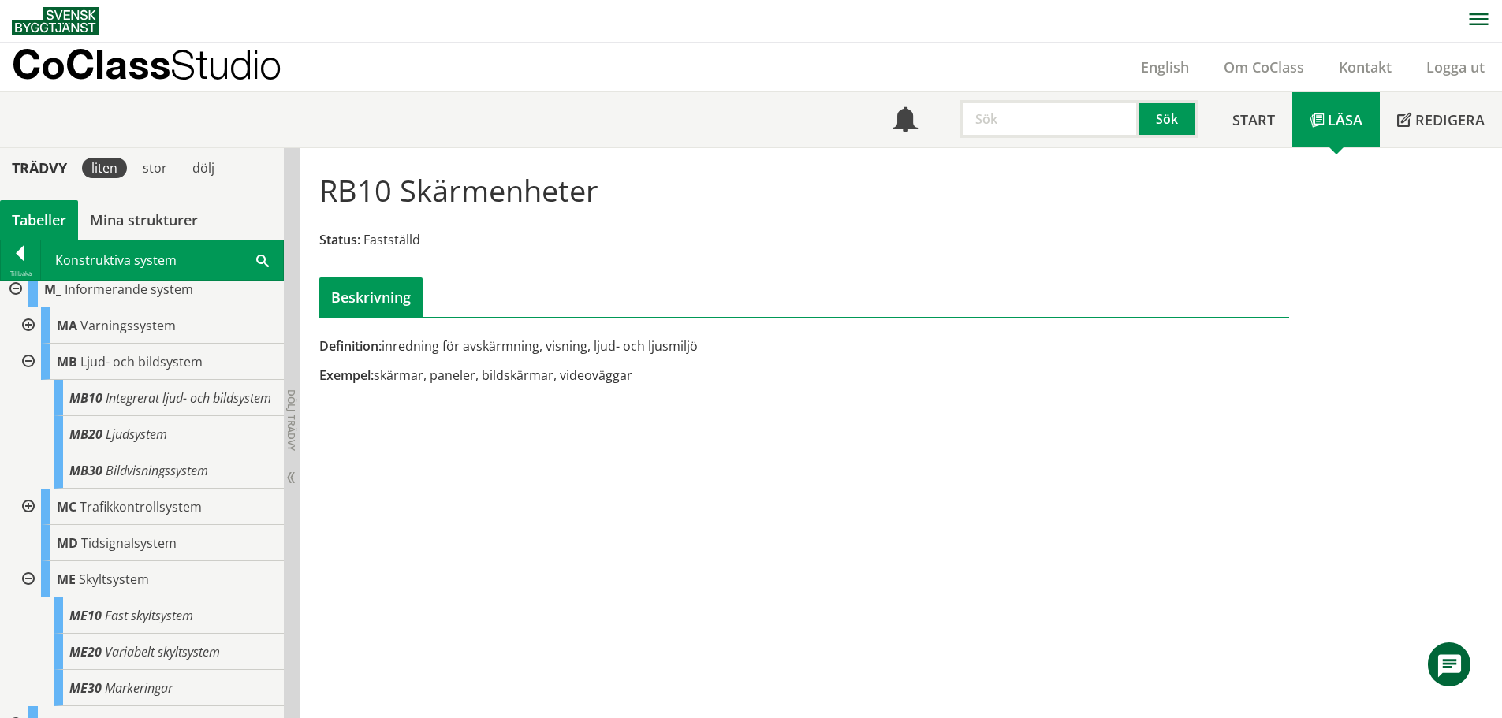
click at [1429, 416] on div "RB10 Skärmenheter Status: Fastställd Beskrivning Definition: inredning för avsk…" at bounding box center [901, 433] width 1202 height 571
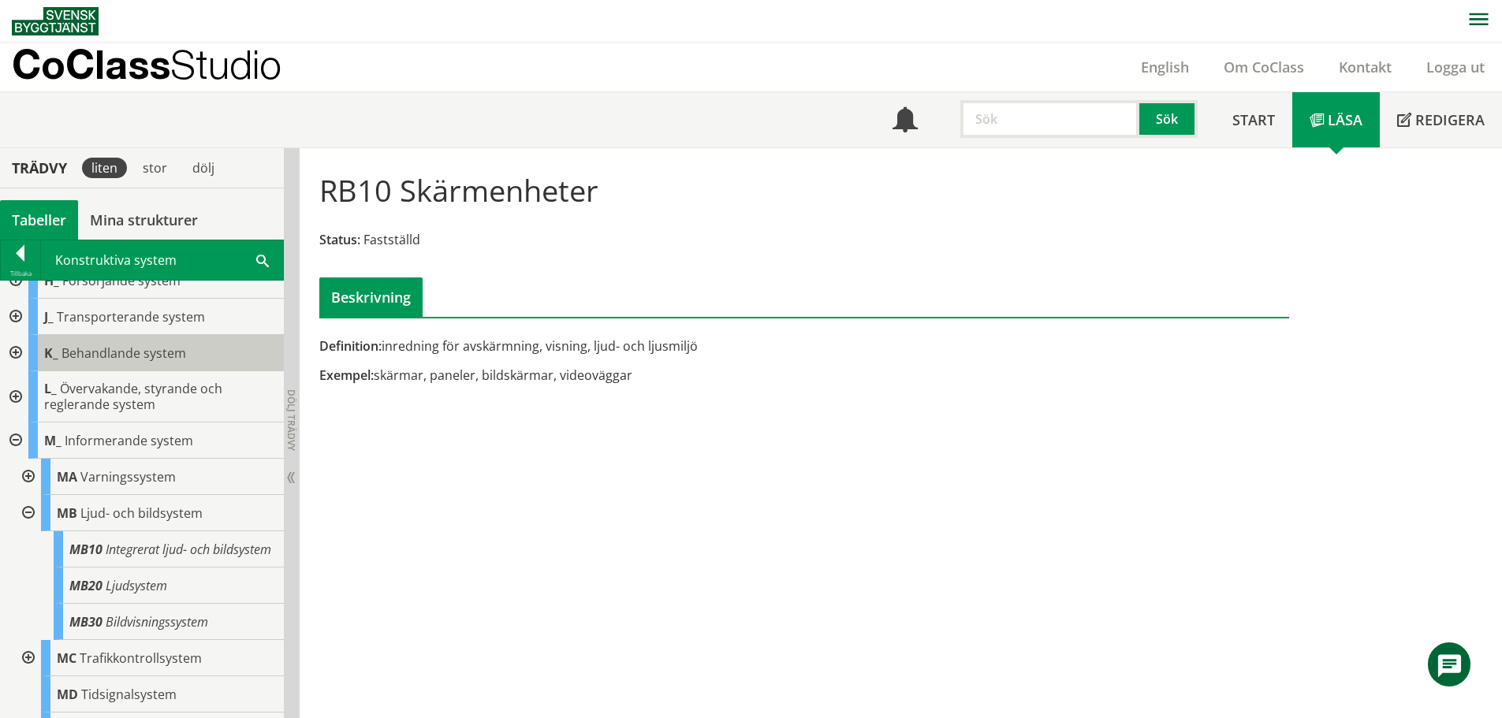
scroll to position [158, 0]
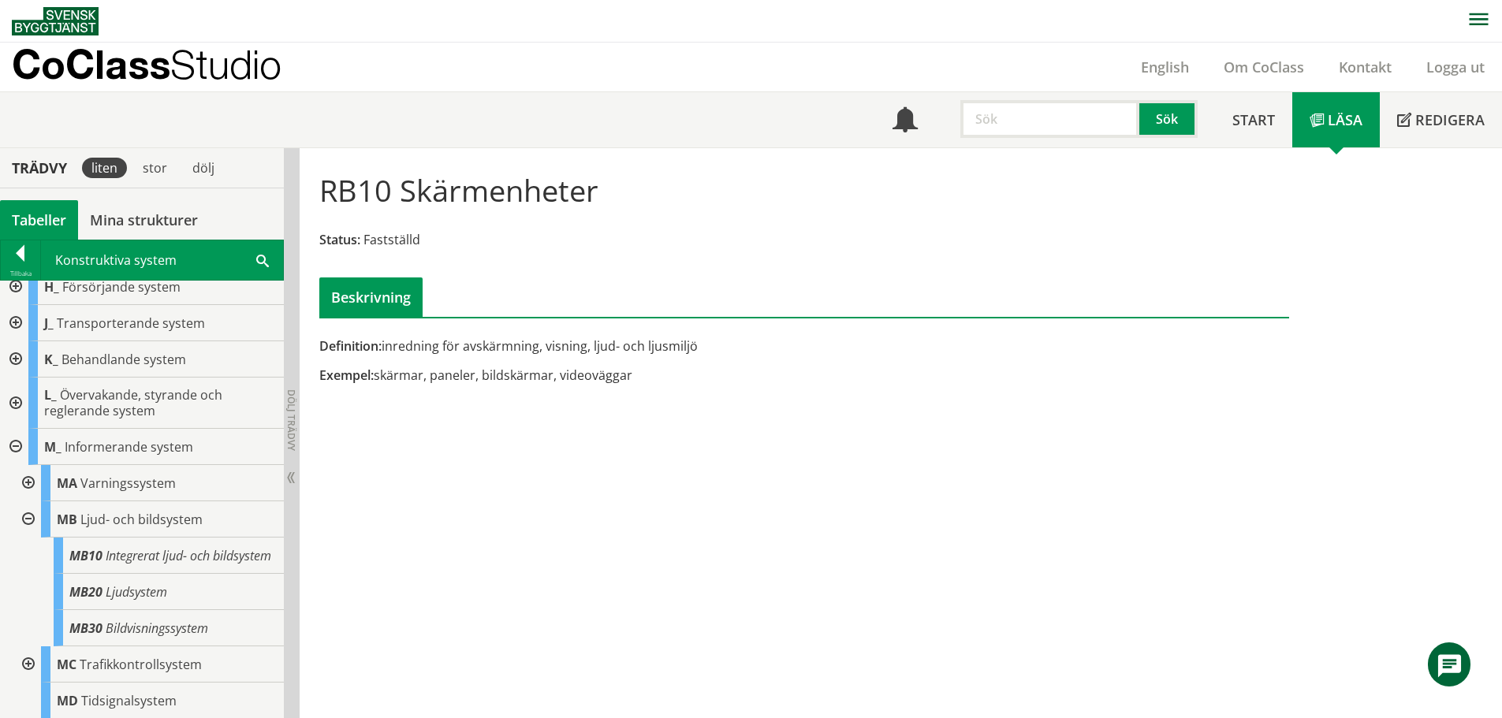
click at [10, 443] on div at bounding box center [14, 447] width 28 height 36
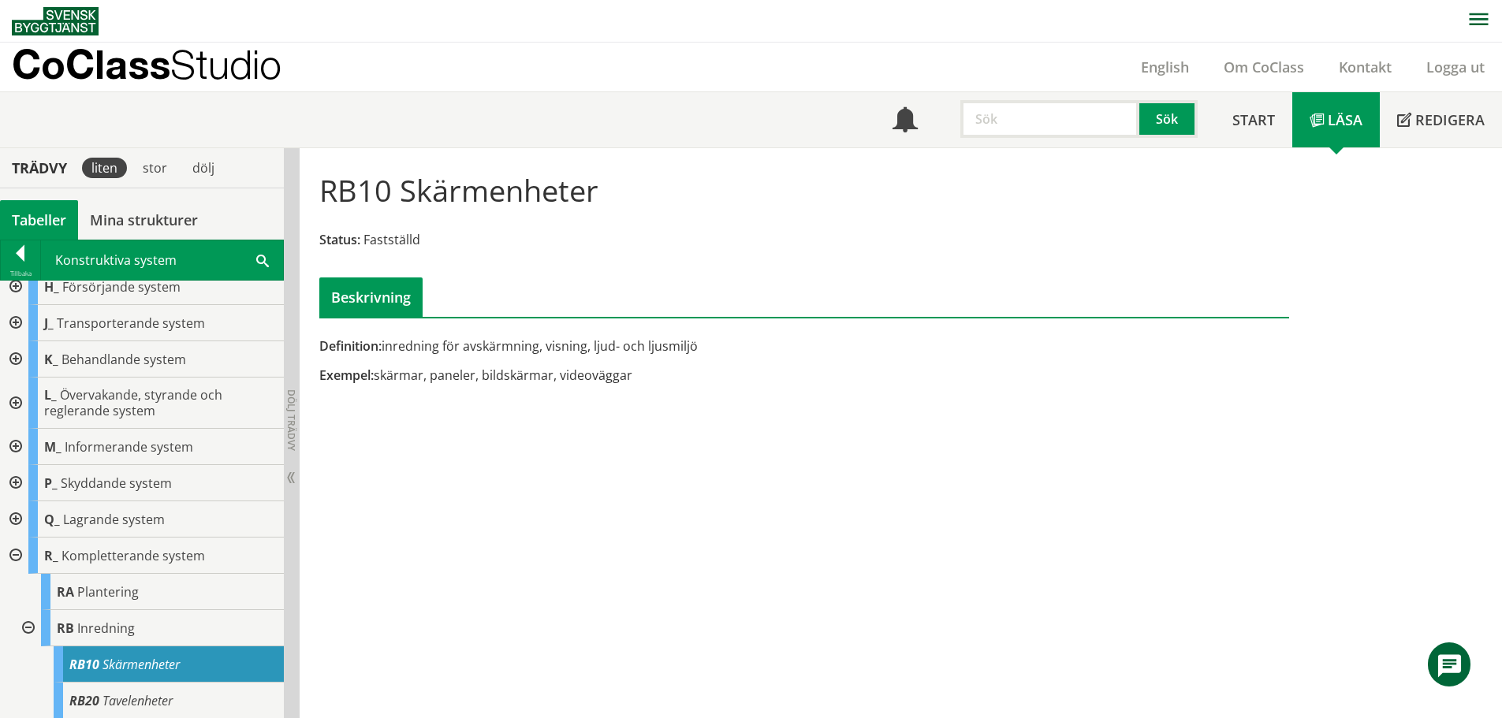
click at [13, 557] on div at bounding box center [14, 556] width 28 height 36
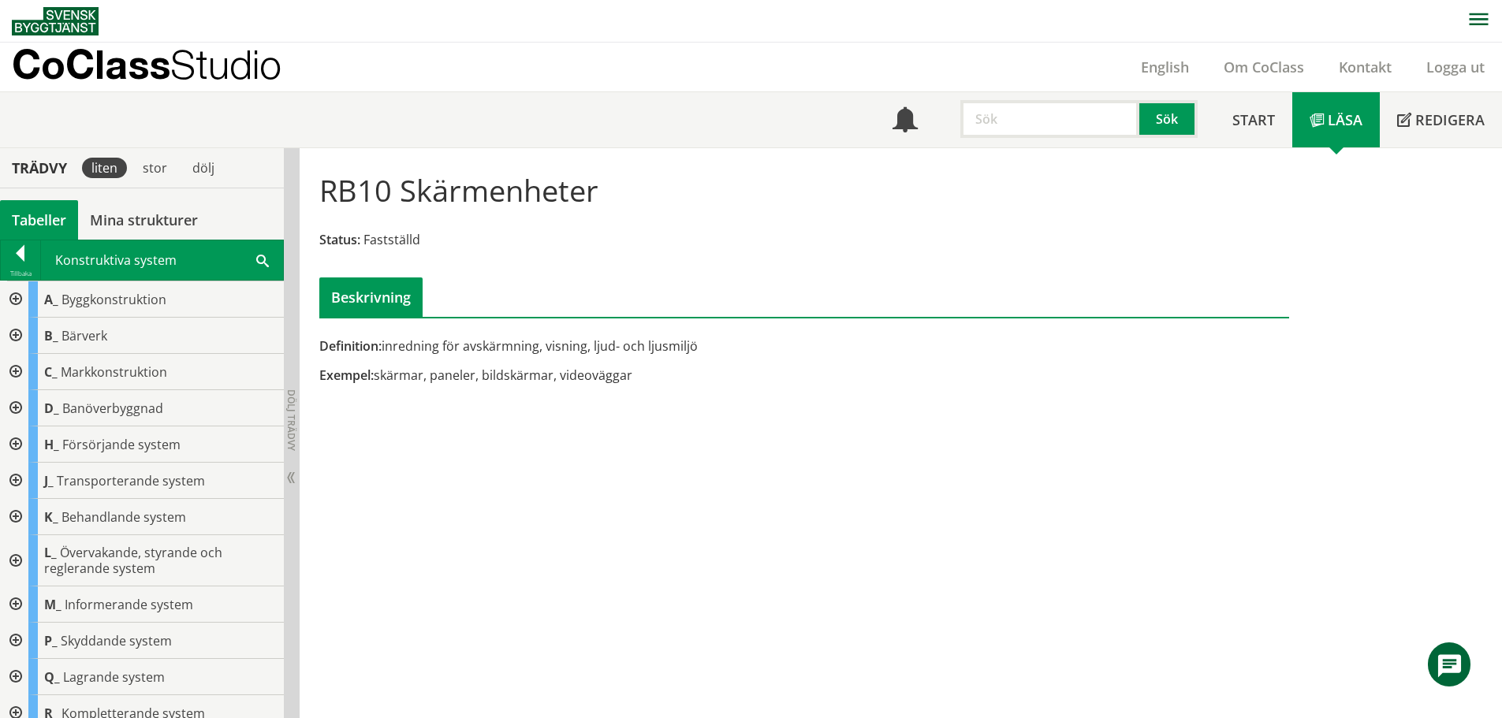
scroll to position [13, 0]
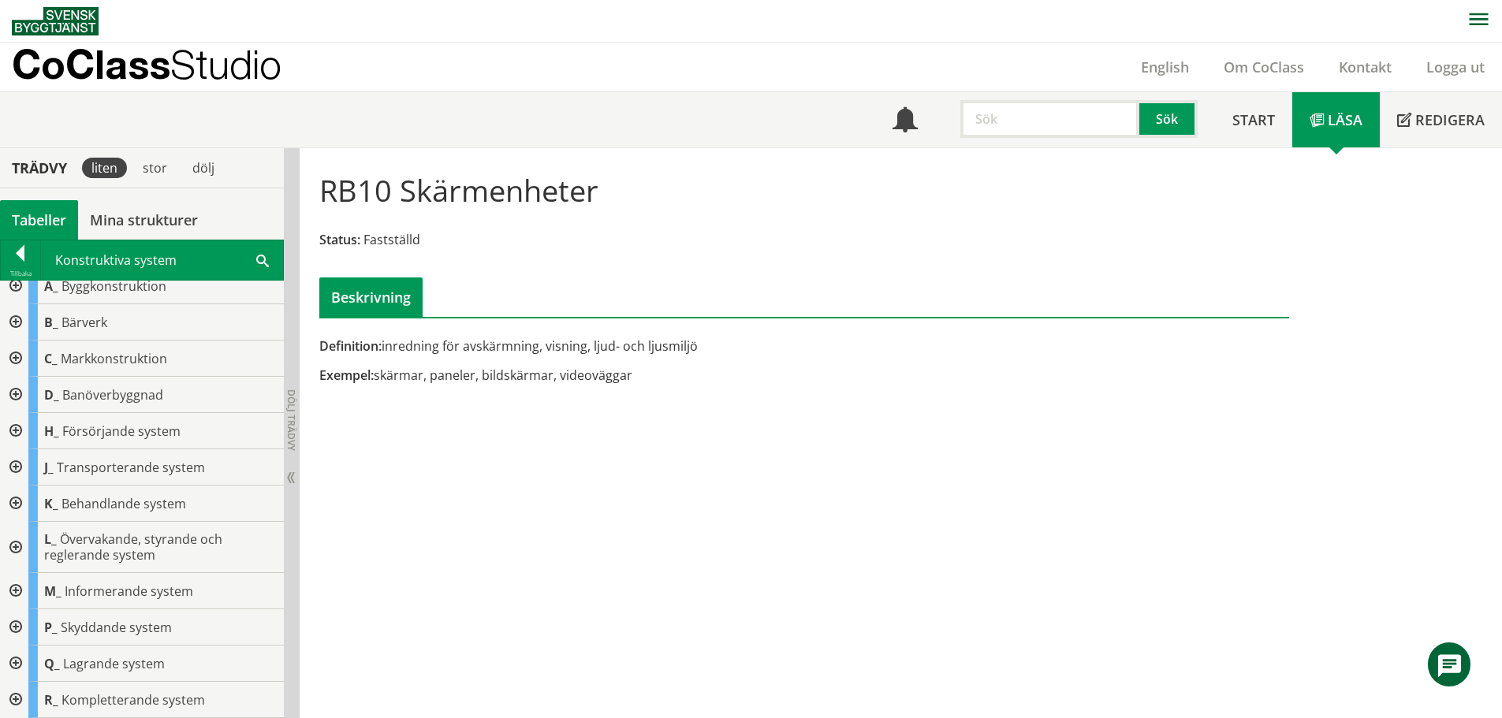
click at [12, 290] on div at bounding box center [14, 286] width 28 height 36
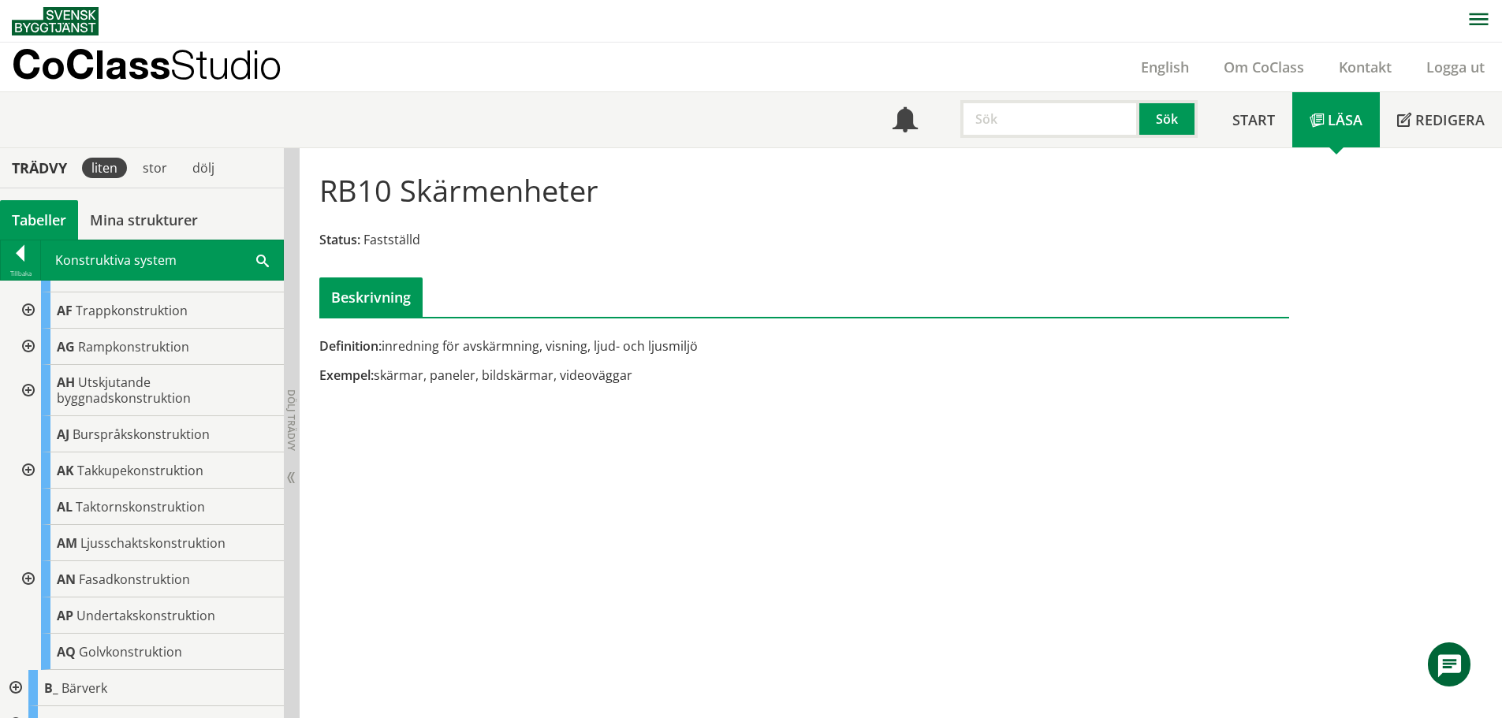
scroll to position [171, 0]
click at [27, 576] on div at bounding box center [27, 579] width 28 height 36
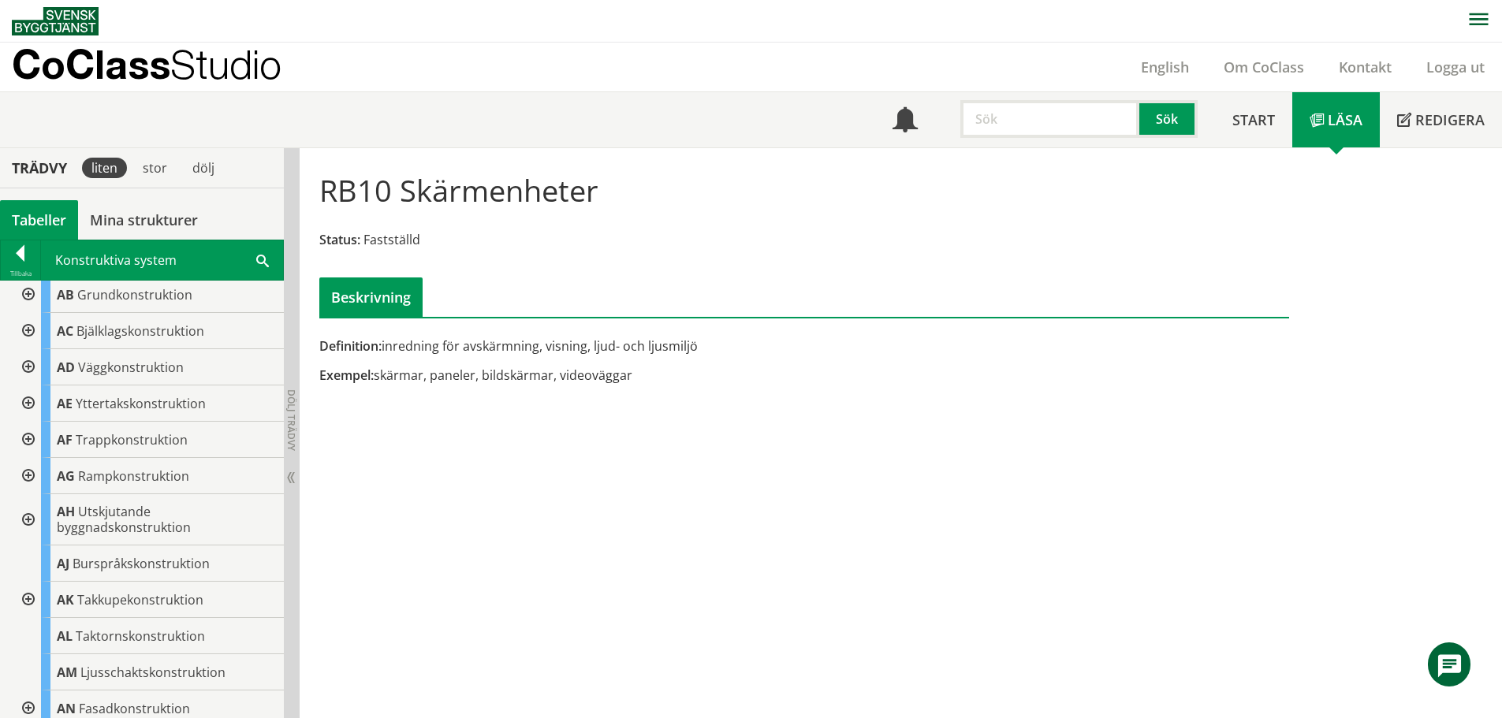
scroll to position [13, 0]
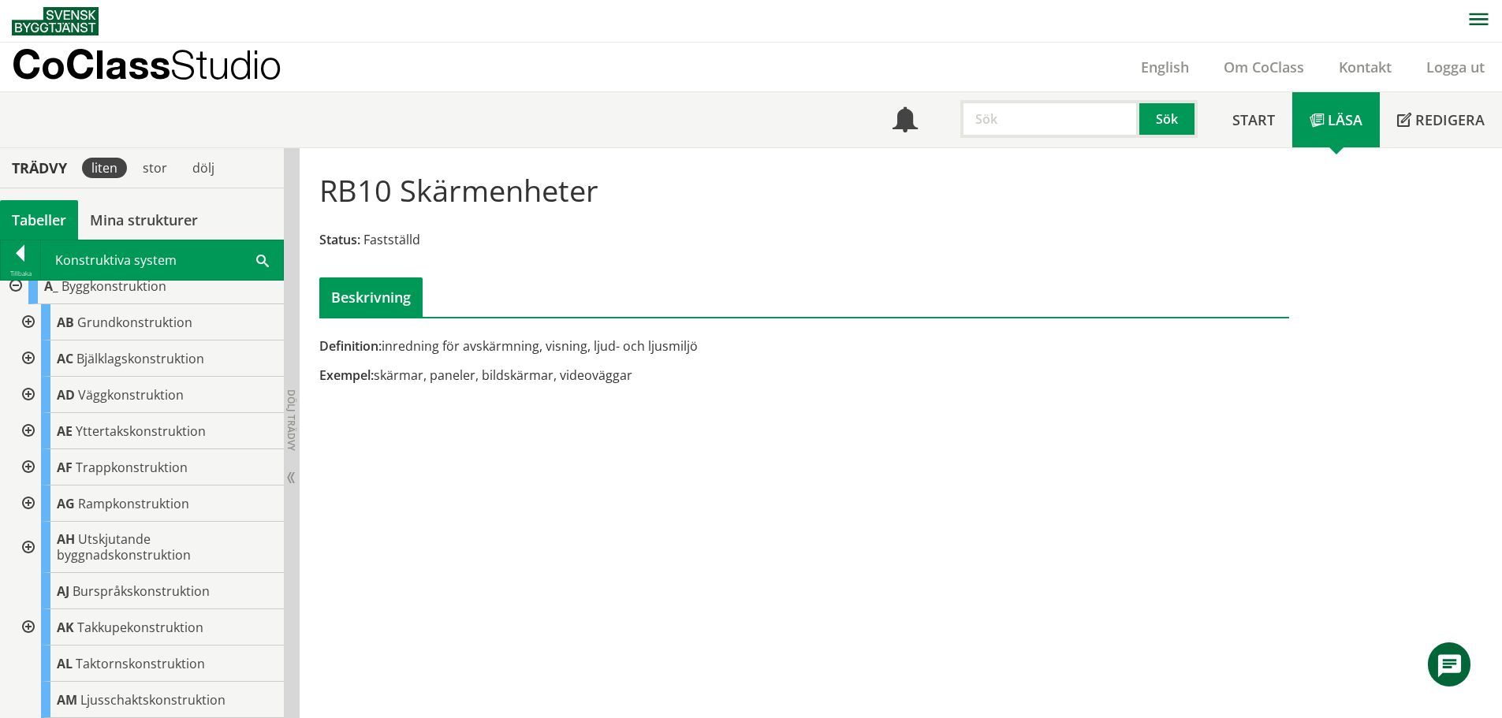
click at [29, 397] on div at bounding box center [27, 395] width 28 height 36
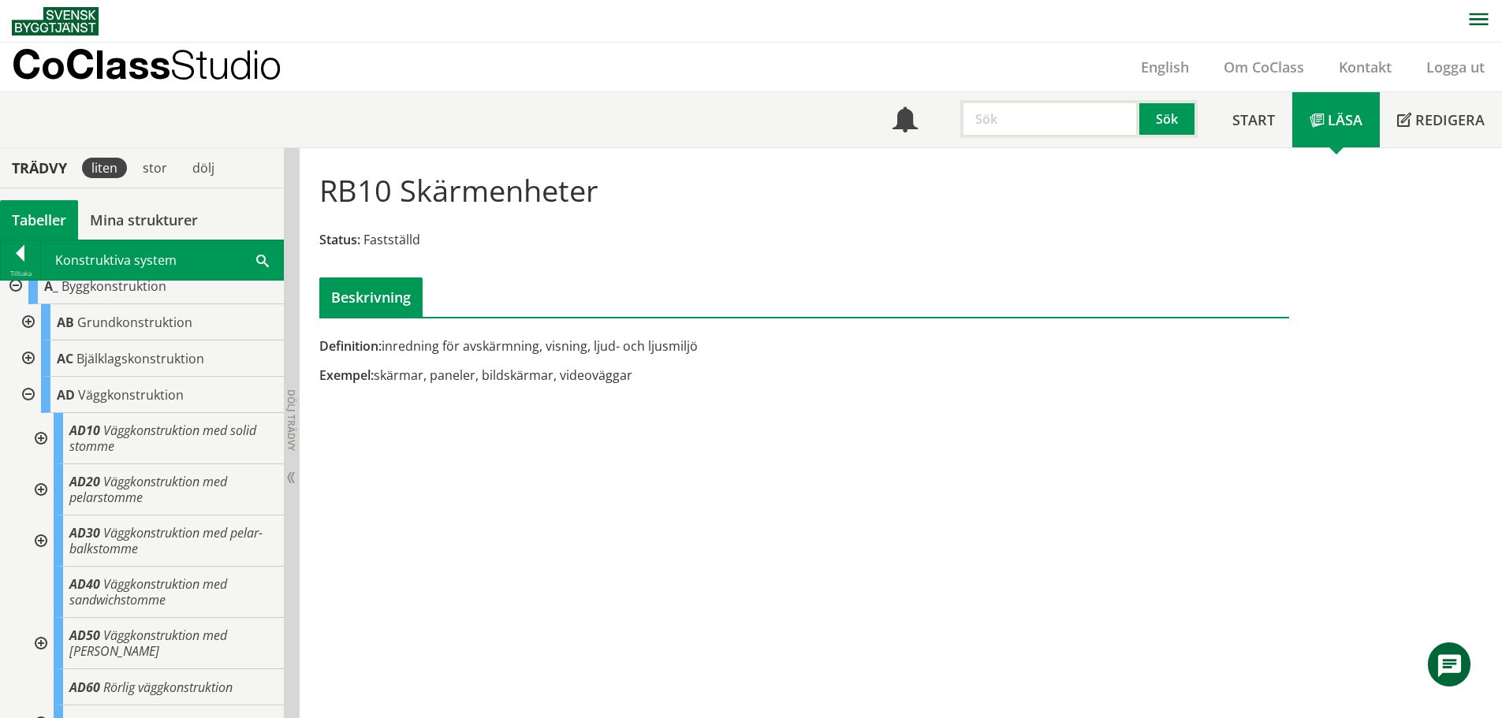
click at [29, 397] on div at bounding box center [27, 395] width 28 height 36
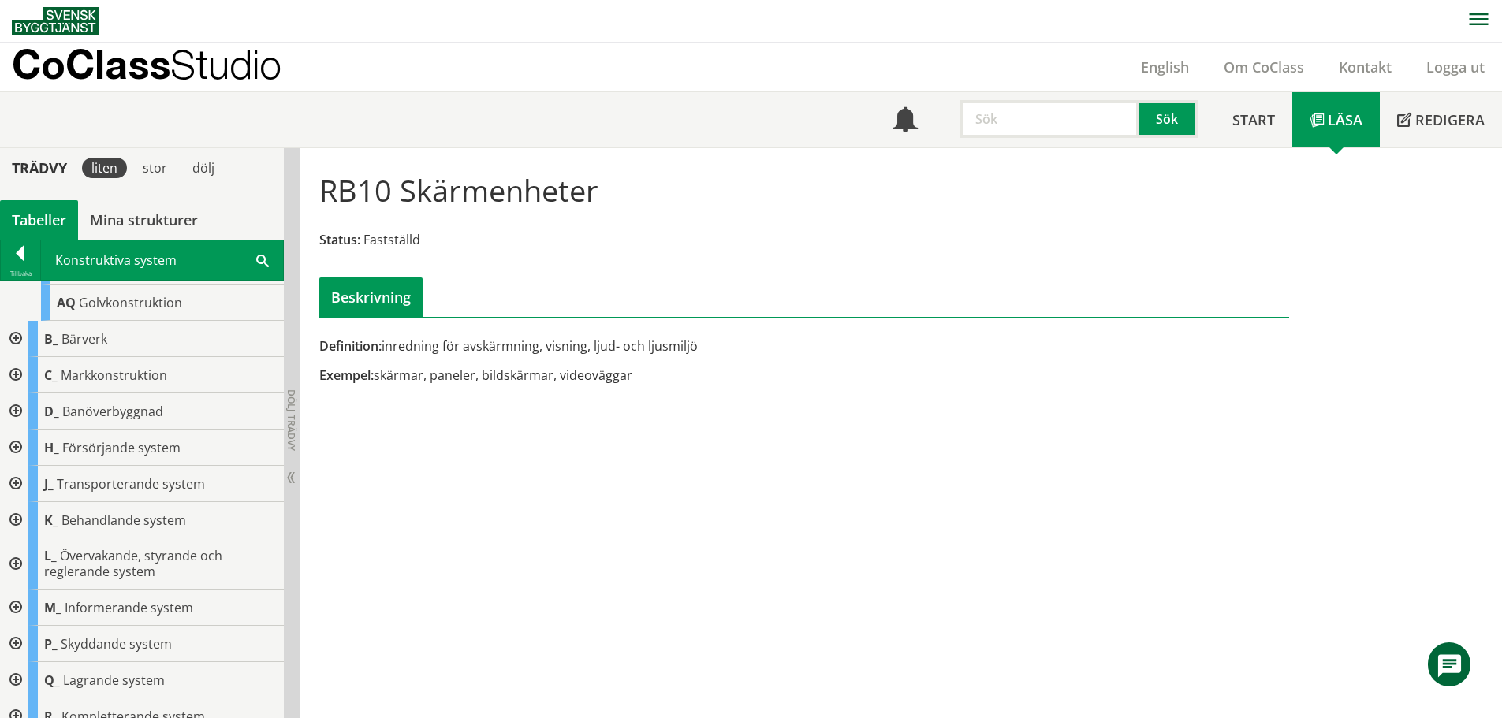
scroll to position [536, 0]
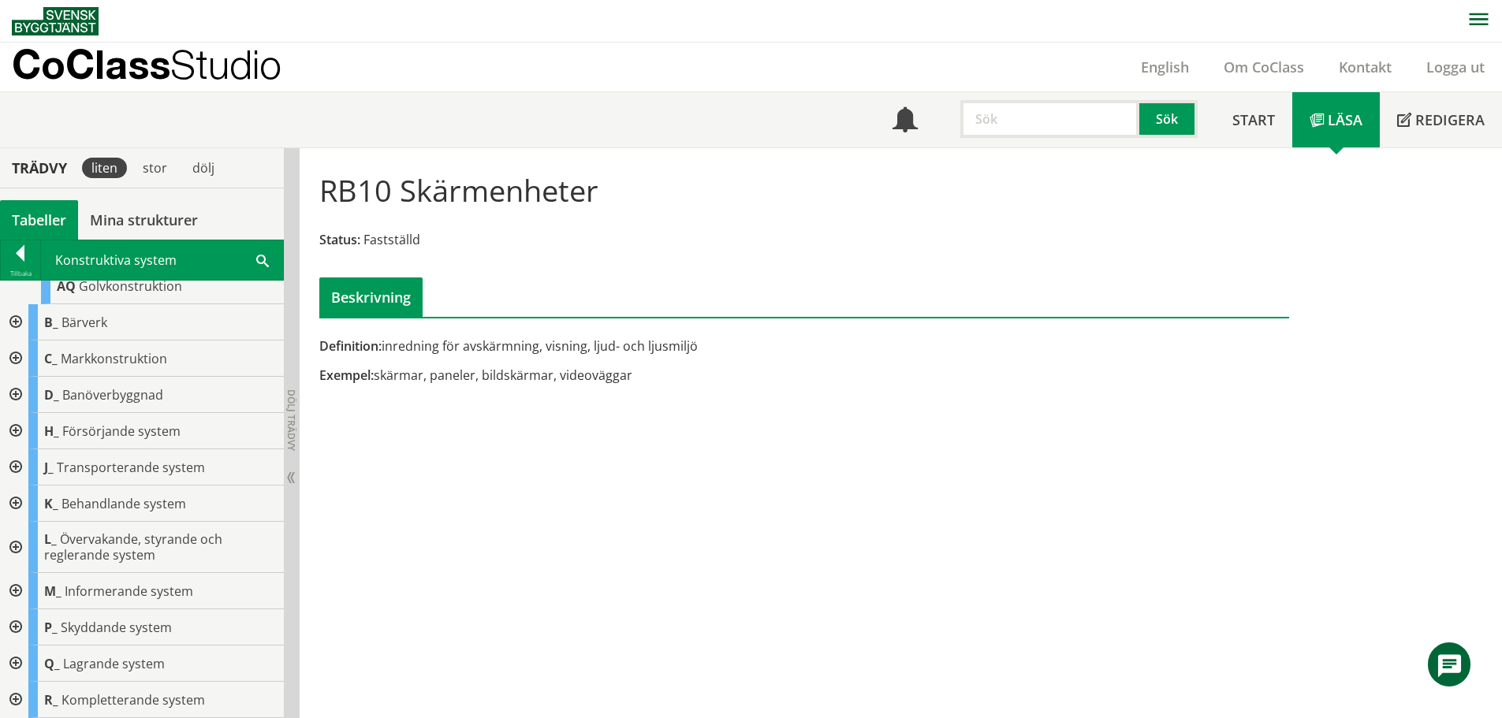
click at [18, 624] on div at bounding box center [14, 627] width 28 height 36
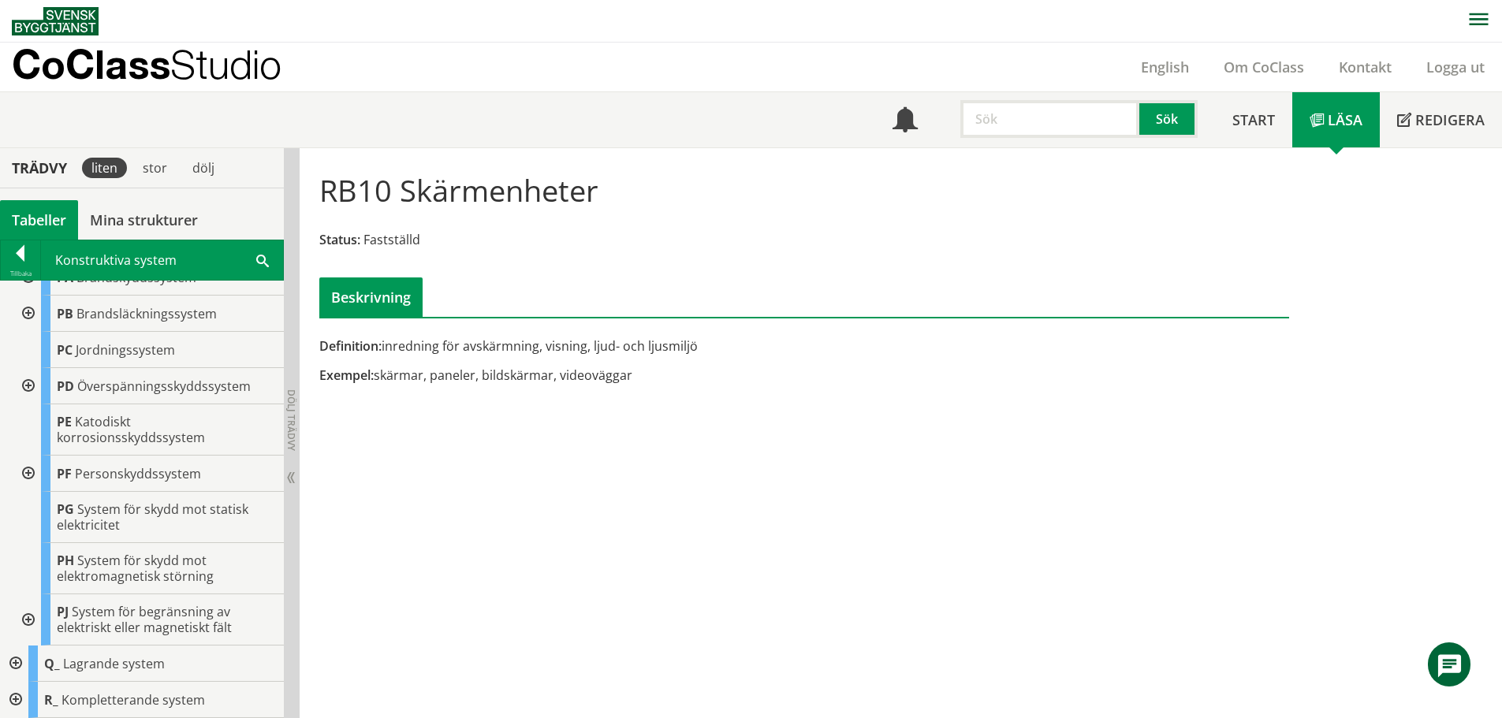
scroll to position [844, 0]
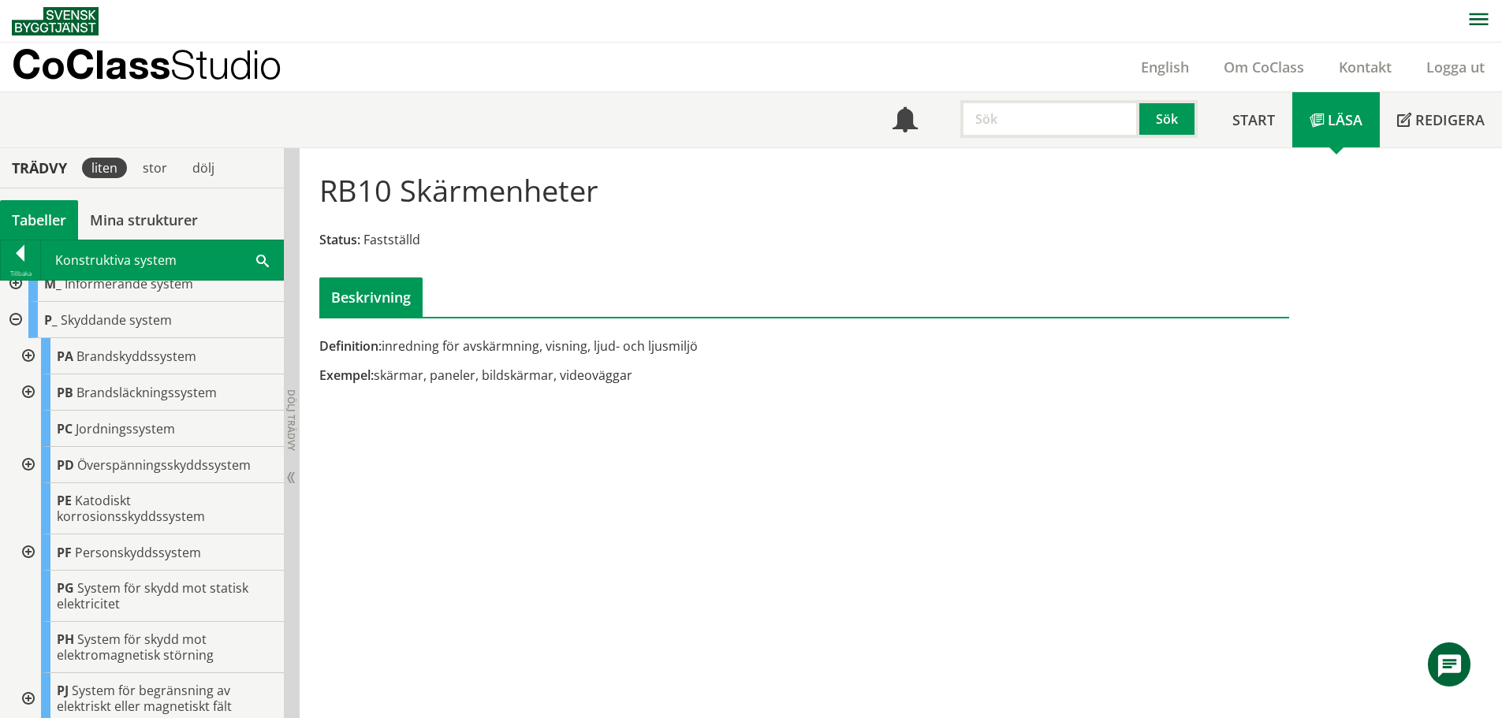
click at [11, 315] on div at bounding box center [14, 320] width 28 height 36
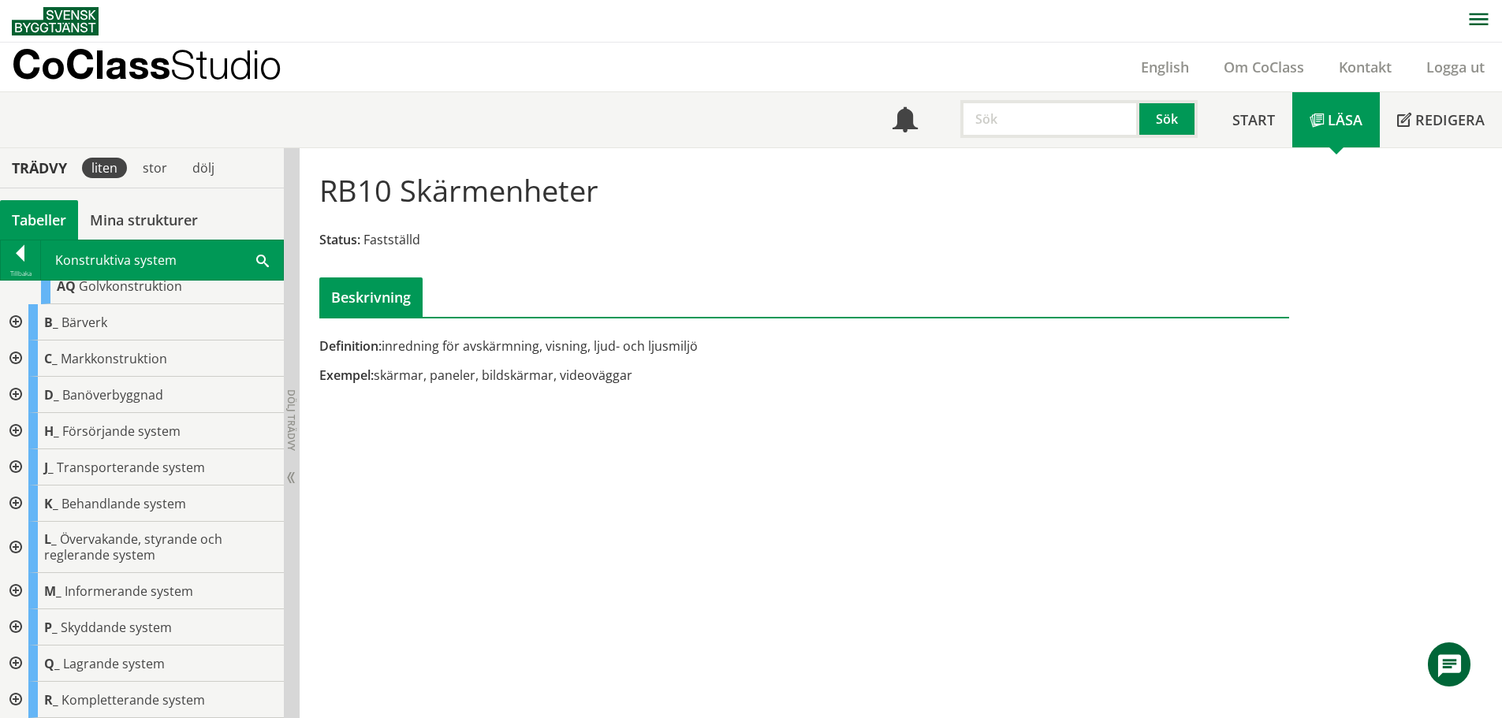
scroll to position [536, 0]
click at [255, 259] on div "Konstruktiva system Sök" at bounding box center [162, 259] width 242 height 39
click at [261, 260] on span at bounding box center [262, 259] width 13 height 17
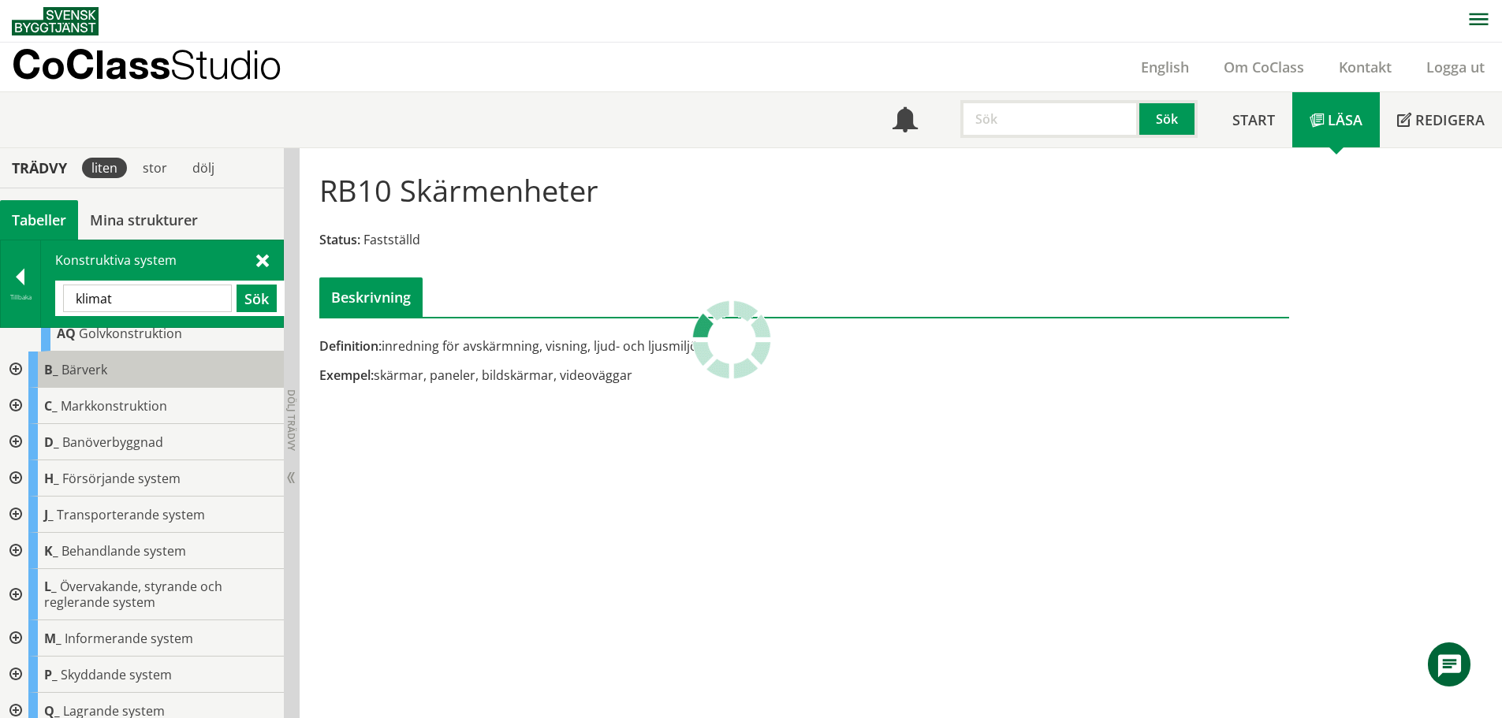
scroll to position [0, 0]
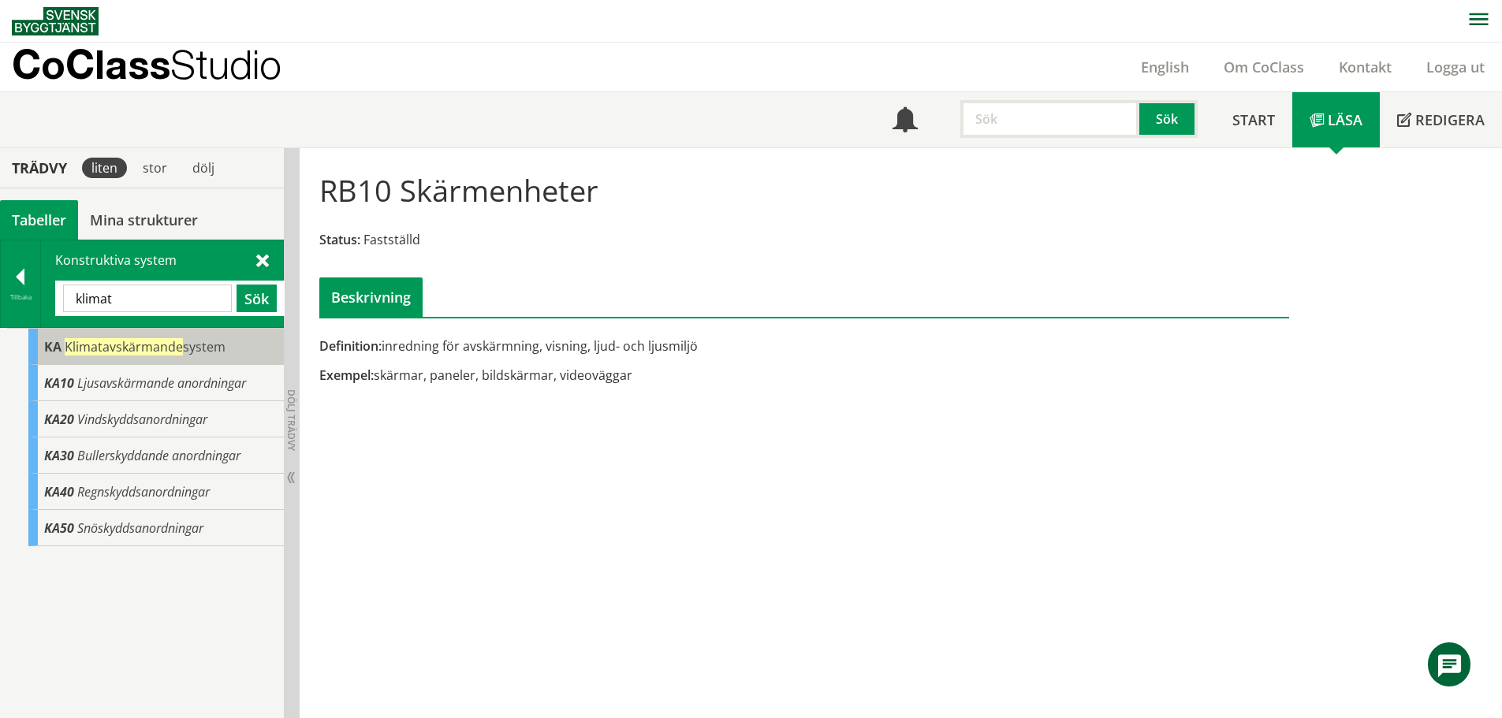
click at [126, 348] on span "Klimatavskärmande" at bounding box center [124, 346] width 118 height 17
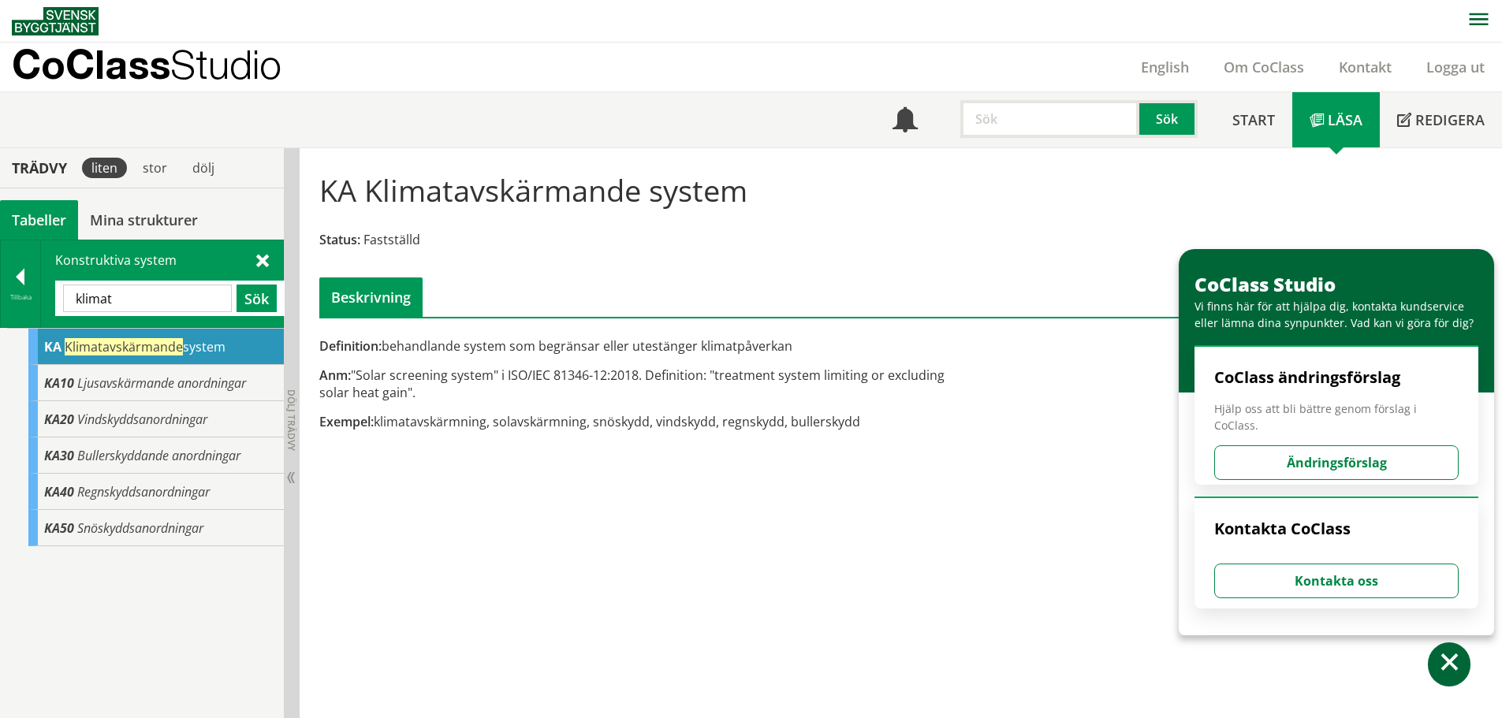
click at [169, 304] on input "klimat" at bounding box center [147, 299] width 169 height 28
click at [260, 264] on span at bounding box center [262, 259] width 13 height 17
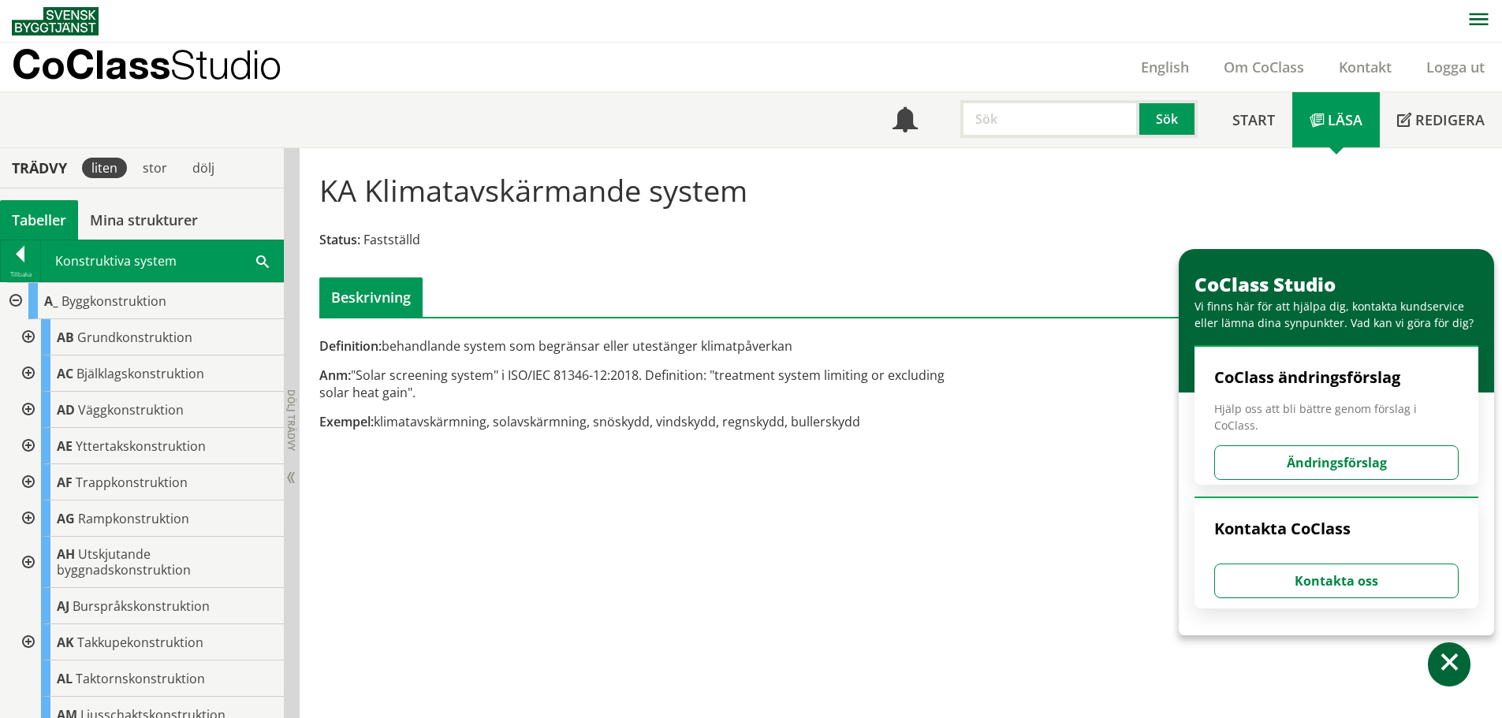
click at [22, 481] on div at bounding box center [27, 482] width 28 height 36
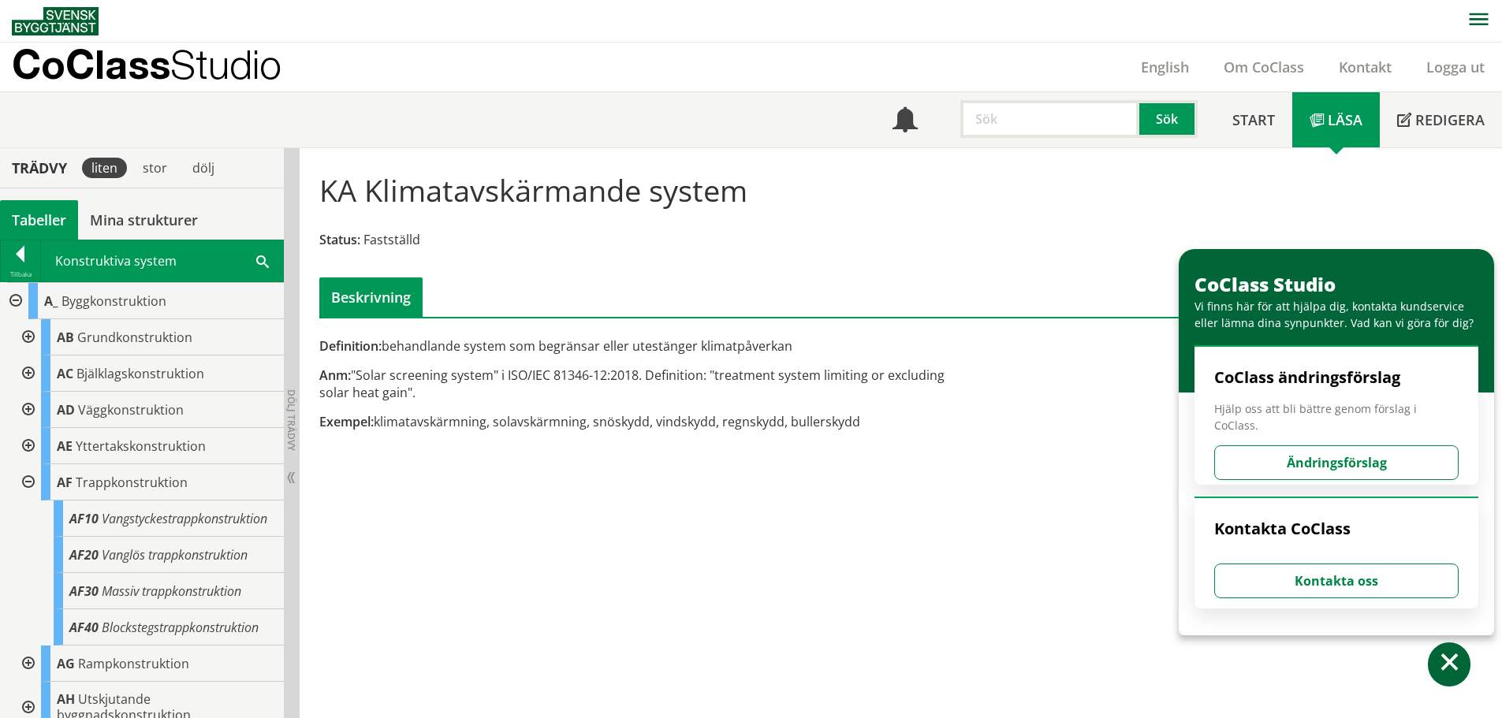
click at [260, 262] on span at bounding box center [262, 260] width 13 height 17
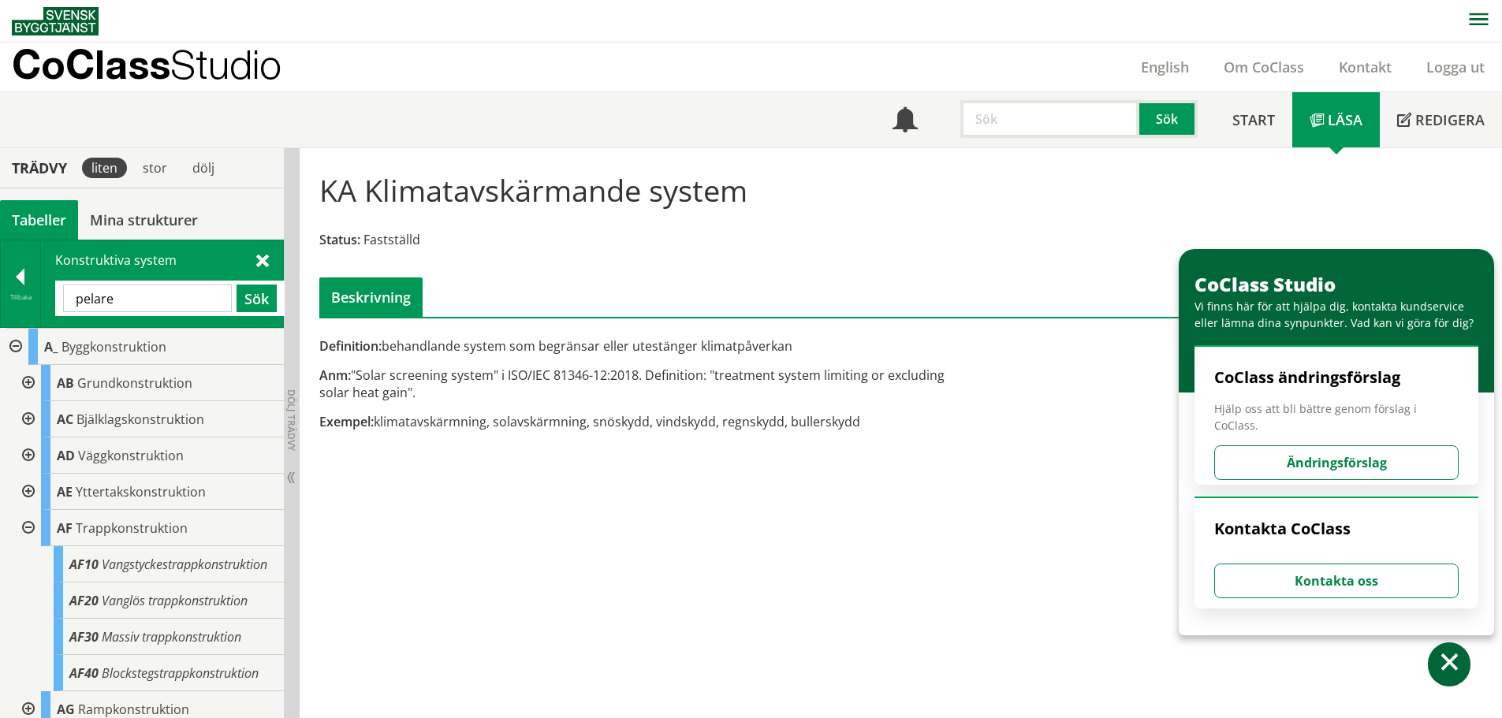
type input "pelare"
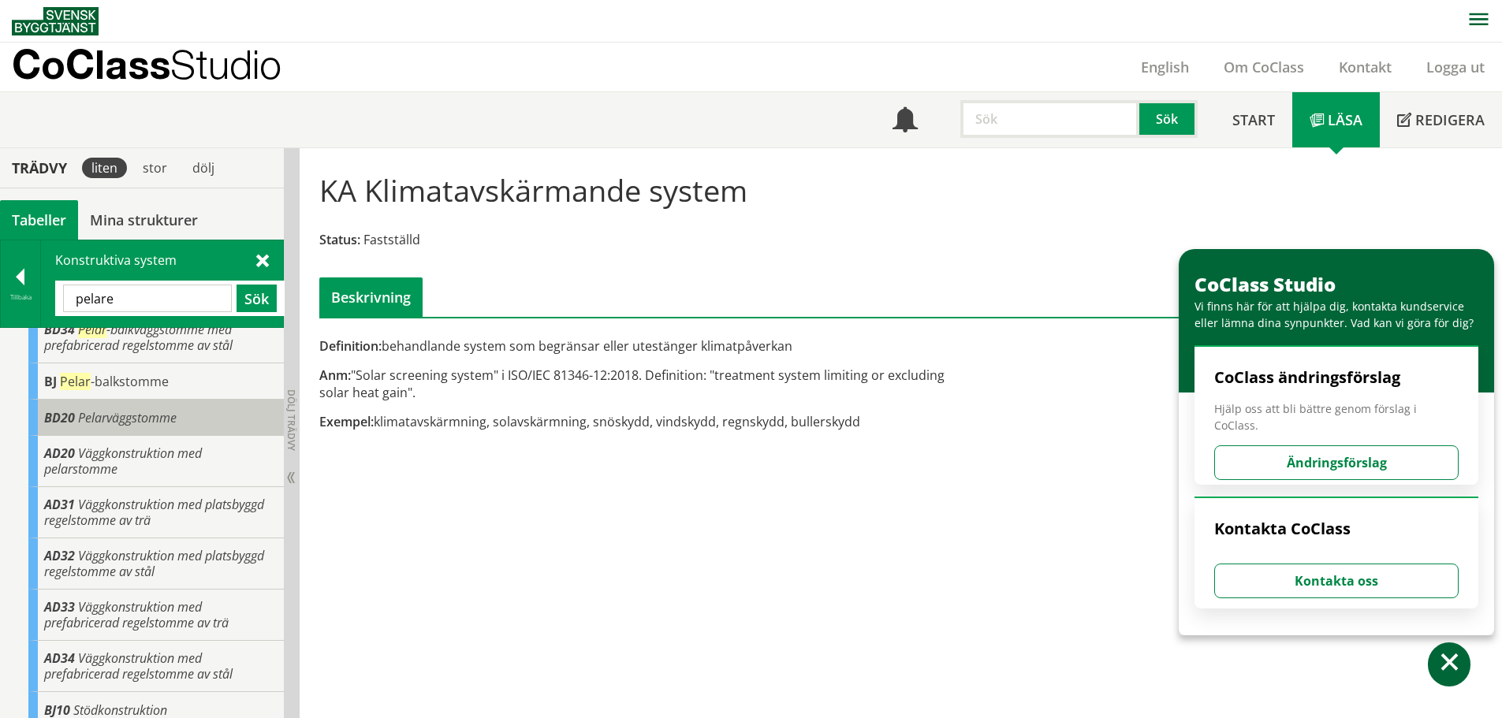
scroll to position [266, 0]
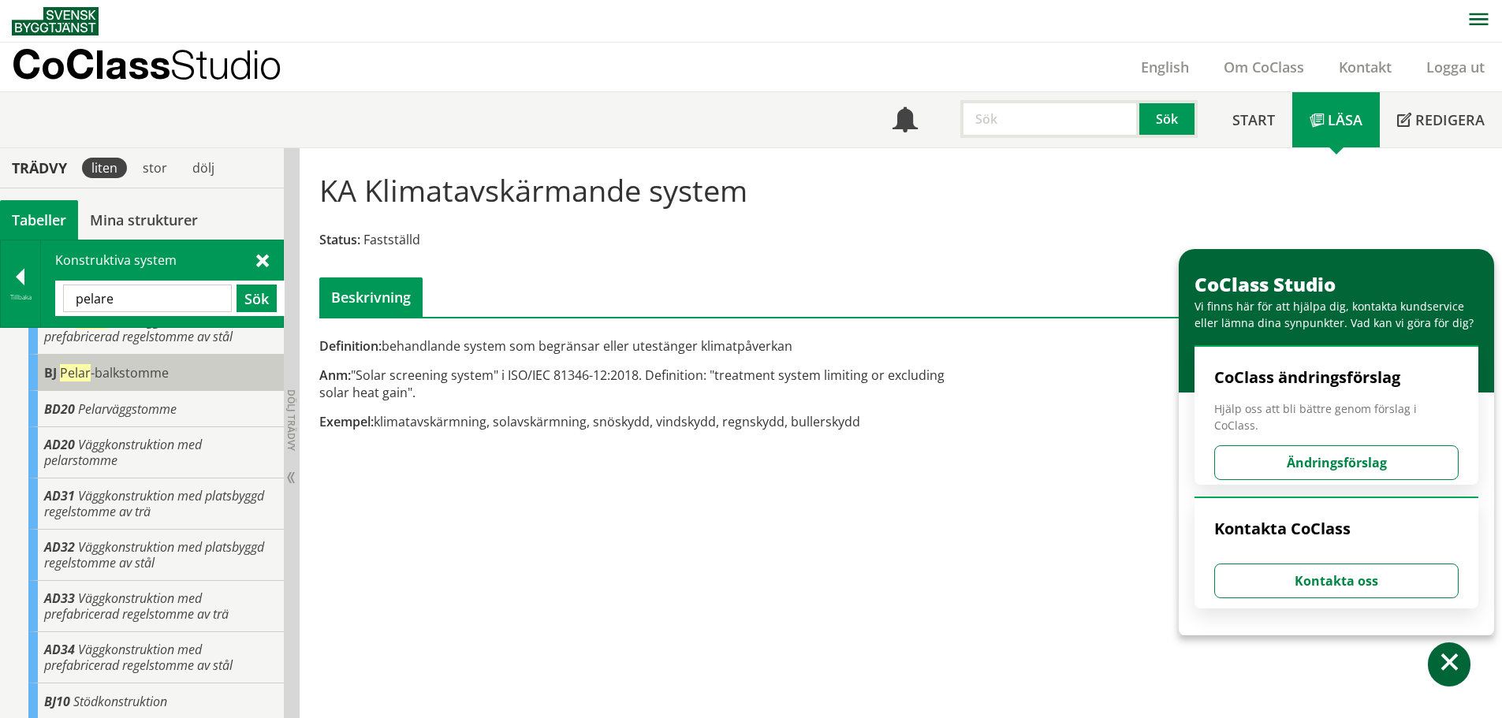
click at [122, 380] on span "Pelar -balkstomme" at bounding box center [114, 372] width 109 height 17
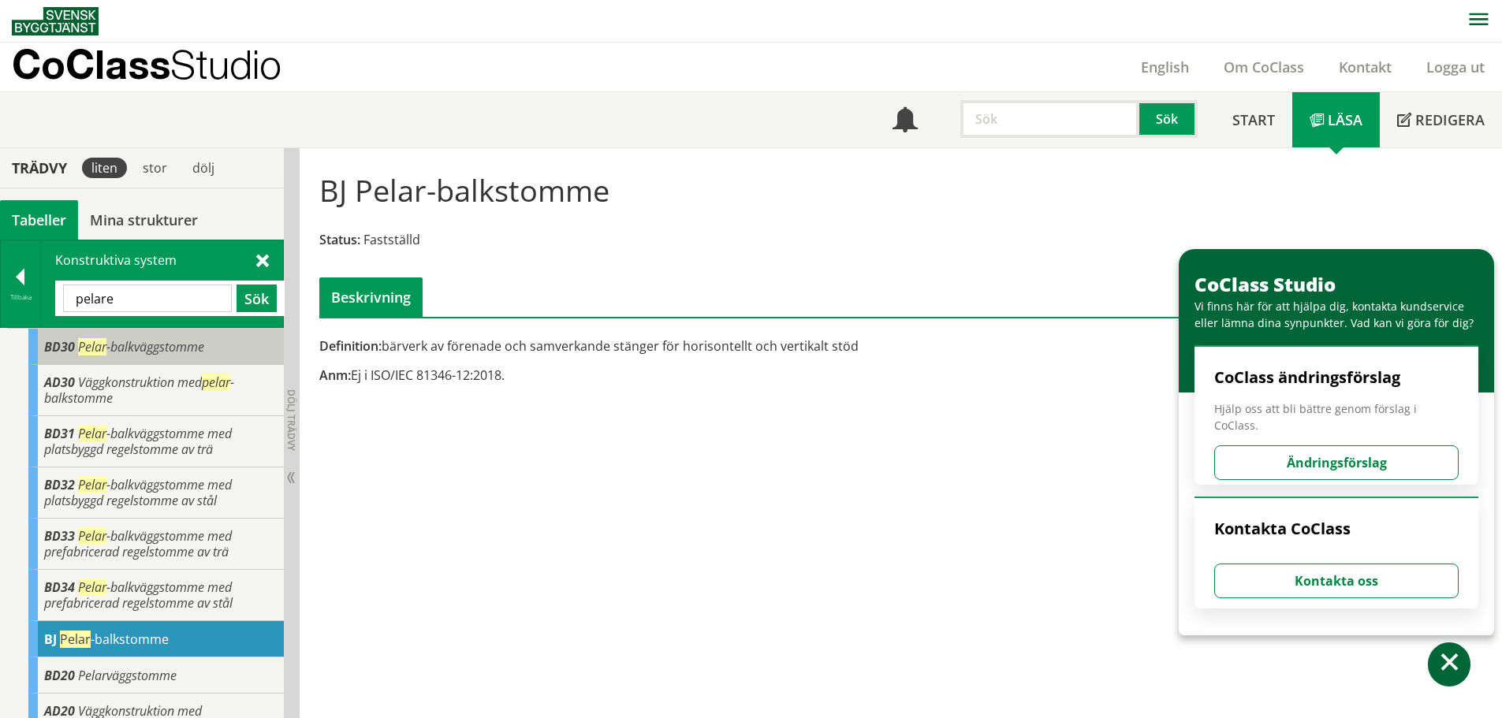
click at [106, 352] on span "Pelar" at bounding box center [92, 346] width 28 height 17
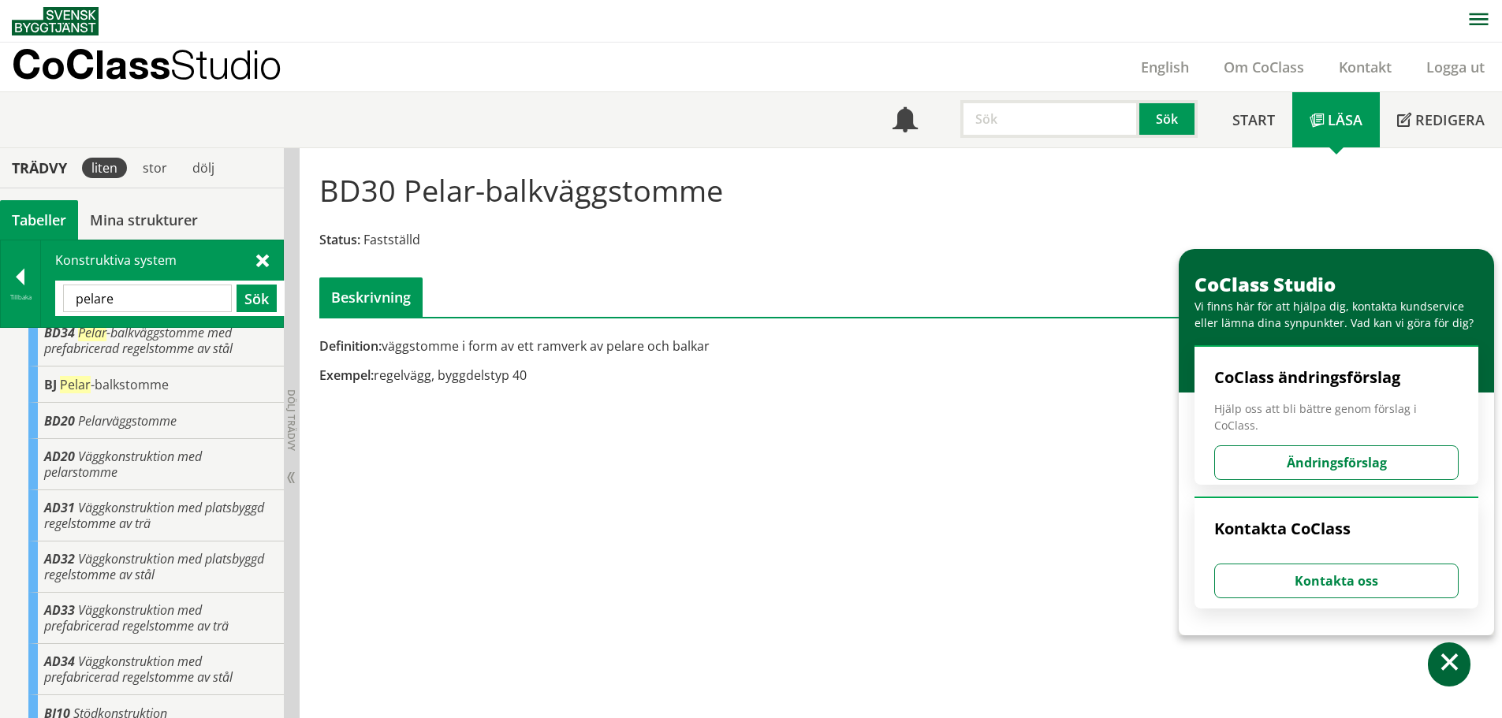
scroll to position [266, 0]
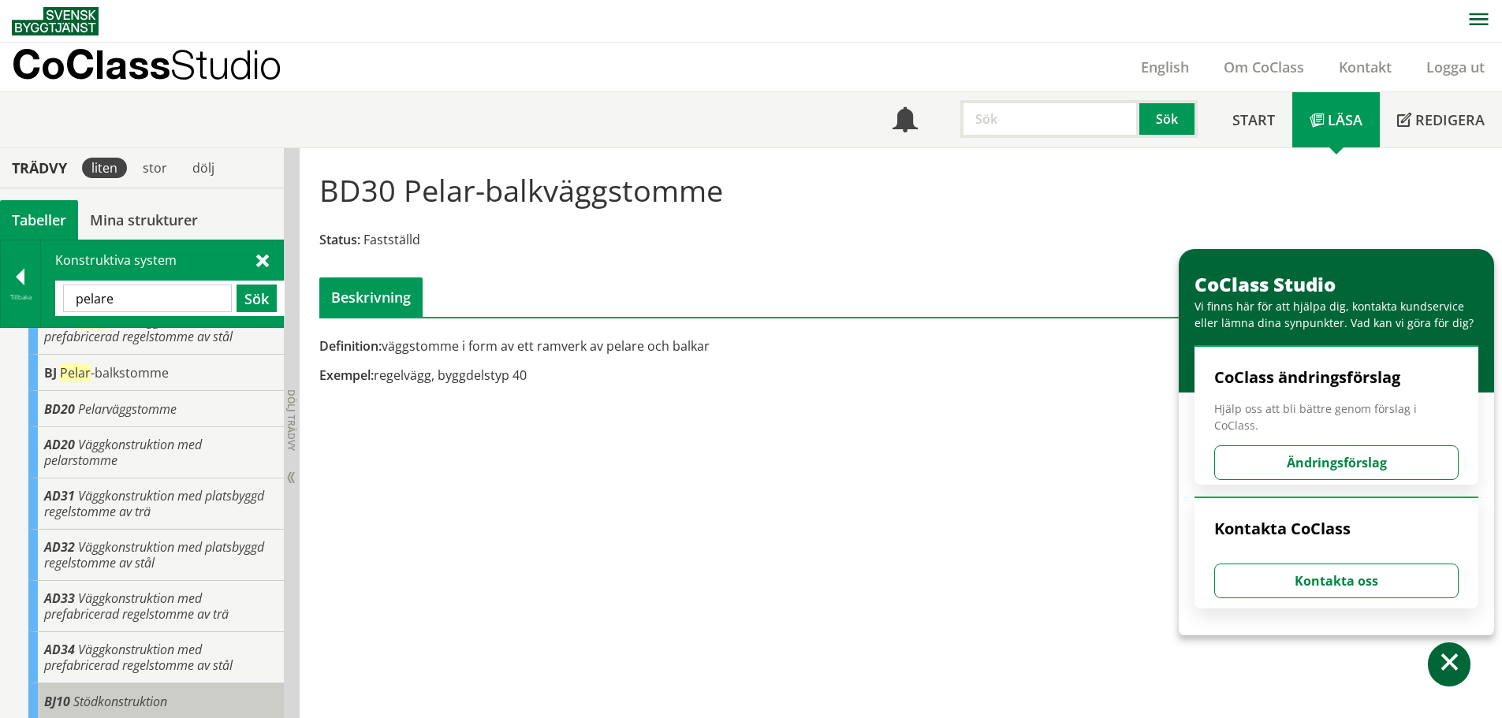
click at [151, 691] on div "BJ10 Stödkonstruktion" at bounding box center [155, 702] width 255 height 36
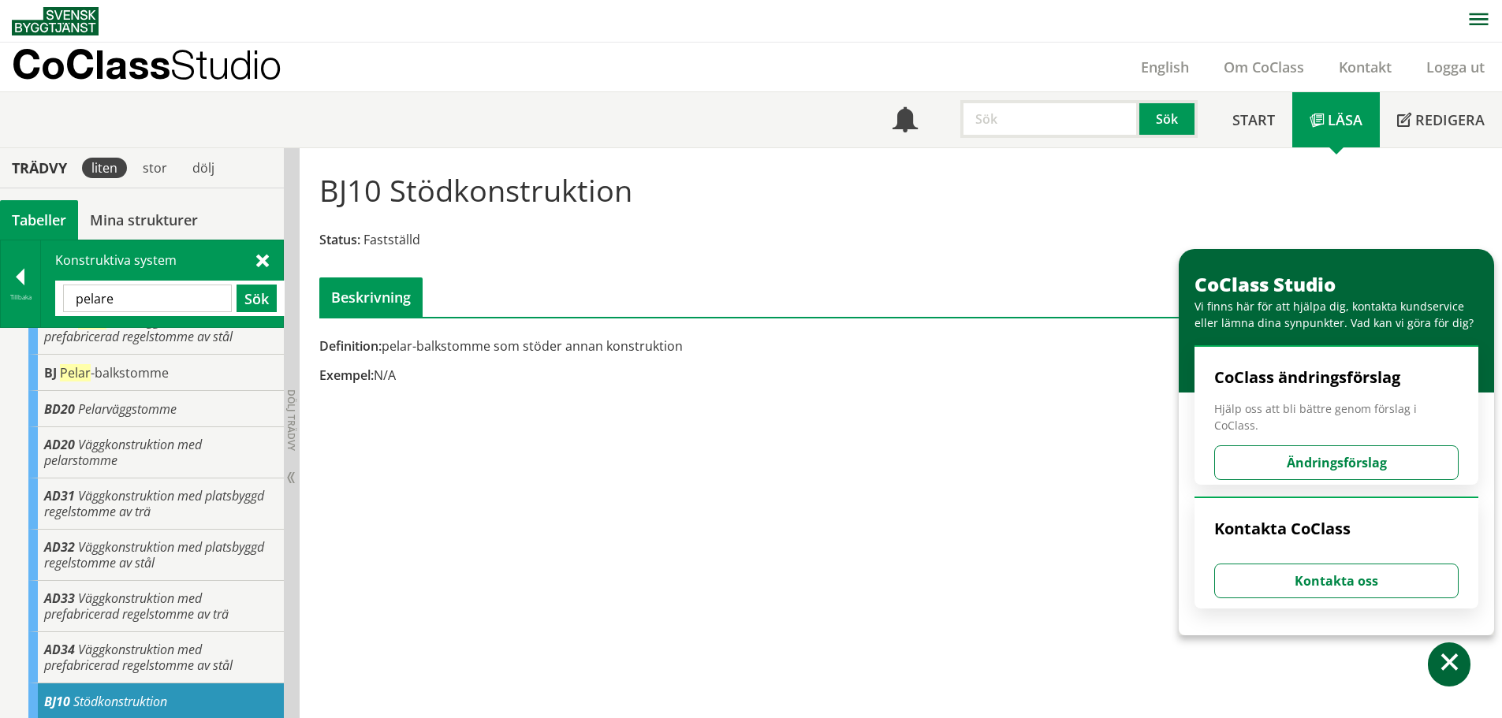
click at [119, 304] on input "pelare" at bounding box center [147, 299] width 169 height 28
click at [265, 259] on span at bounding box center [262, 259] width 13 height 17
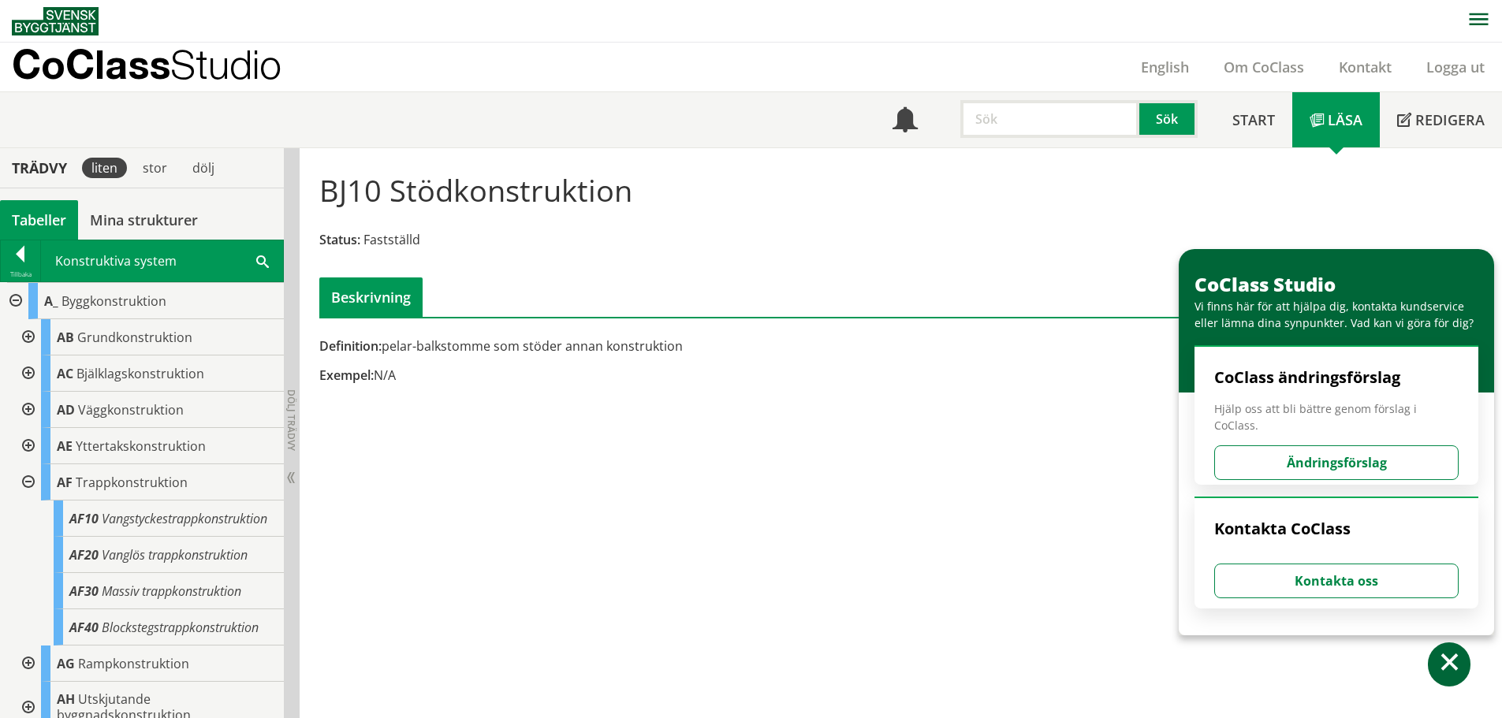
click at [10, 300] on div at bounding box center [14, 301] width 28 height 36
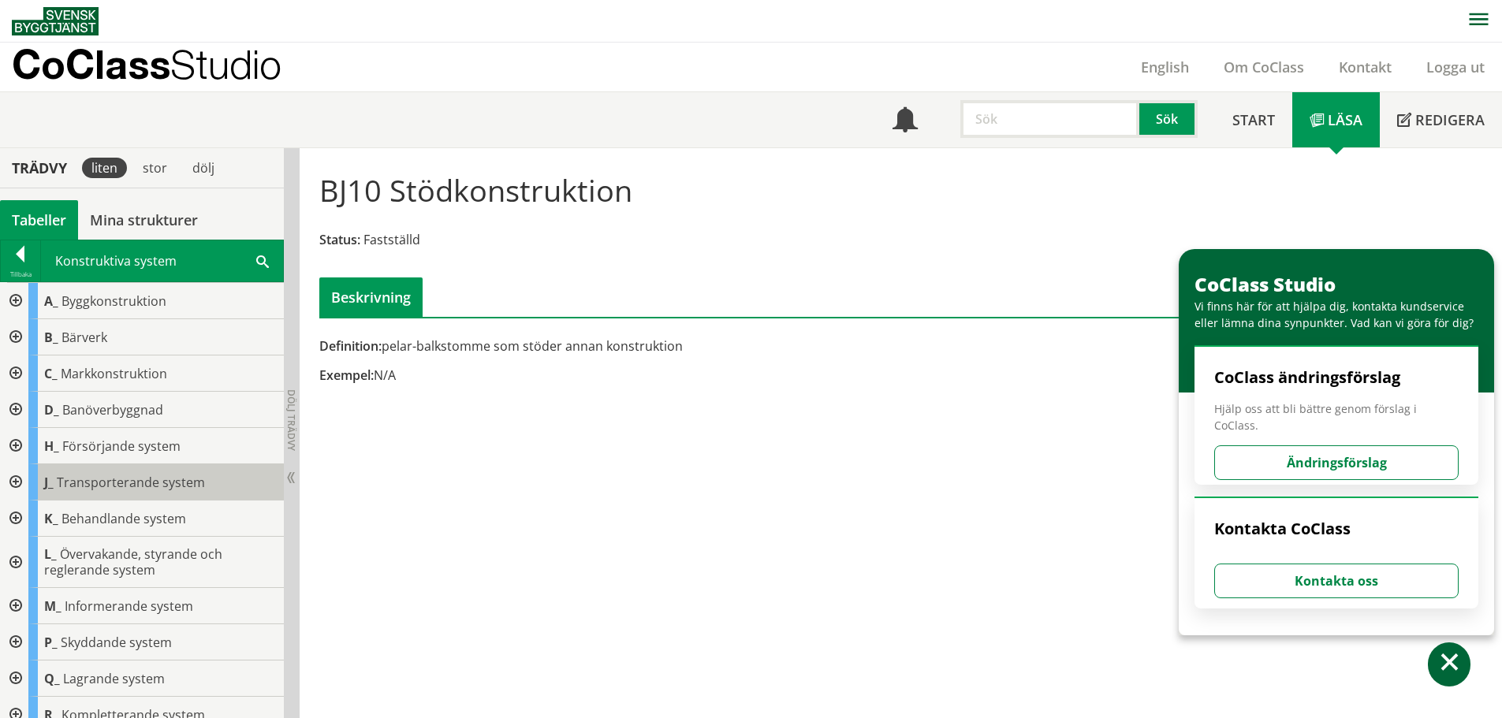
scroll to position [13, 0]
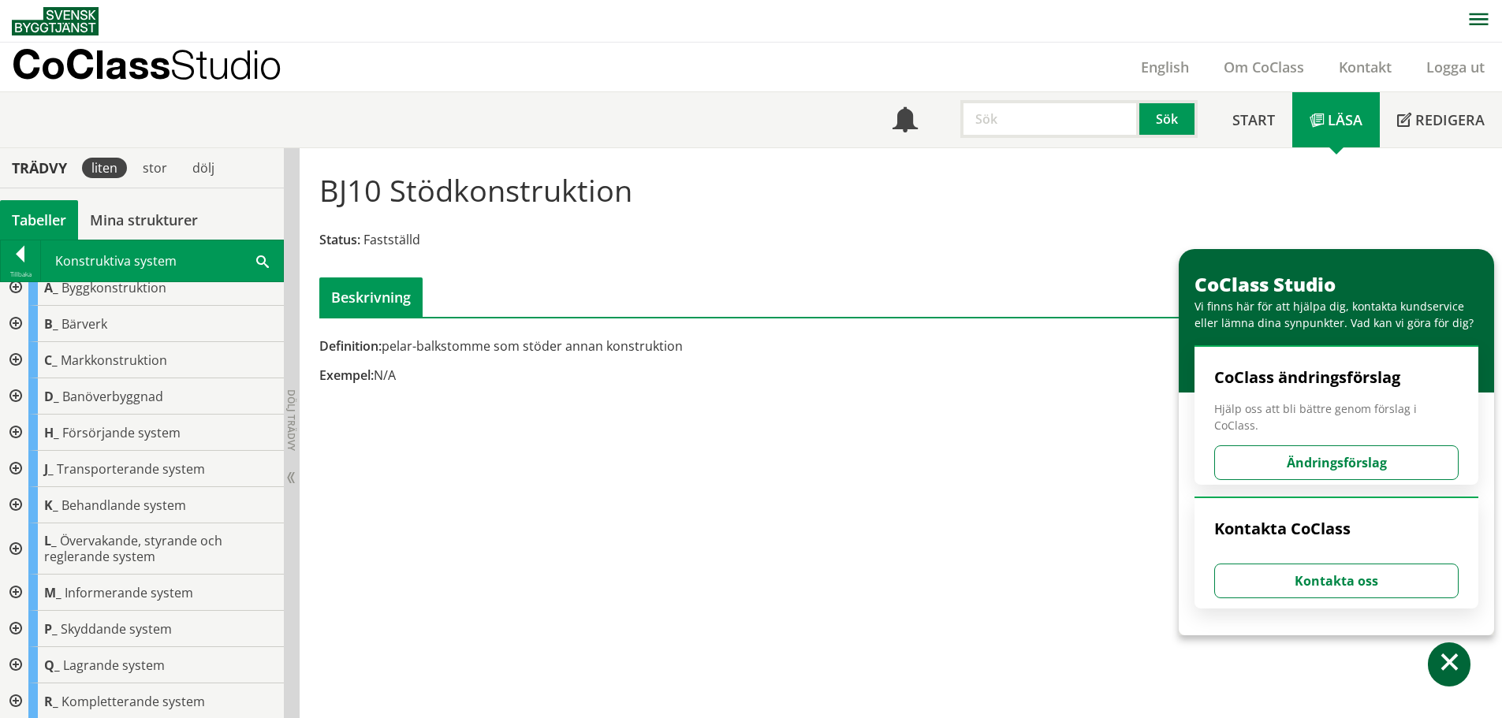
click at [17, 702] on div at bounding box center [14, 702] width 28 height 36
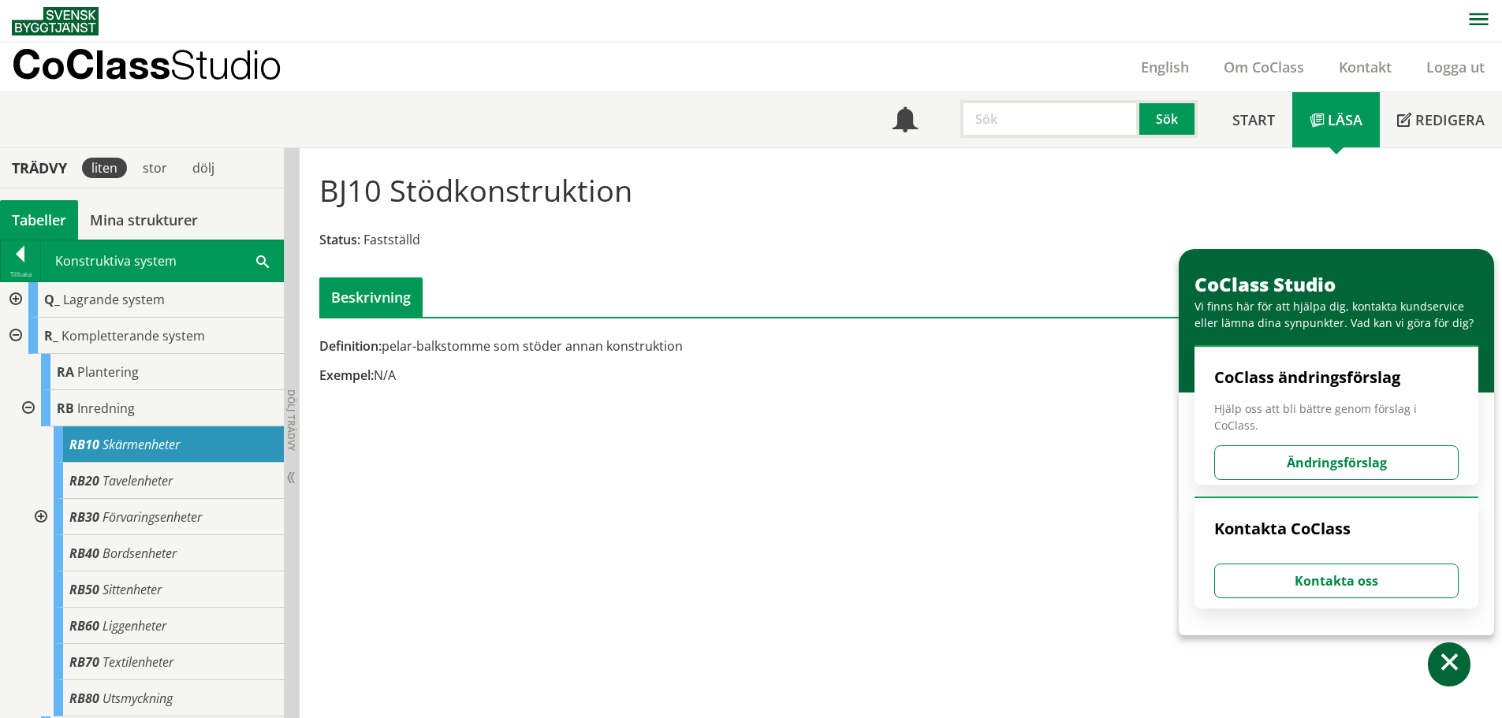
scroll to position [408, 0]
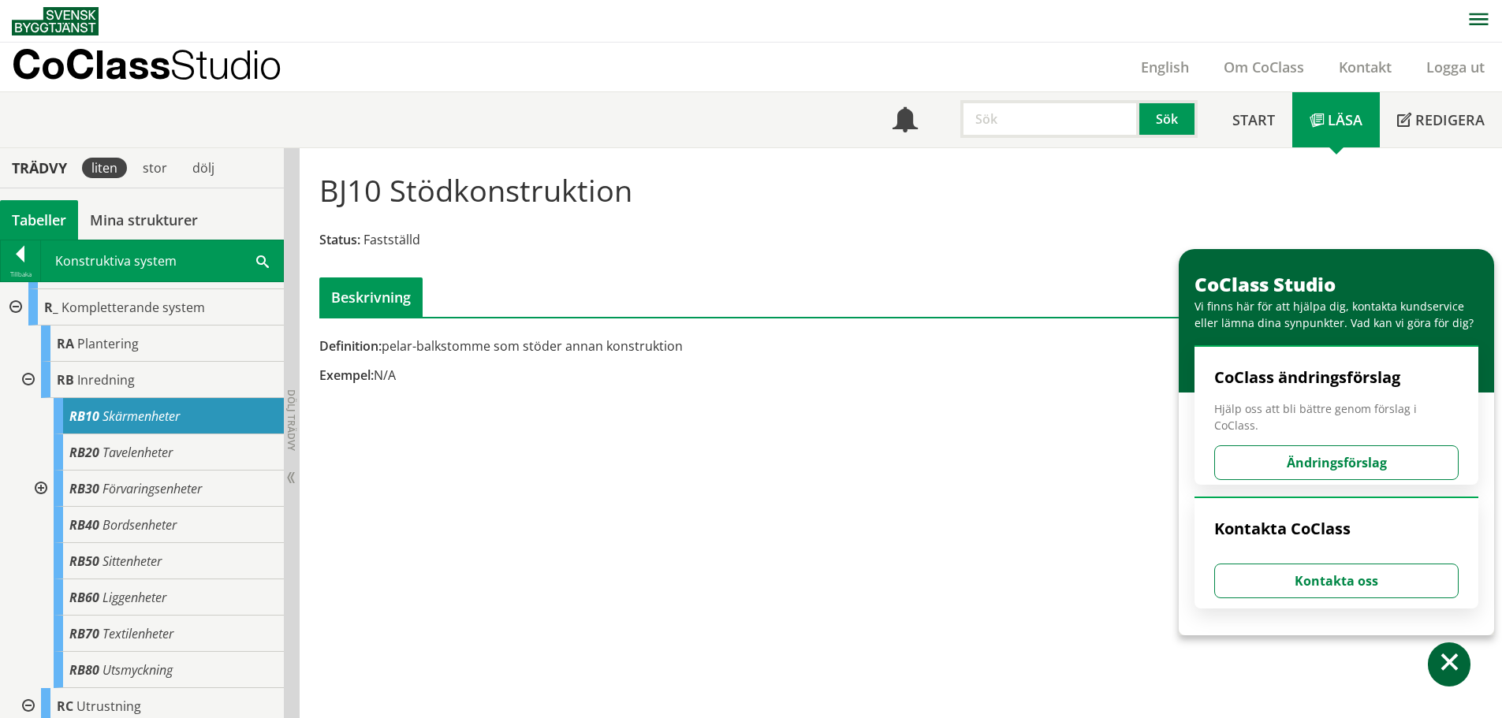
click at [32, 493] on div at bounding box center [39, 489] width 28 height 36
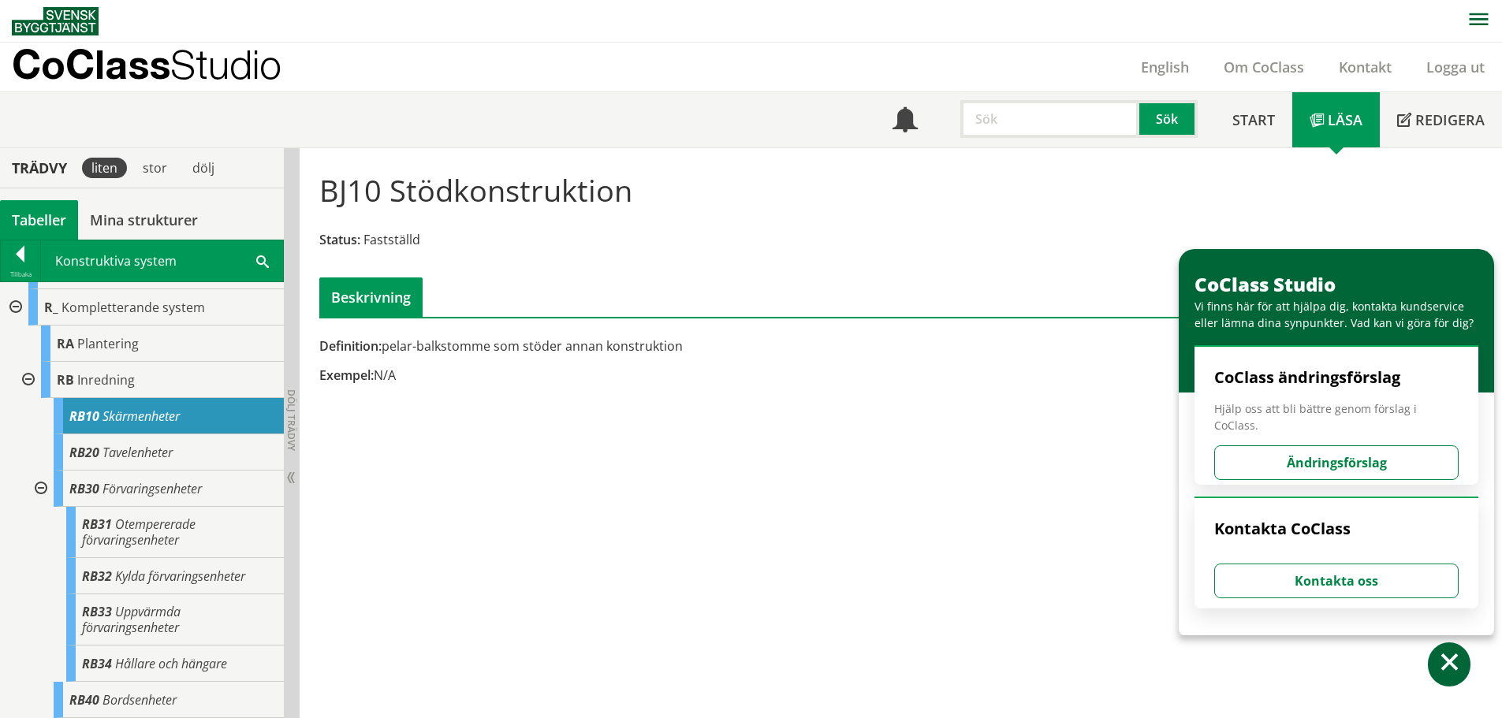
click at [35, 490] on div at bounding box center [39, 489] width 28 height 36
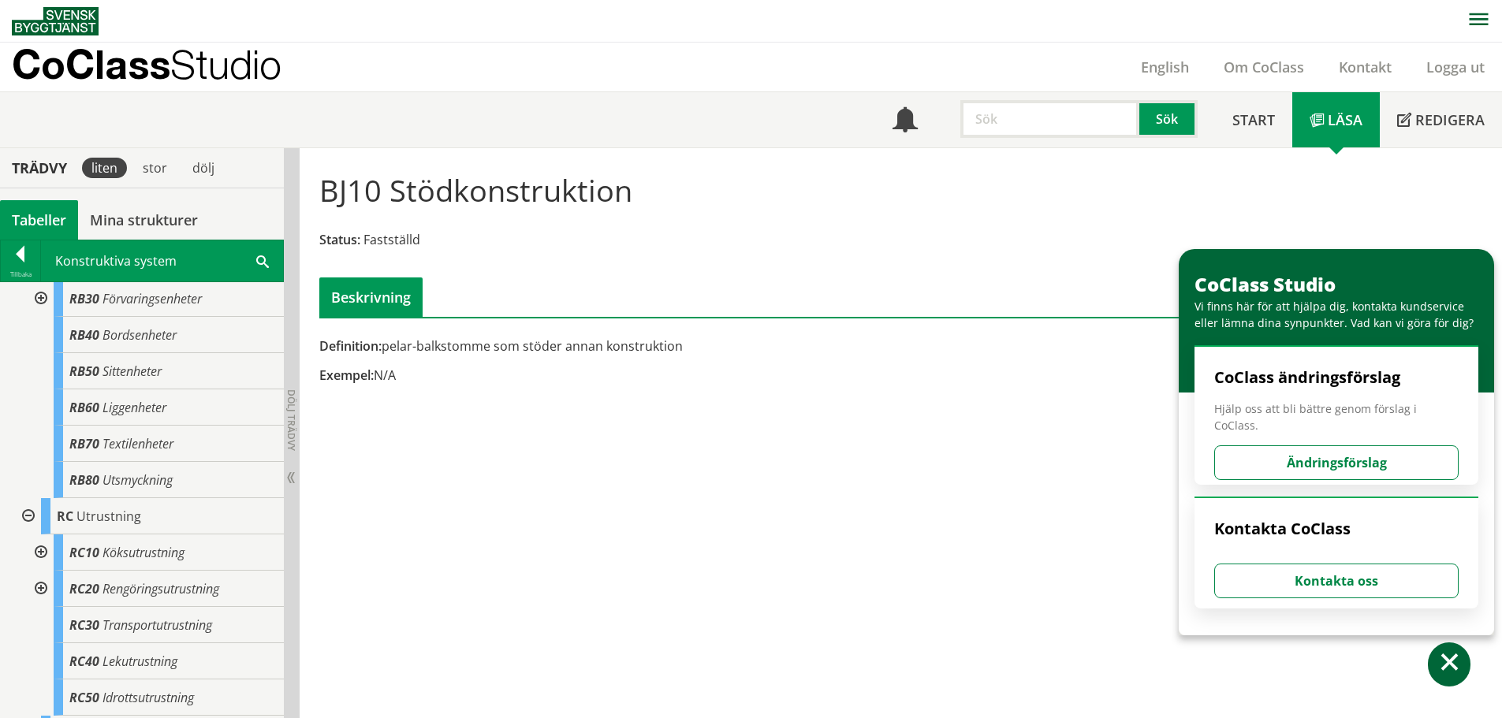
scroll to position [445, 0]
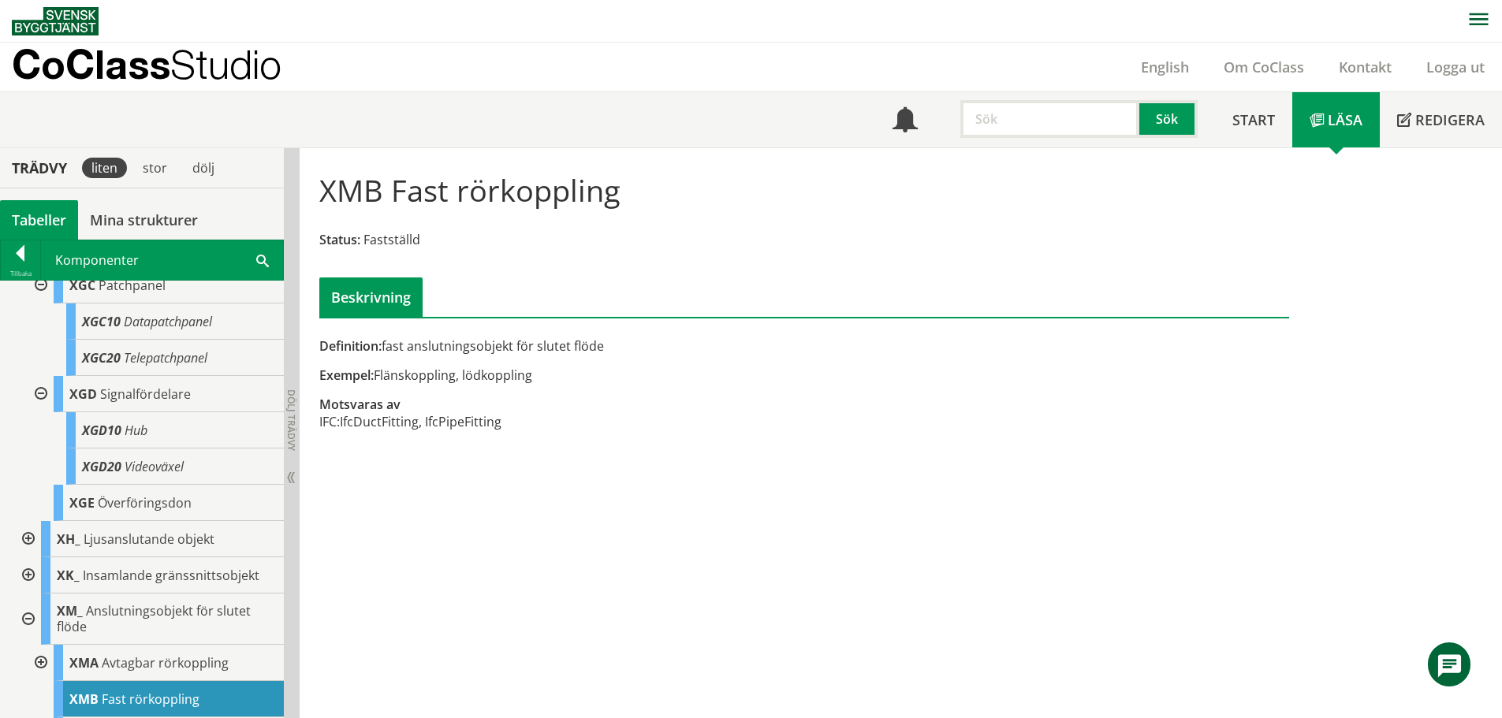
scroll to position [977, 0]
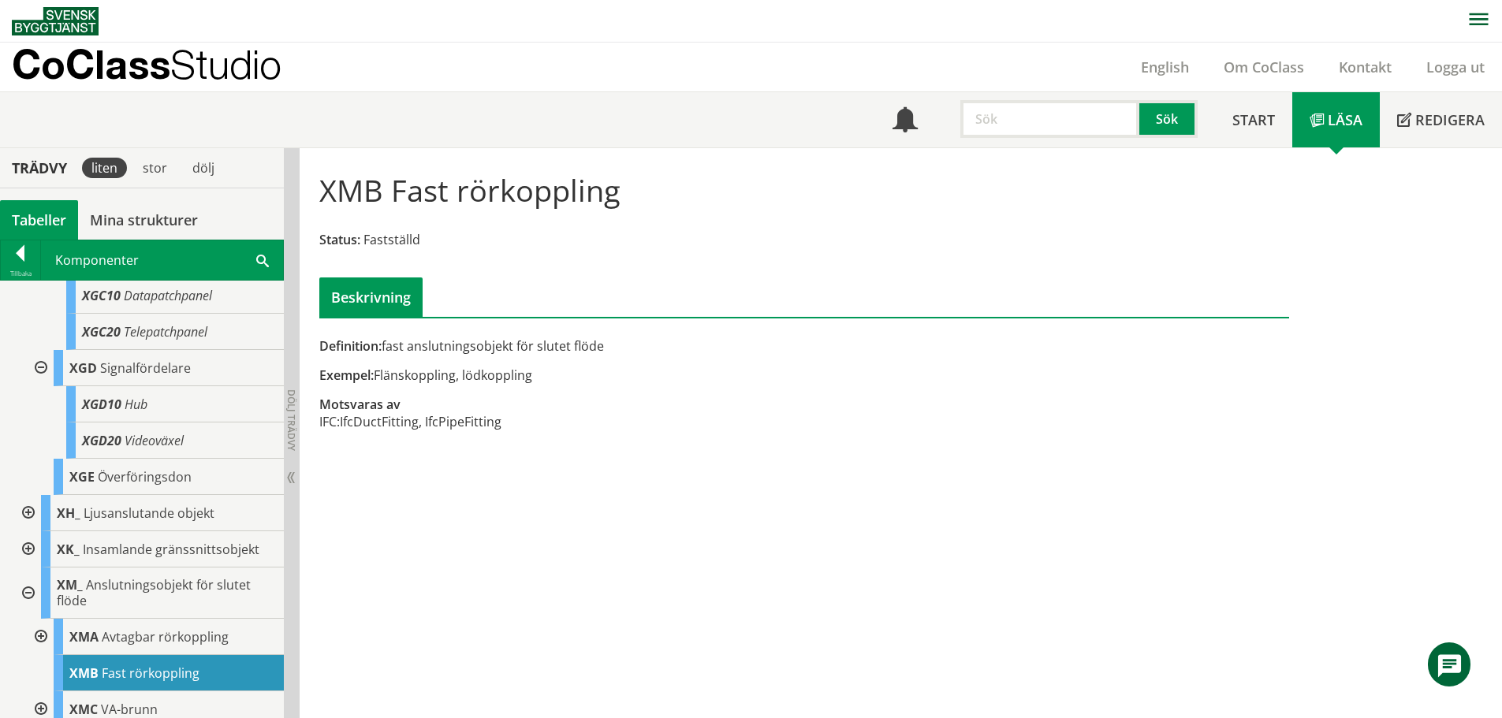
click at [32, 511] on div at bounding box center [27, 513] width 28 height 36
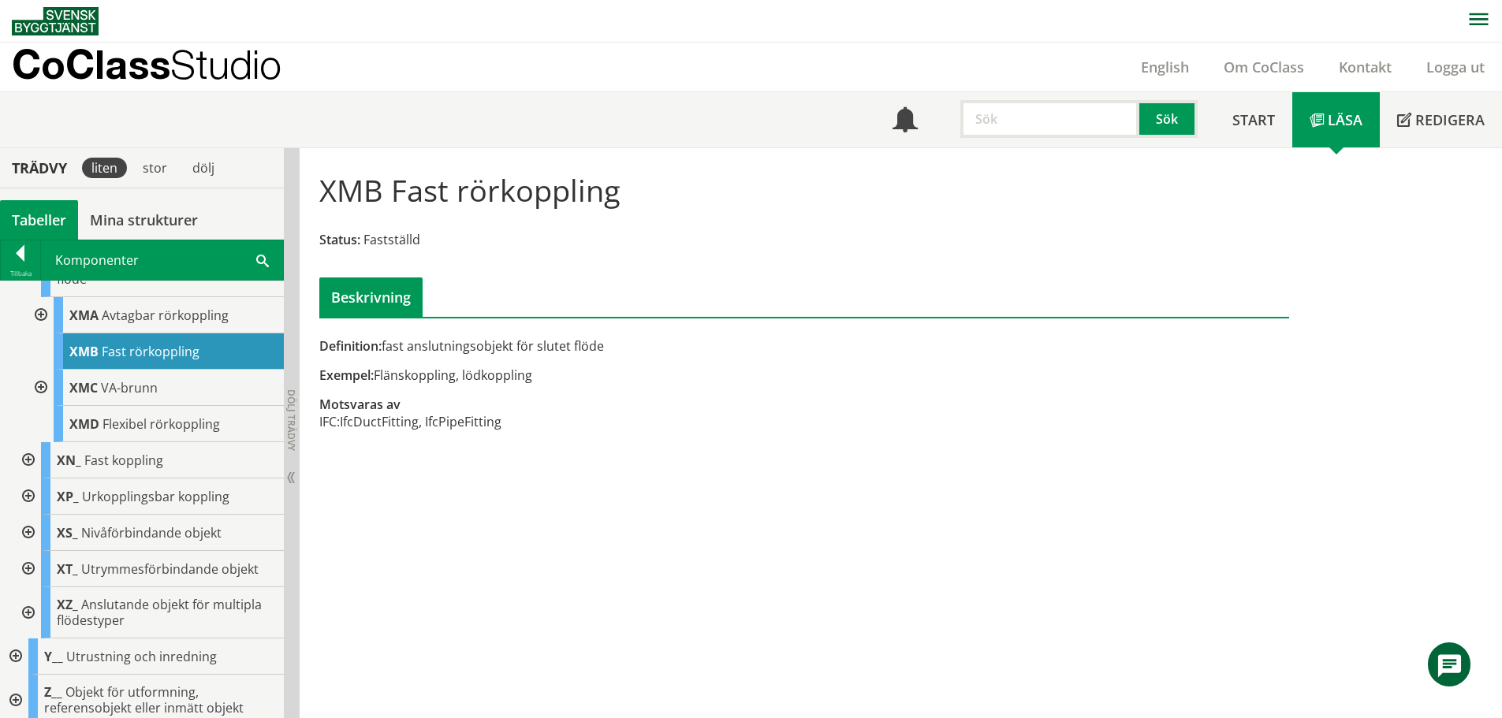
scroll to position [1379, 0]
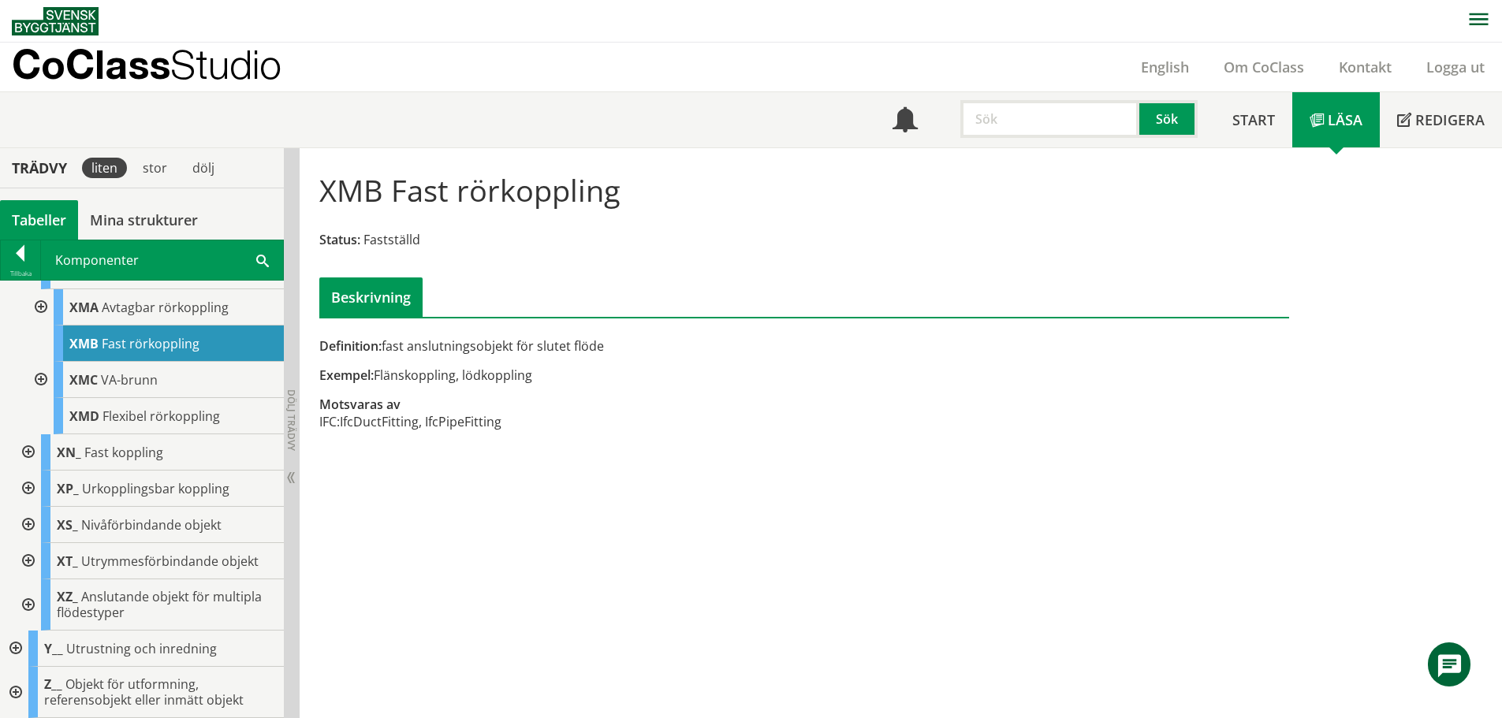
click at [12, 648] on div at bounding box center [14, 649] width 28 height 36
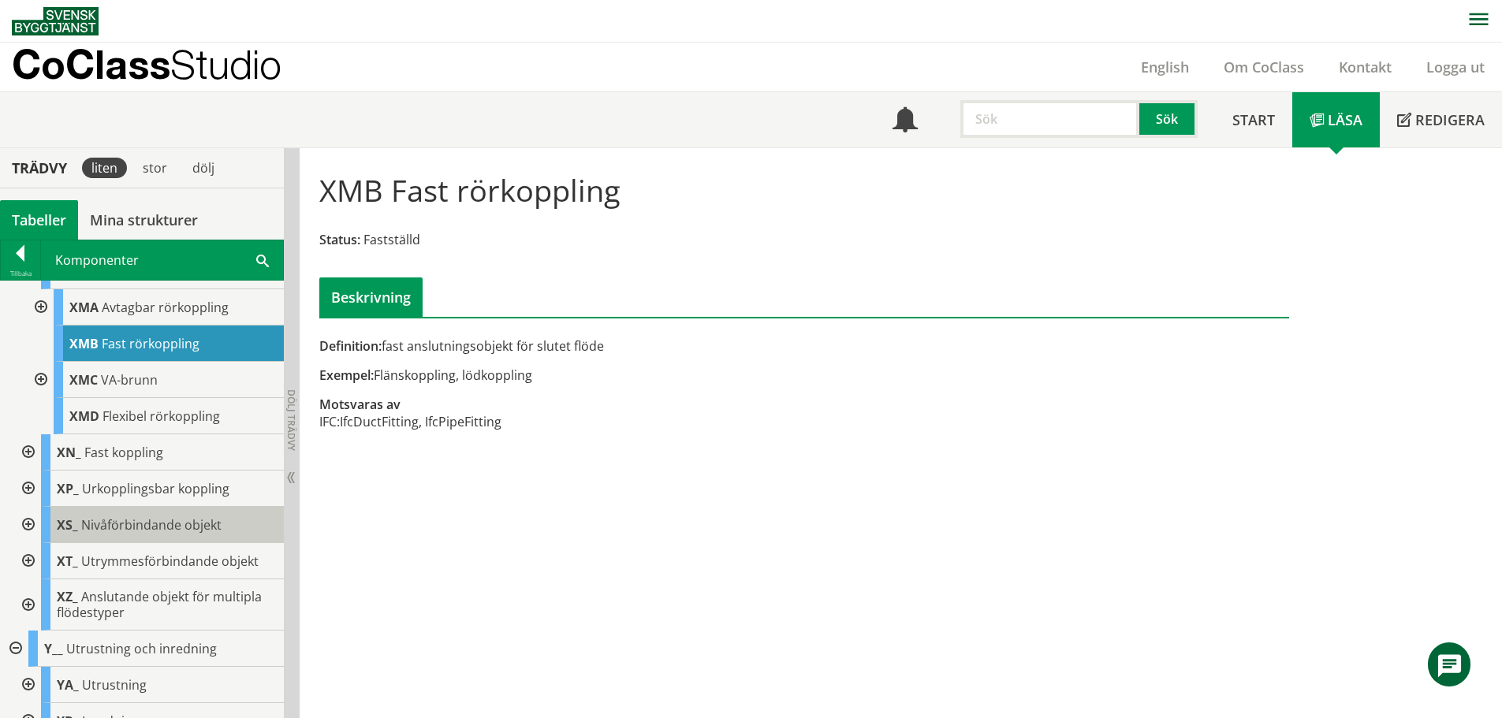
scroll to position [1451, 0]
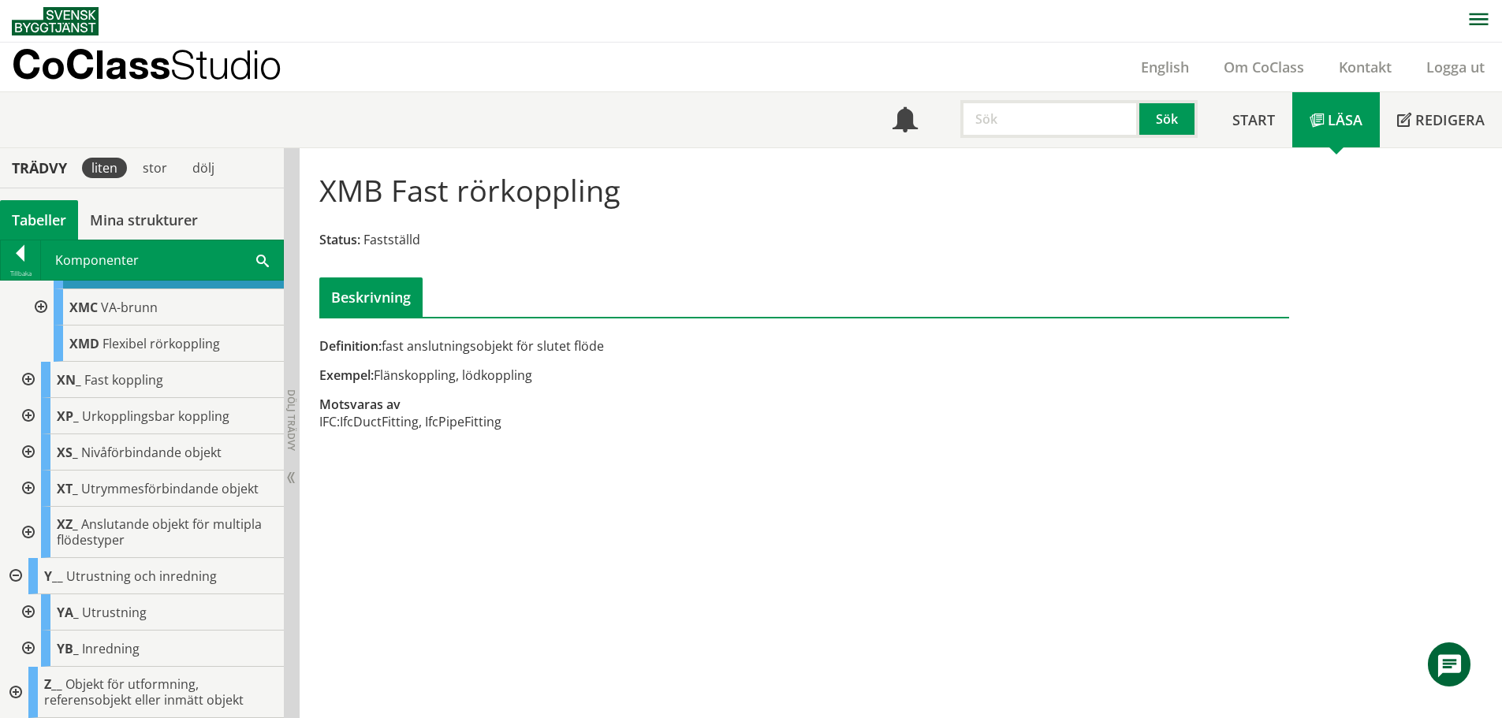
click at [29, 612] on div at bounding box center [27, 612] width 28 height 36
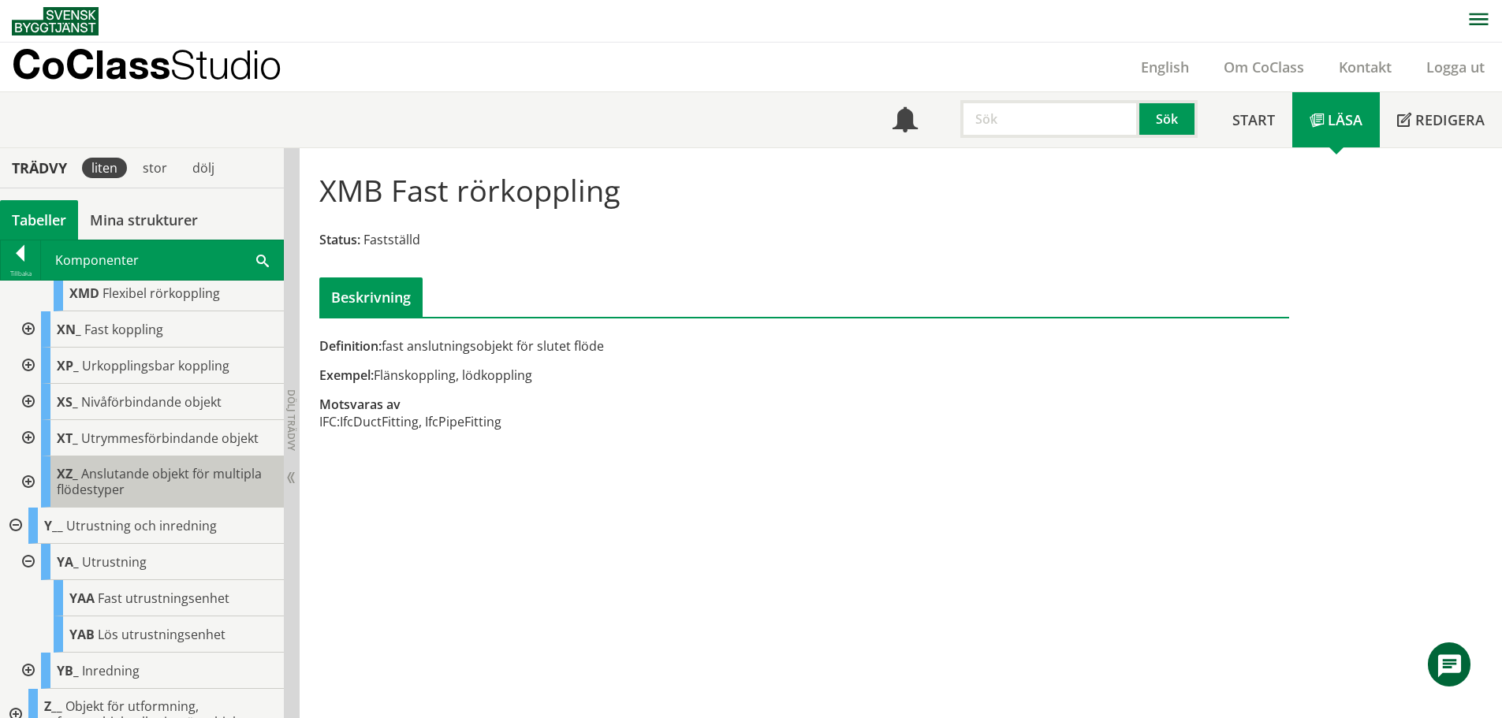
scroll to position [1524, 0]
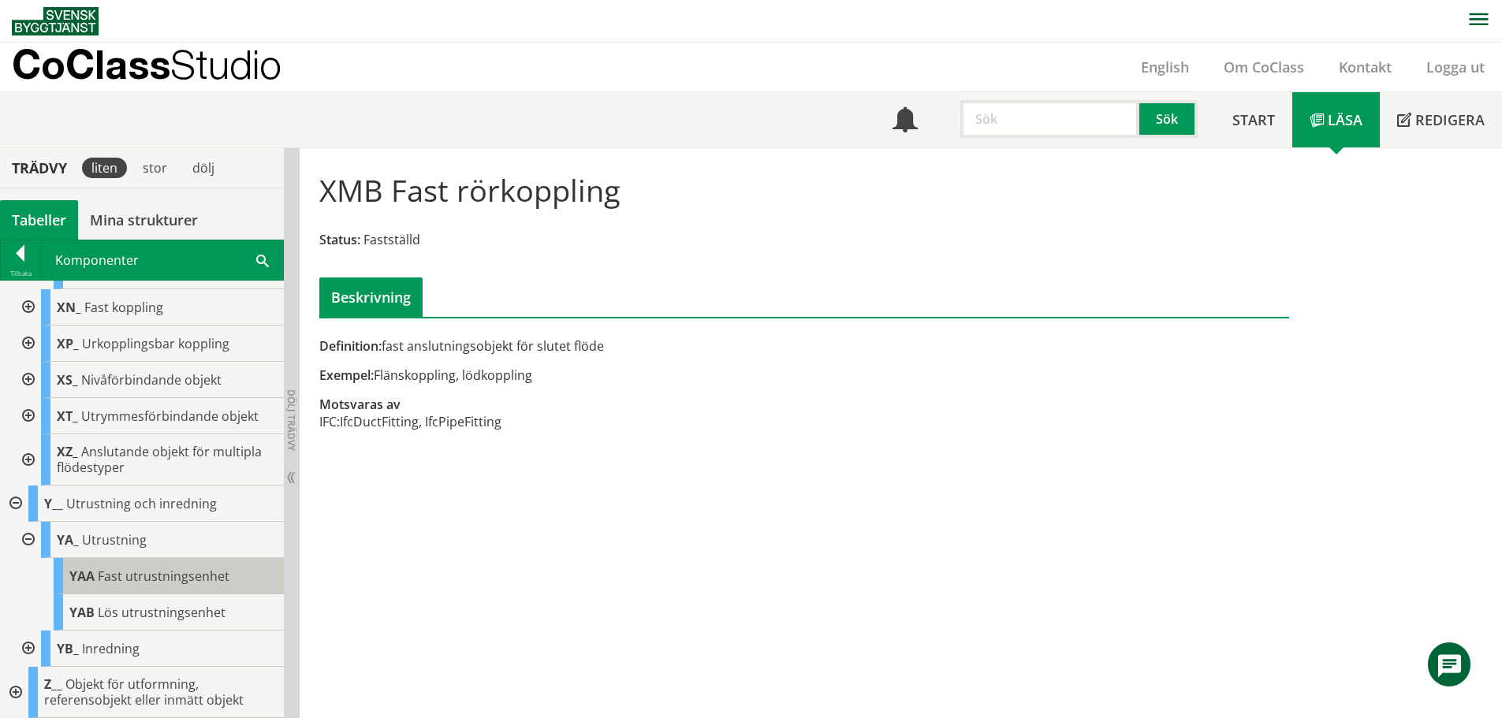
click at [90, 579] on span "YAA" at bounding box center [81, 576] width 25 height 17
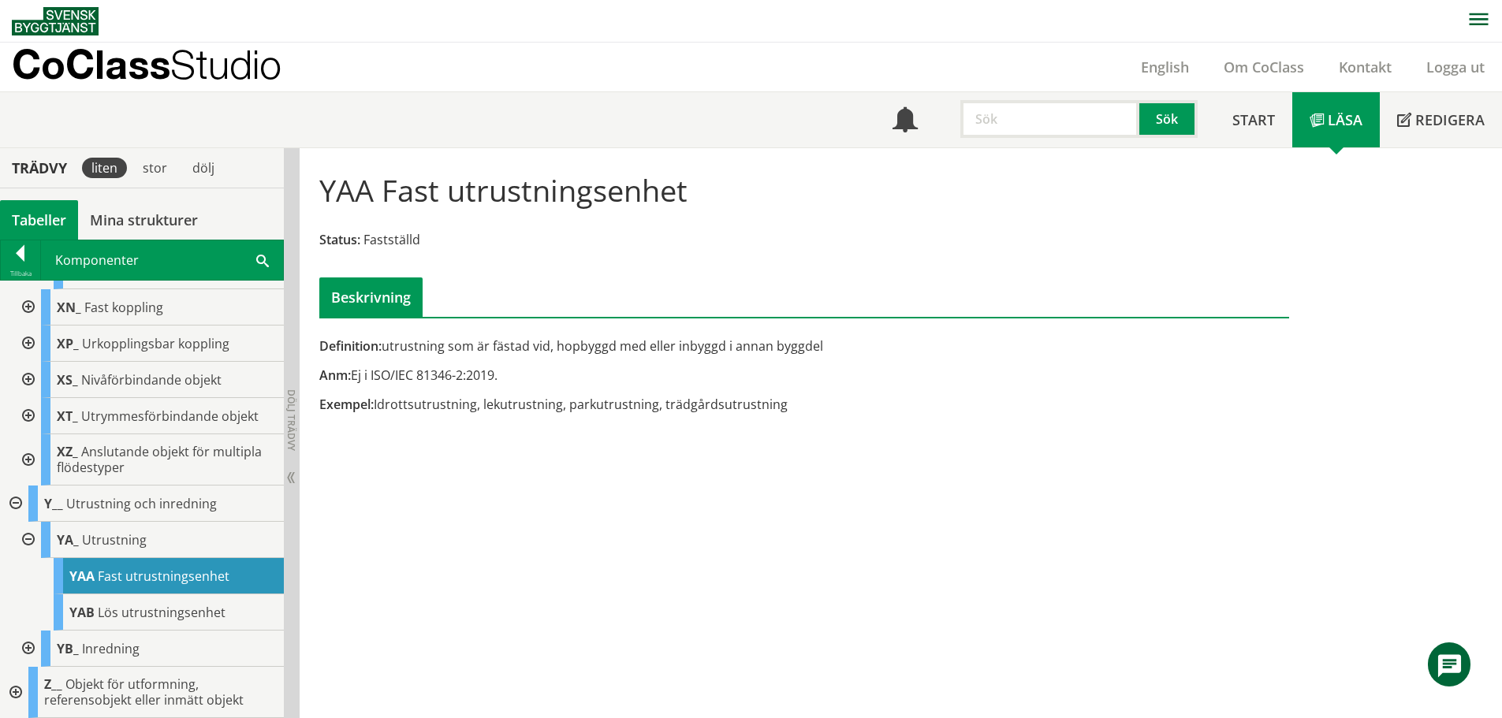
click at [30, 639] on div at bounding box center [27, 649] width 28 height 36
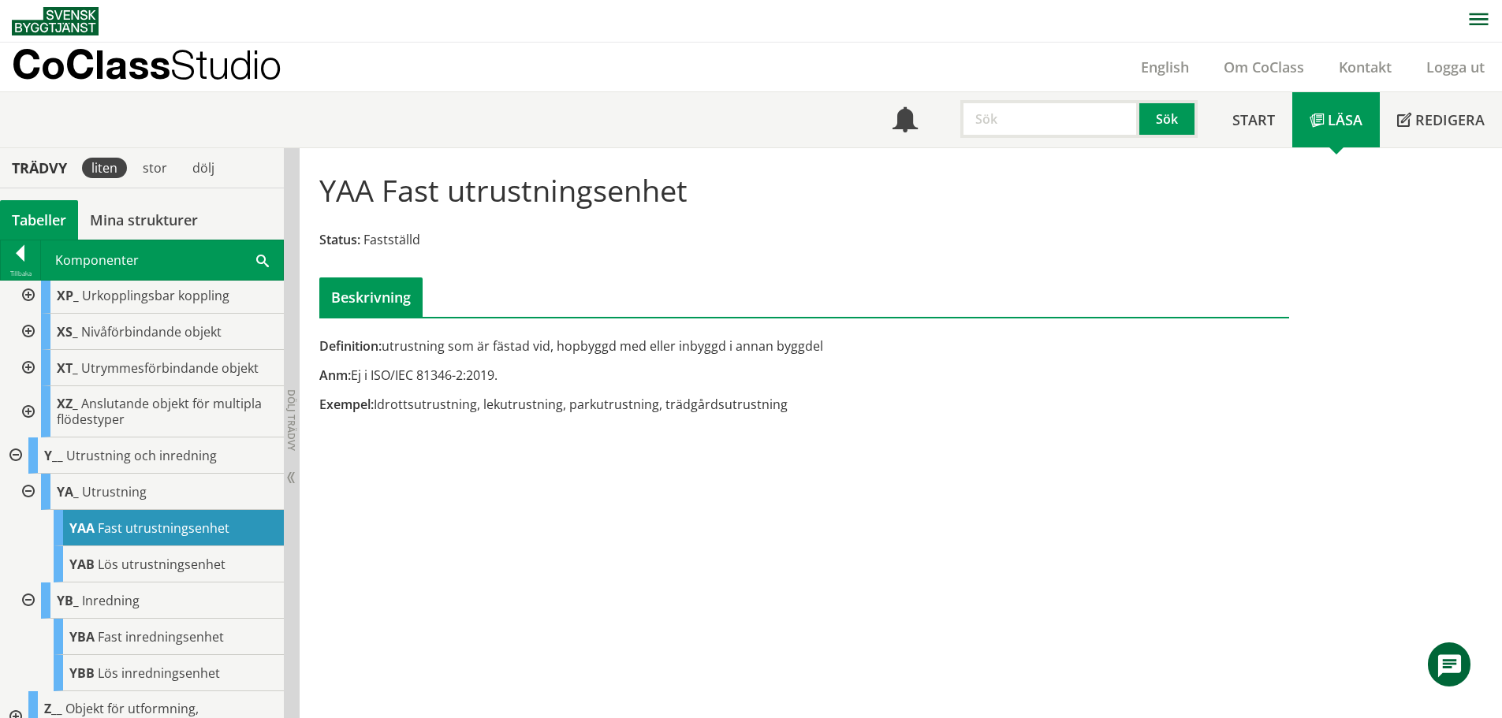
scroll to position [1596, 0]
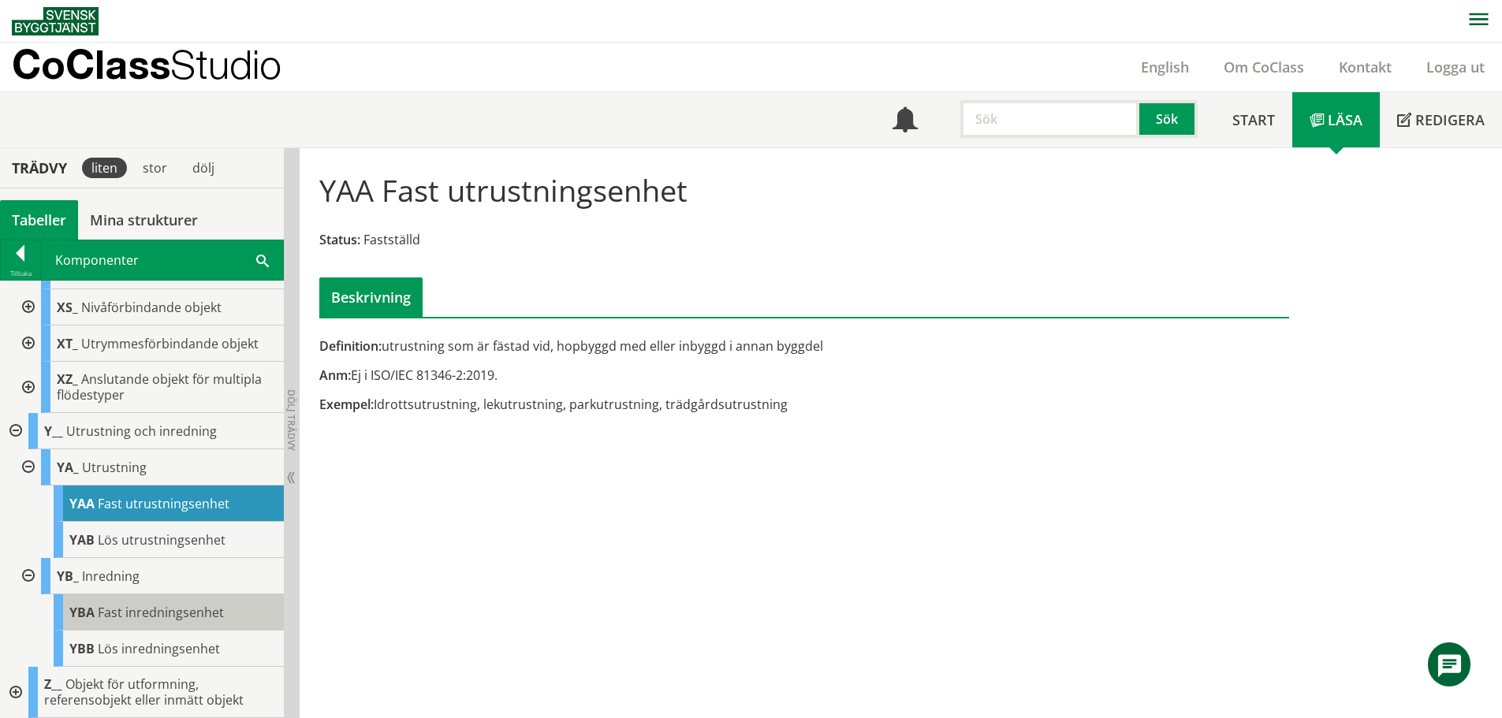
click at [111, 610] on span "Fast inredningsenhet" at bounding box center [161, 612] width 126 height 17
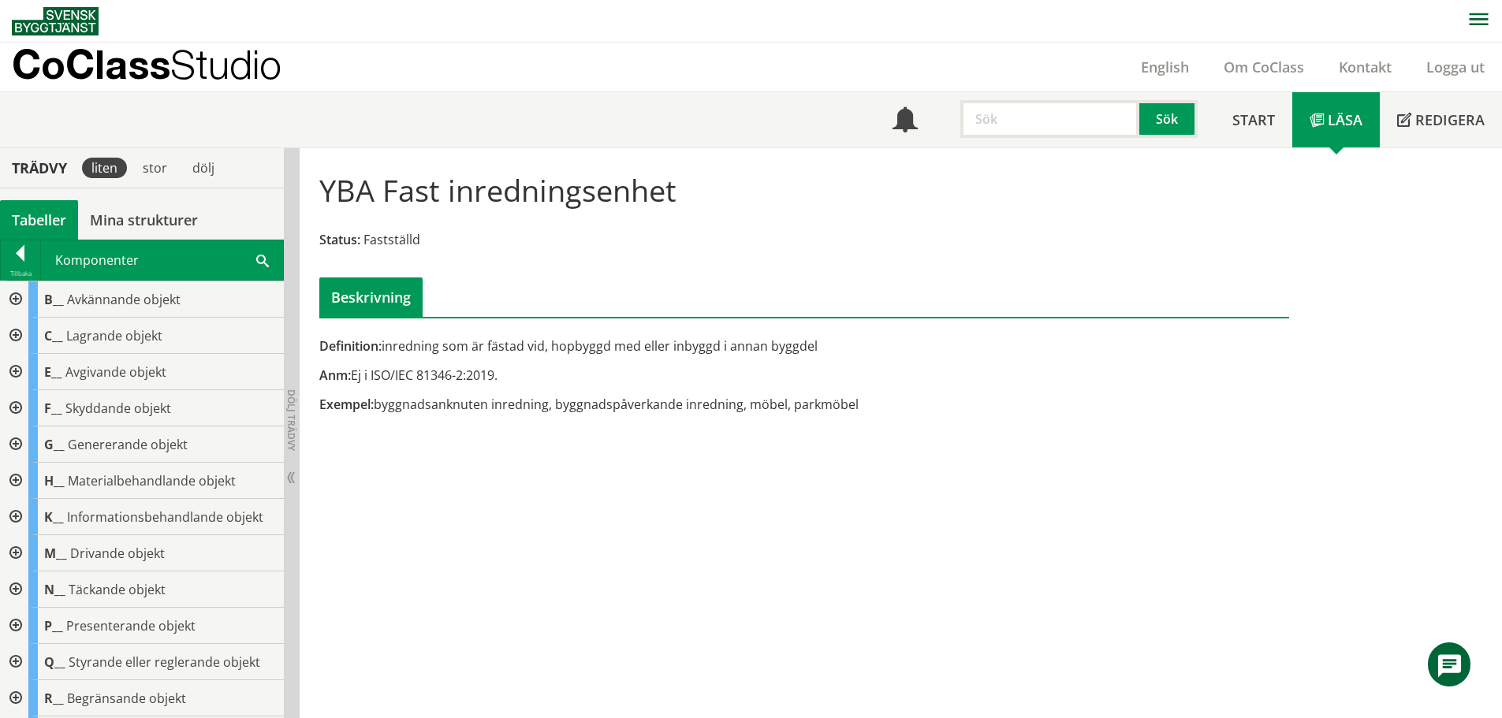
click at [16, 337] on div at bounding box center [14, 336] width 28 height 36
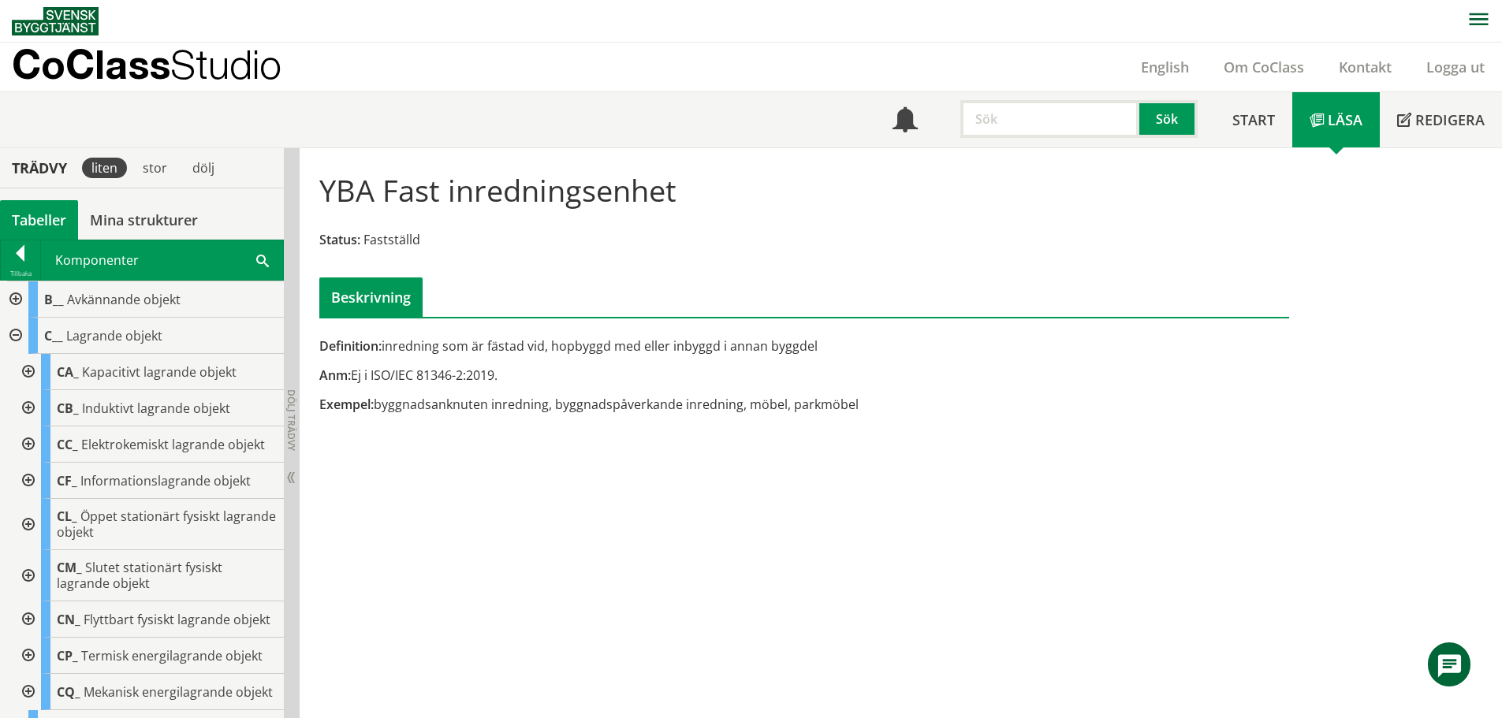
click at [31, 521] on div at bounding box center [27, 524] width 28 height 51
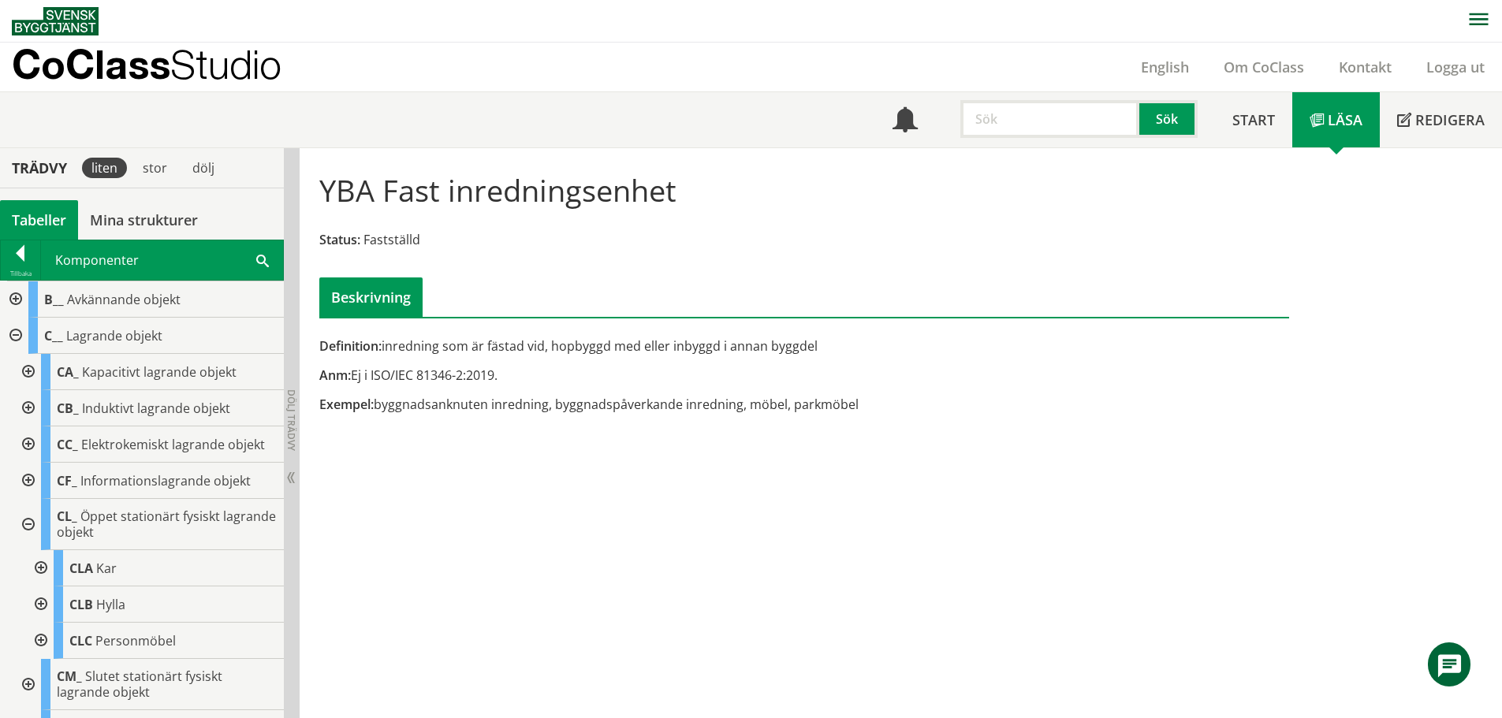
click at [29, 524] on div at bounding box center [27, 524] width 28 height 51
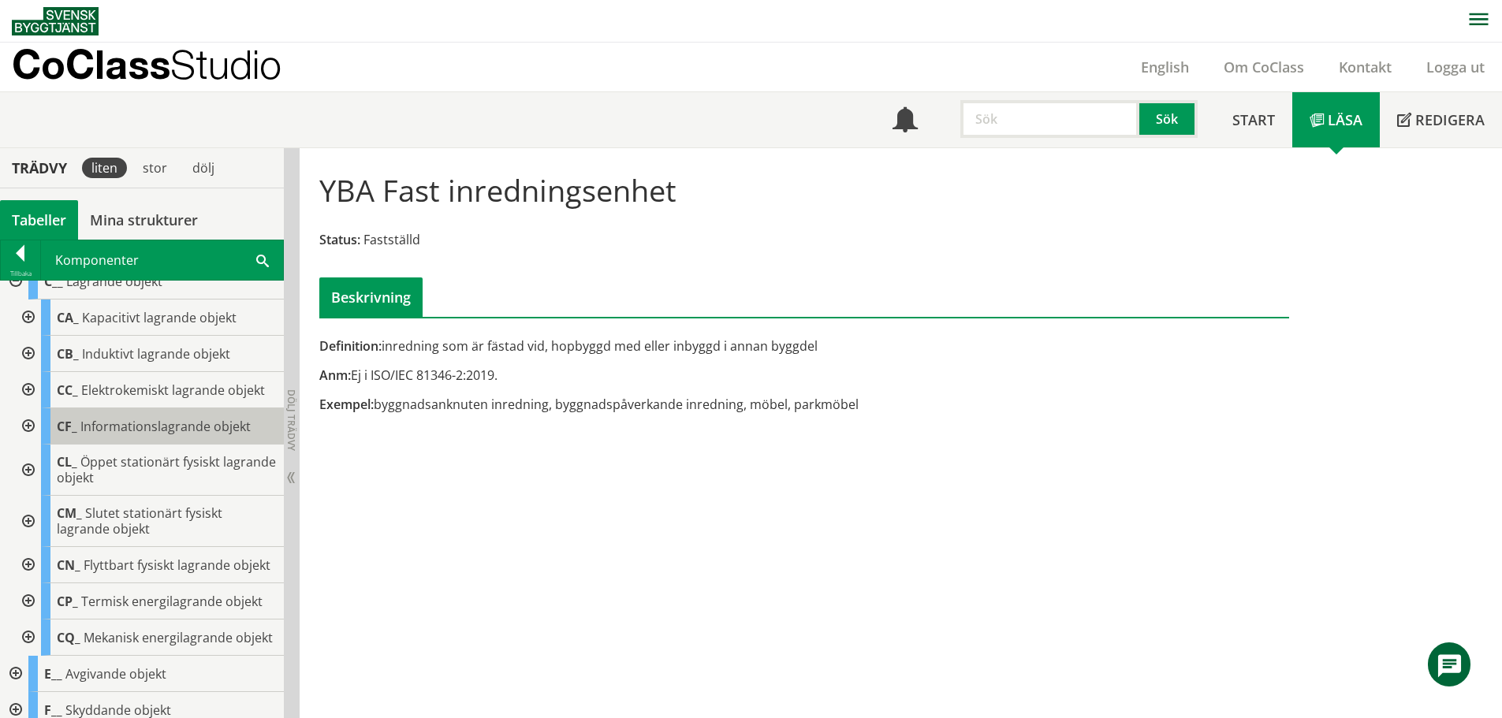
scroll to position [79, 0]
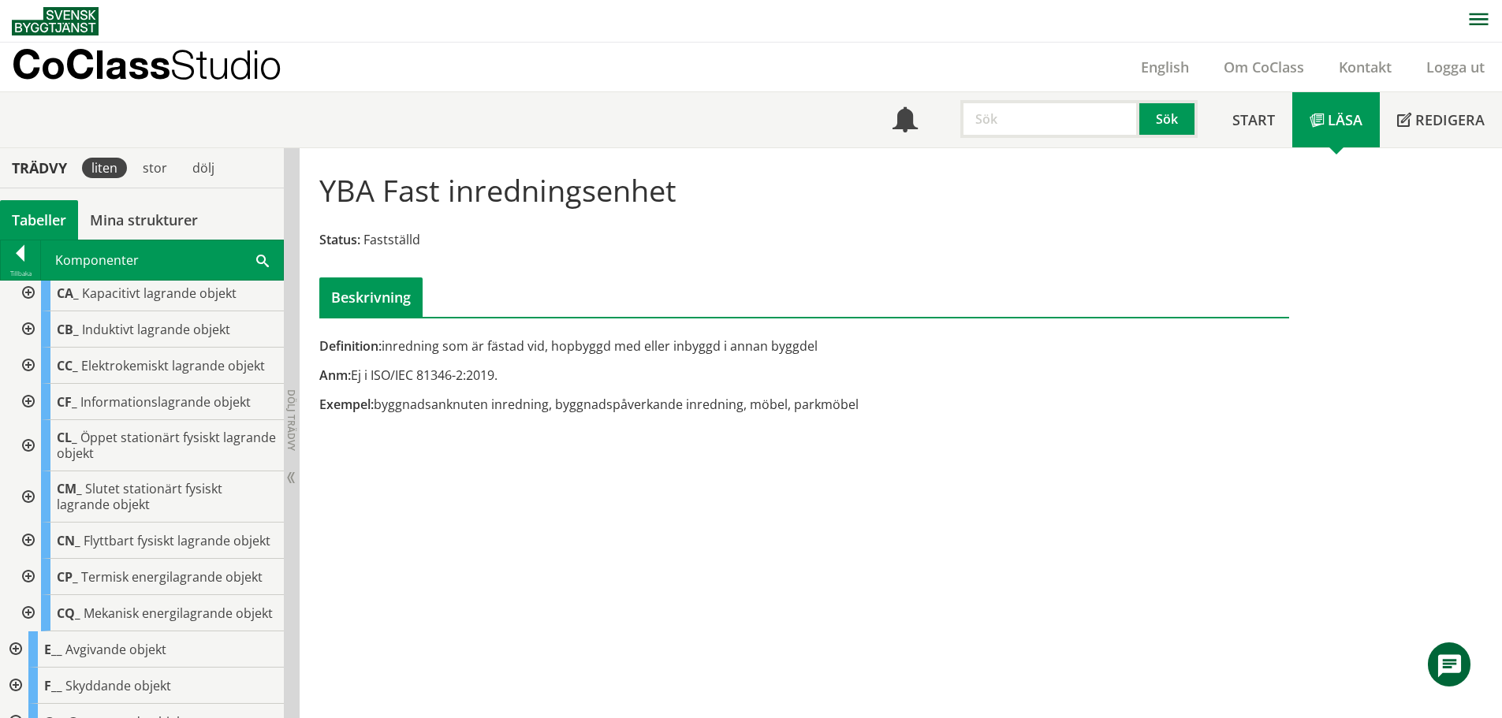
click at [31, 496] on div at bounding box center [27, 496] width 28 height 51
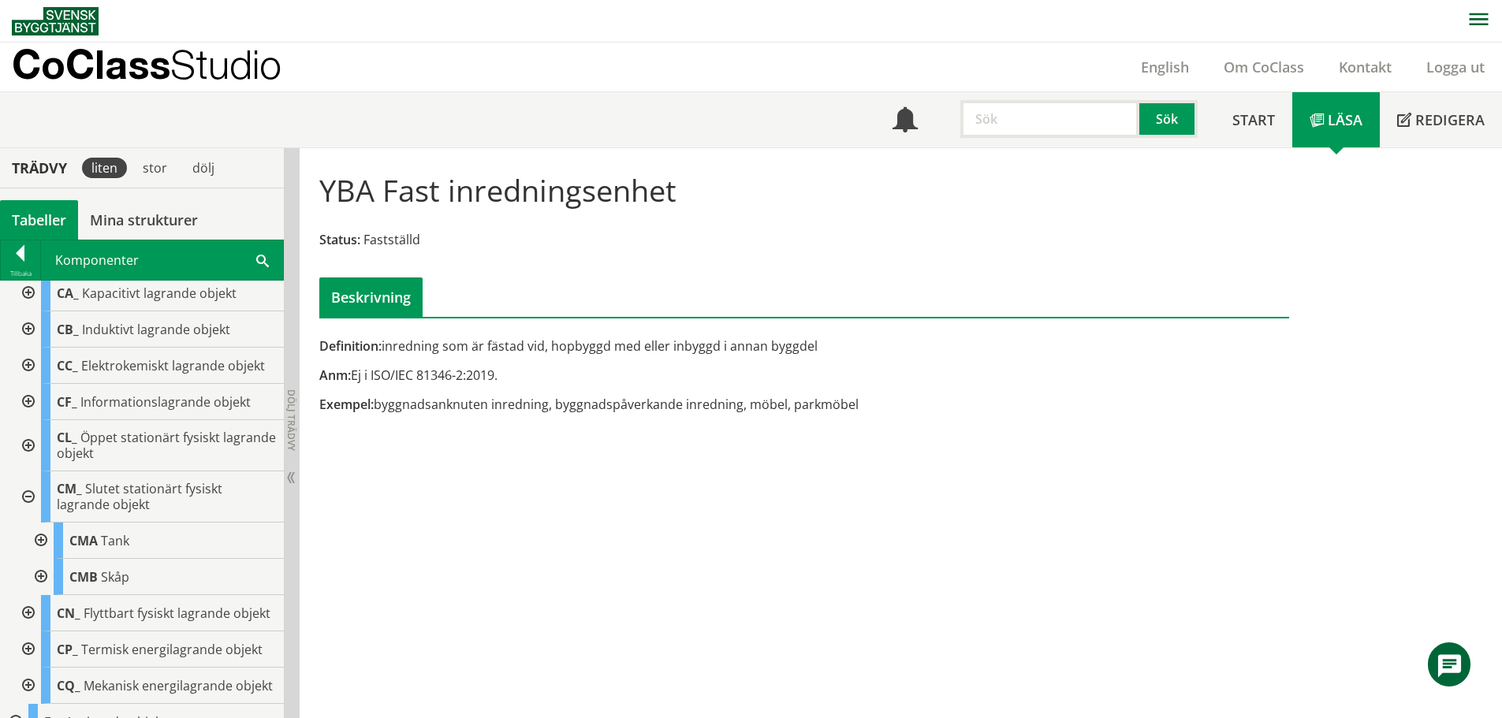
click at [31, 498] on div at bounding box center [27, 496] width 28 height 51
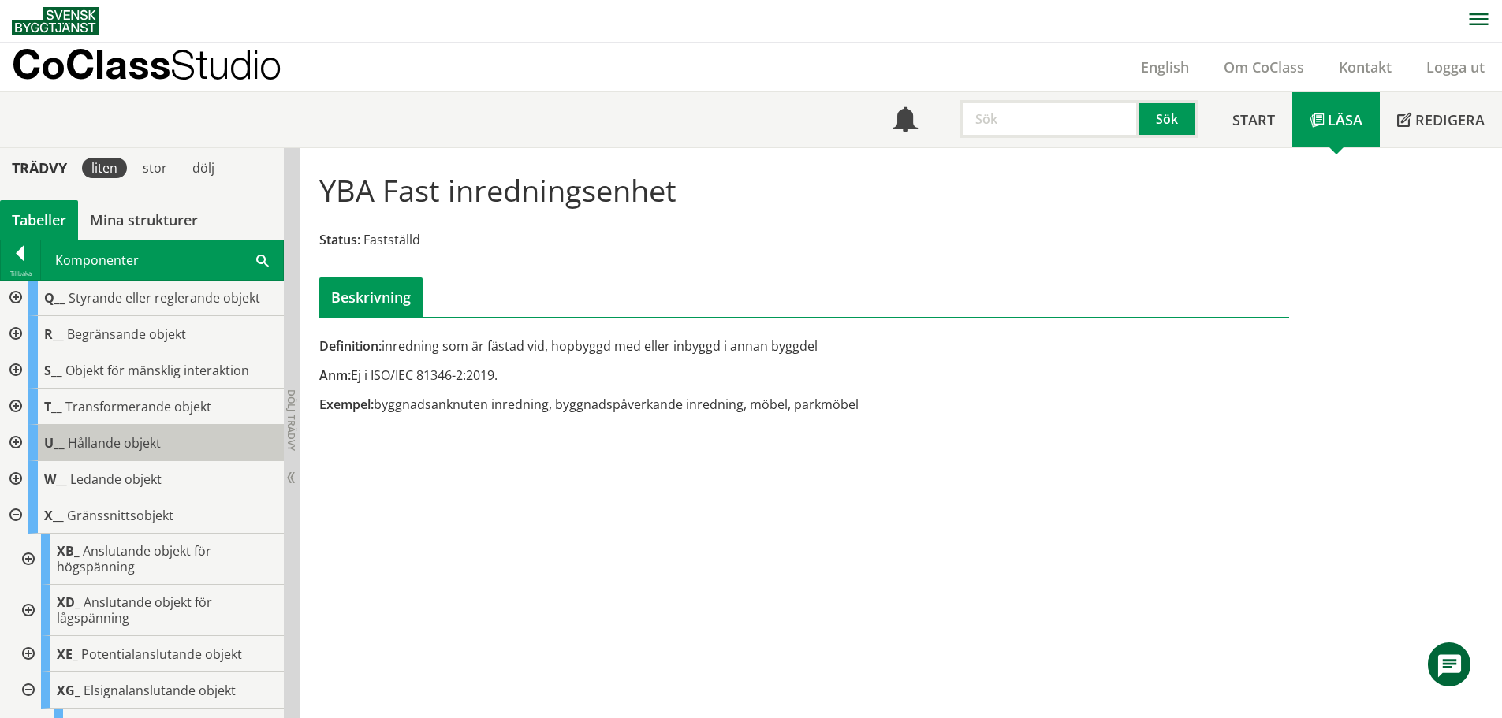
scroll to position [710, 0]
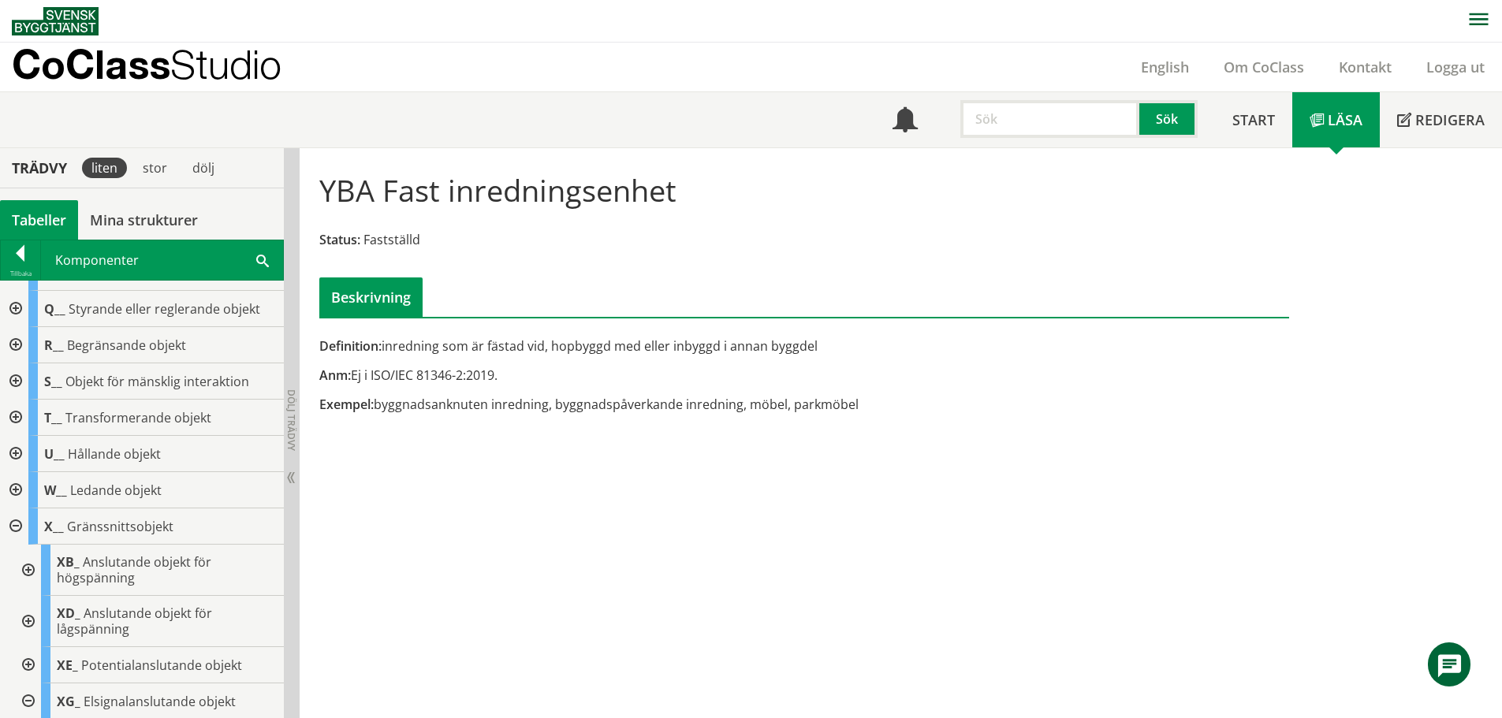
click at [19, 472] on div at bounding box center [14, 454] width 28 height 36
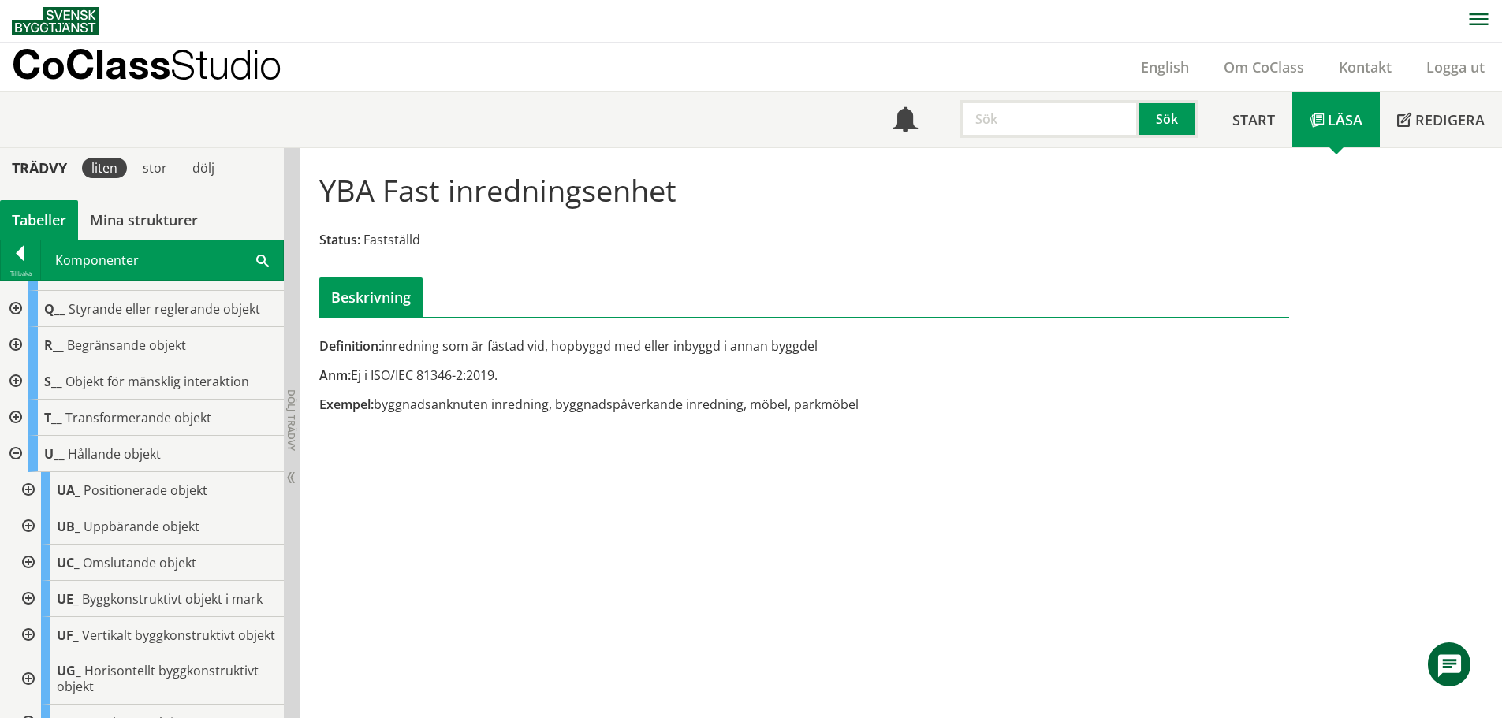
click at [27, 509] on div at bounding box center [27, 490] width 28 height 36
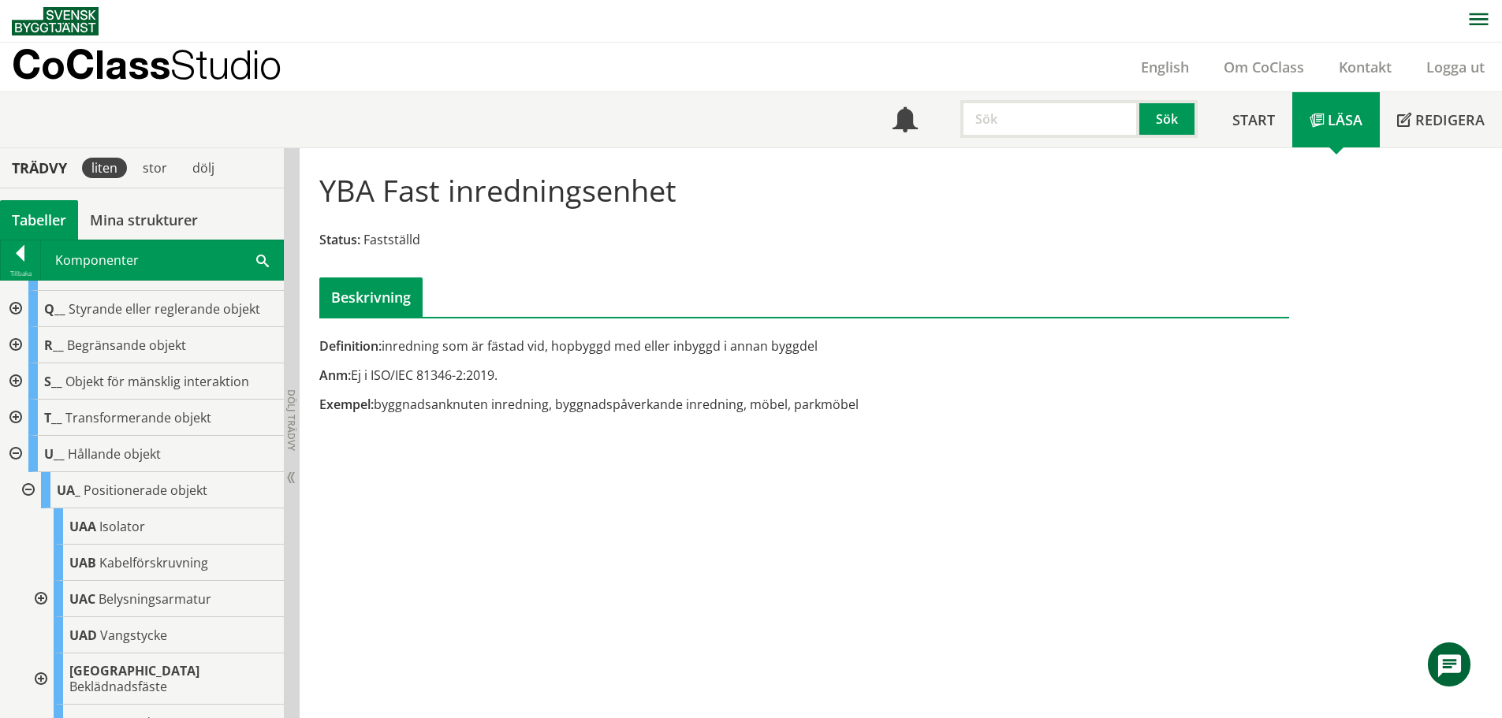
scroll to position [788, 0]
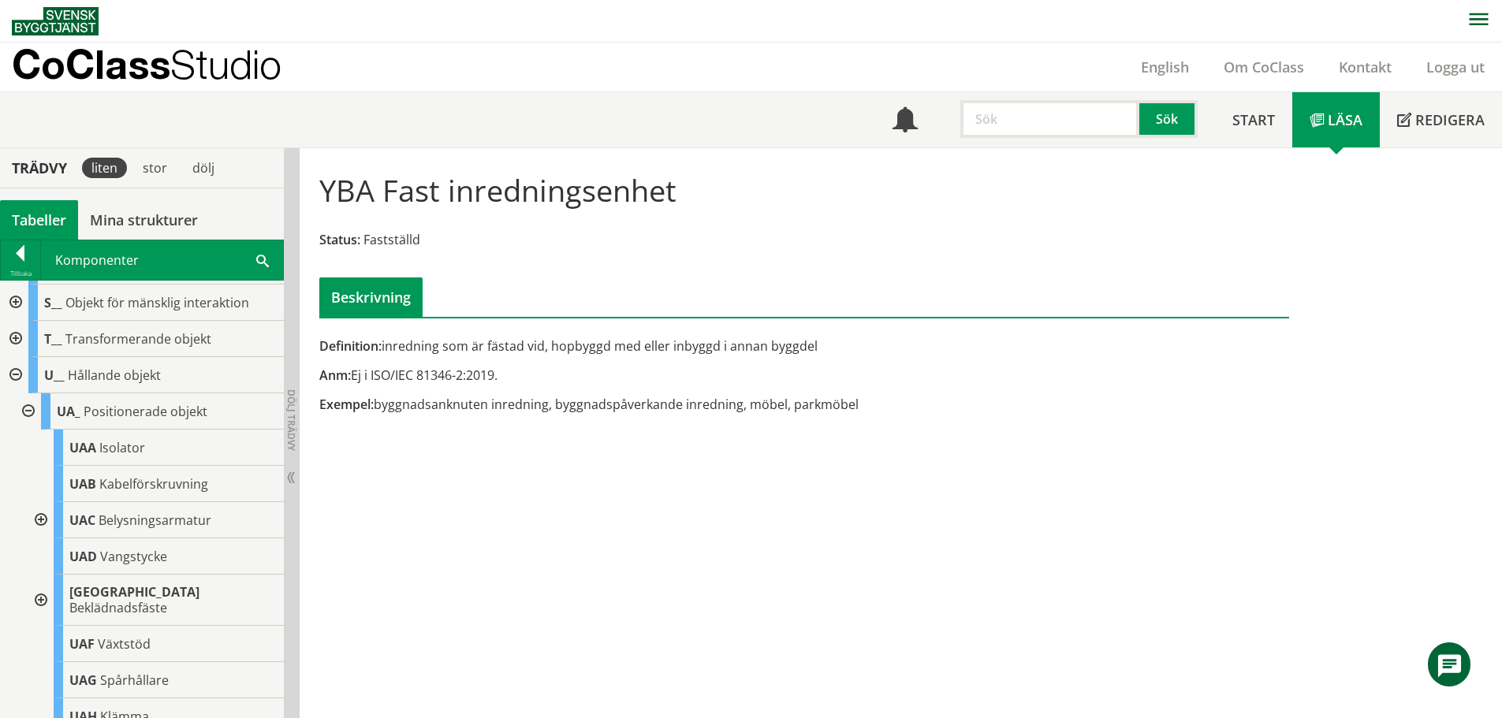
click at [41, 538] on div at bounding box center [39, 520] width 28 height 36
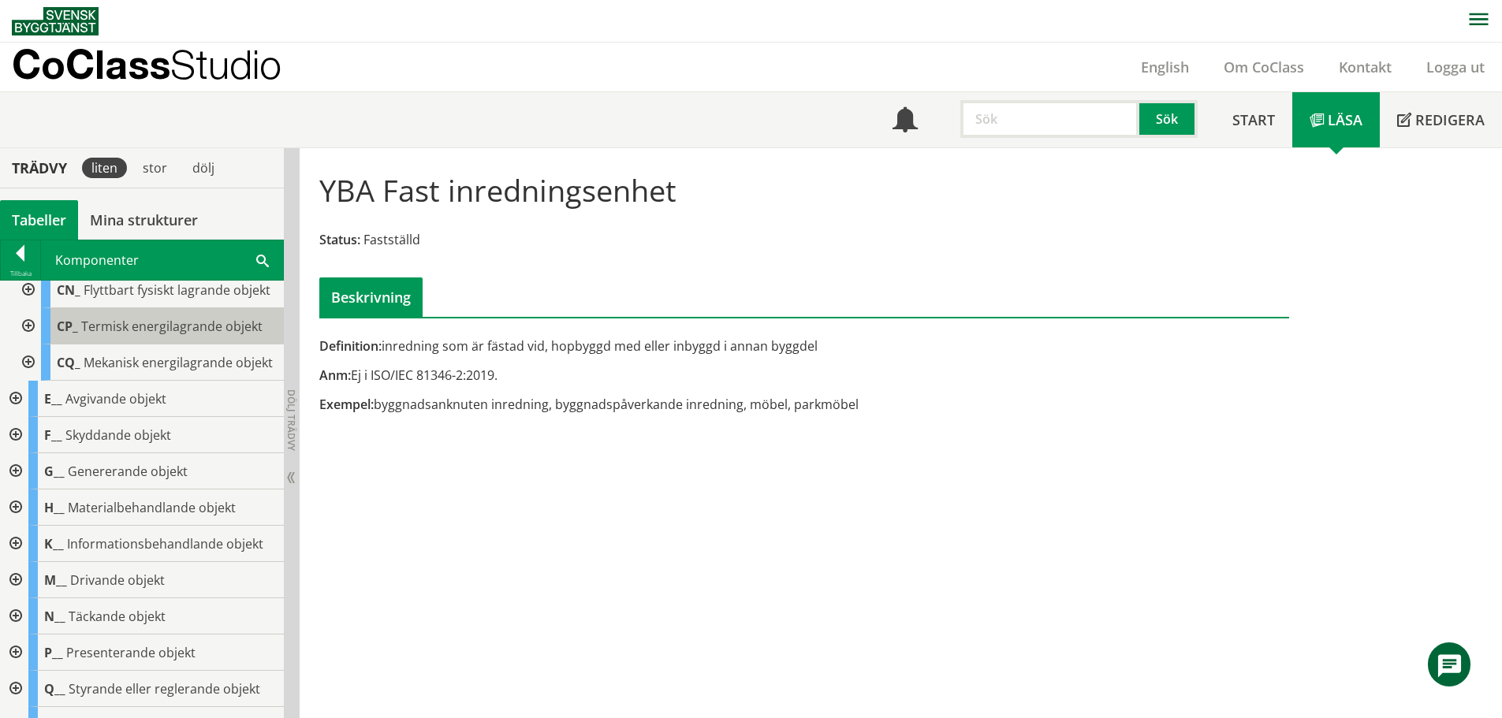
scroll to position [237, 0]
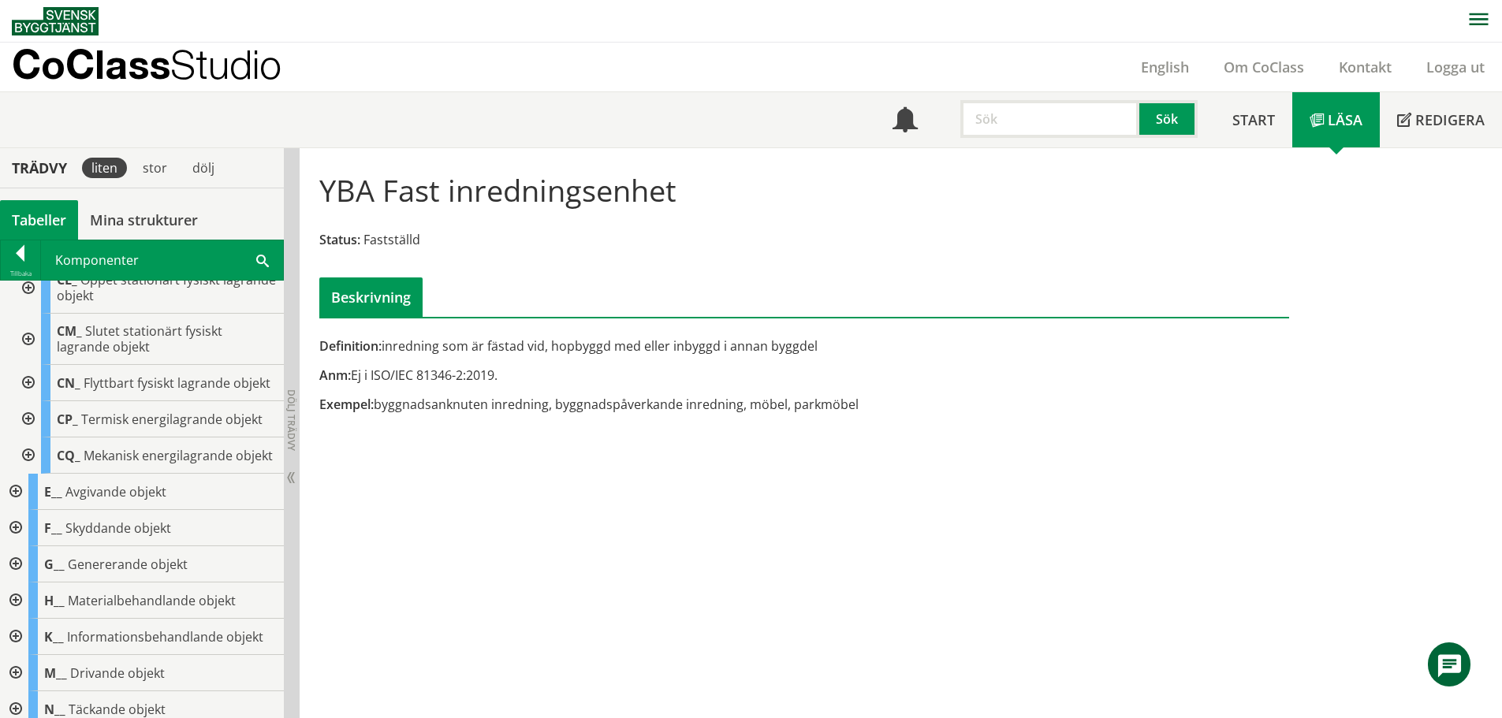
click at [16, 546] on div at bounding box center [14, 528] width 28 height 36
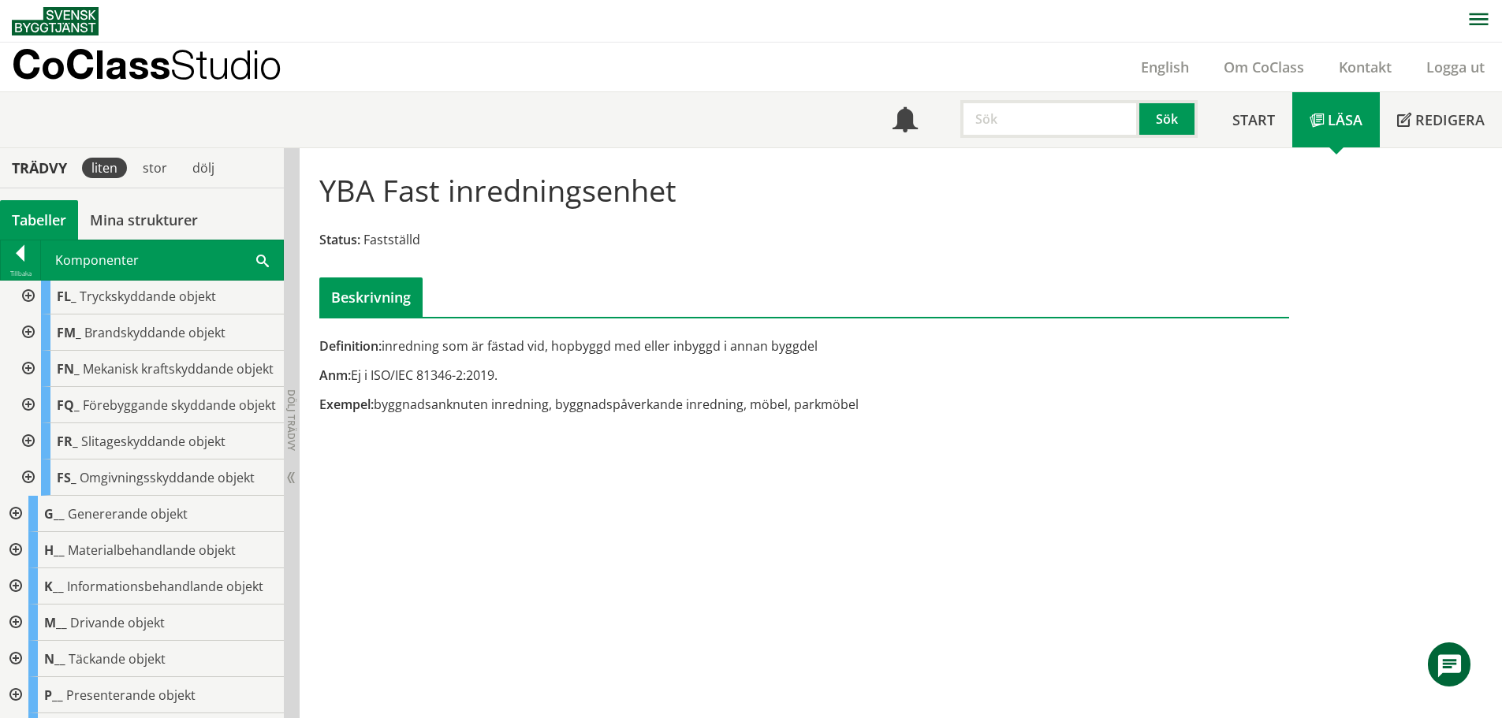
scroll to position [710, 0]
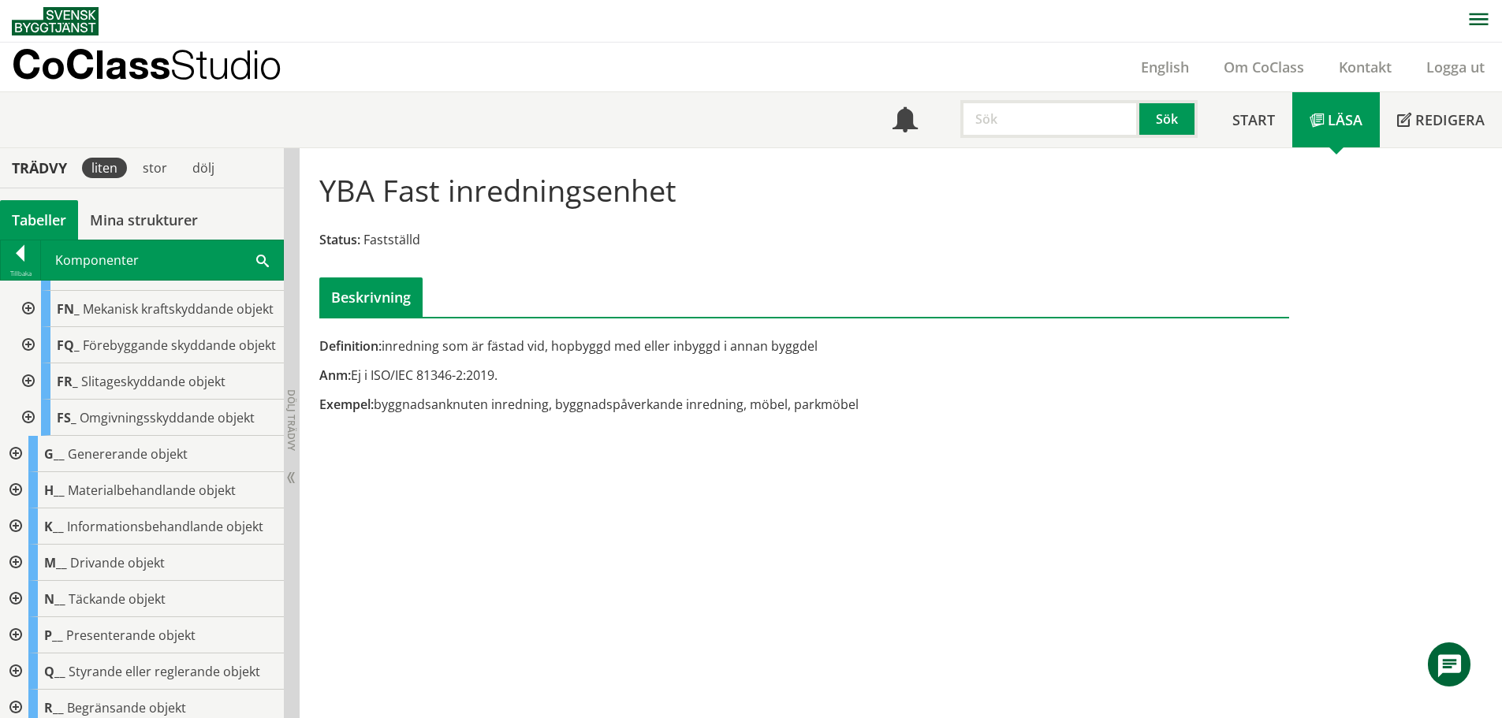
click at [24, 363] on div at bounding box center [27, 345] width 28 height 36
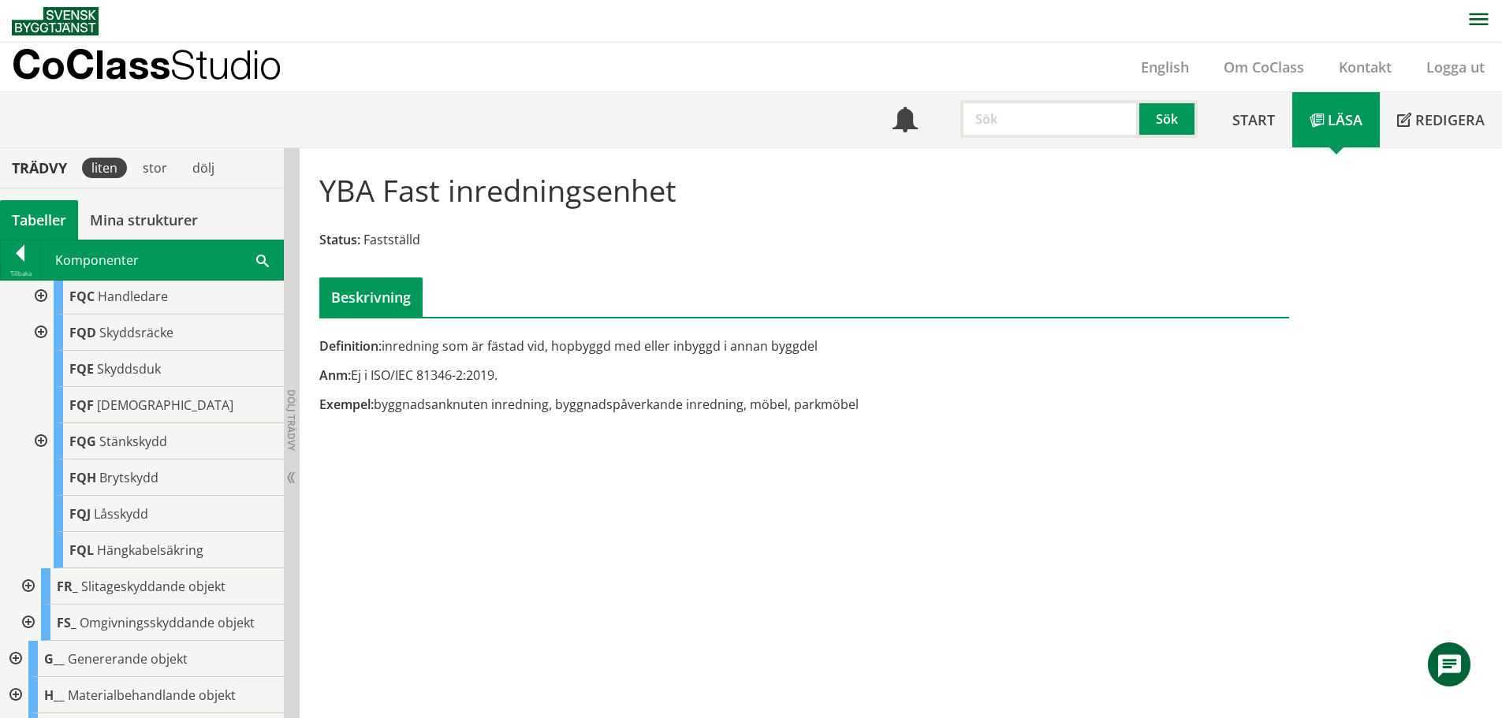
scroll to position [788, 0]
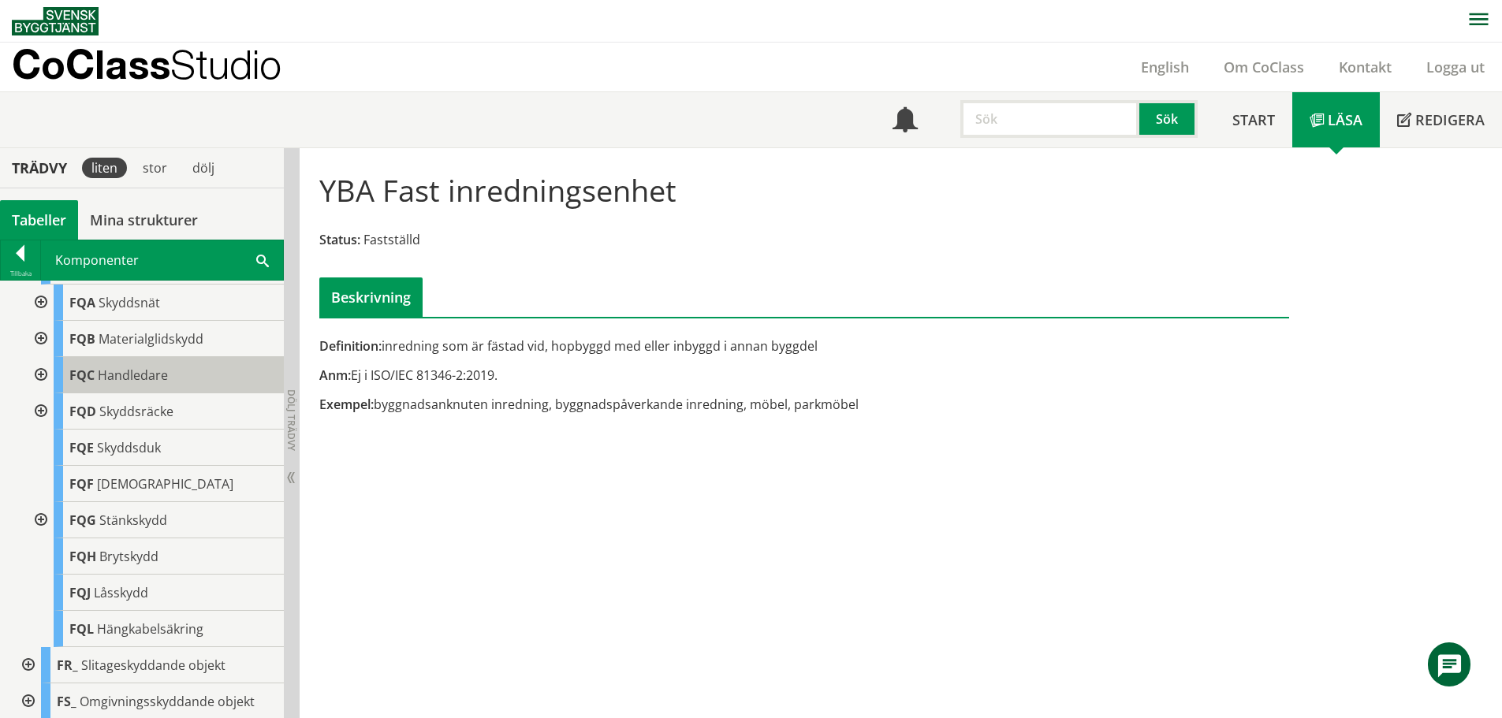
click at [113, 384] on span "Handledare" at bounding box center [133, 375] width 70 height 17
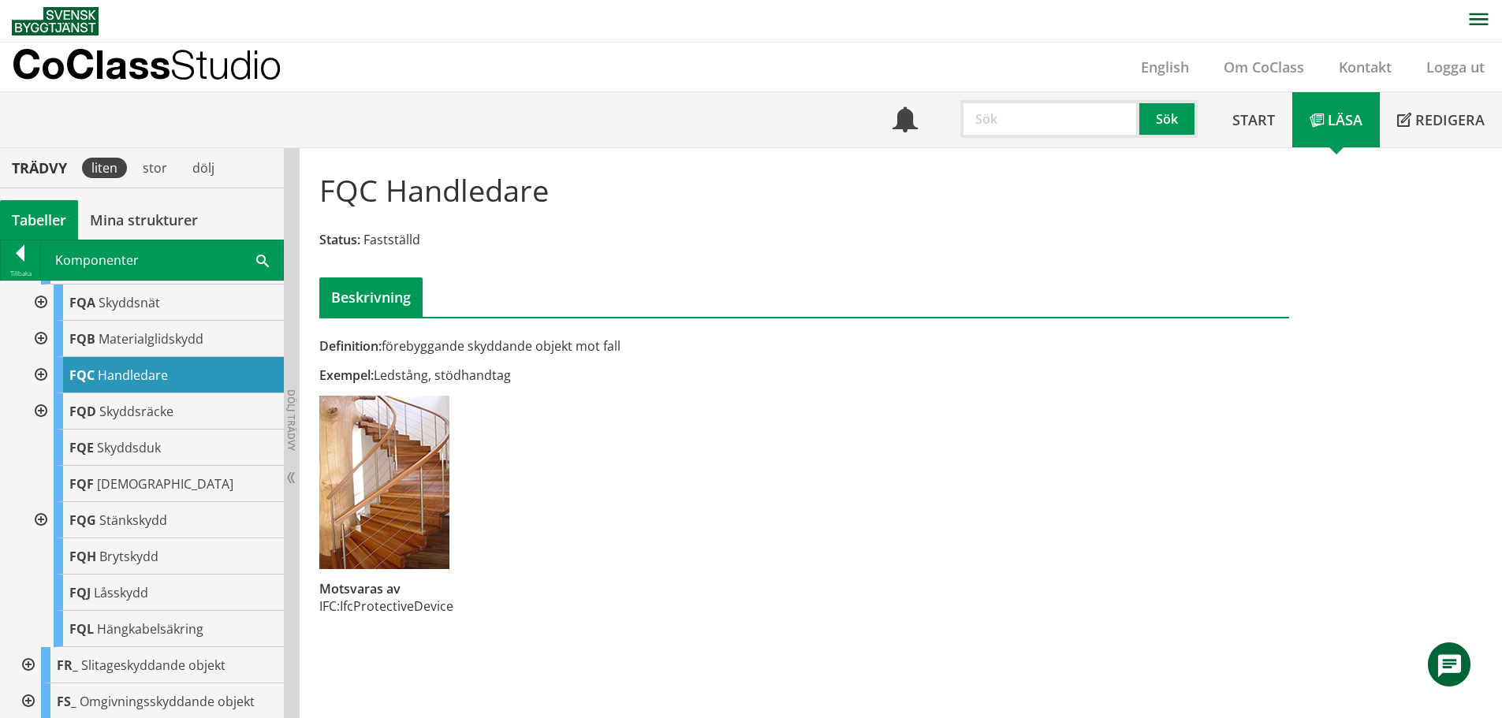
click at [39, 393] on div at bounding box center [39, 375] width 28 height 36
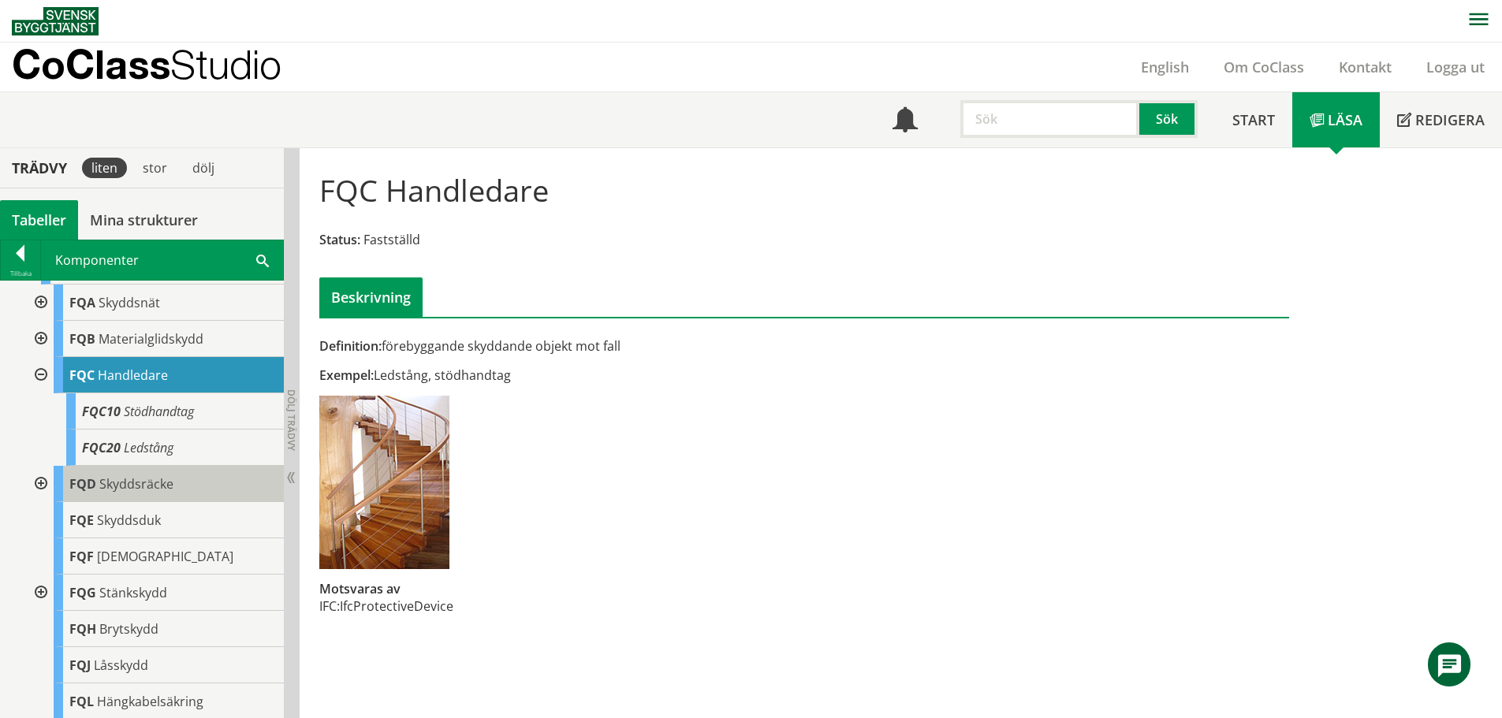
click at [90, 493] on span "FQD" at bounding box center [82, 483] width 27 height 17
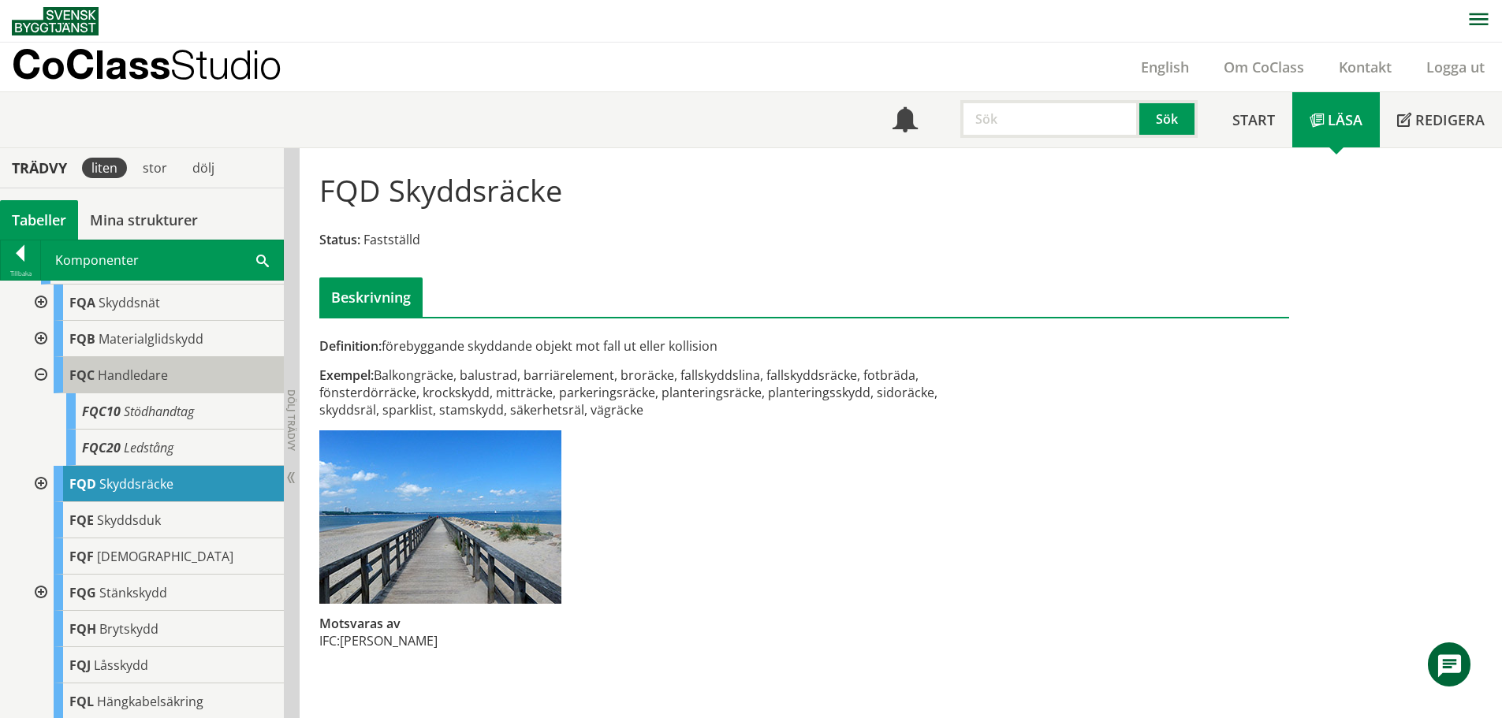
click at [114, 384] on span "Handledare" at bounding box center [133, 375] width 70 height 17
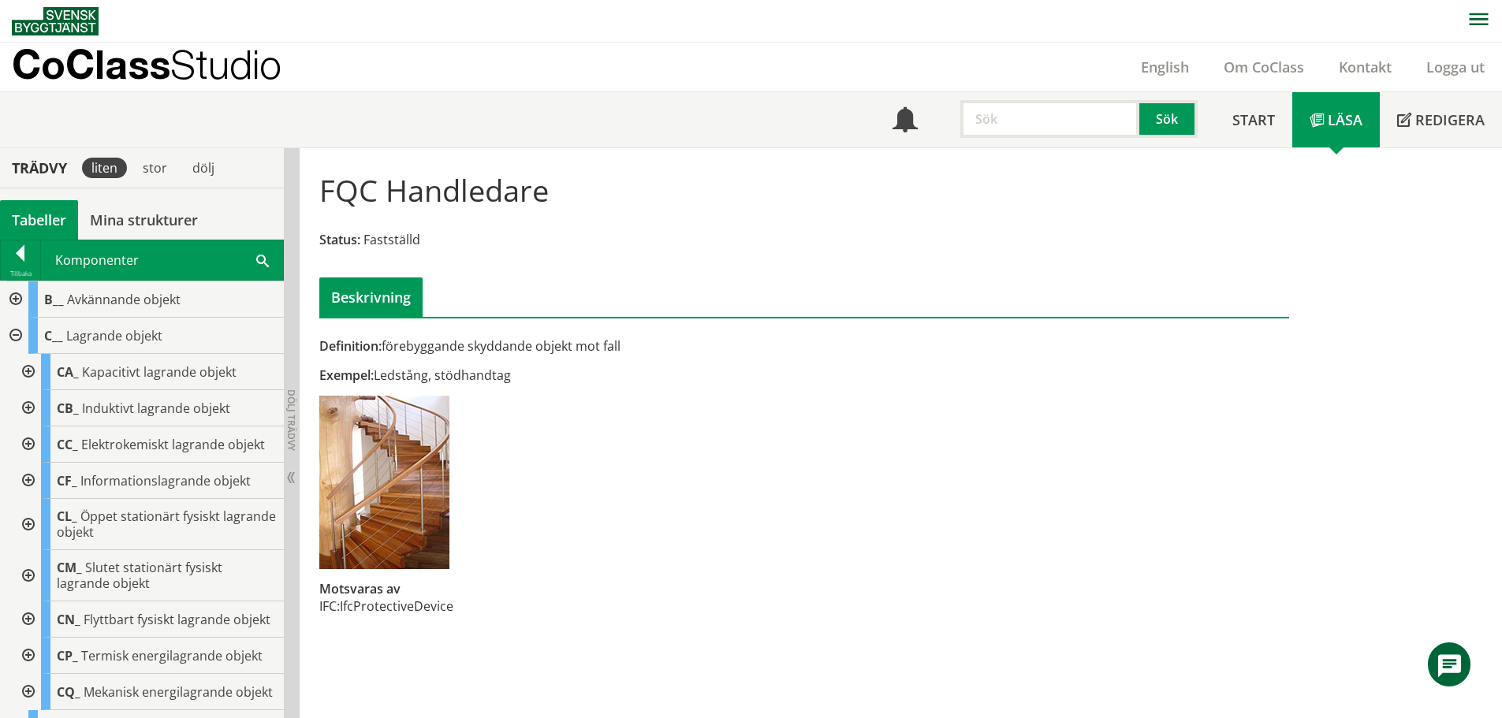
scroll to position [788, 0]
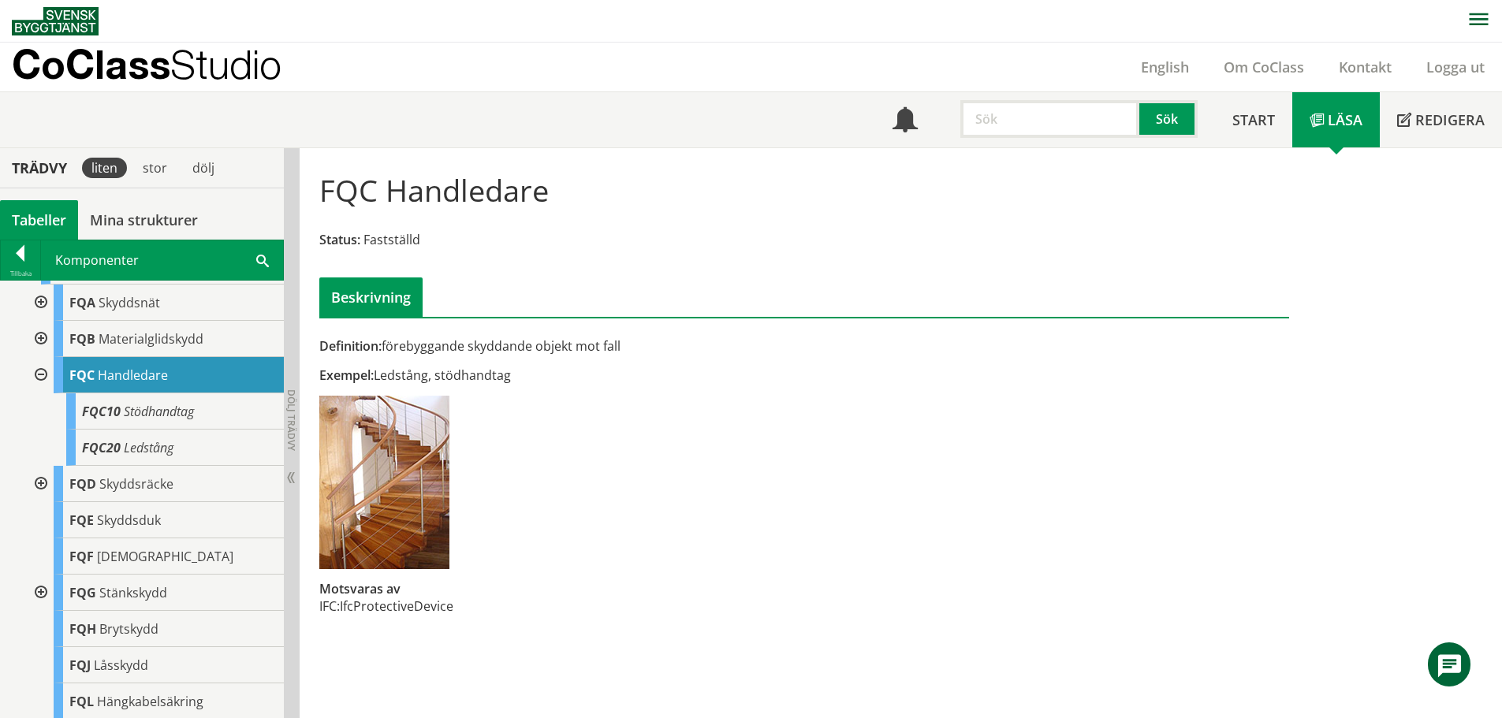
click at [262, 258] on span at bounding box center [262, 259] width 13 height 17
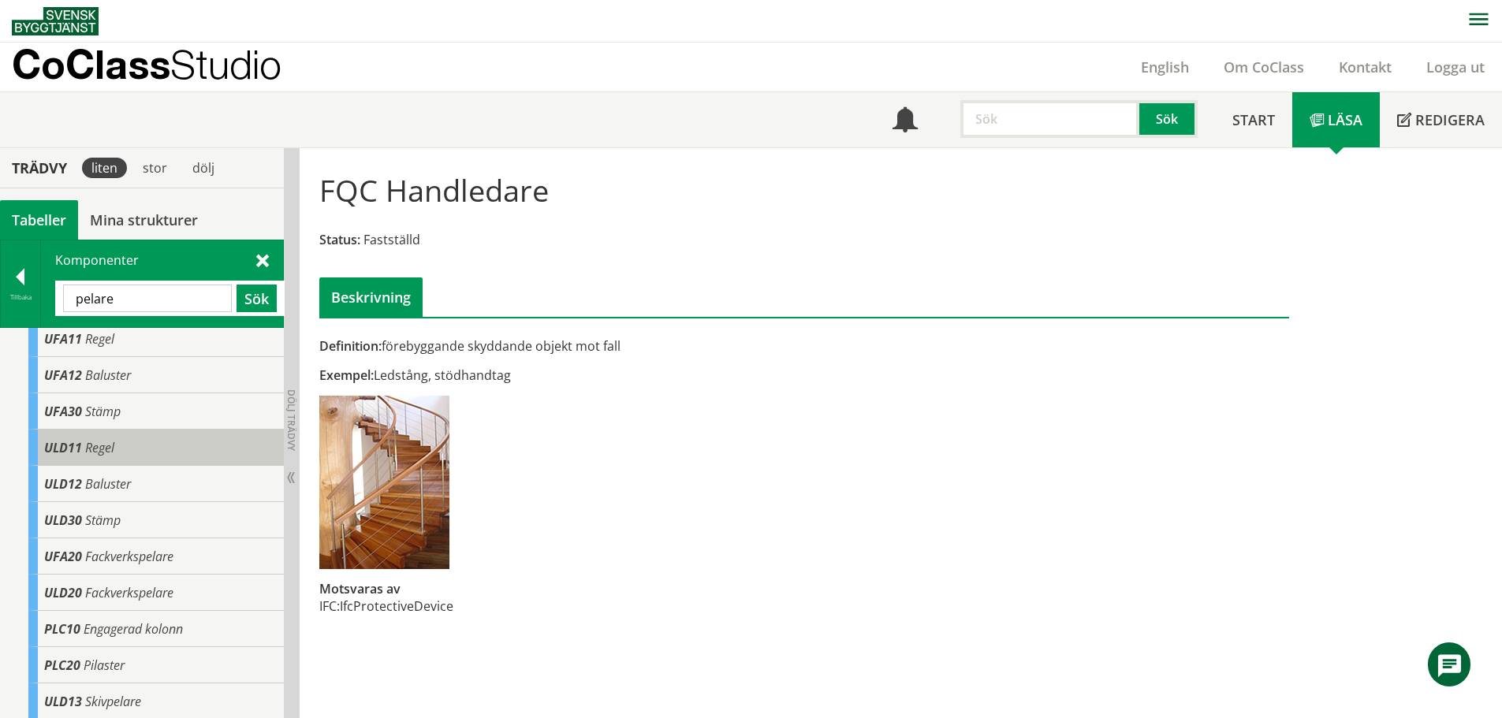
scroll to position [0, 0]
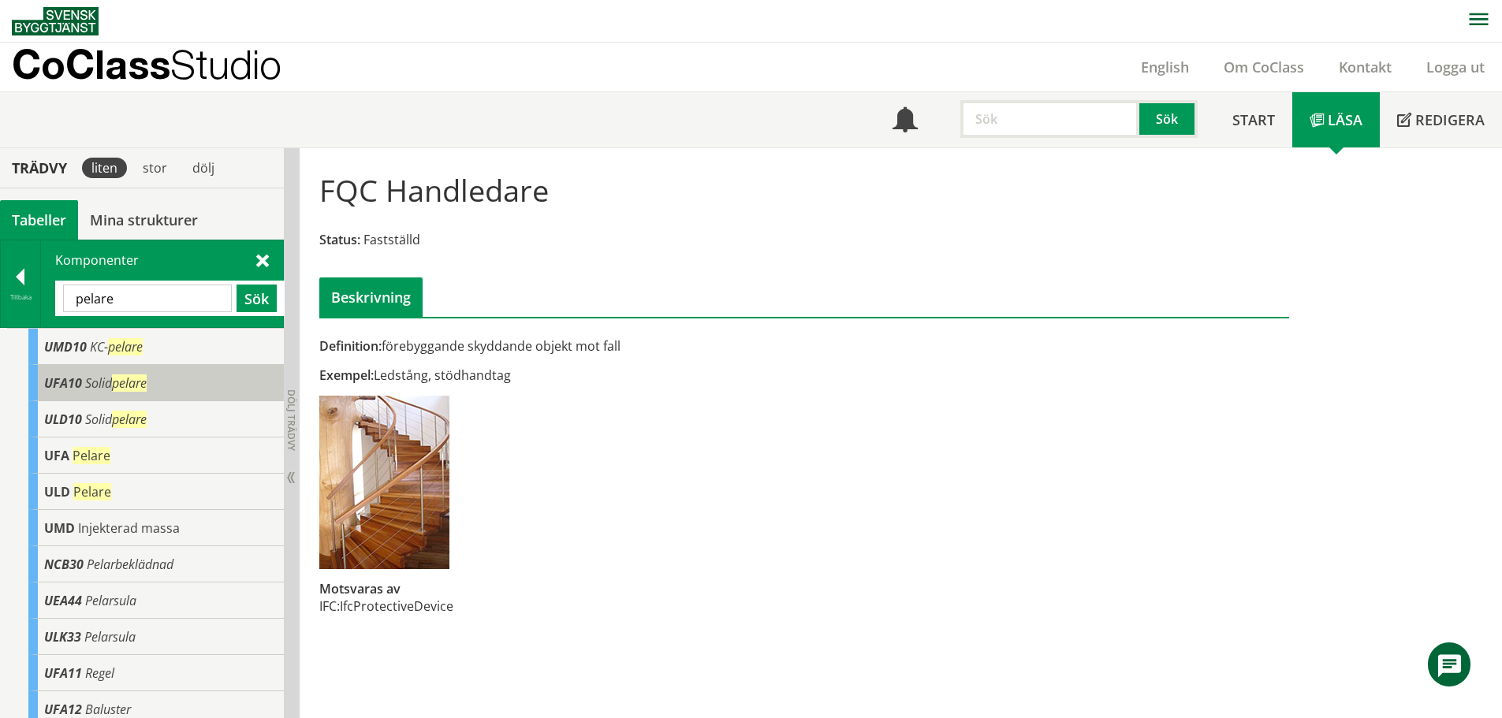
click at [134, 389] on span "pelare" at bounding box center [129, 382] width 35 height 17
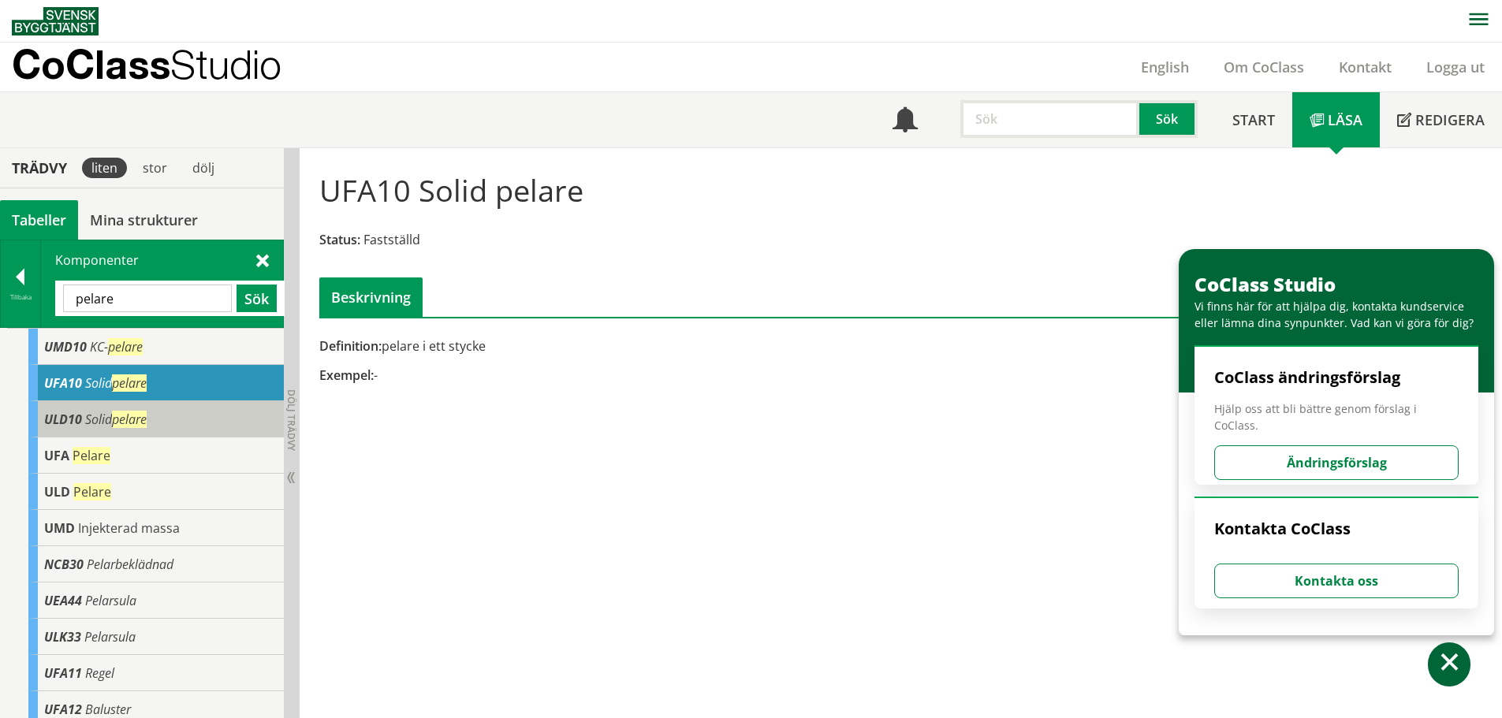
click at [105, 418] on span "Solid pelare" at bounding box center [115, 419] width 61 height 17
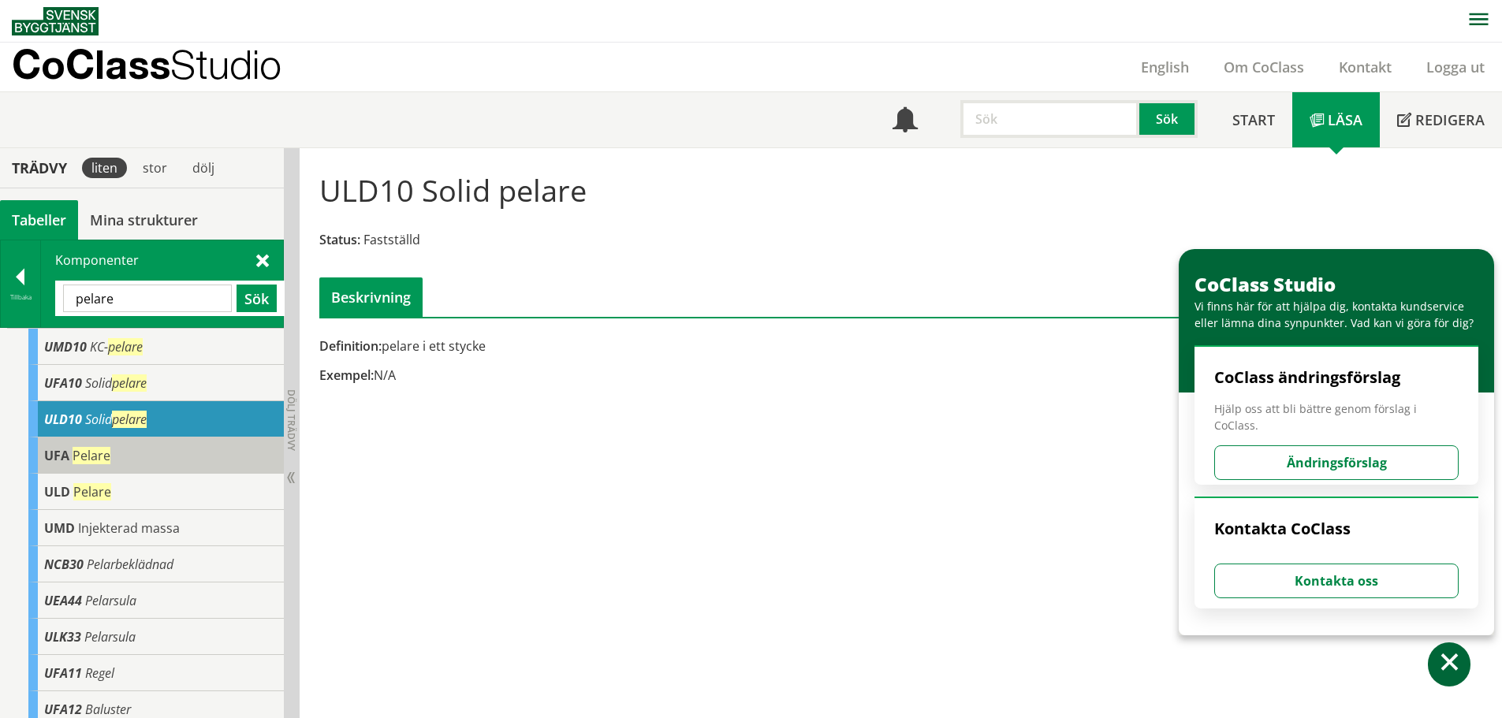
click at [117, 448] on div "UFA Pelare" at bounding box center [155, 456] width 255 height 36
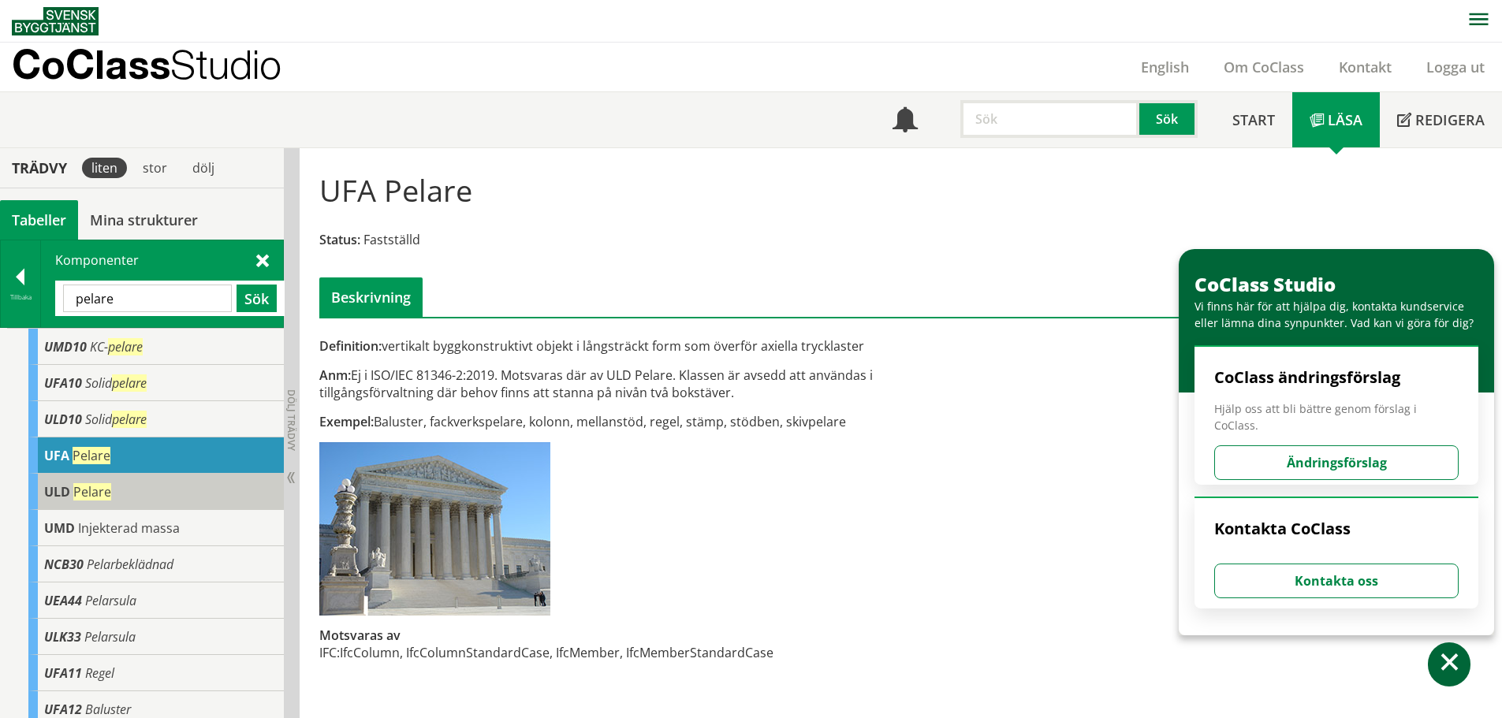
click at [117, 487] on div "ULD Pelare" at bounding box center [155, 492] width 255 height 36
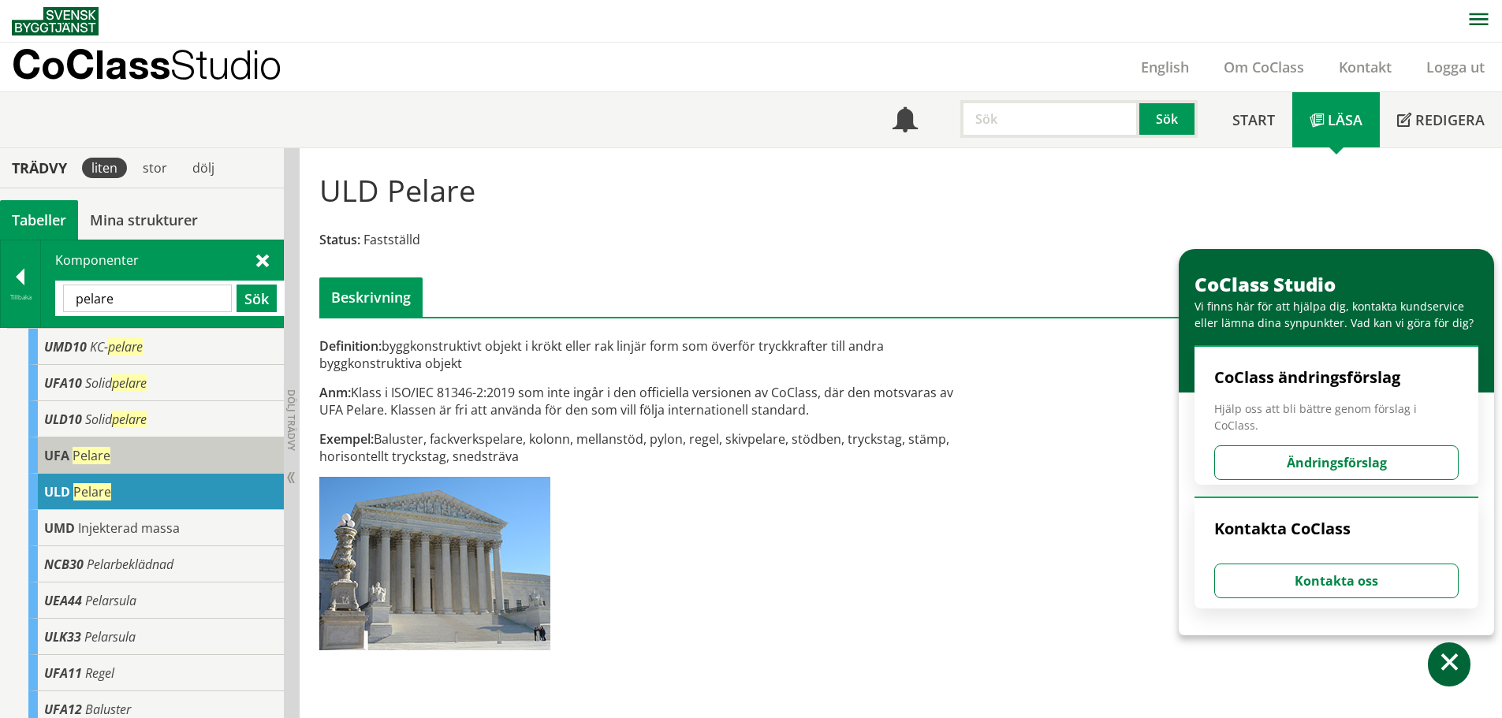
click at [117, 461] on div "UFA Pelare" at bounding box center [155, 456] width 255 height 36
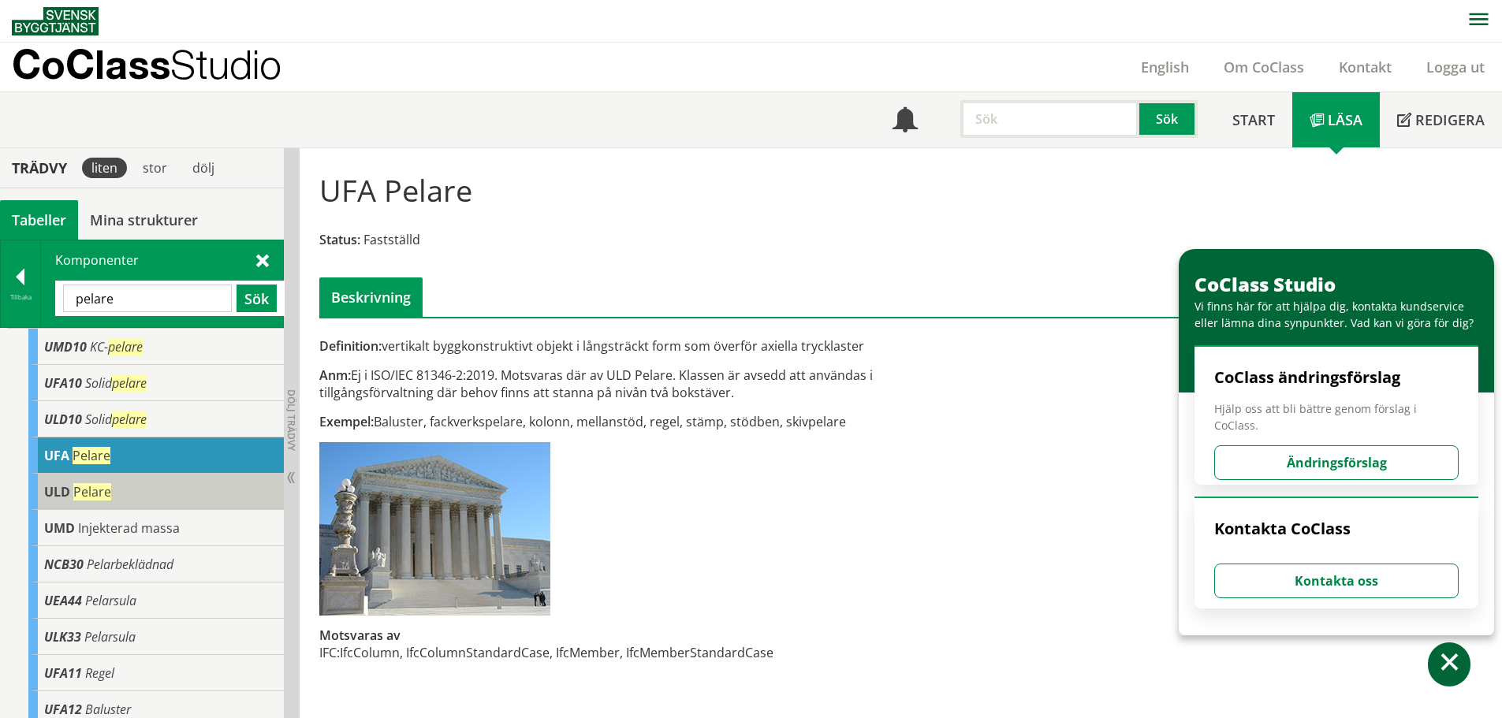
click at [116, 489] on div "ULD Pelare" at bounding box center [155, 492] width 255 height 36
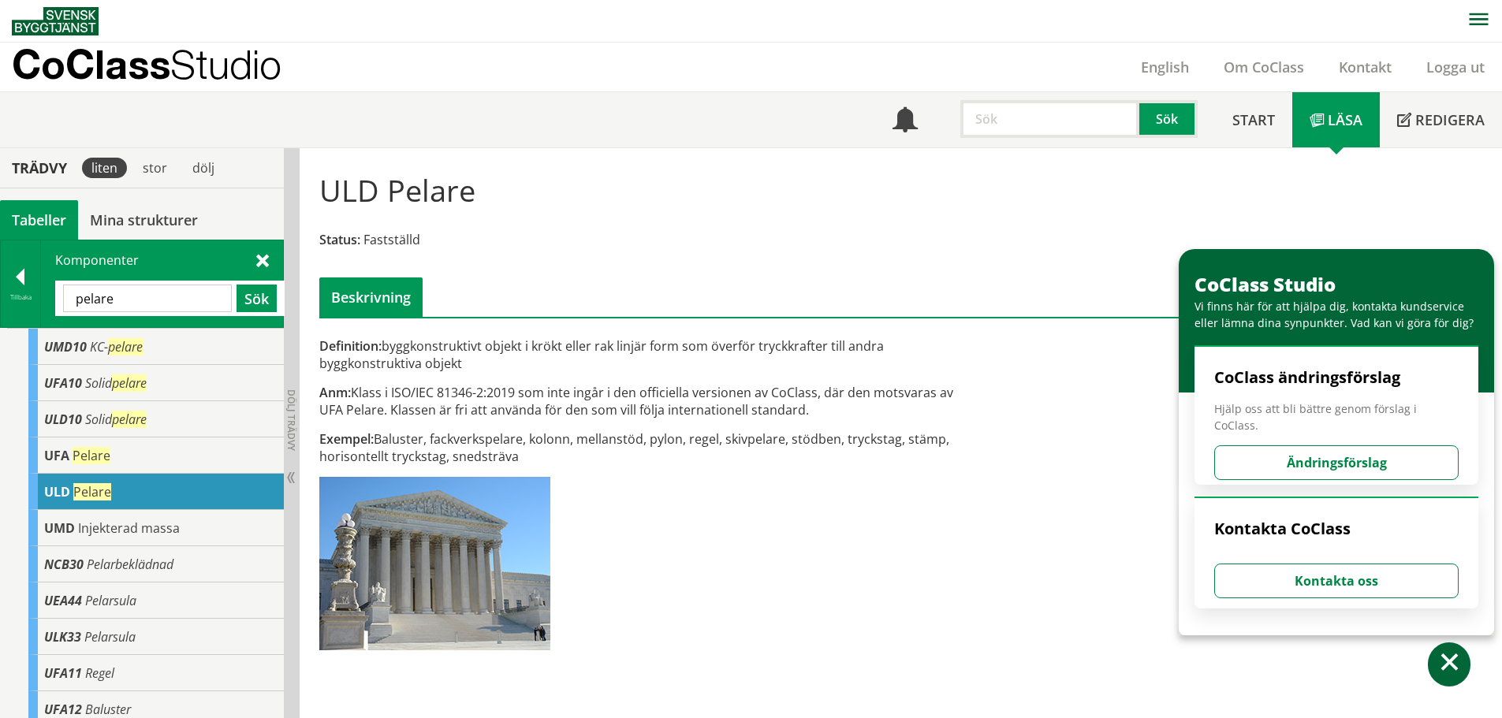
click at [263, 254] on span at bounding box center [262, 259] width 13 height 17
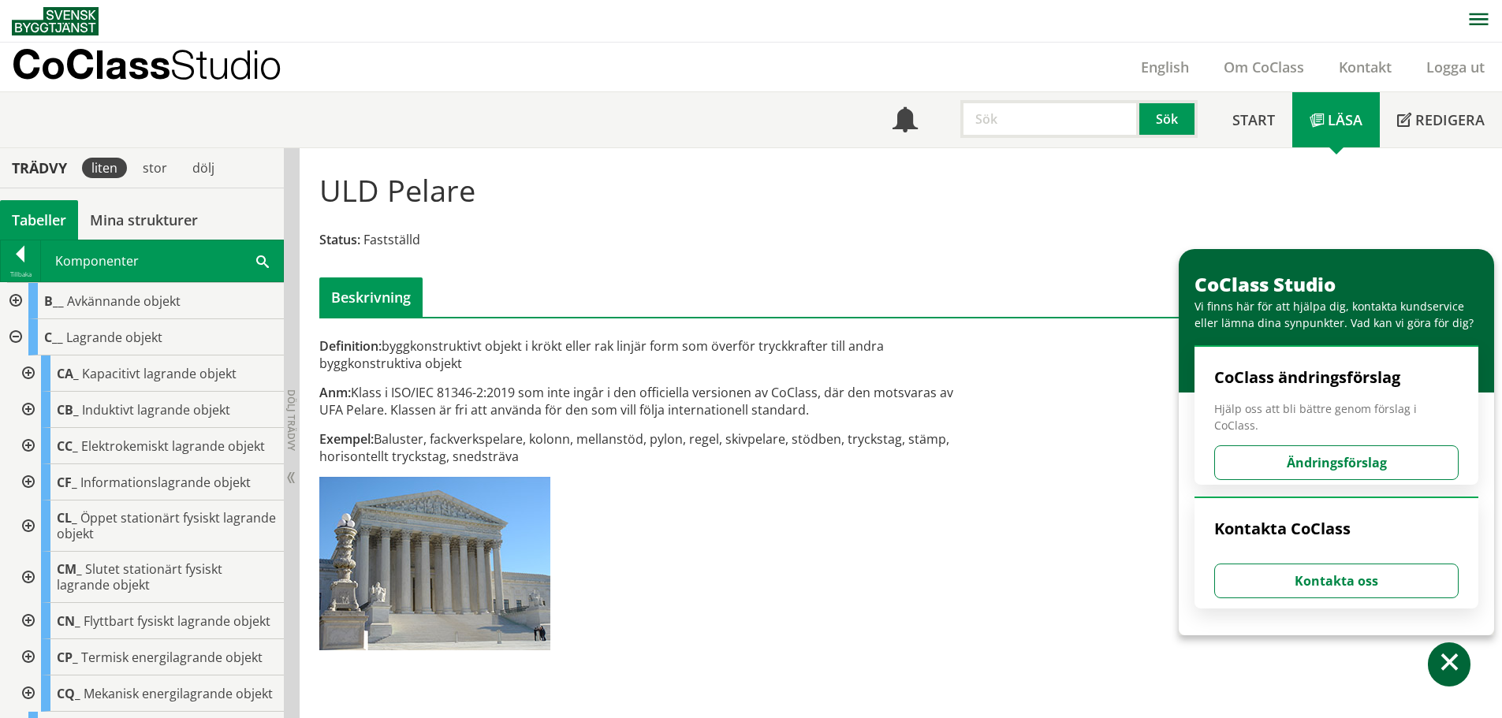
click at [15, 305] on div at bounding box center [14, 301] width 28 height 36
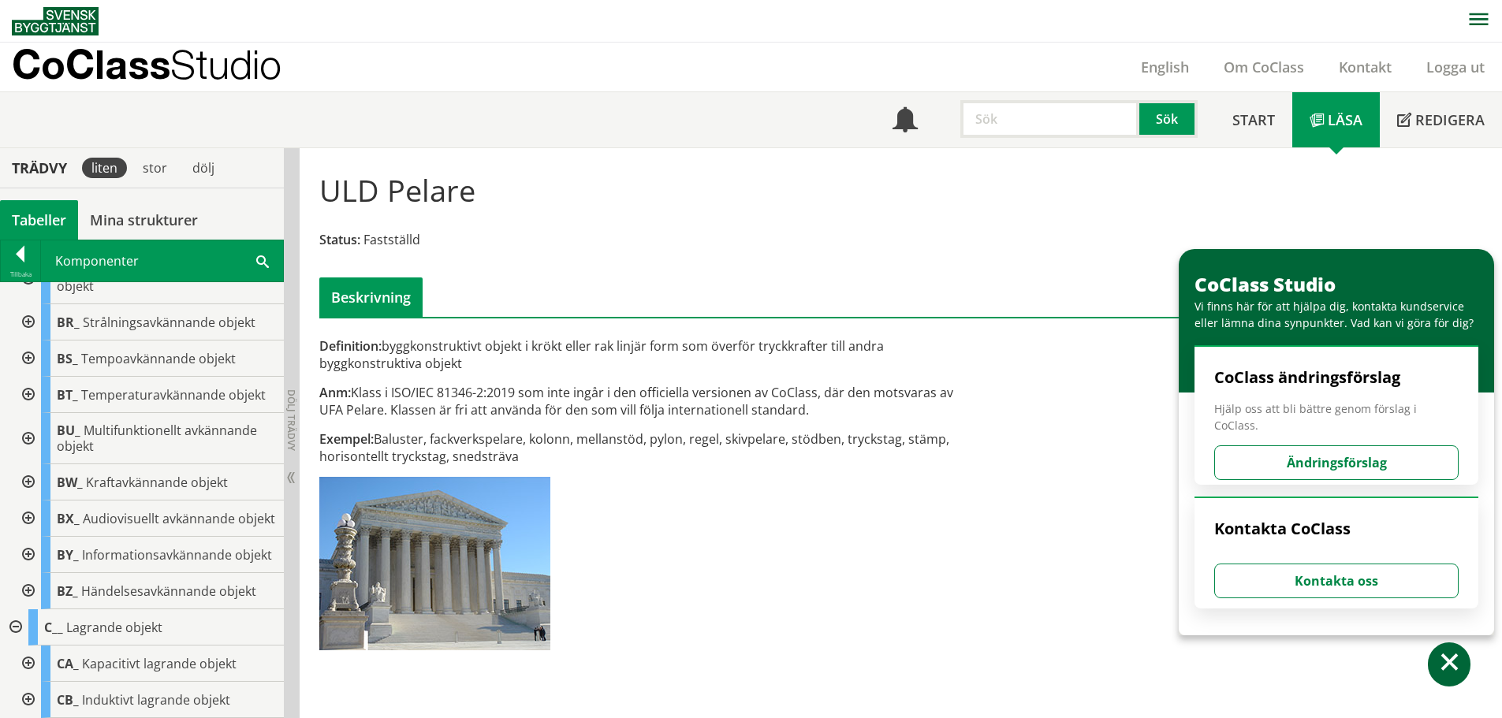
scroll to position [631, 0]
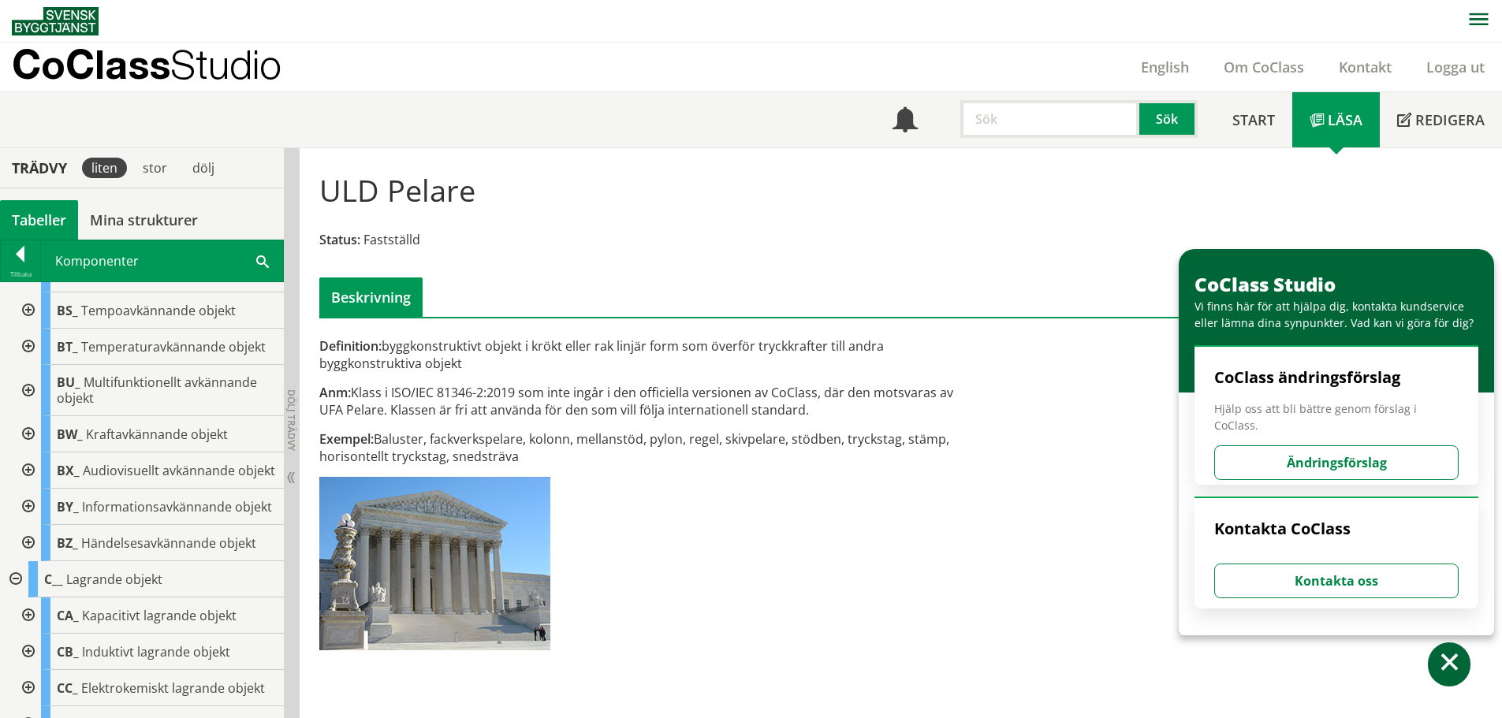
click at [29, 524] on div at bounding box center [27, 507] width 28 height 36
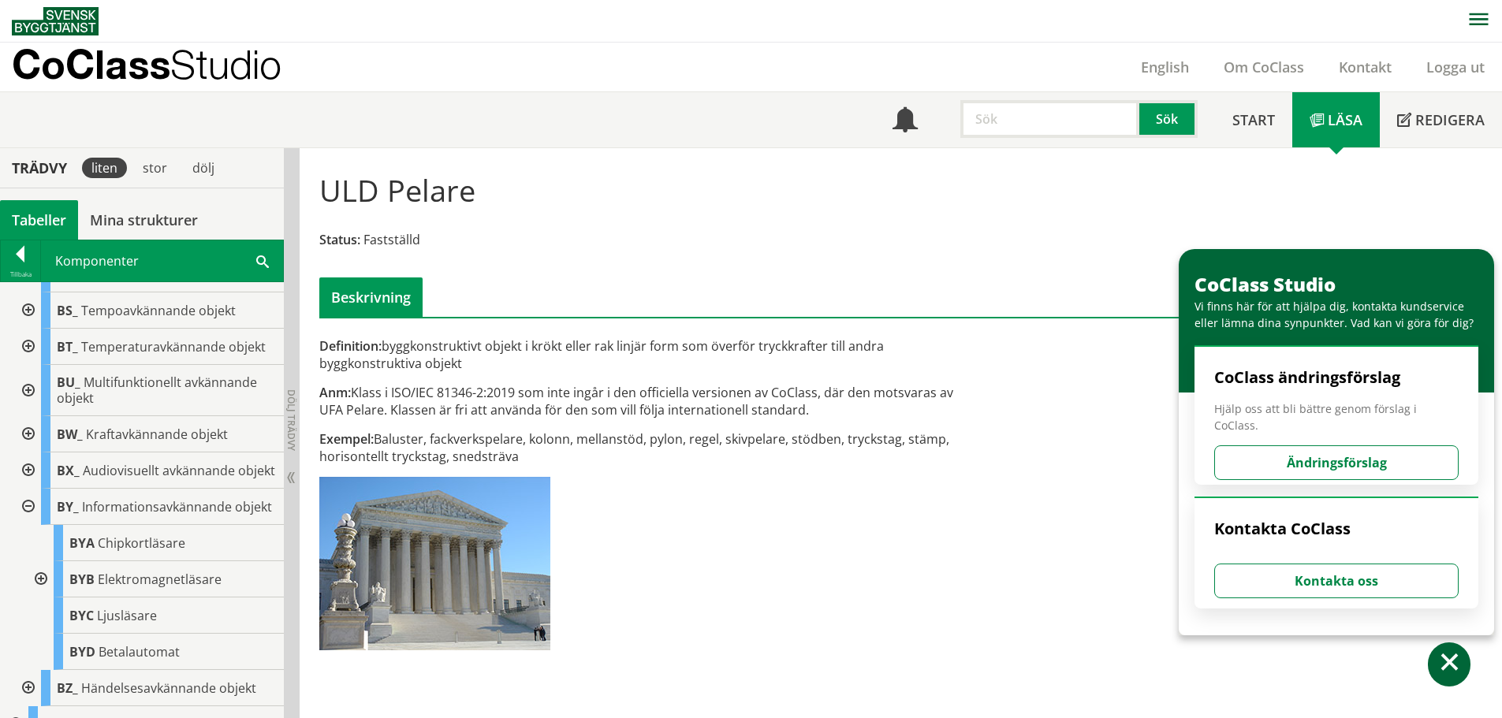
scroll to position [710, 0]
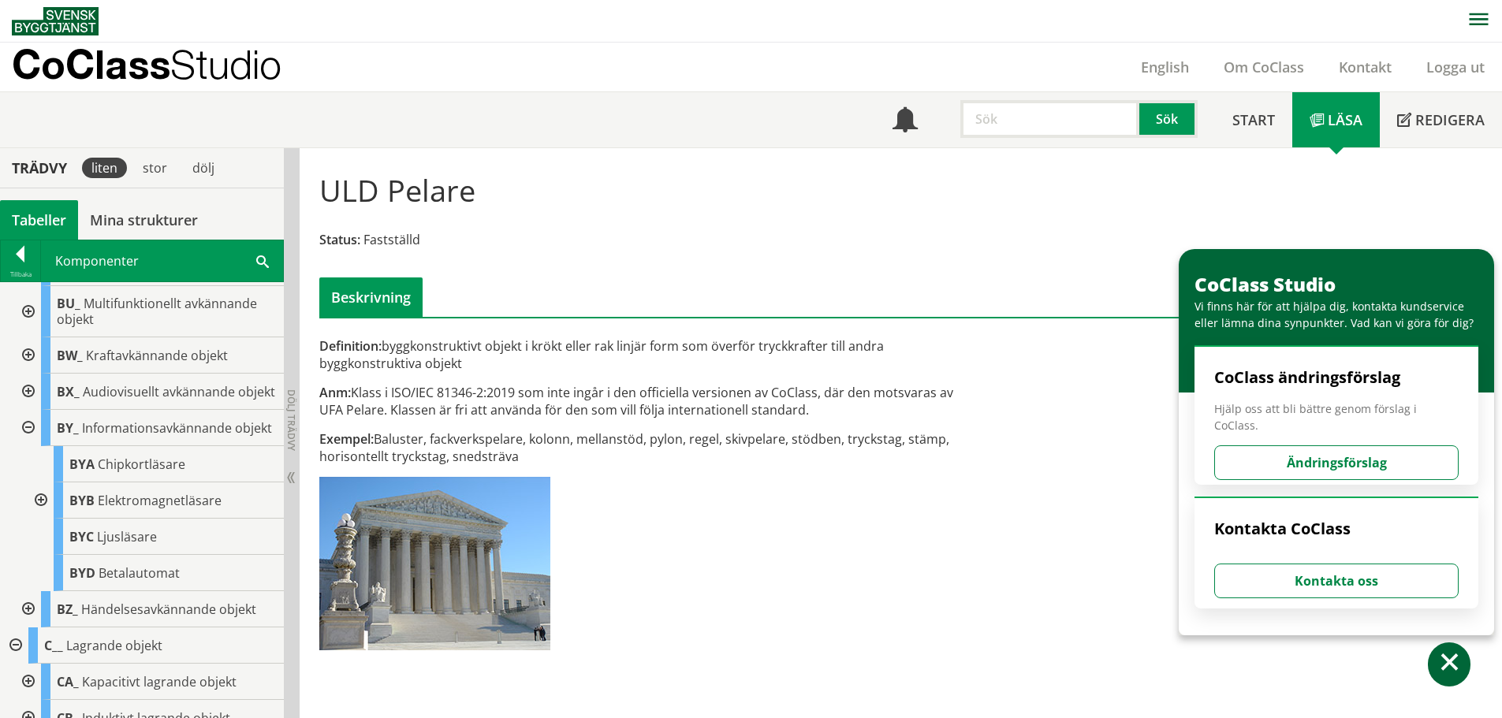
click at [39, 519] on div at bounding box center [39, 500] width 28 height 36
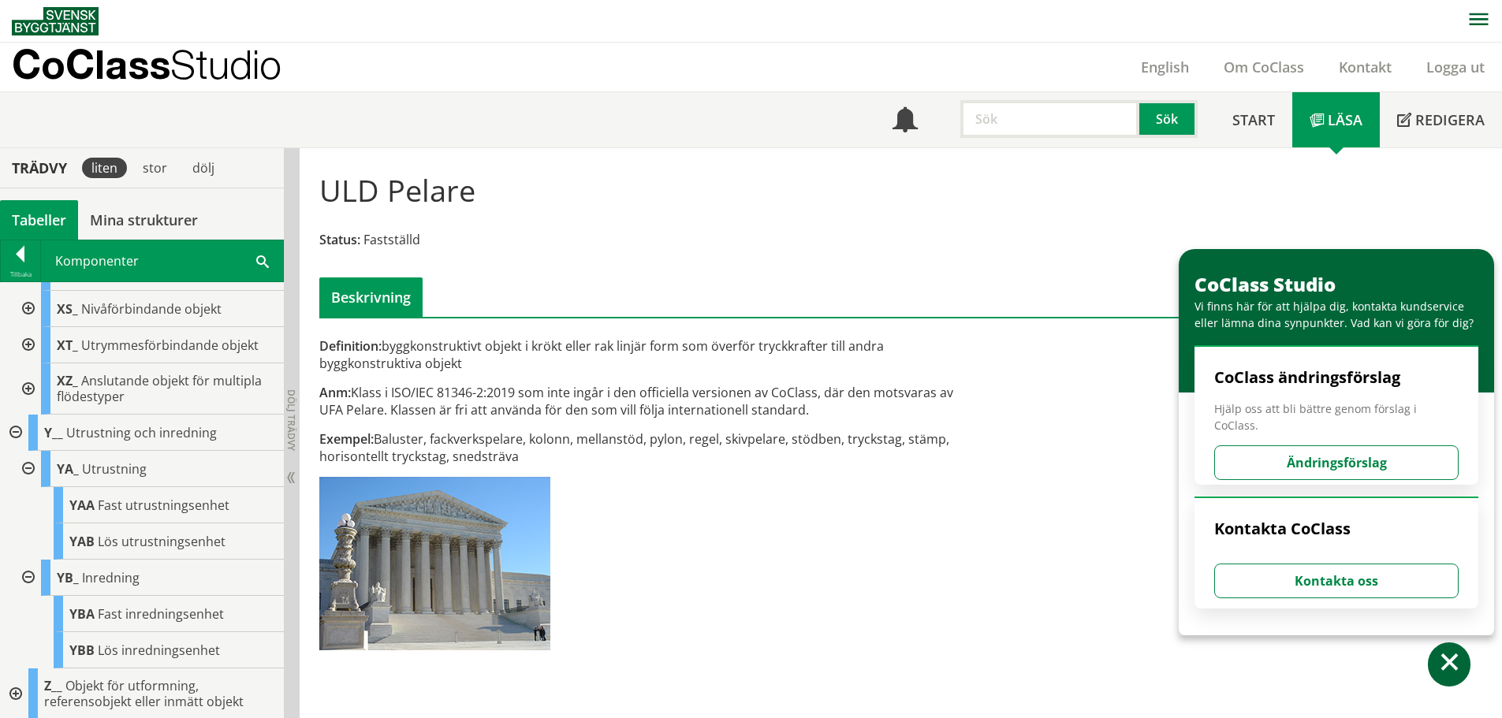
scroll to position [5422, 0]
click at [261, 259] on span at bounding box center [262, 260] width 13 height 17
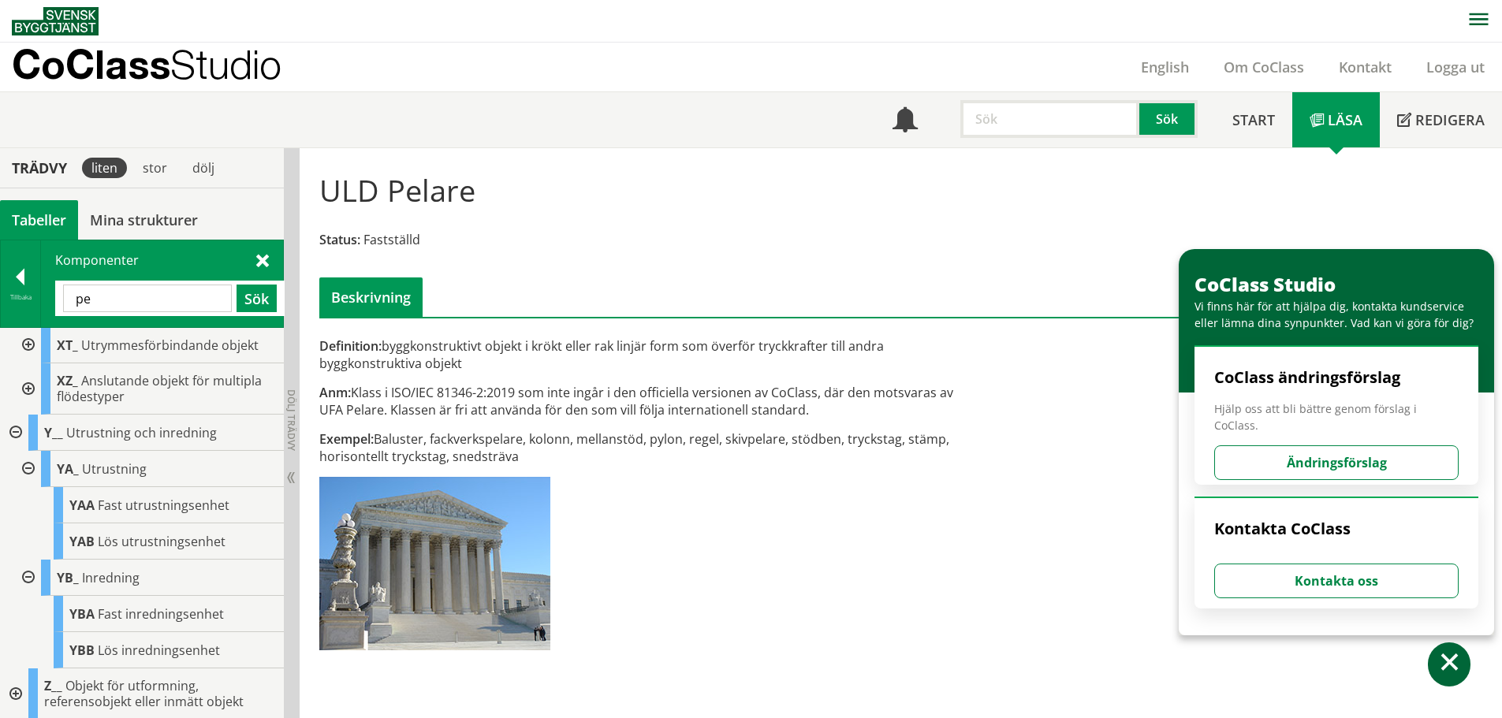
type input "p"
type input "skärm"
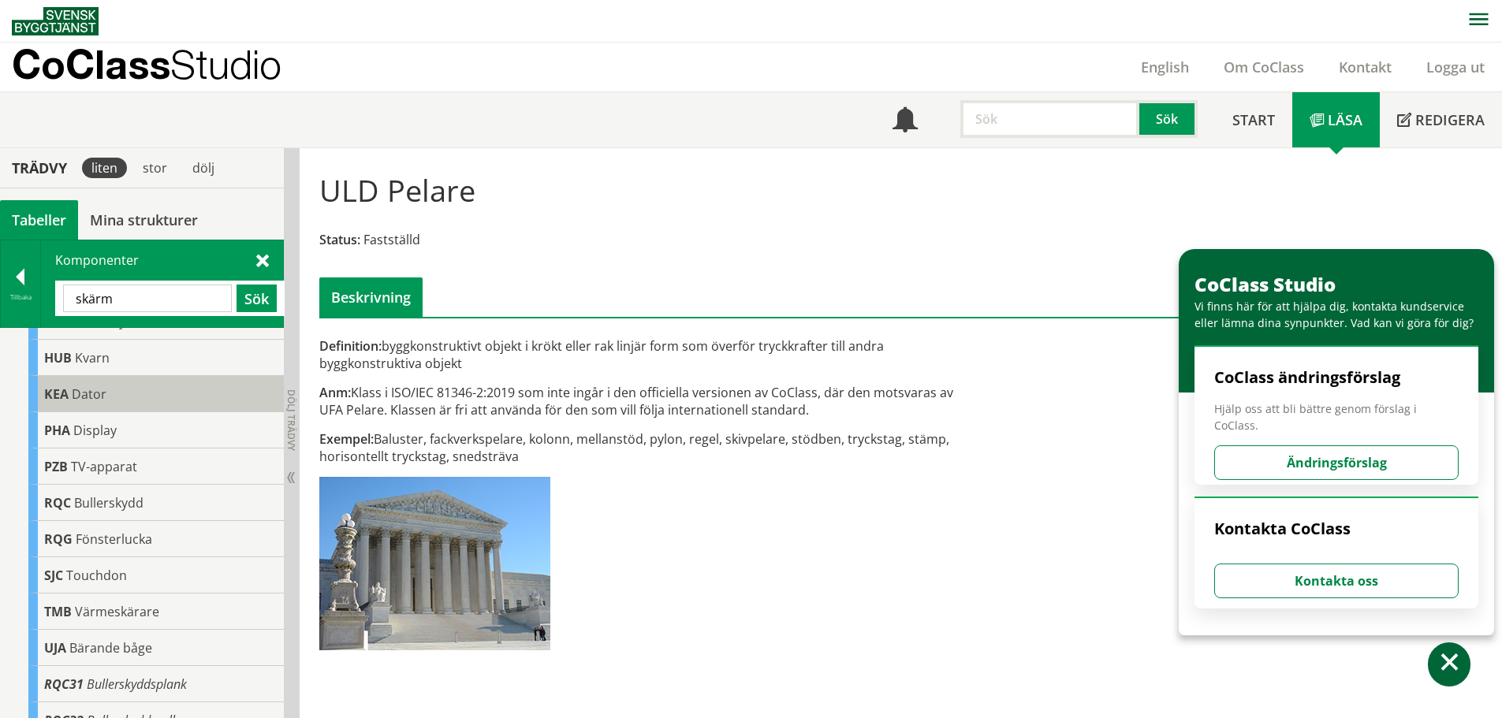
scroll to position [334, 0]
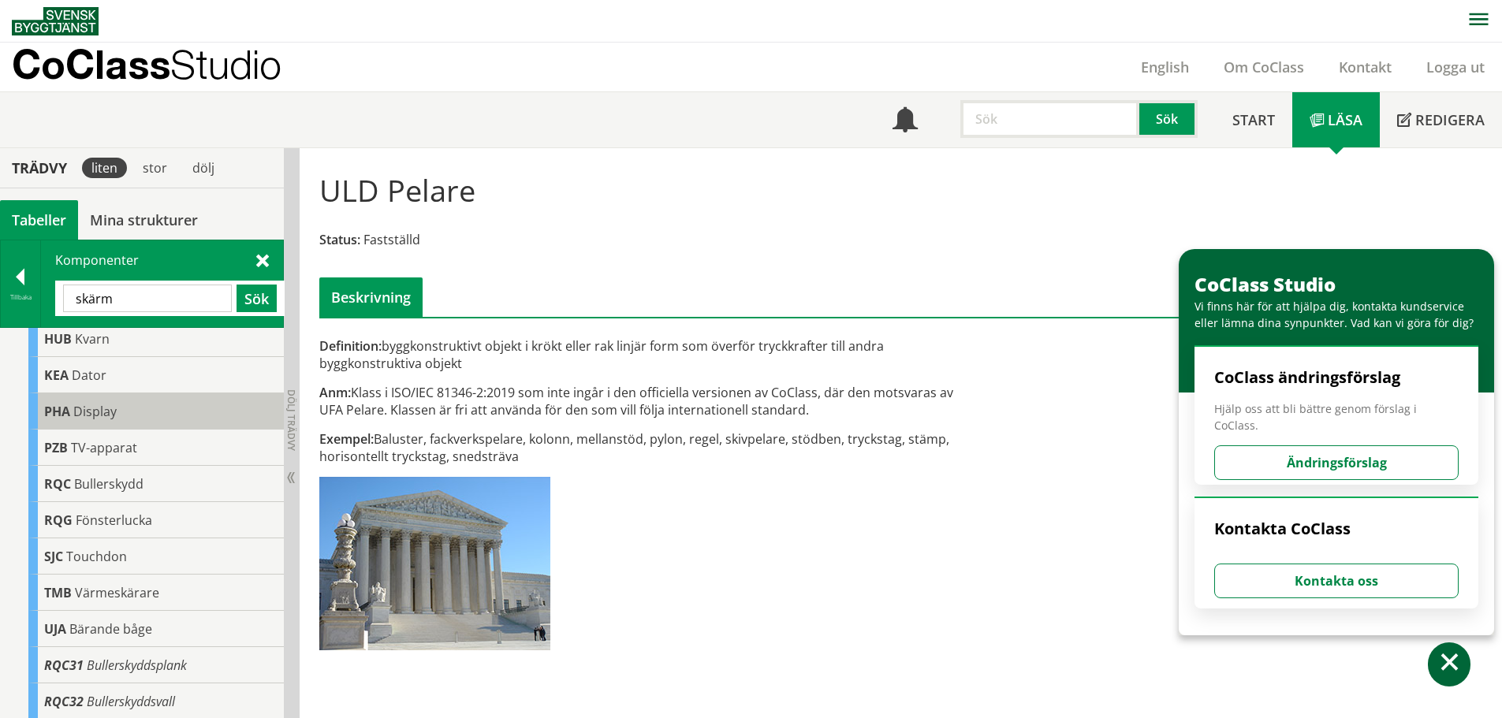
click at [76, 413] on span "Display" at bounding box center [94, 411] width 43 height 17
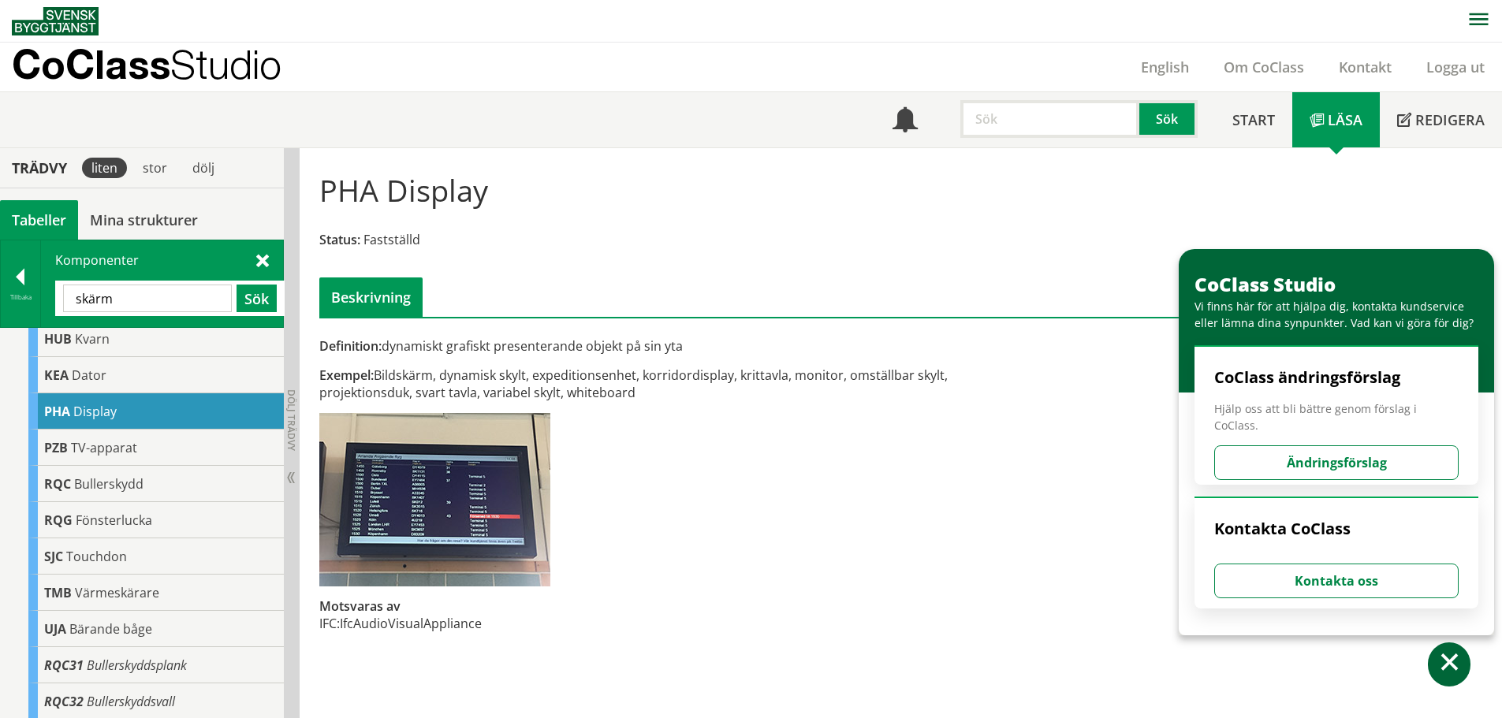
click at [266, 262] on span at bounding box center [262, 259] width 13 height 17
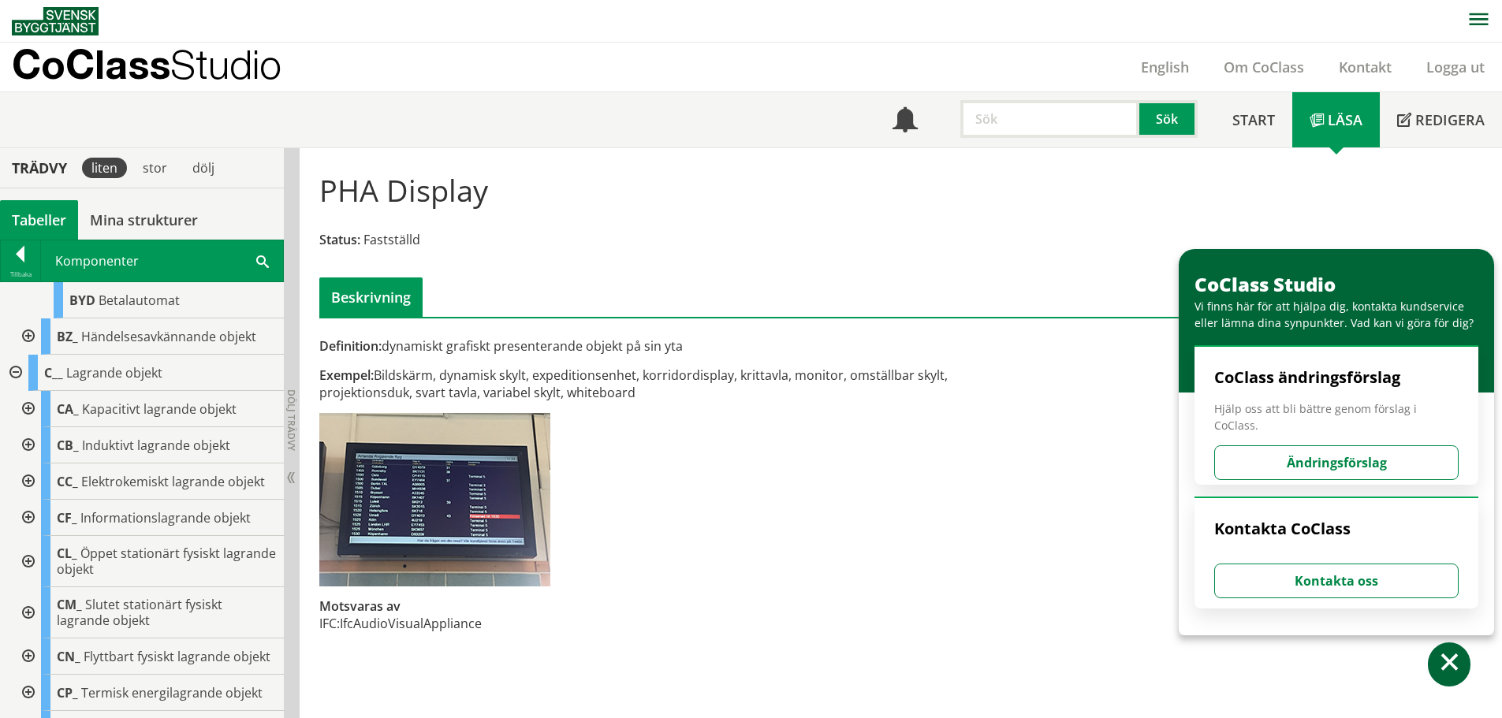
scroll to position [1201, 0]
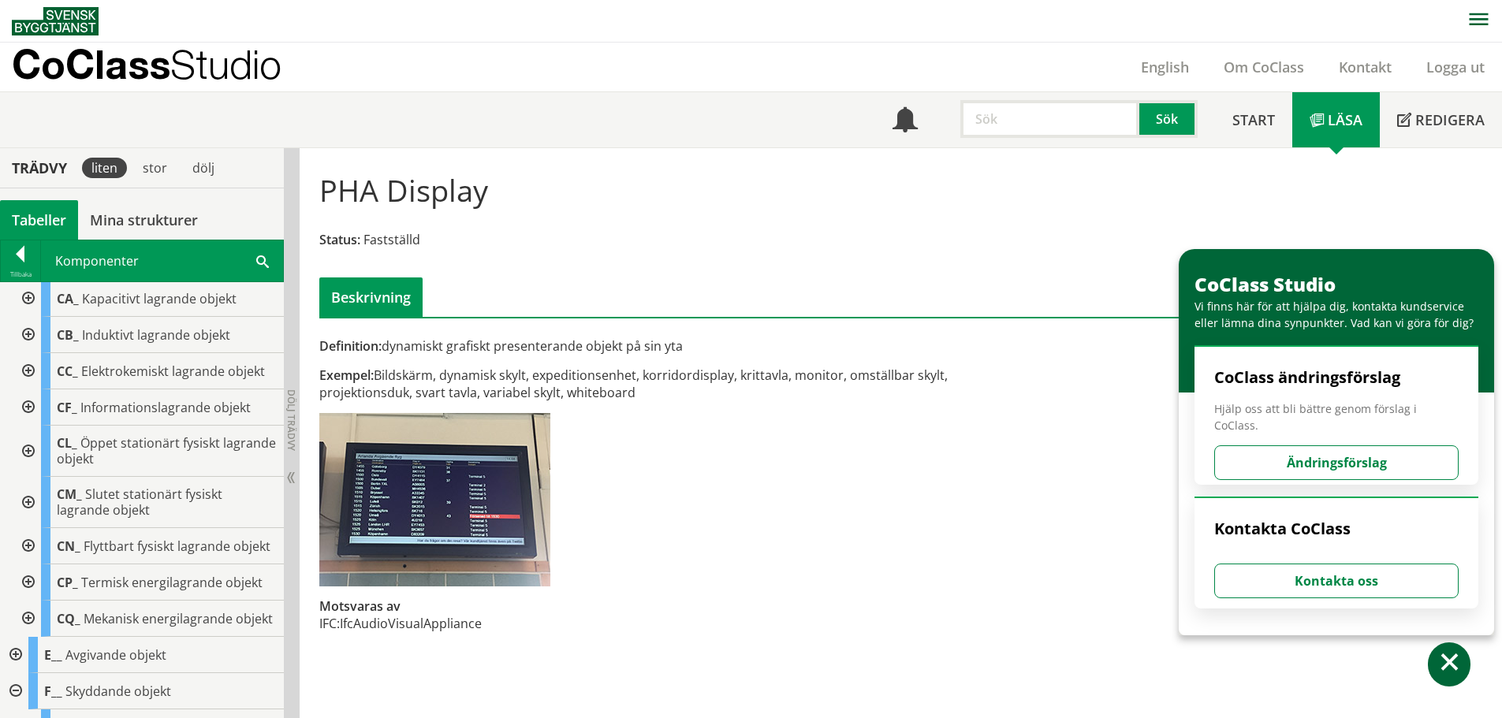
click at [27, 564] on div at bounding box center [27, 546] width 28 height 36
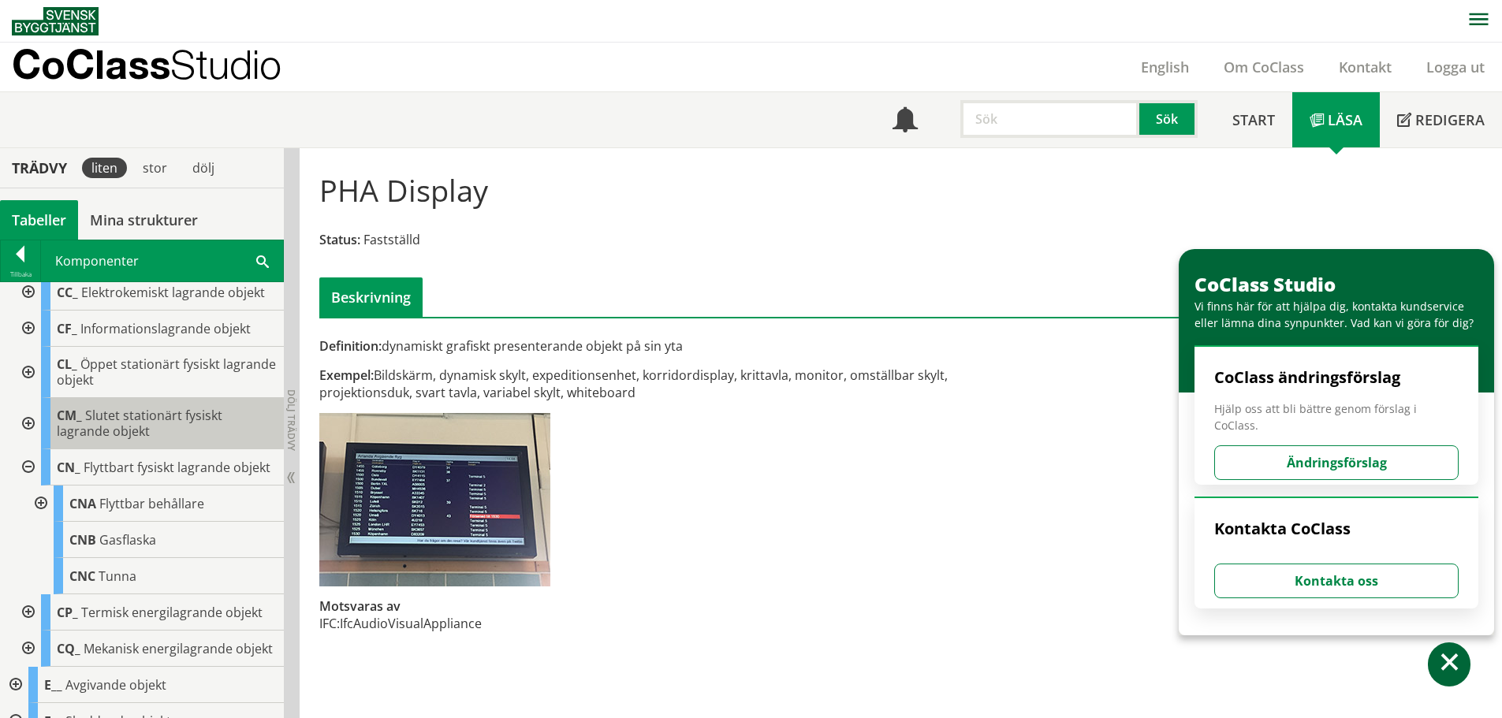
scroll to position [1359, 0]
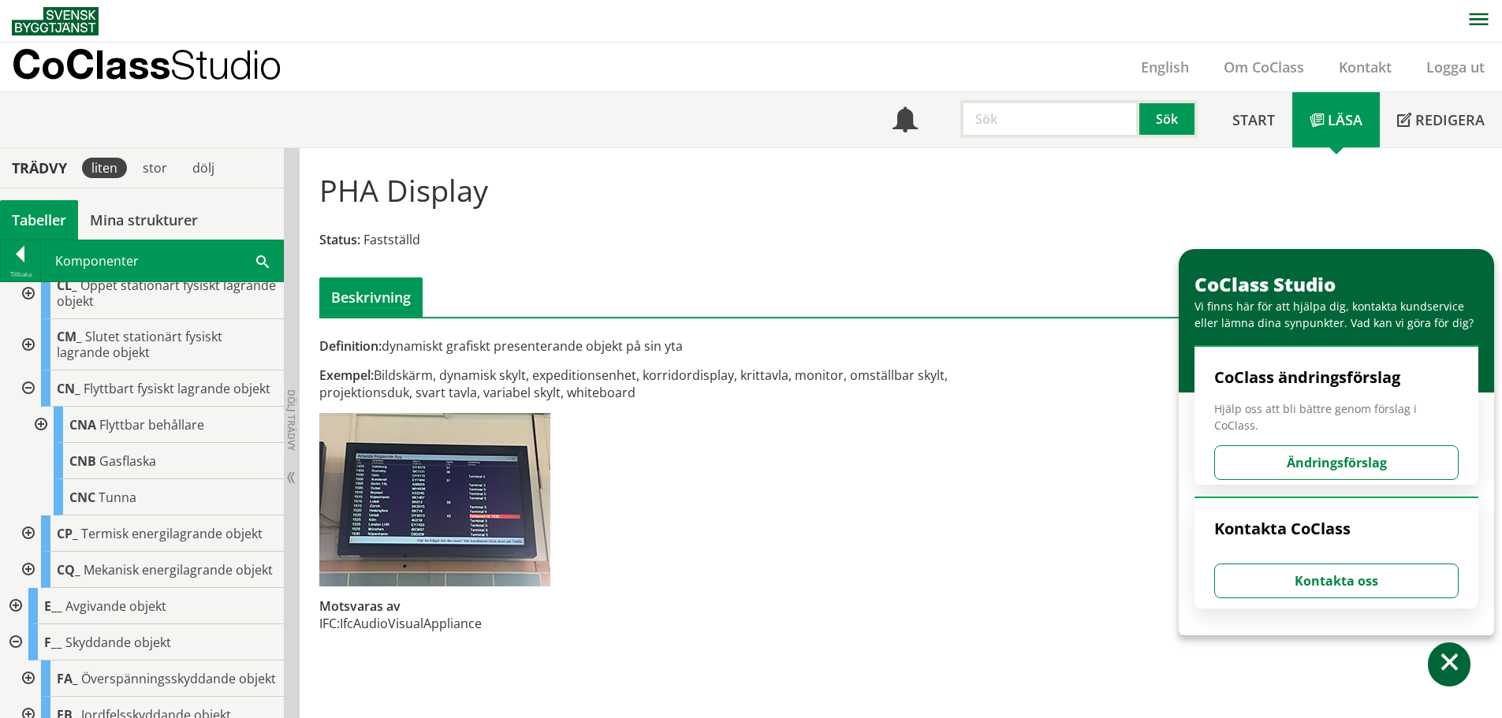
click at [43, 443] on div at bounding box center [39, 425] width 28 height 36
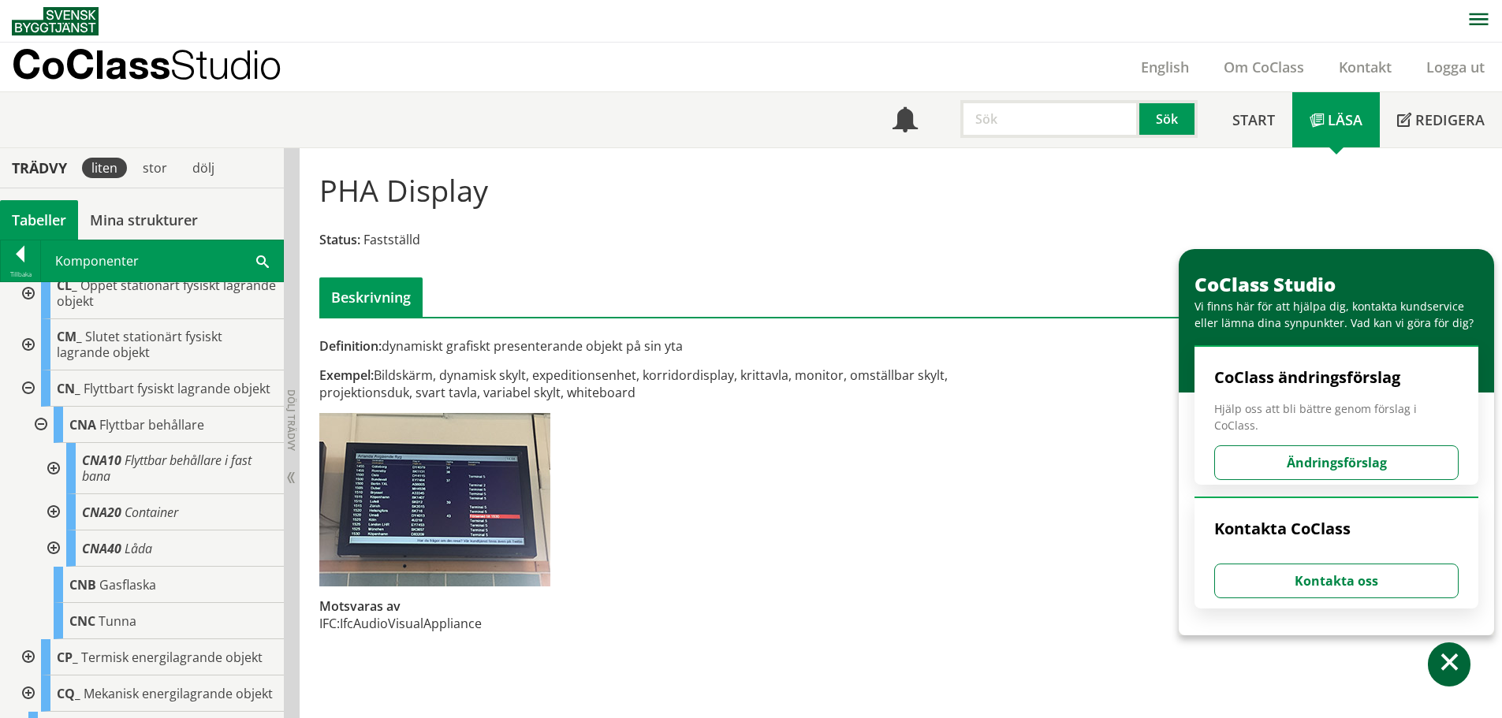
click at [48, 567] on div at bounding box center [52, 549] width 28 height 36
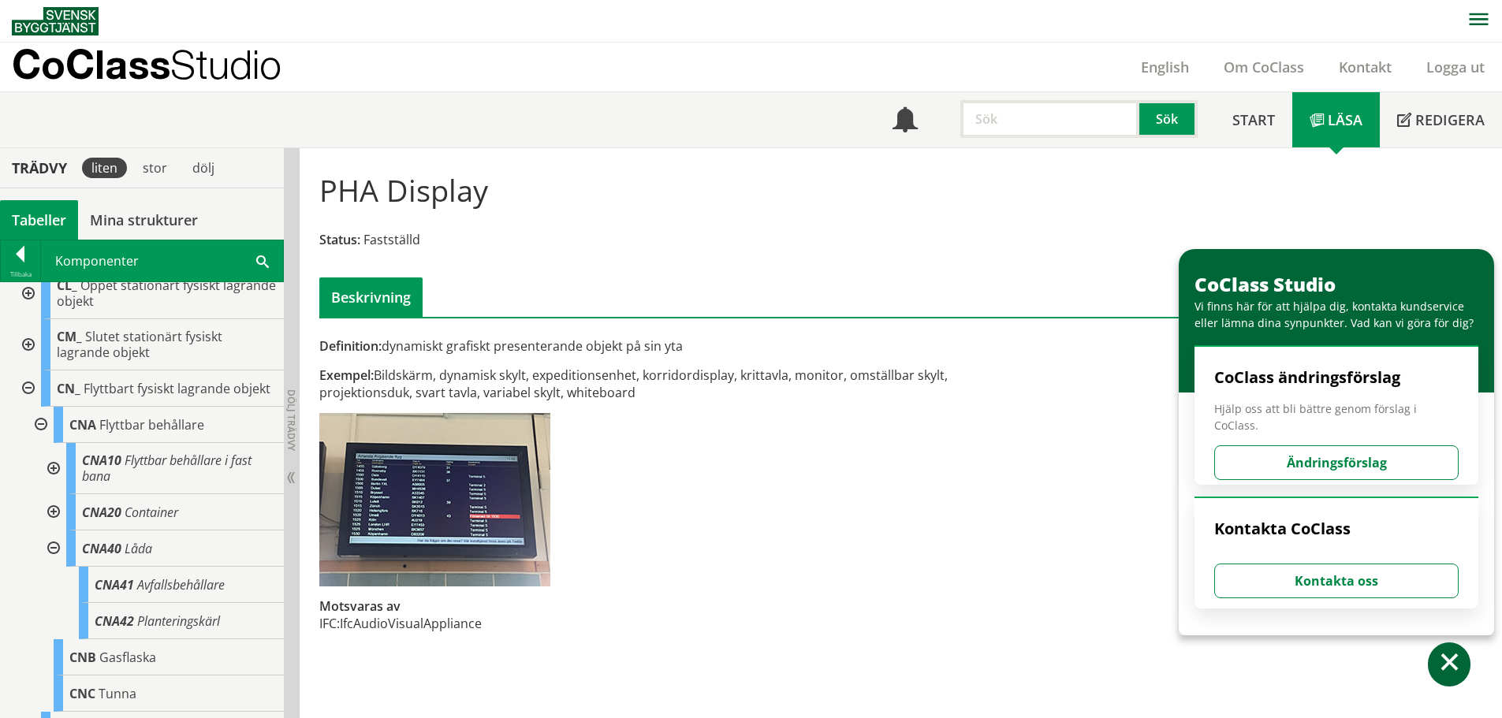
click at [48, 531] on div at bounding box center [52, 512] width 28 height 36
click at [50, 567] on div at bounding box center [52, 549] width 28 height 36
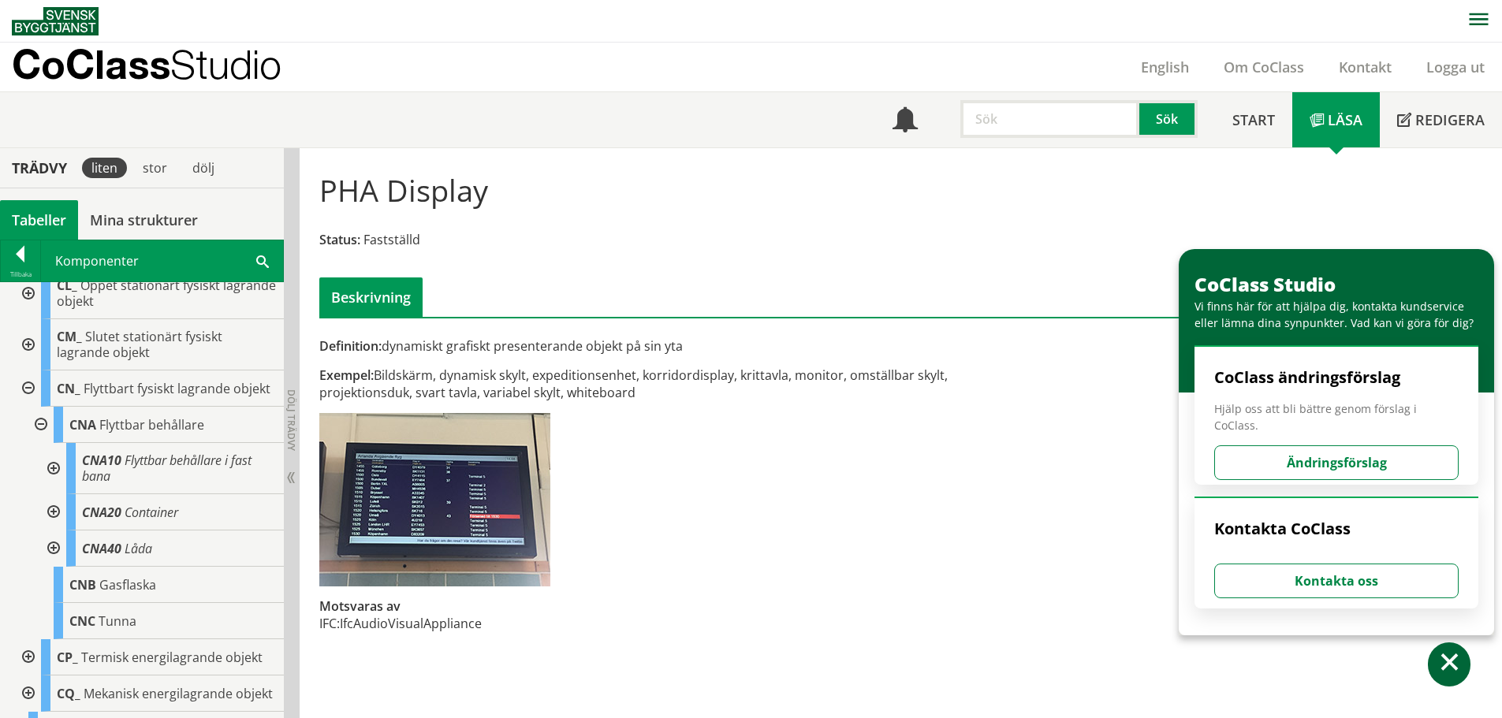
click at [51, 494] on div at bounding box center [52, 468] width 28 height 51
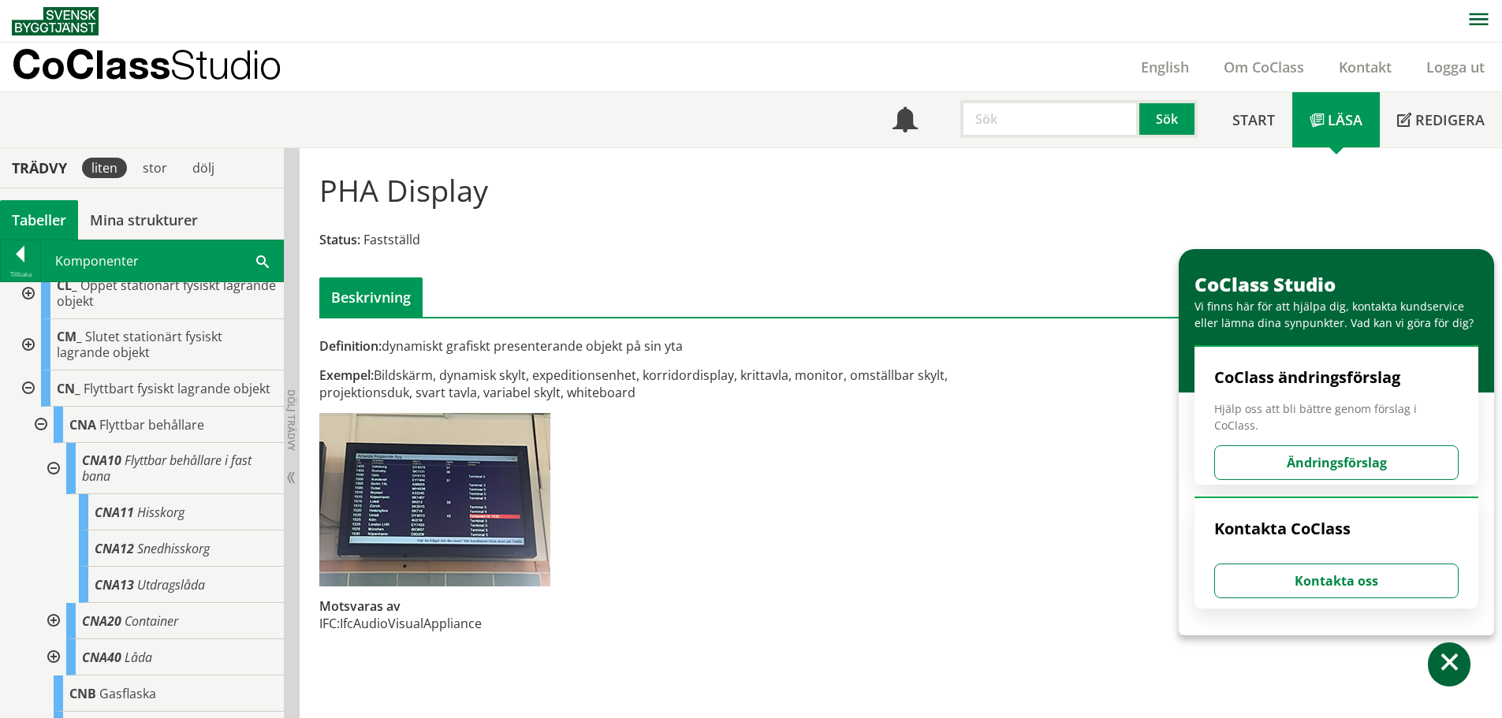
click at [51, 494] on div at bounding box center [52, 468] width 28 height 51
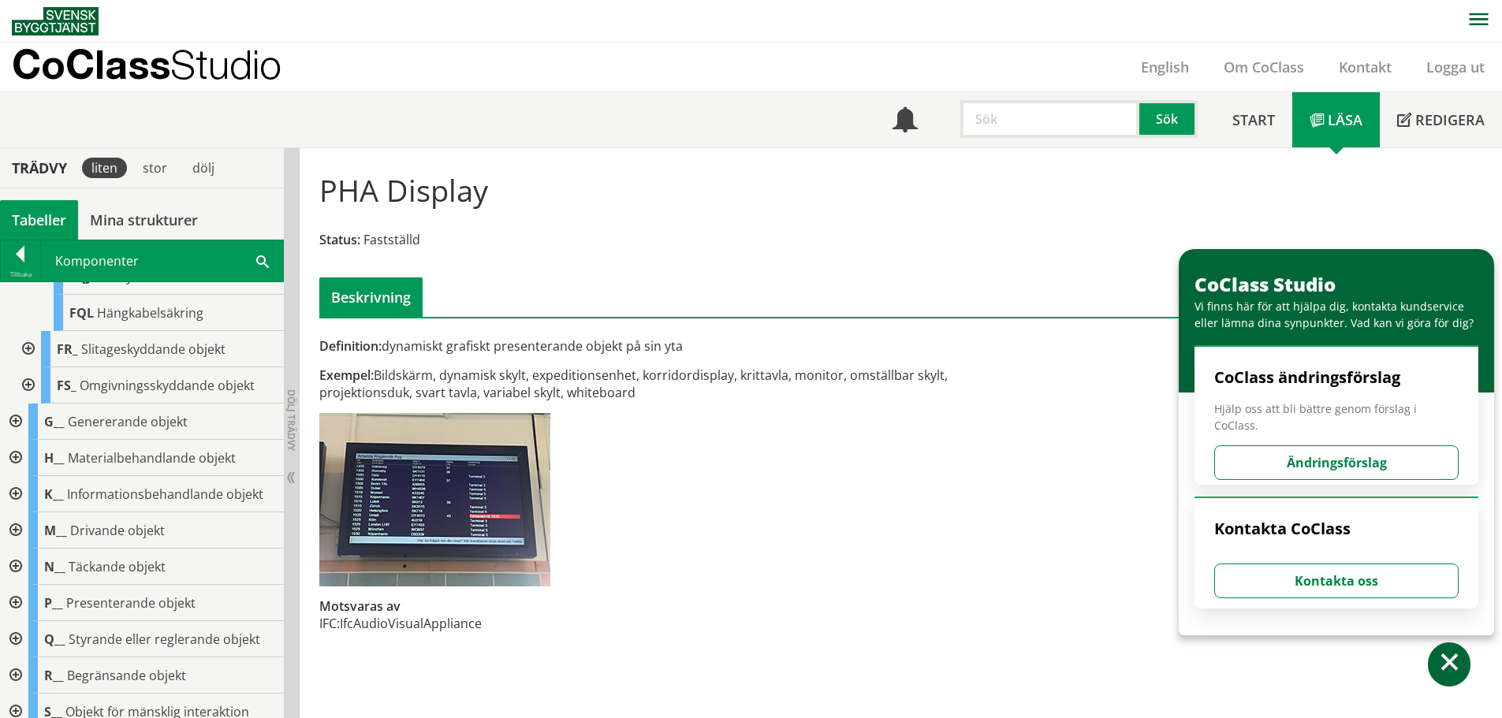
scroll to position [2542, 0]
click at [19, 436] on div at bounding box center [14, 418] width 28 height 36
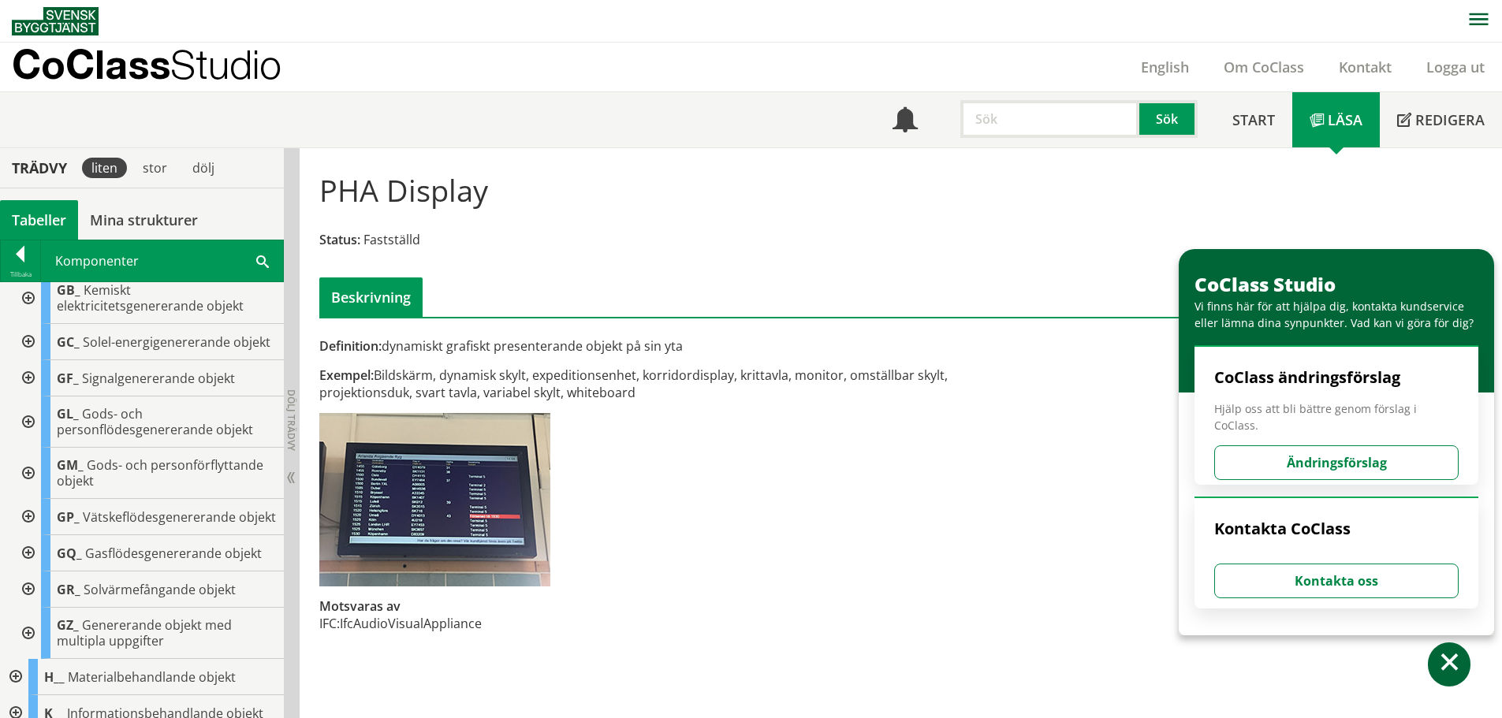
scroll to position [2778, 0]
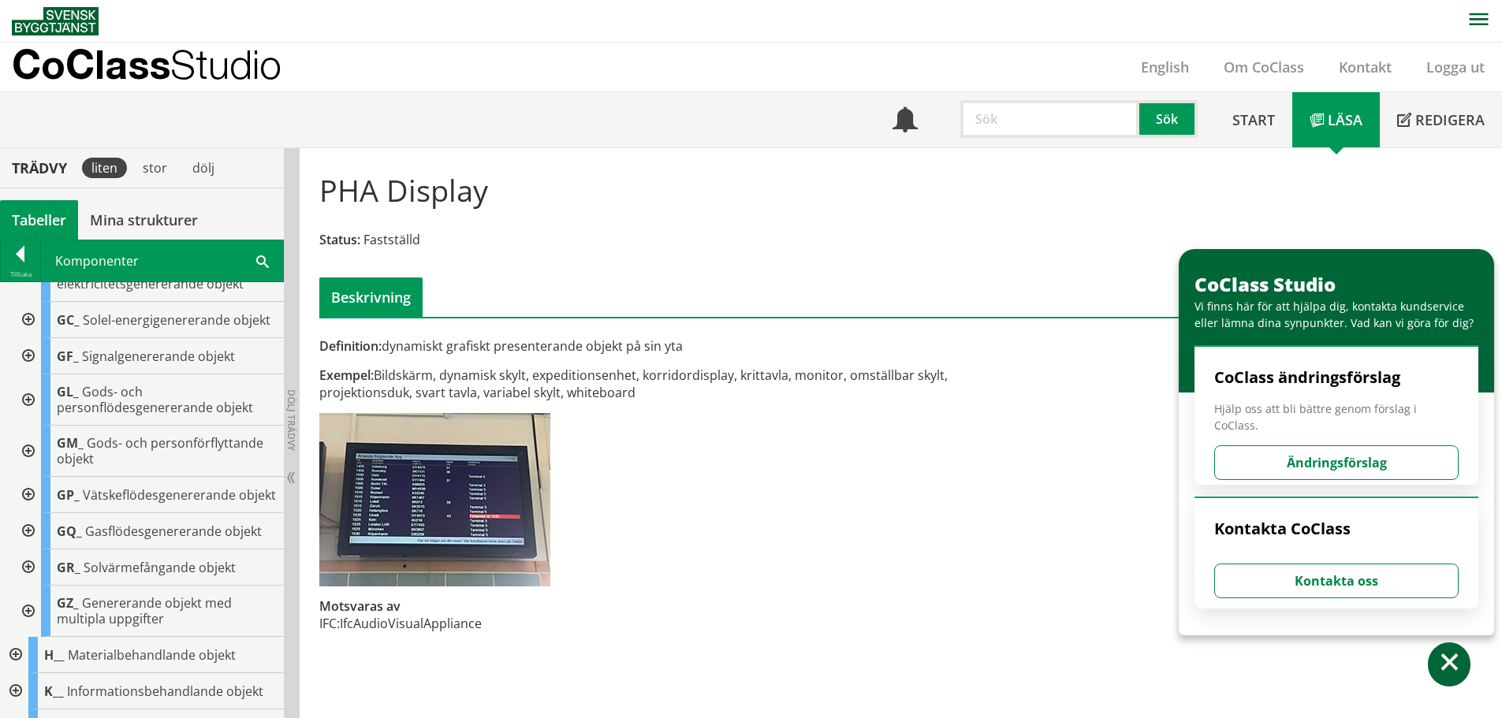
click at [21, 477] on div at bounding box center [27, 451] width 28 height 51
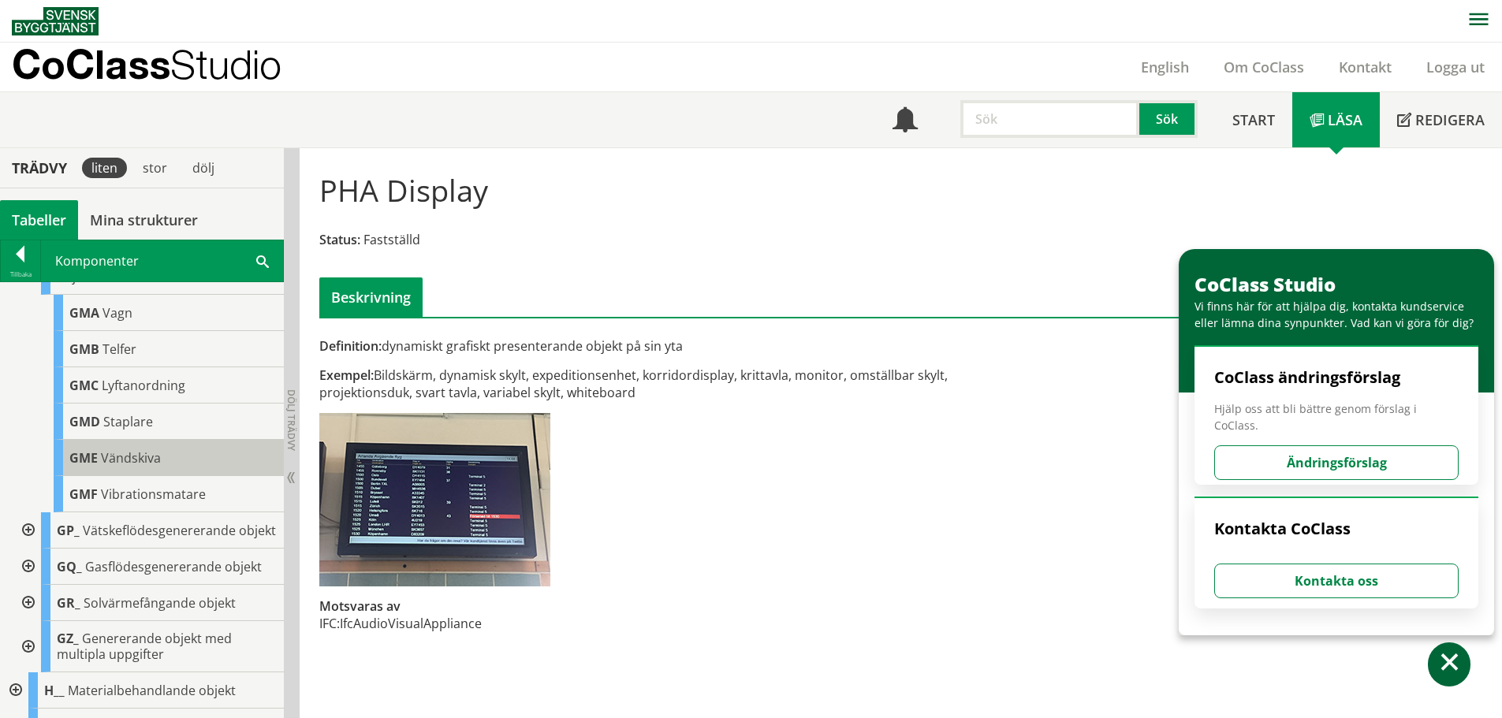
scroll to position [2936, 0]
